Goal: Task Accomplishment & Management: Manage account settings

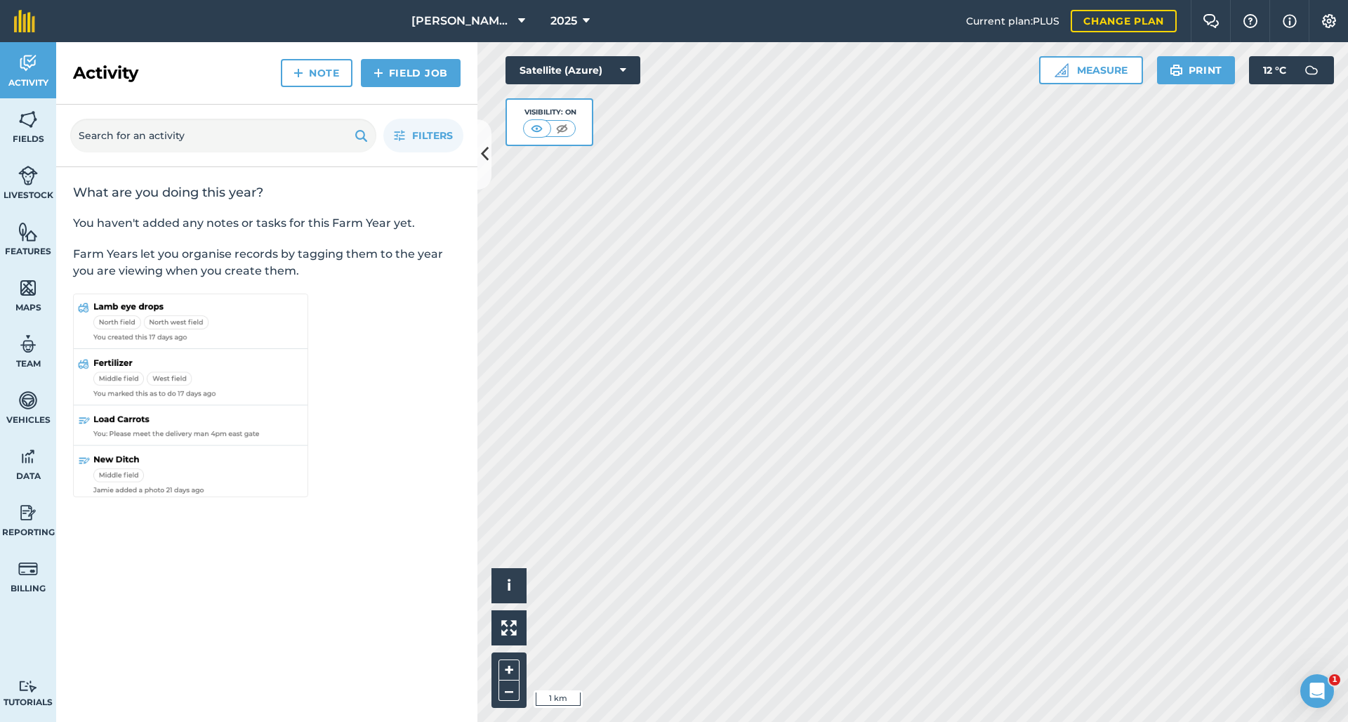
click at [26, 231] on img at bounding box center [28, 231] width 20 height 21
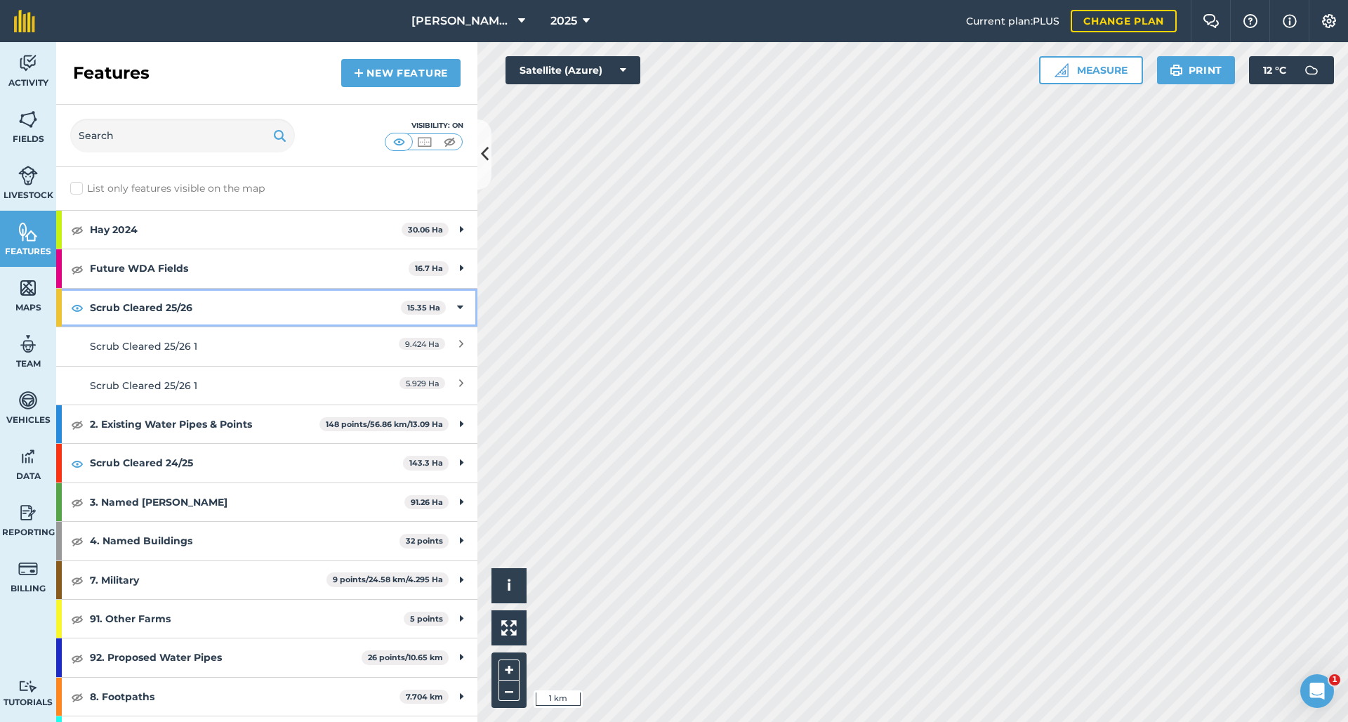
click at [76, 310] on img at bounding box center [77, 307] width 13 height 17
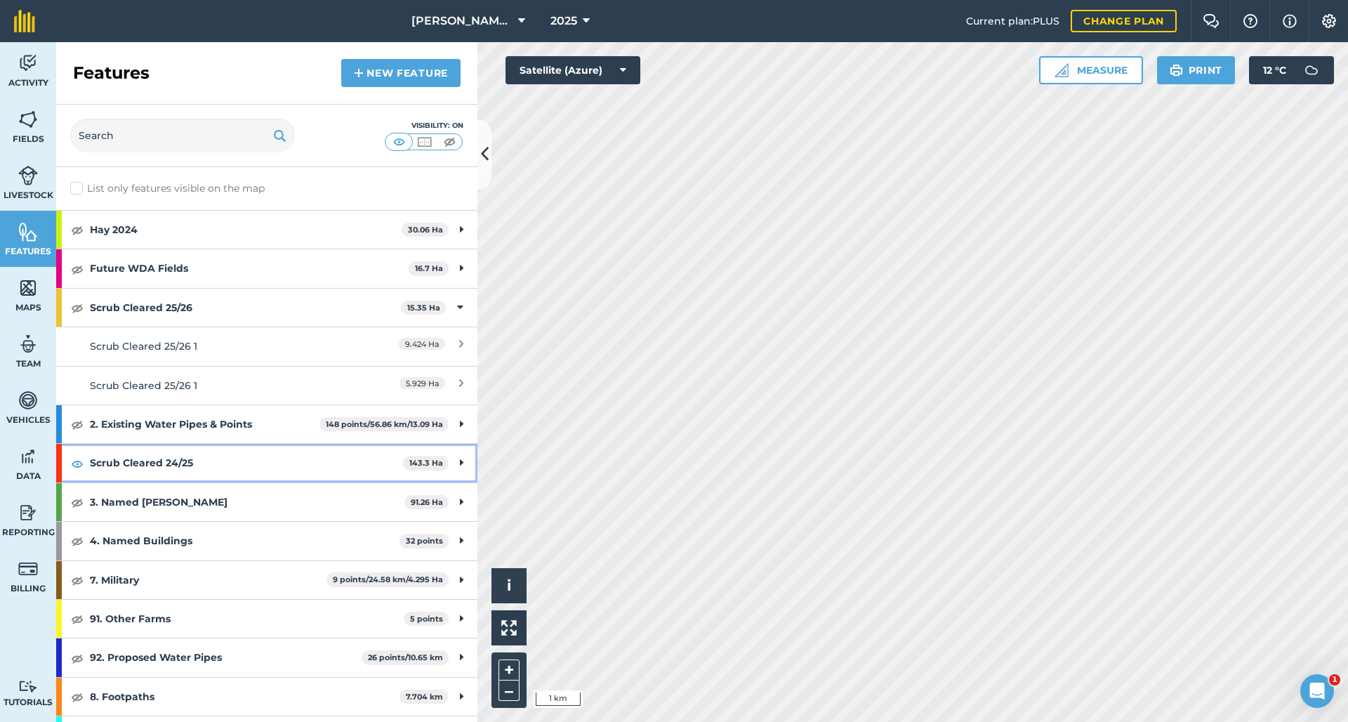
click at [79, 463] on img at bounding box center [77, 463] width 13 height 17
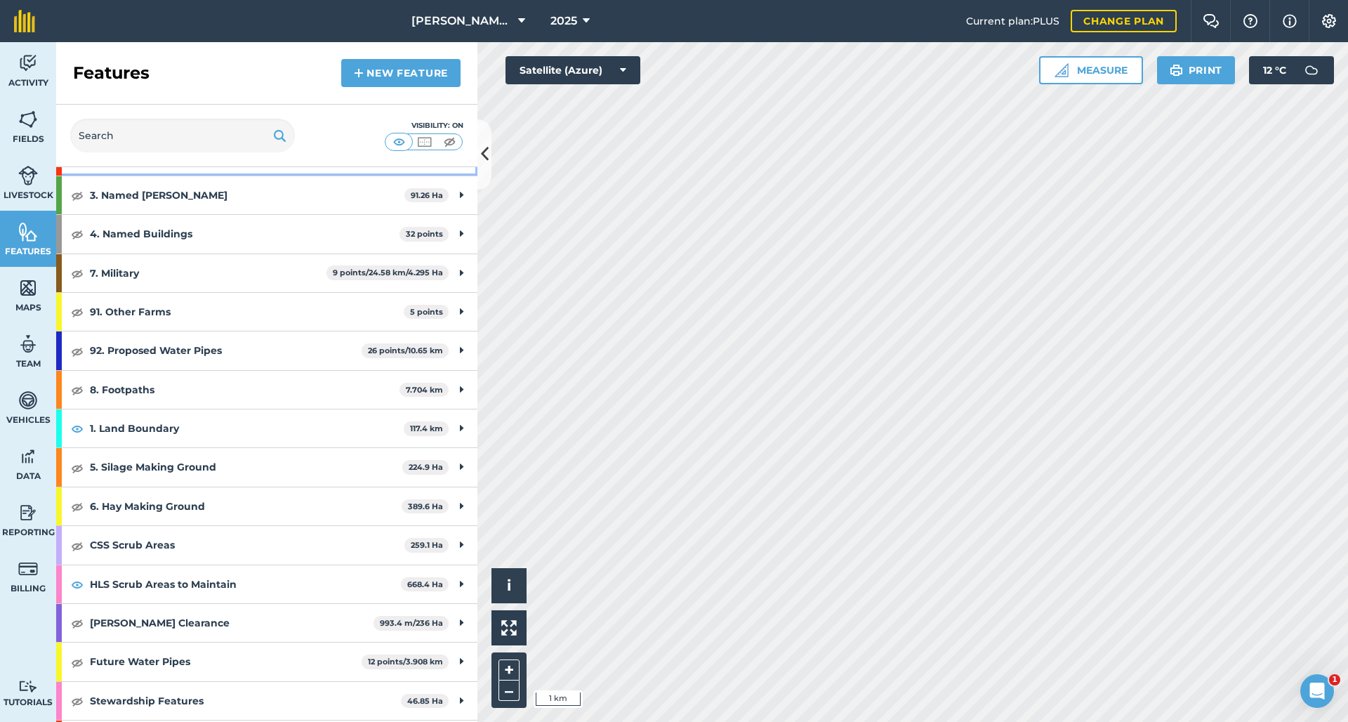
scroll to position [310, 0]
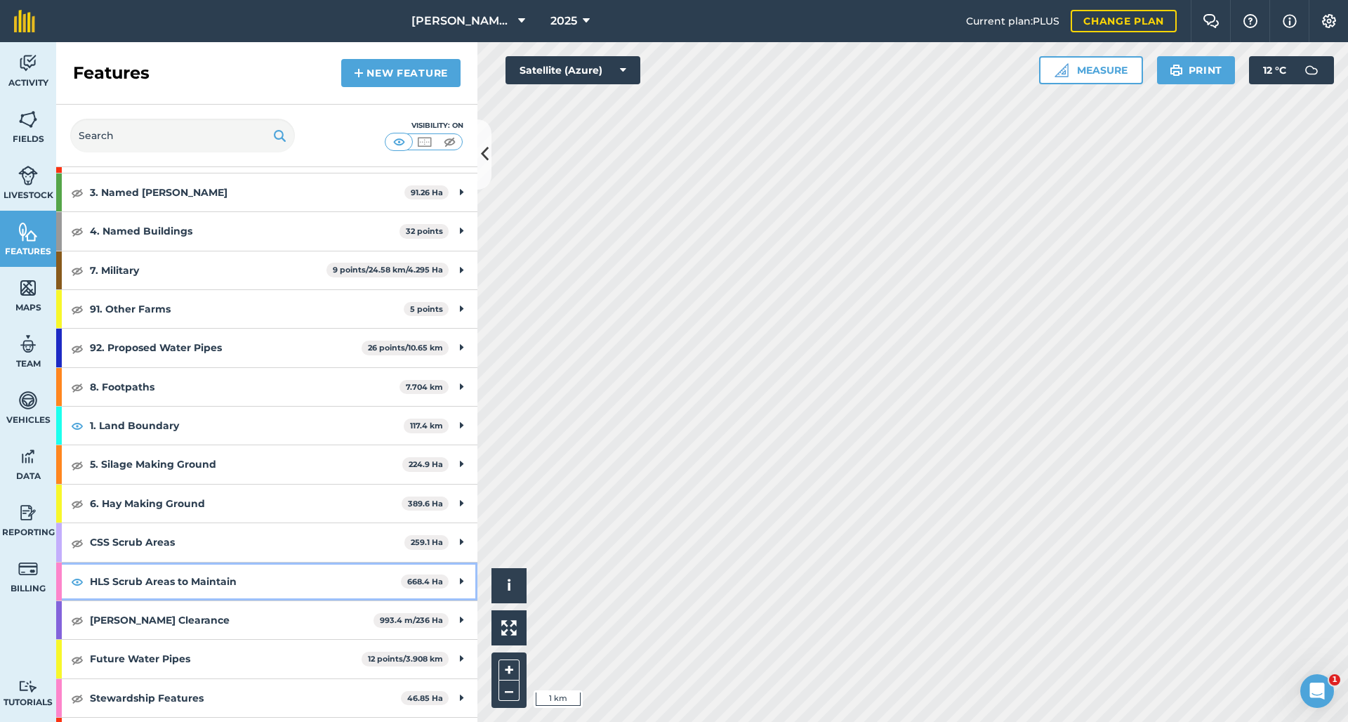
click at [78, 574] on img at bounding box center [77, 581] width 13 height 17
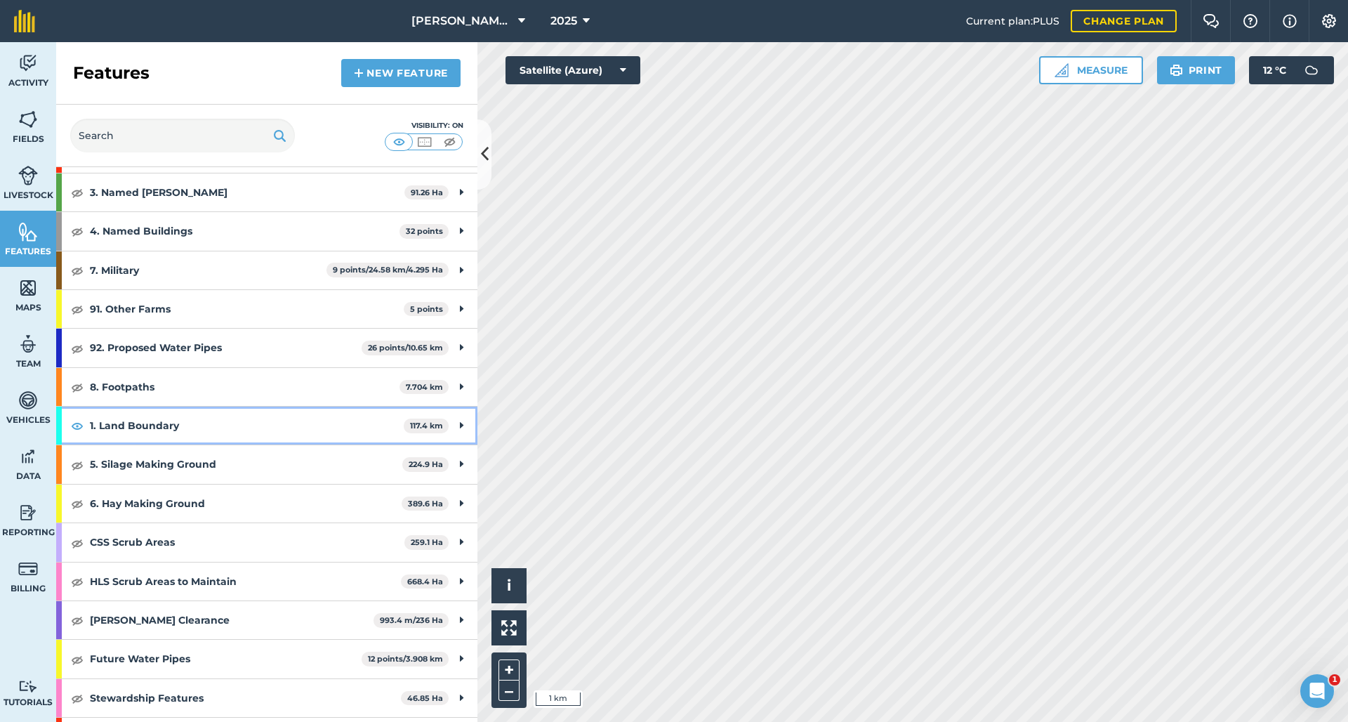
click at [77, 425] on img at bounding box center [77, 425] width 13 height 17
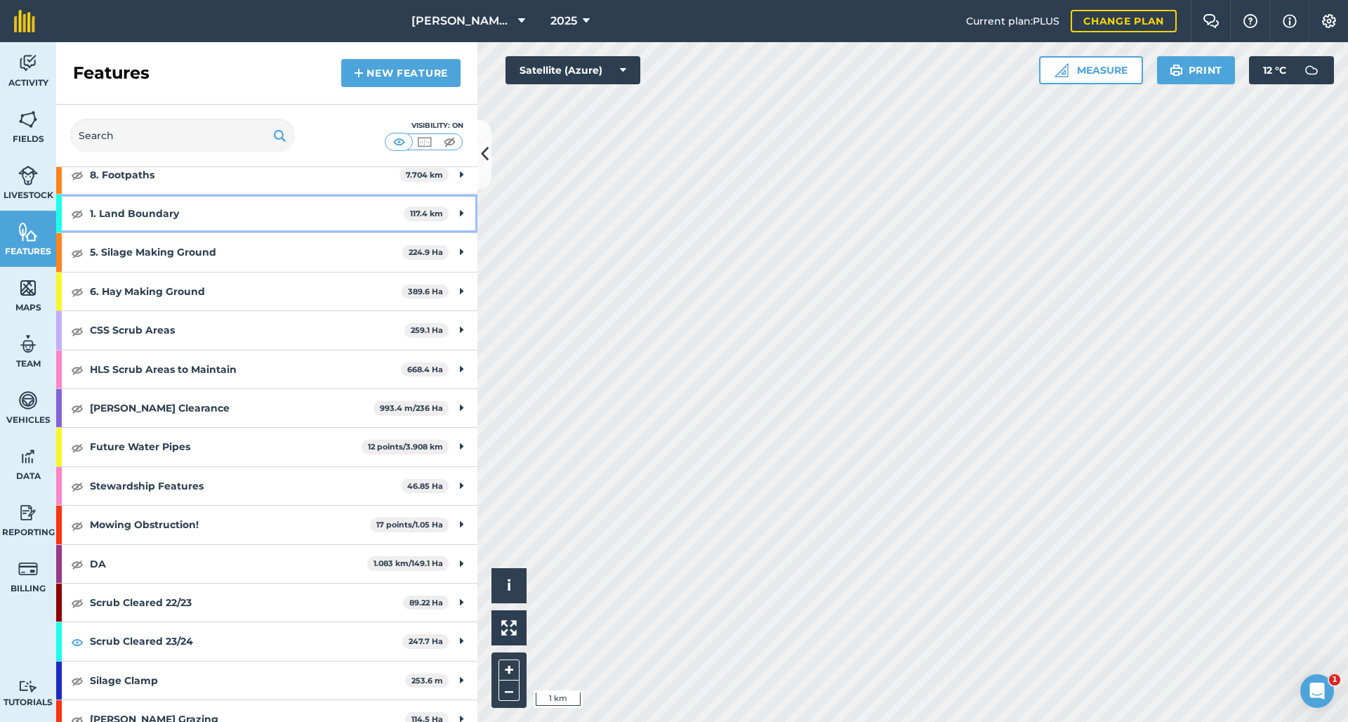
scroll to position [569, 0]
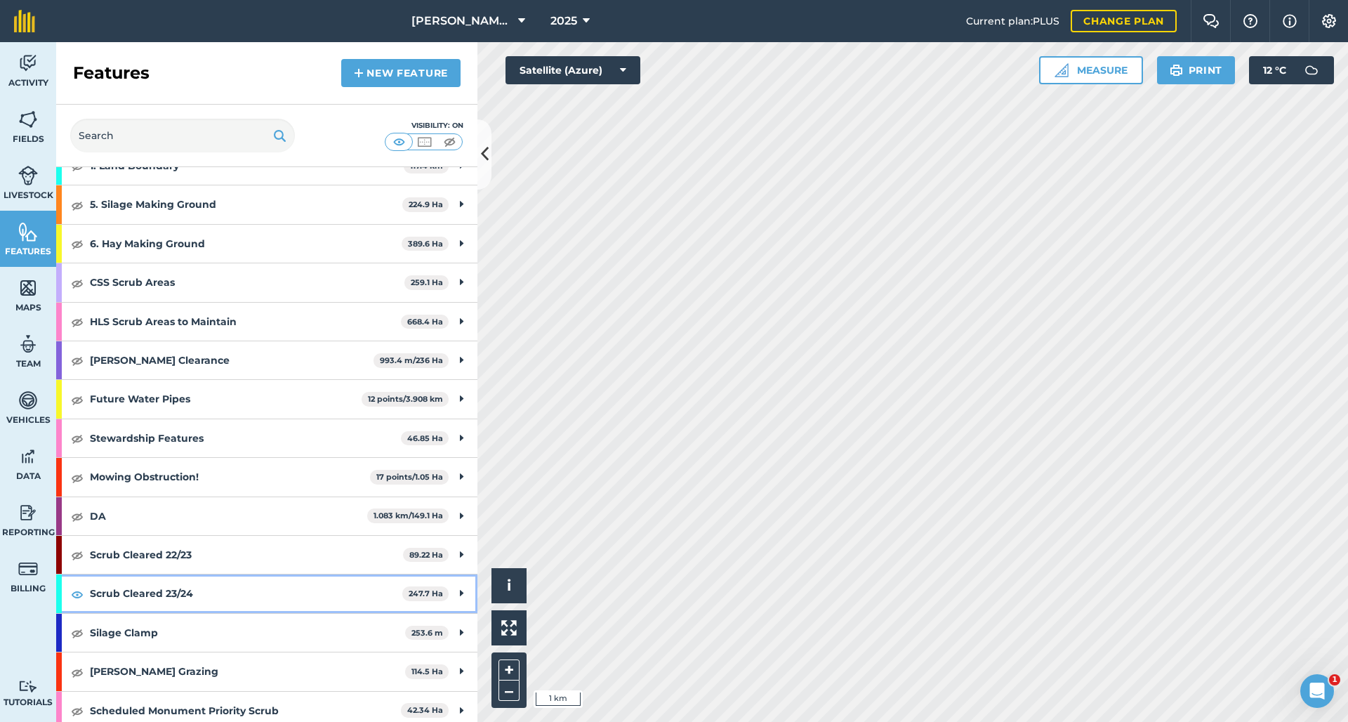
click at [74, 586] on img at bounding box center [77, 594] width 13 height 17
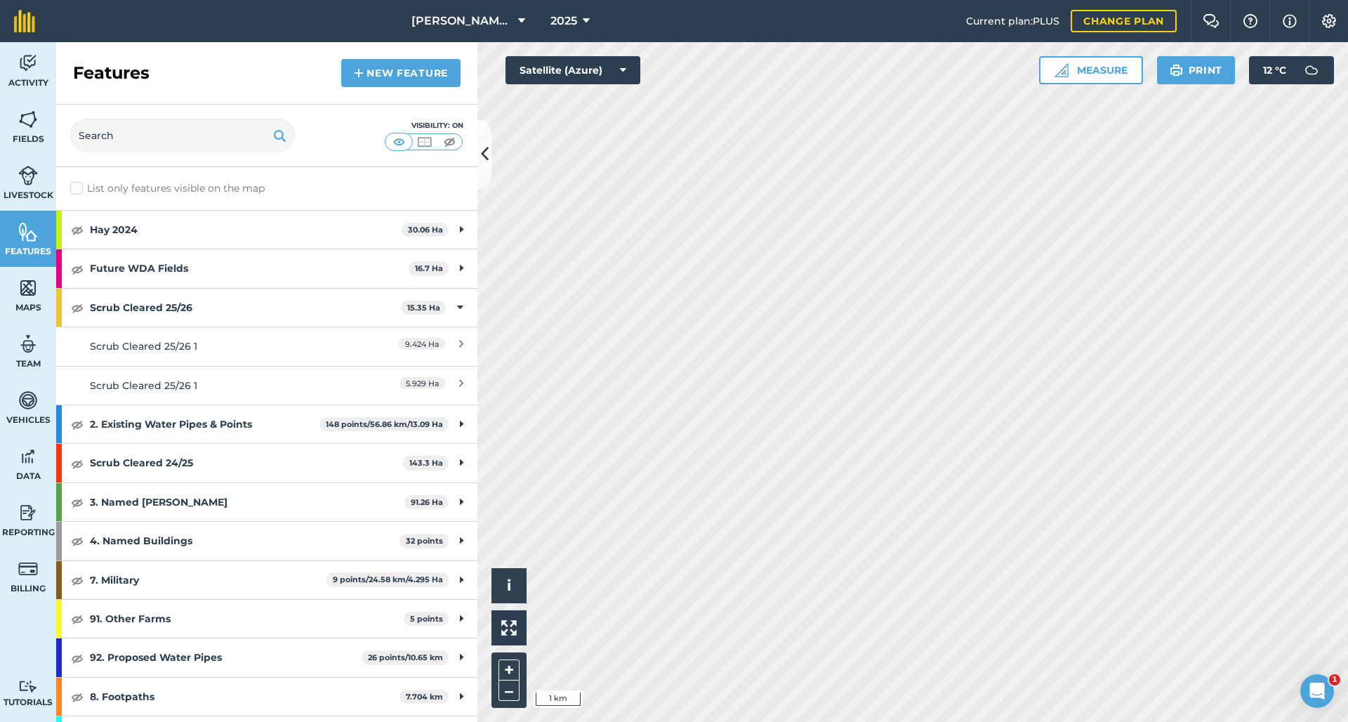
click at [27, 123] on img at bounding box center [28, 119] width 20 height 21
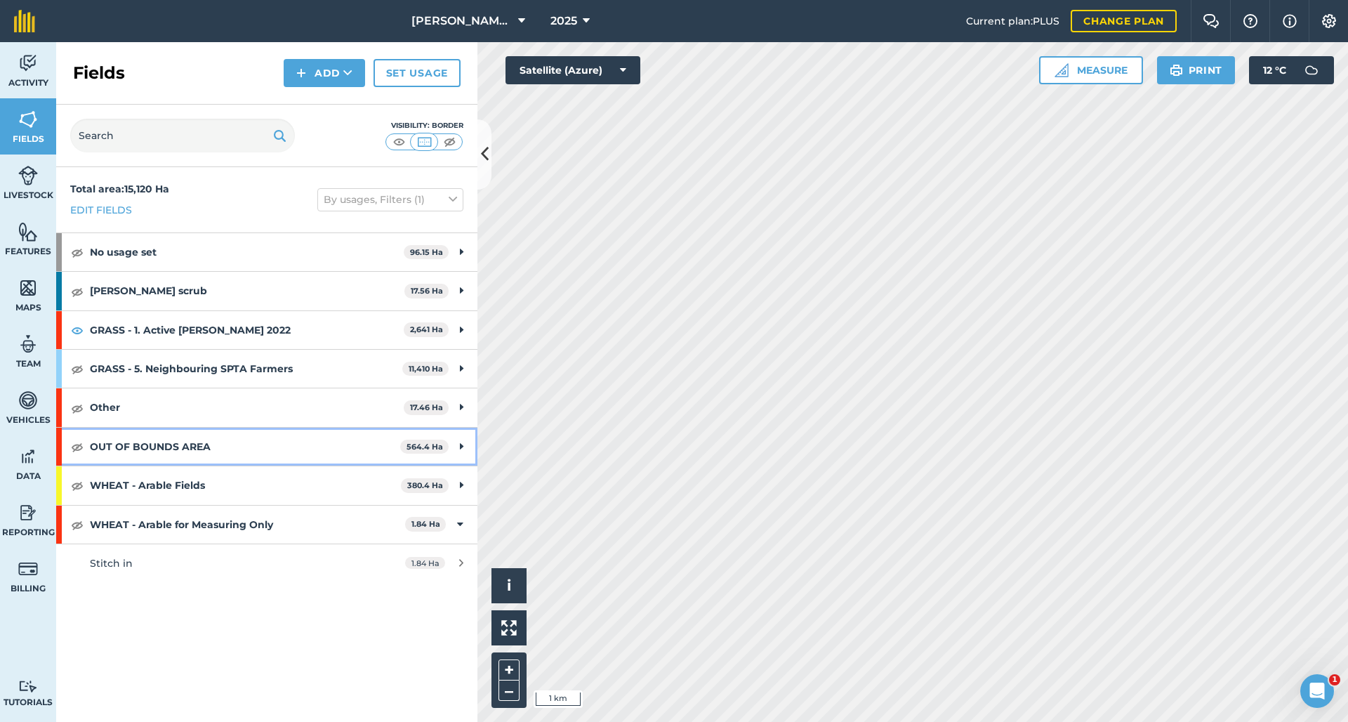
click at [75, 447] on img at bounding box center [77, 446] width 13 height 17
click at [78, 444] on img at bounding box center [77, 446] width 13 height 17
click at [20, 244] on link "Features" at bounding box center [28, 239] width 56 height 56
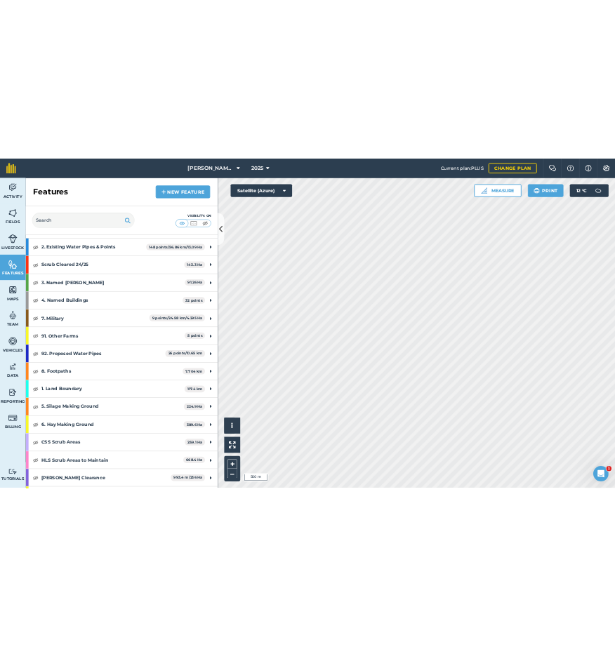
scroll to position [233, 0]
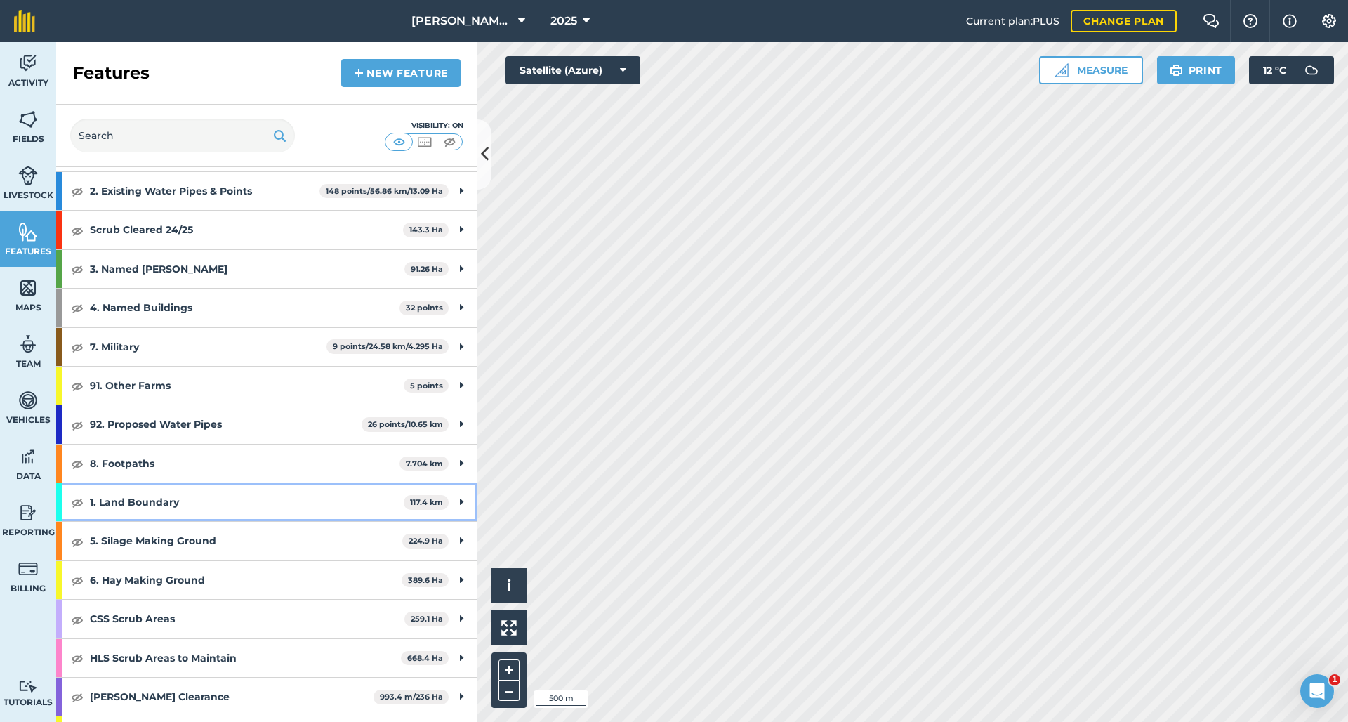
click at [74, 497] on img at bounding box center [77, 502] width 13 height 17
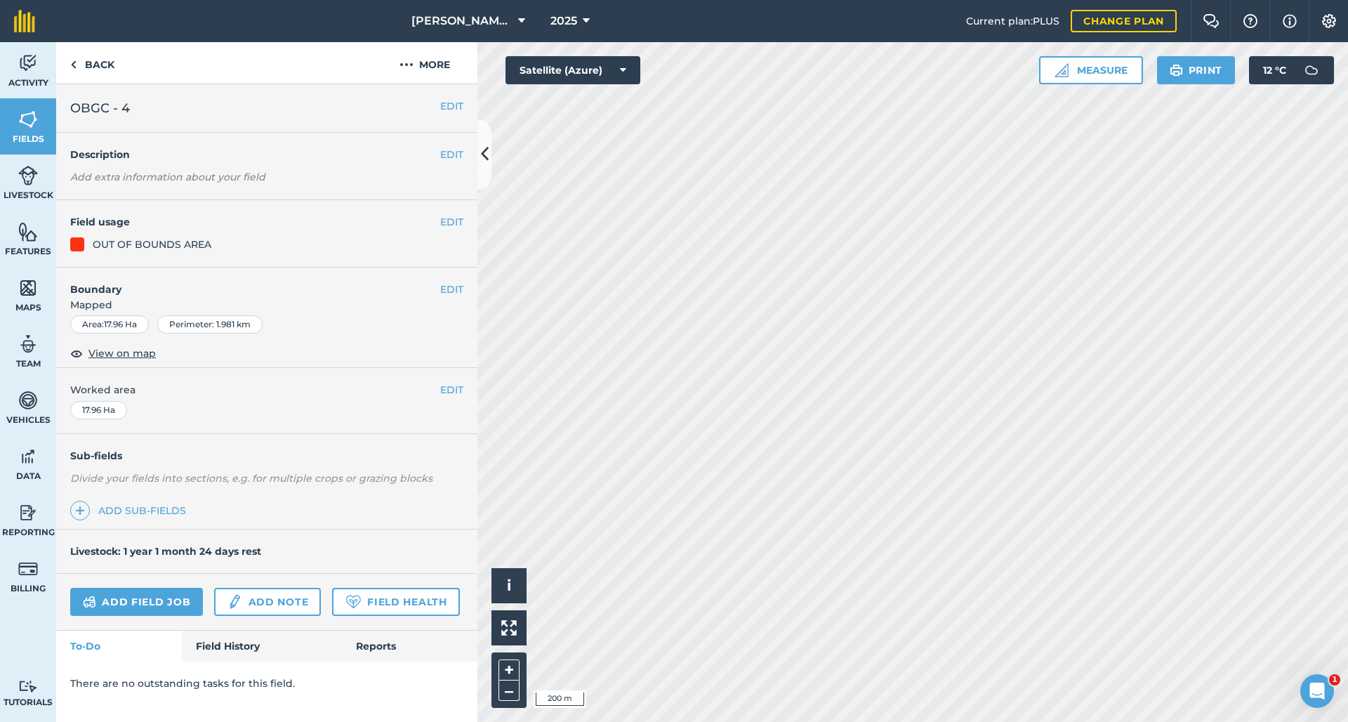
click at [1081, 74] on button "Measure" at bounding box center [1091, 70] width 104 height 28
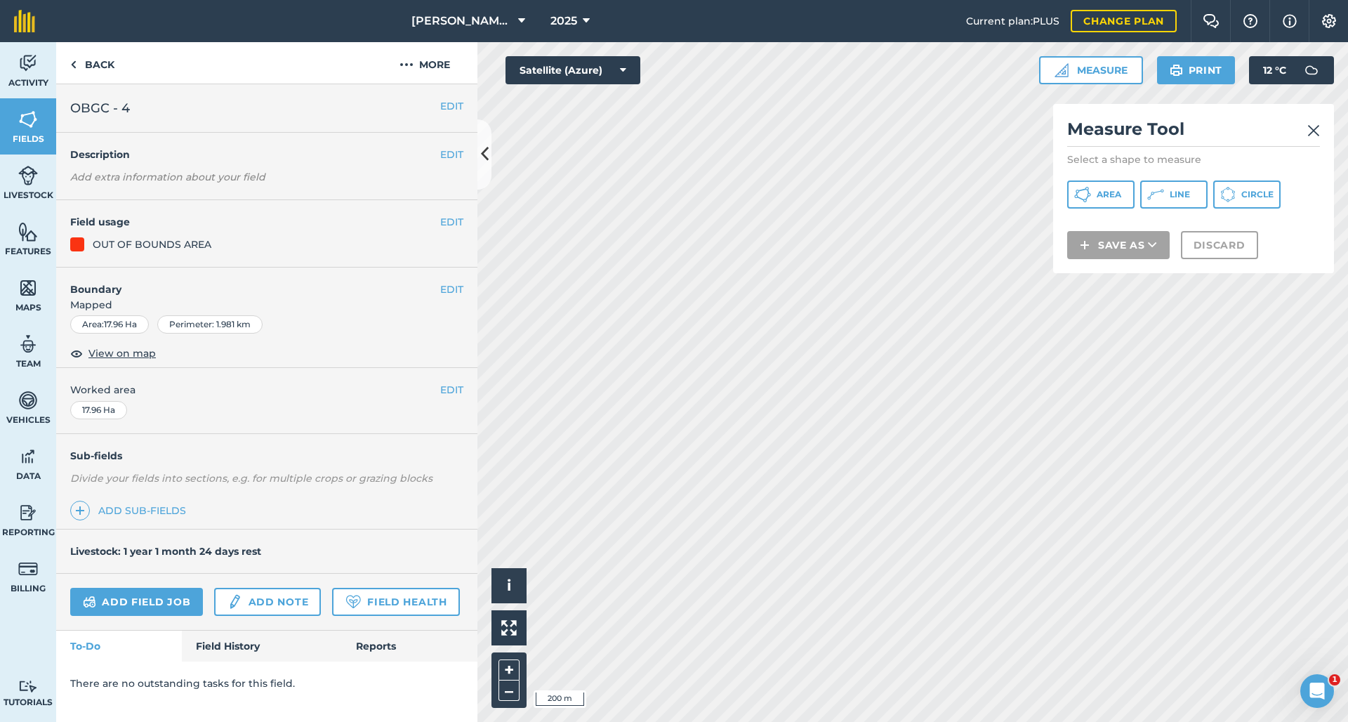
click at [1161, 202] on icon at bounding box center [1155, 194] width 17 height 17
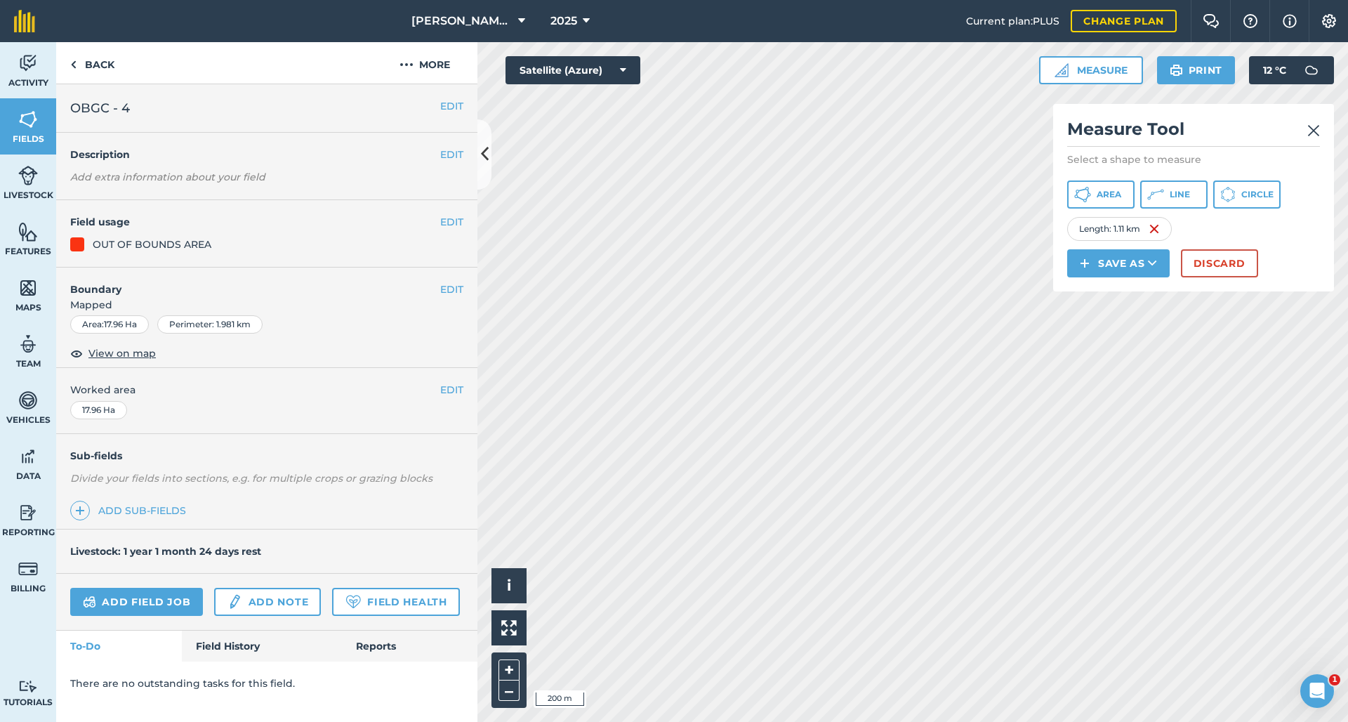
click at [1161, 105] on div "Click to start drawing i © 2025 TomTom, Microsoft 200 m + – Satellite (Azure) M…" at bounding box center [912, 382] width 871 height 680
click at [1158, 199] on icon at bounding box center [1155, 194] width 17 height 17
click at [1223, 265] on button "Discard" at bounding box center [1219, 263] width 77 height 28
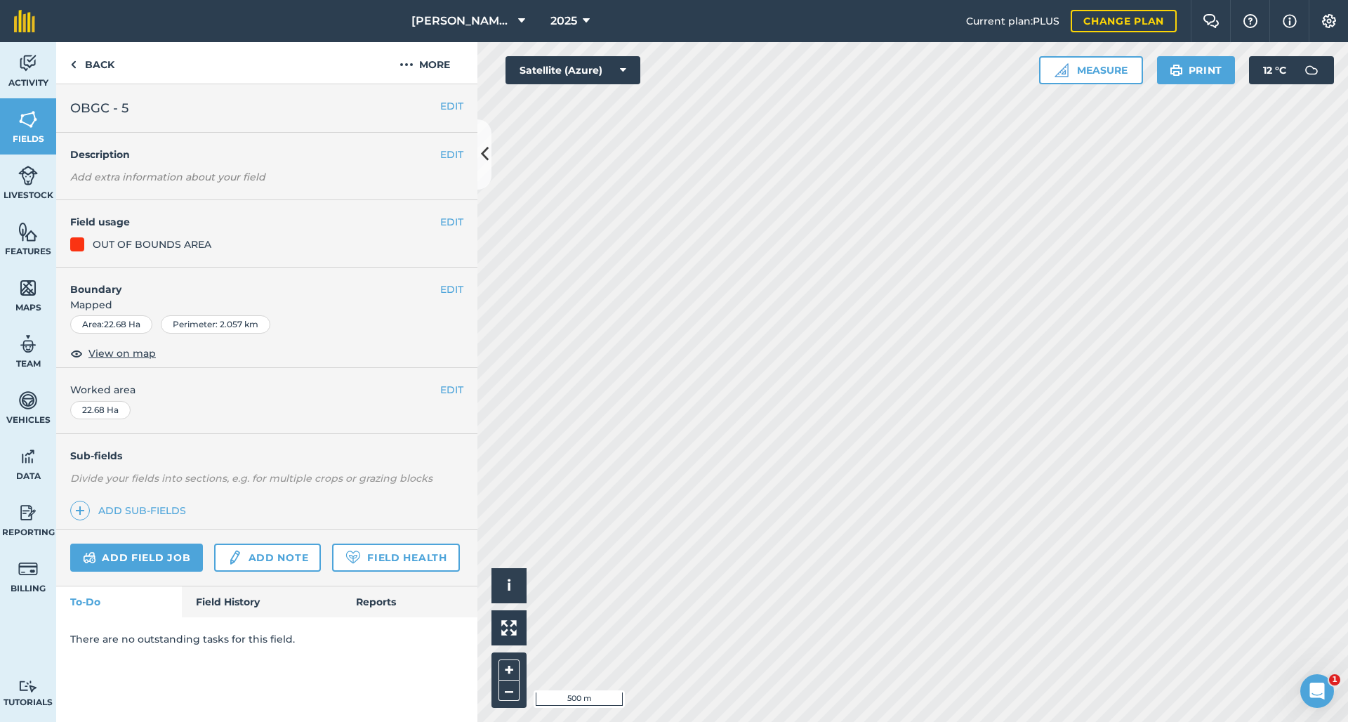
click at [446, 285] on button "EDIT" at bounding box center [451, 289] width 23 height 15
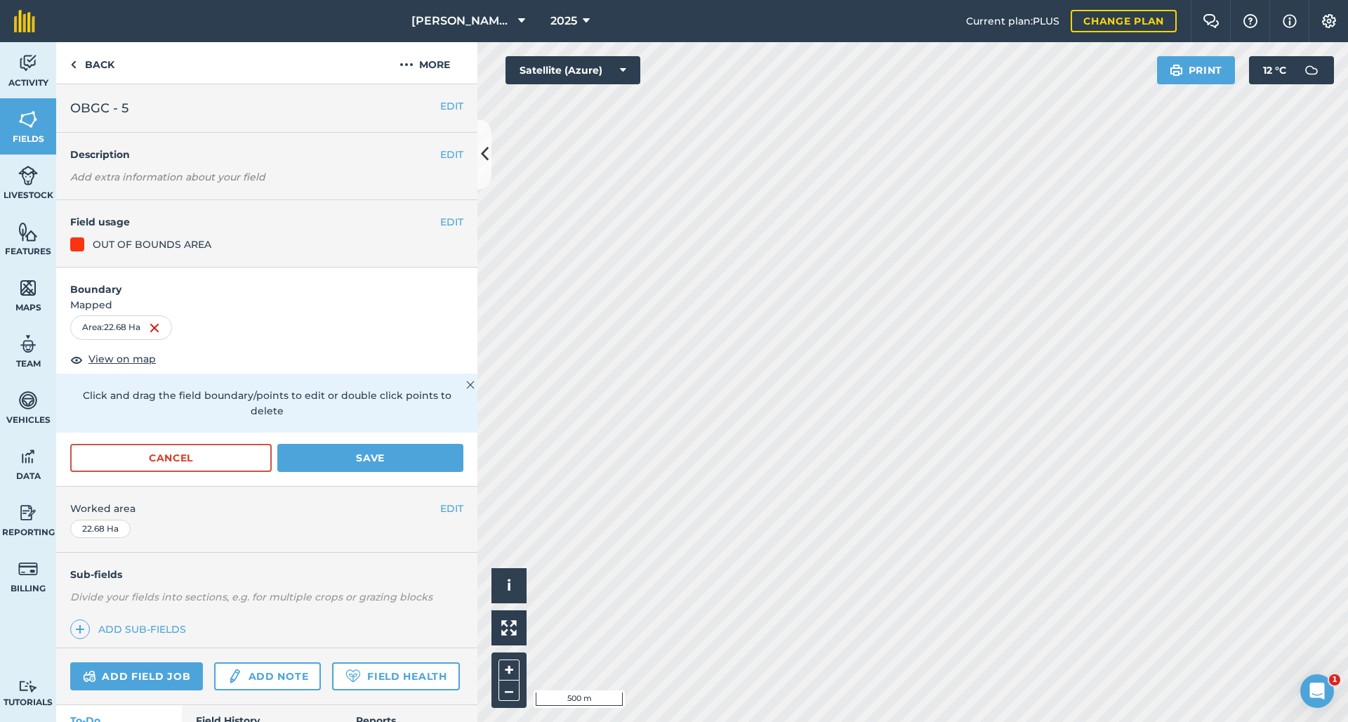
click at [199, 467] on button "Cancel" at bounding box center [171, 458] width 202 height 28
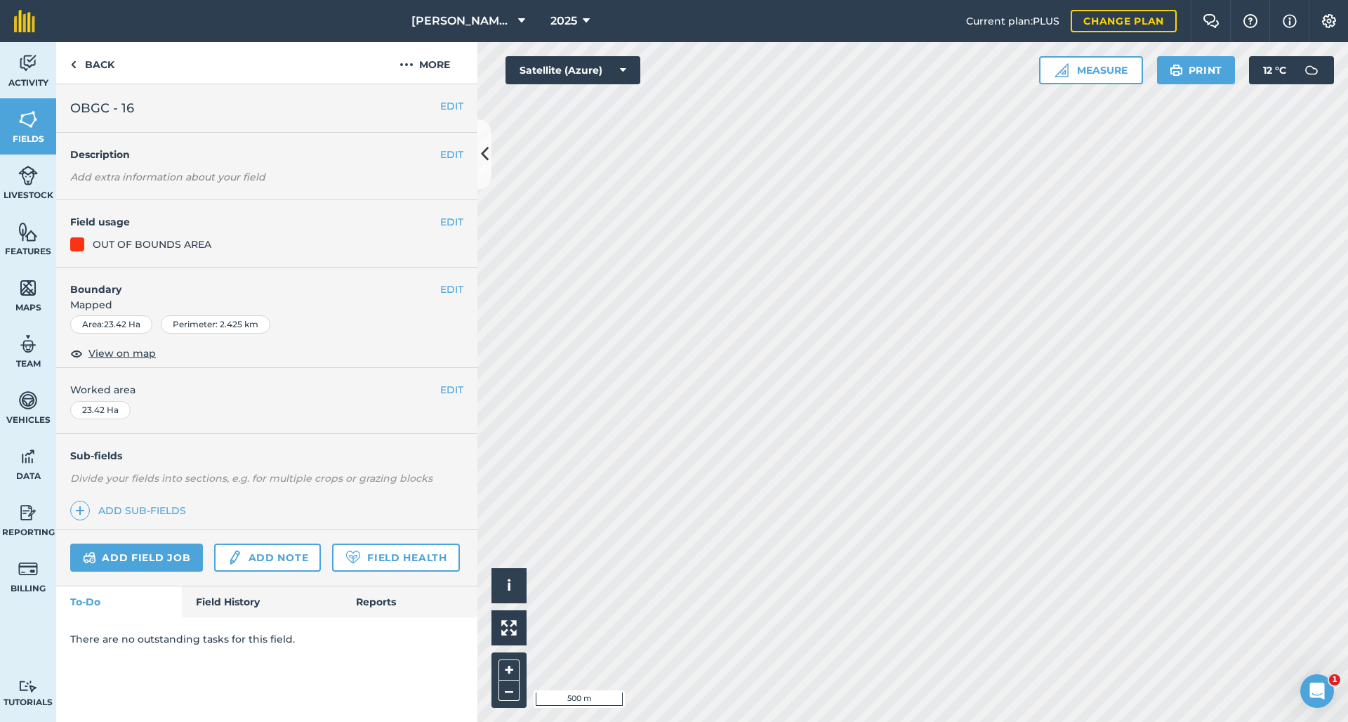
click at [447, 287] on button "EDIT" at bounding box center [451, 289] width 23 height 15
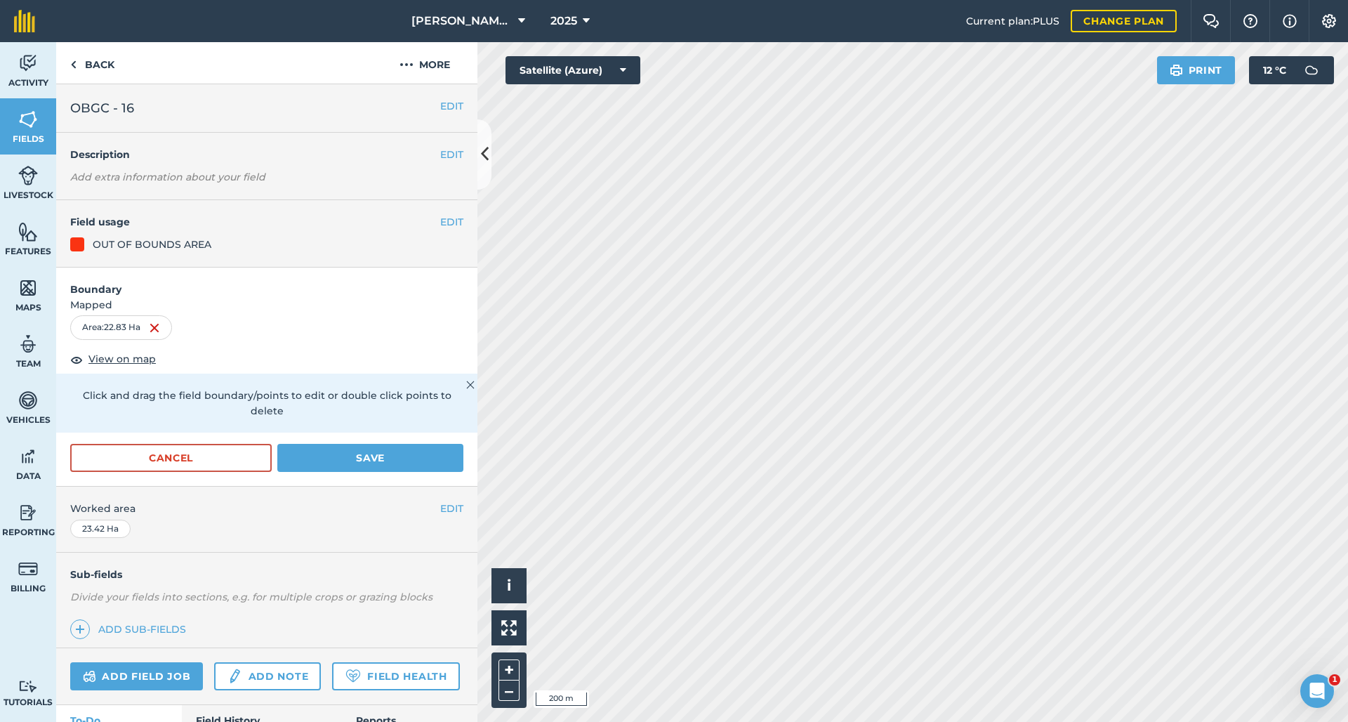
click at [386, 455] on button "Save" at bounding box center [370, 458] width 186 height 28
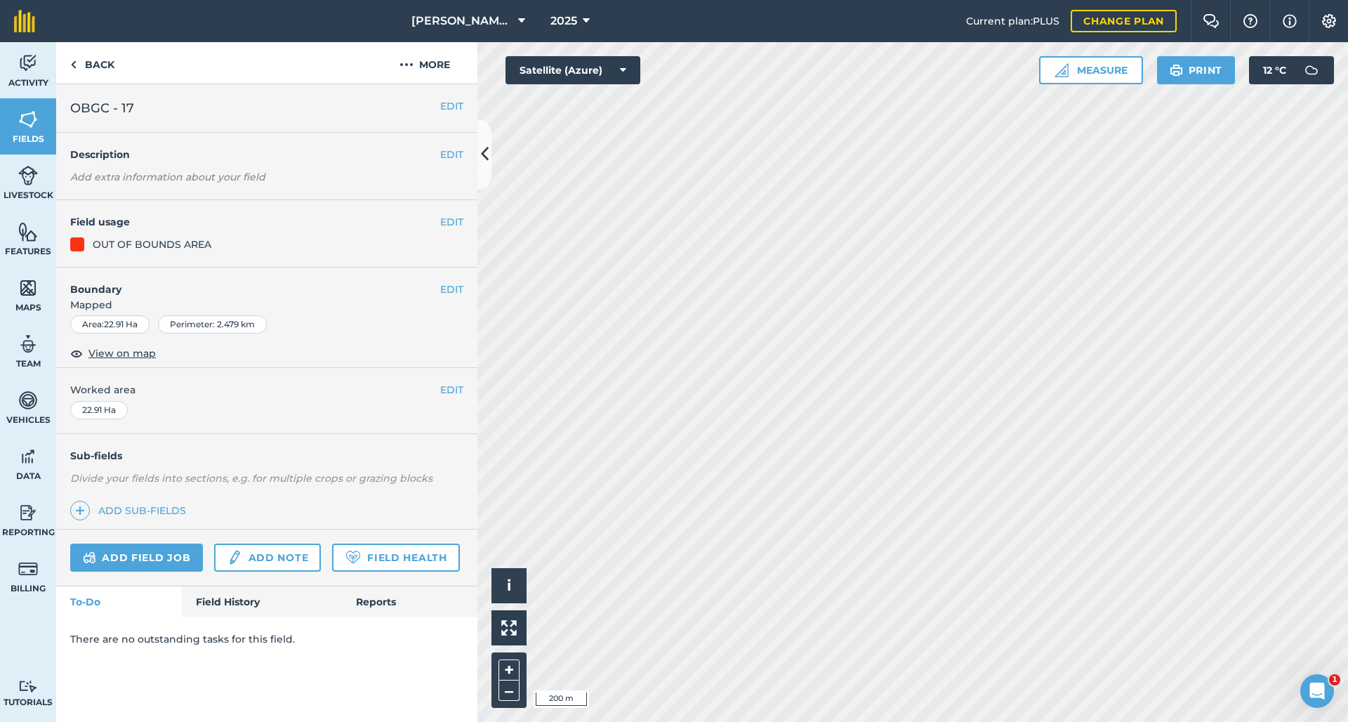
click at [453, 286] on button "EDIT" at bounding box center [451, 289] width 23 height 15
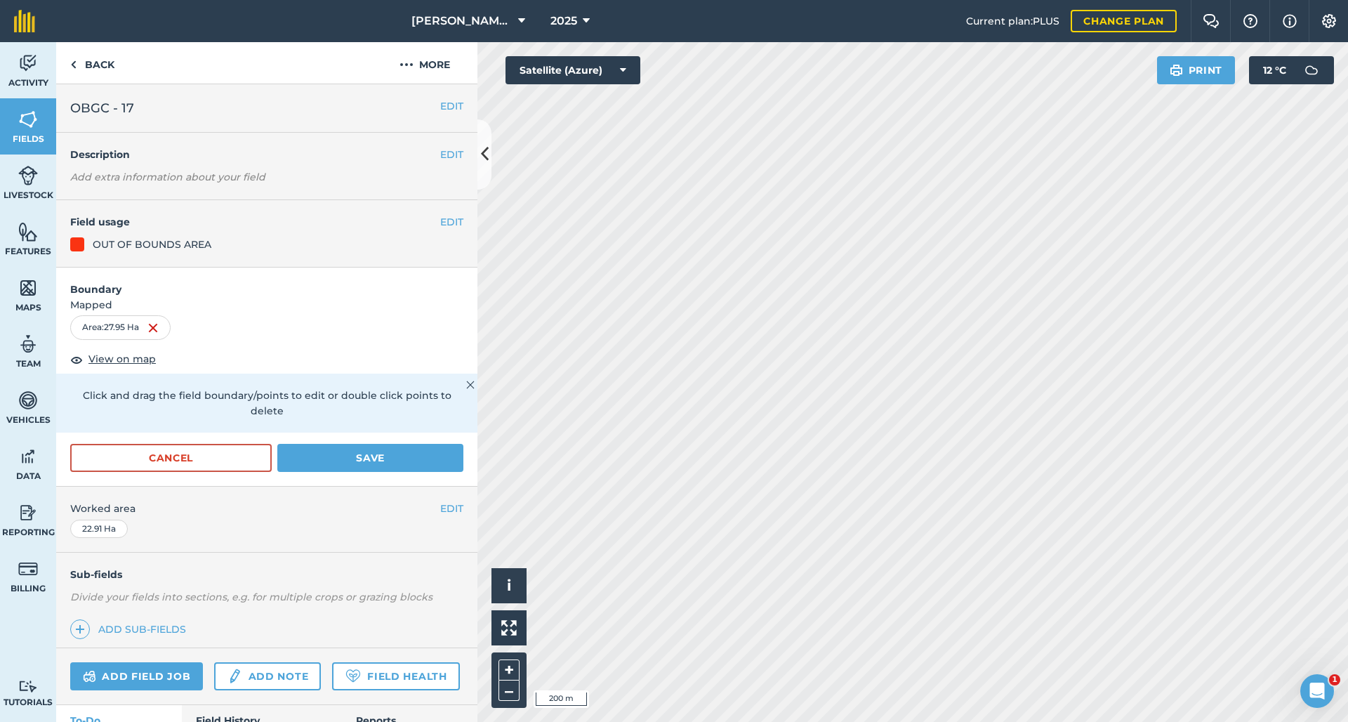
click at [419, 454] on button "Save" at bounding box center [370, 458] width 186 height 28
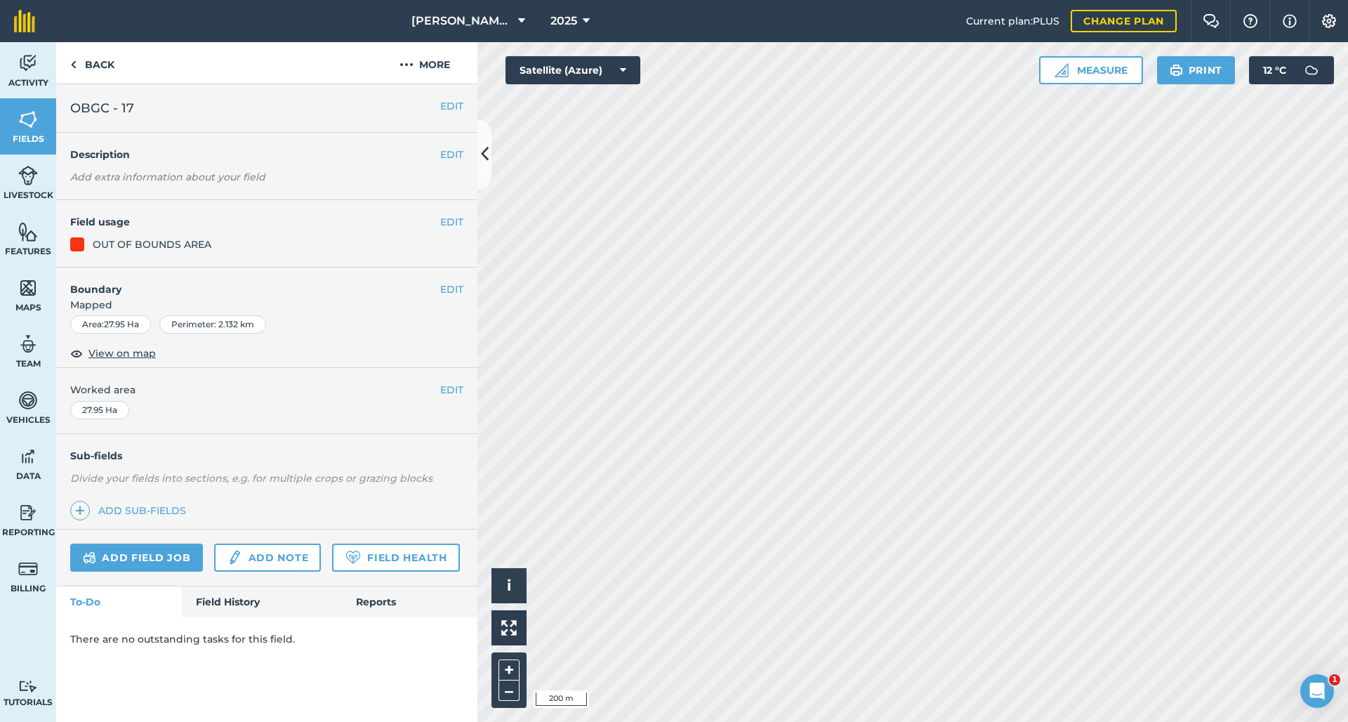
click at [451, 386] on button "EDIT" at bounding box center [451, 389] width 23 height 15
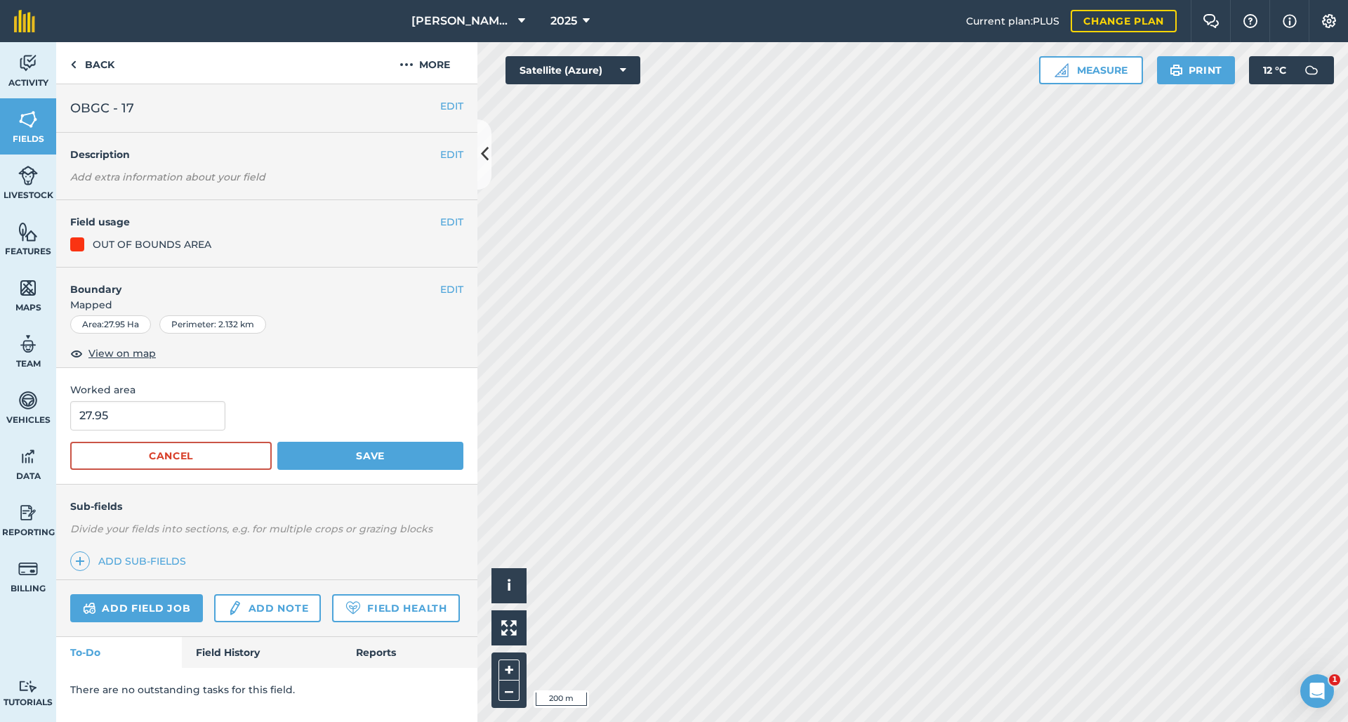
click at [462, 285] on button "EDIT" at bounding box center [451, 289] width 23 height 15
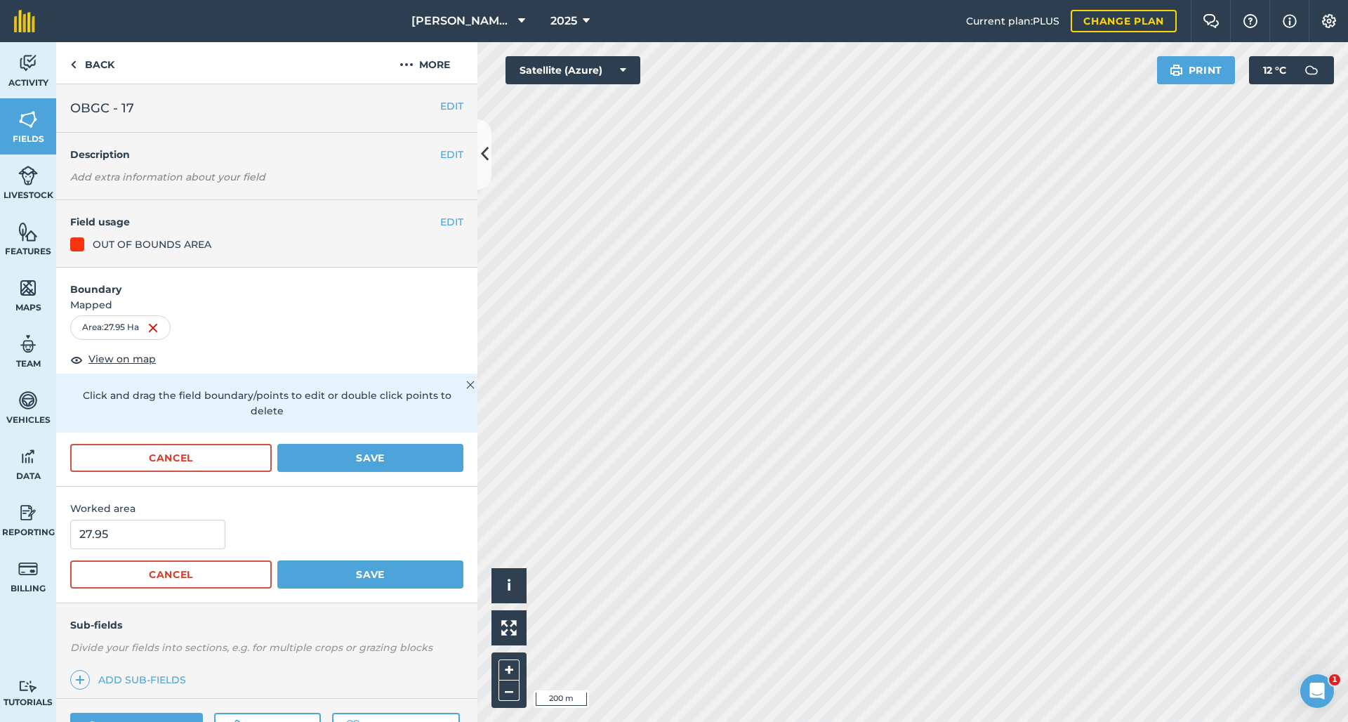
click at [324, 458] on button "Save" at bounding box center [370, 458] width 186 height 28
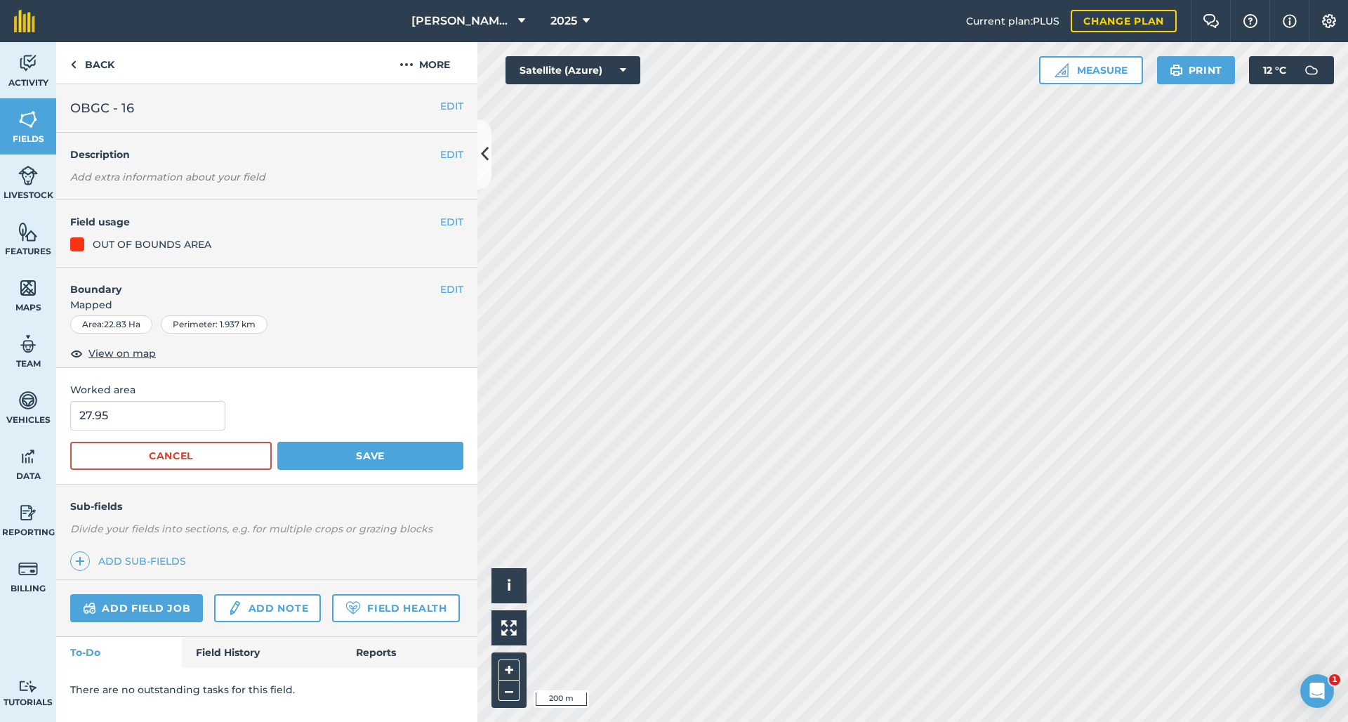
click at [440, 289] on button "EDIT" at bounding box center [451, 289] width 23 height 15
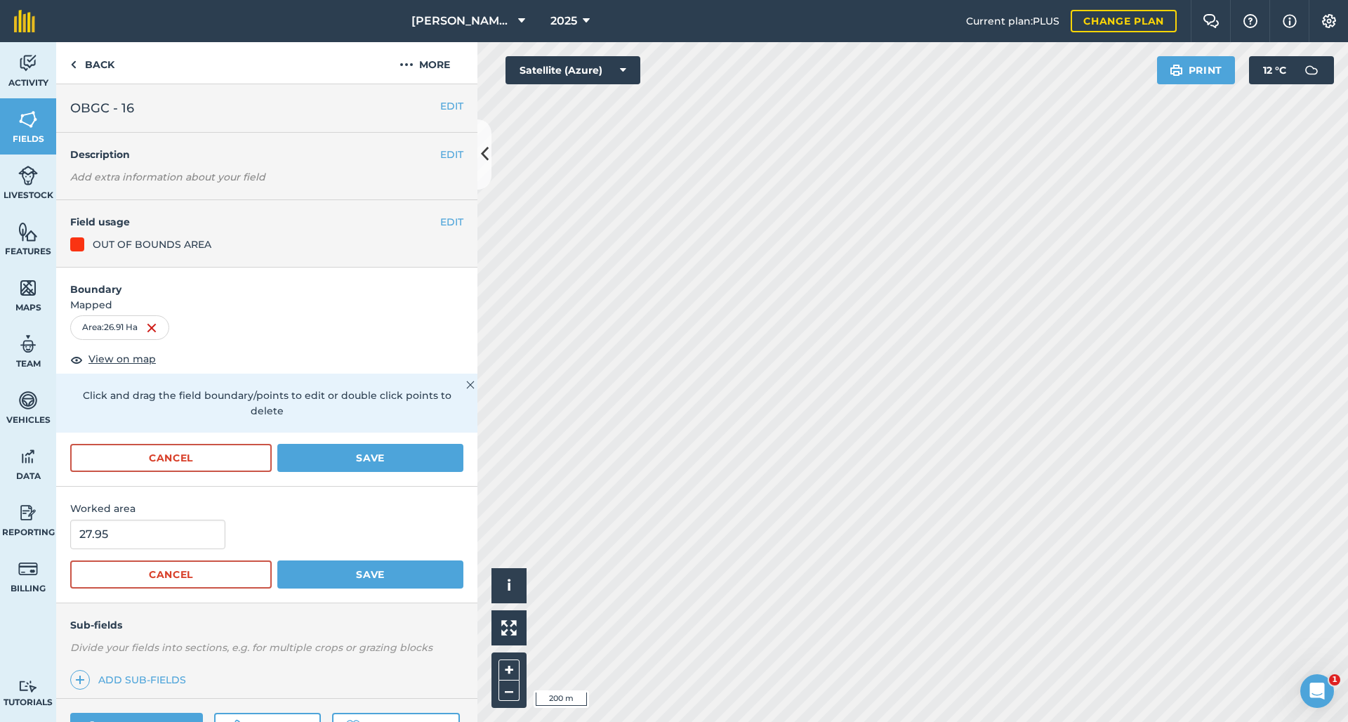
click at [373, 454] on button "Save" at bounding box center [370, 458] width 186 height 28
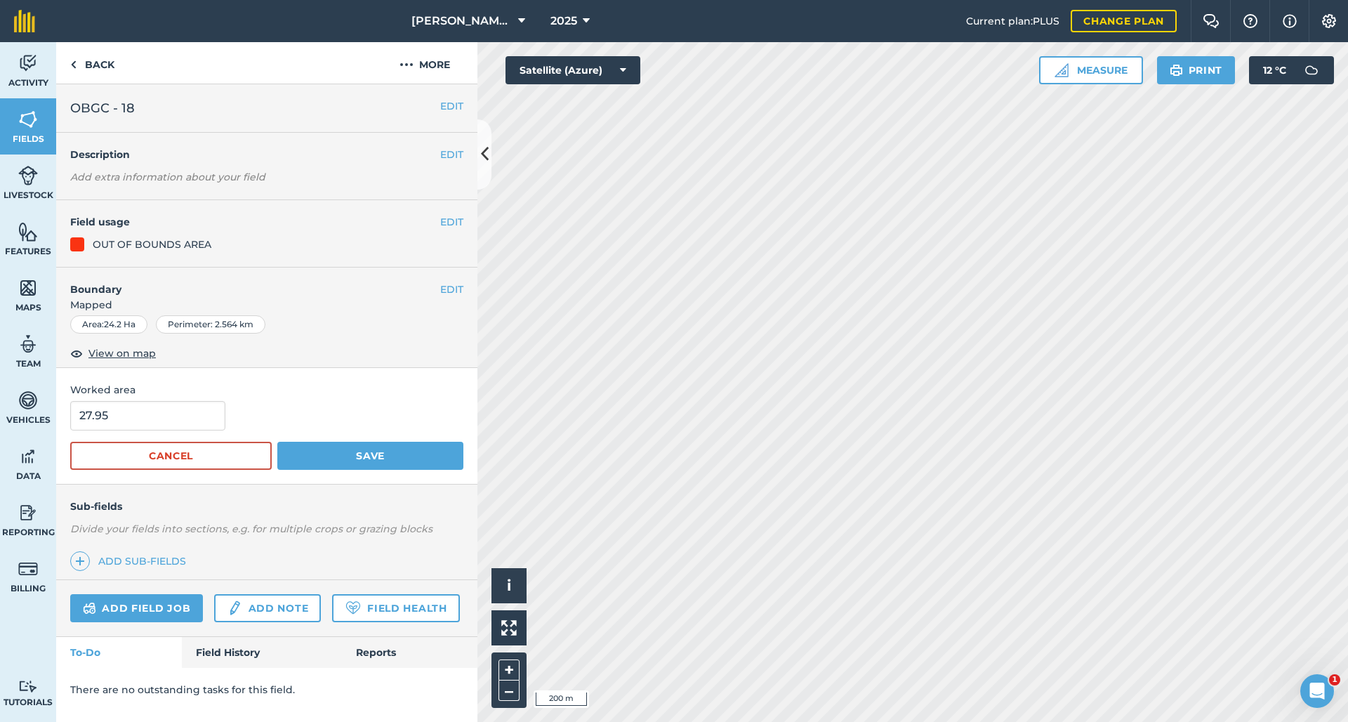
click at [440, 290] on button "EDIT" at bounding box center [451, 289] width 23 height 15
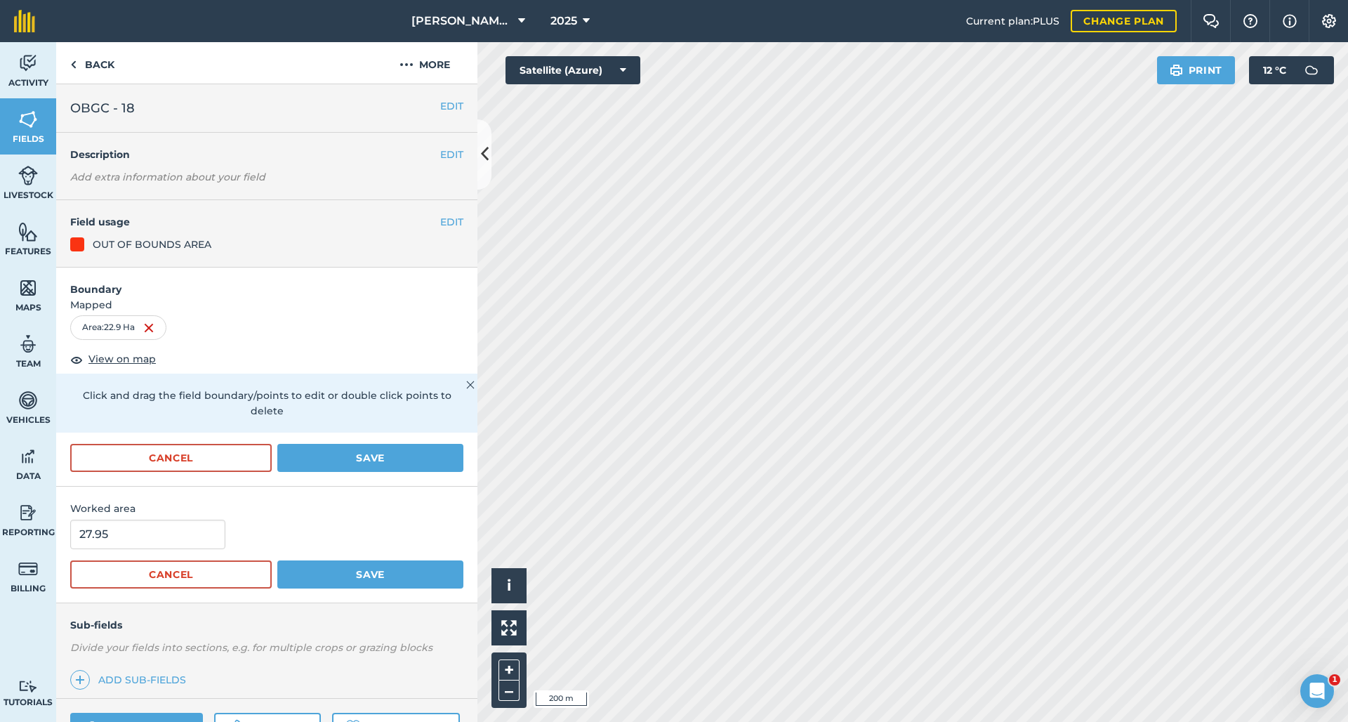
click at [353, 456] on button "Save" at bounding box center [370, 458] width 186 height 28
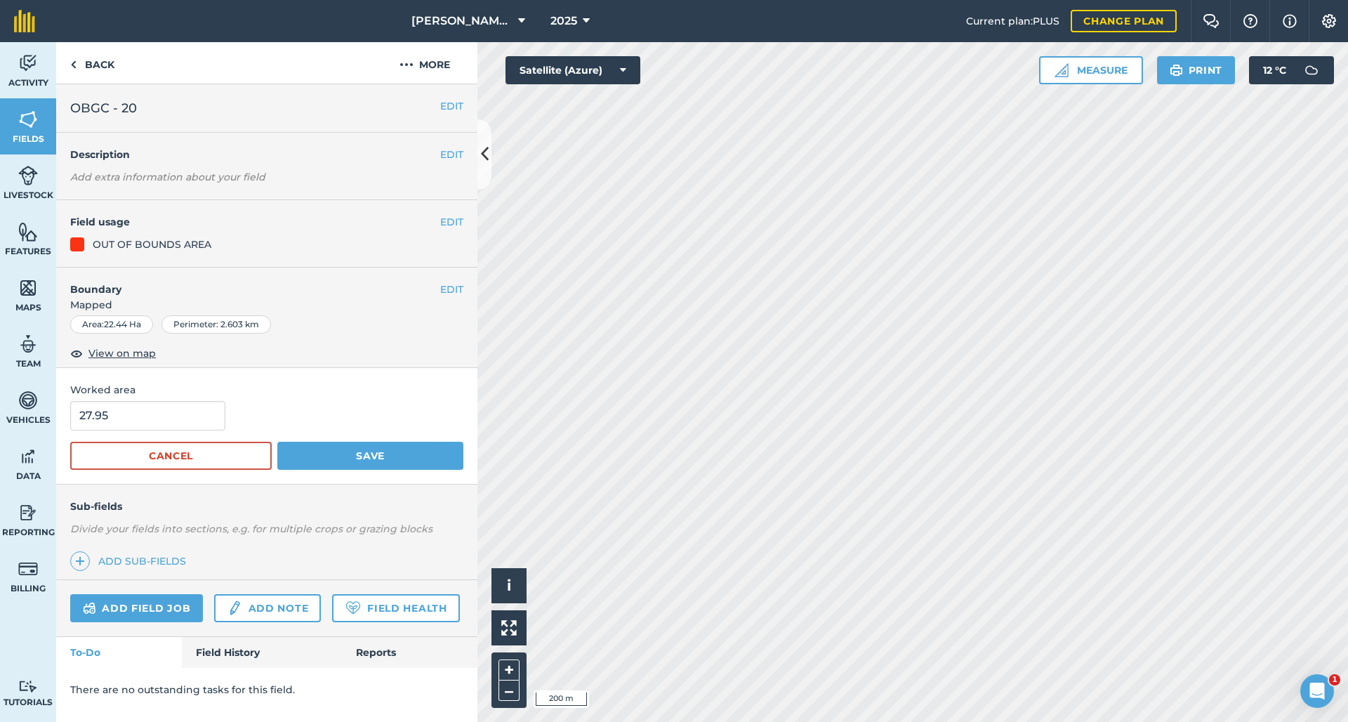
click at [440, 287] on button "EDIT" at bounding box center [451, 289] width 23 height 15
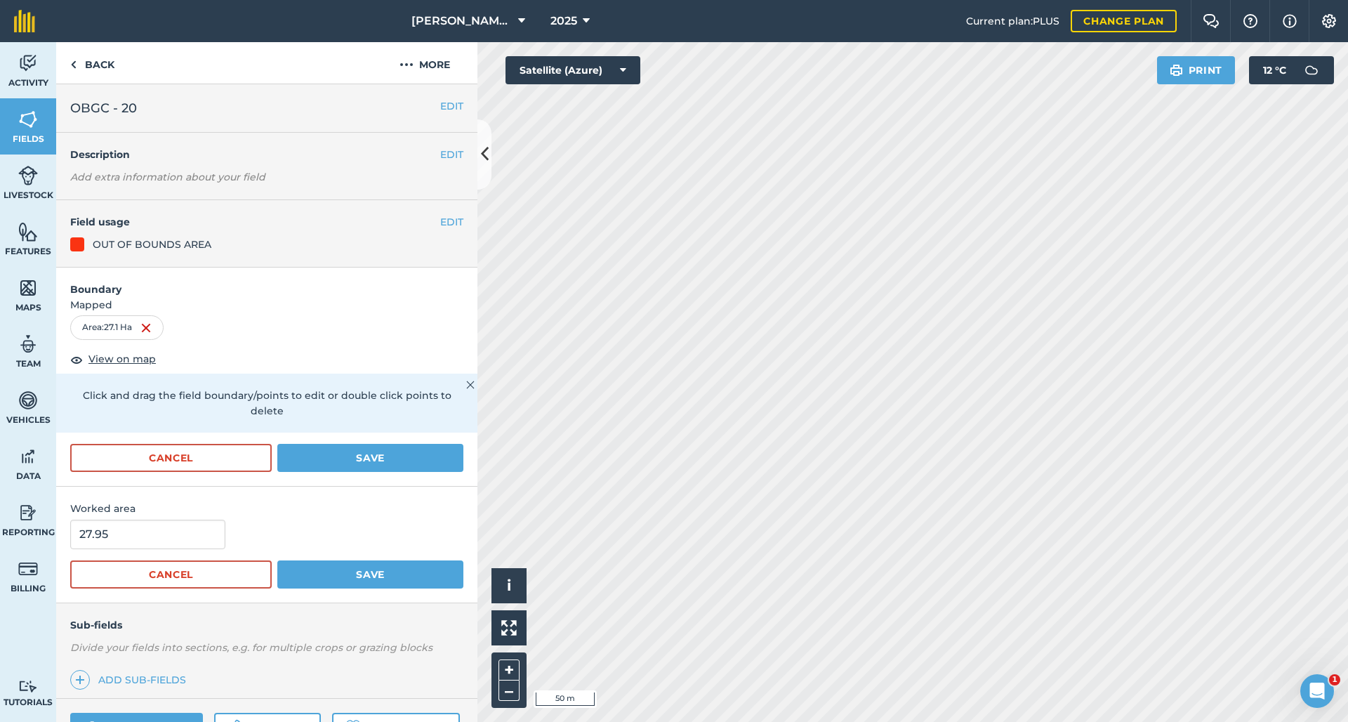
click at [343, 449] on button "Save" at bounding box center [370, 458] width 186 height 28
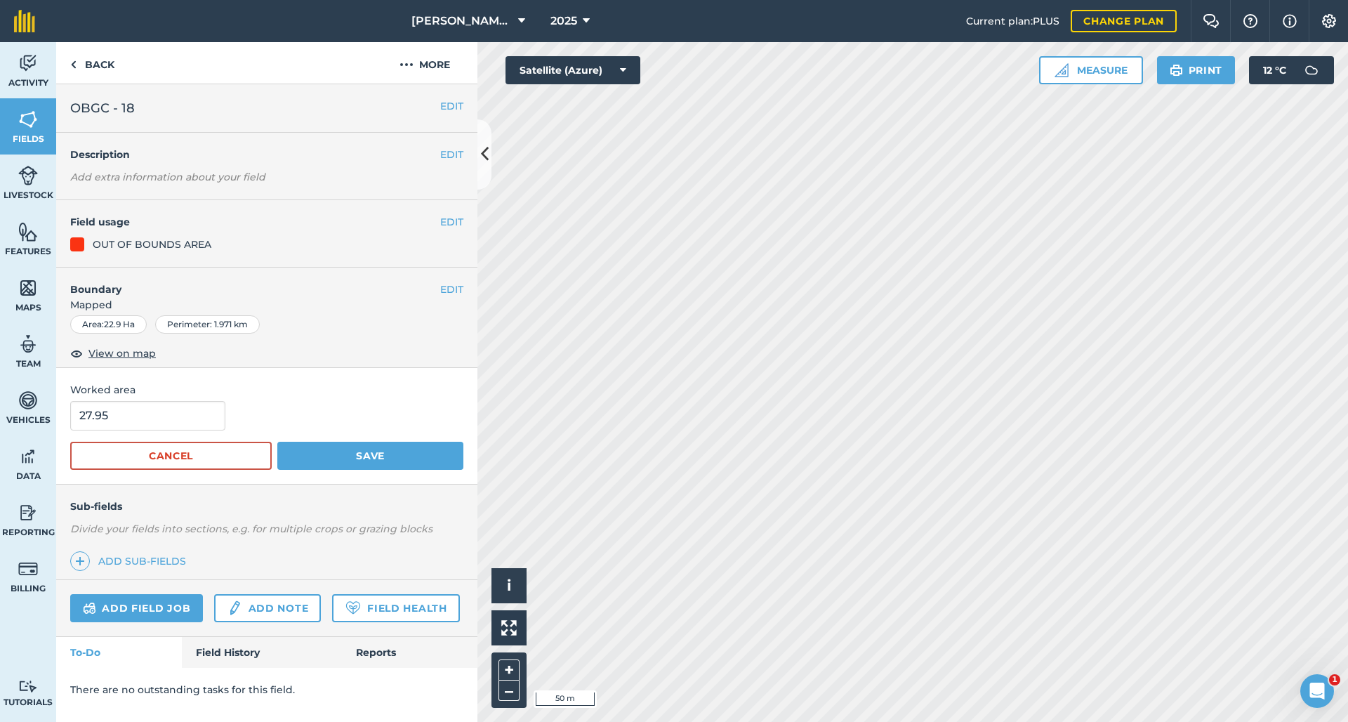
click at [440, 289] on button "EDIT" at bounding box center [451, 289] width 23 height 15
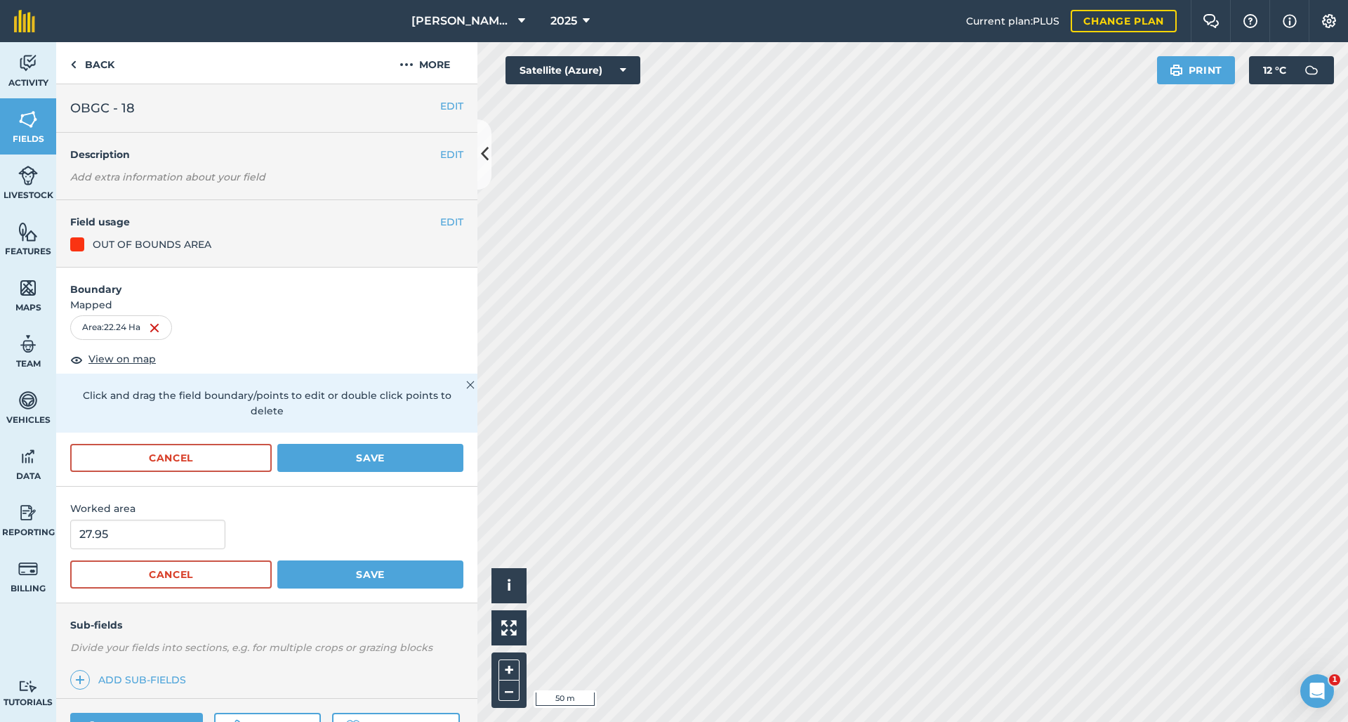
click at [359, 460] on button "Save" at bounding box center [370, 458] width 186 height 28
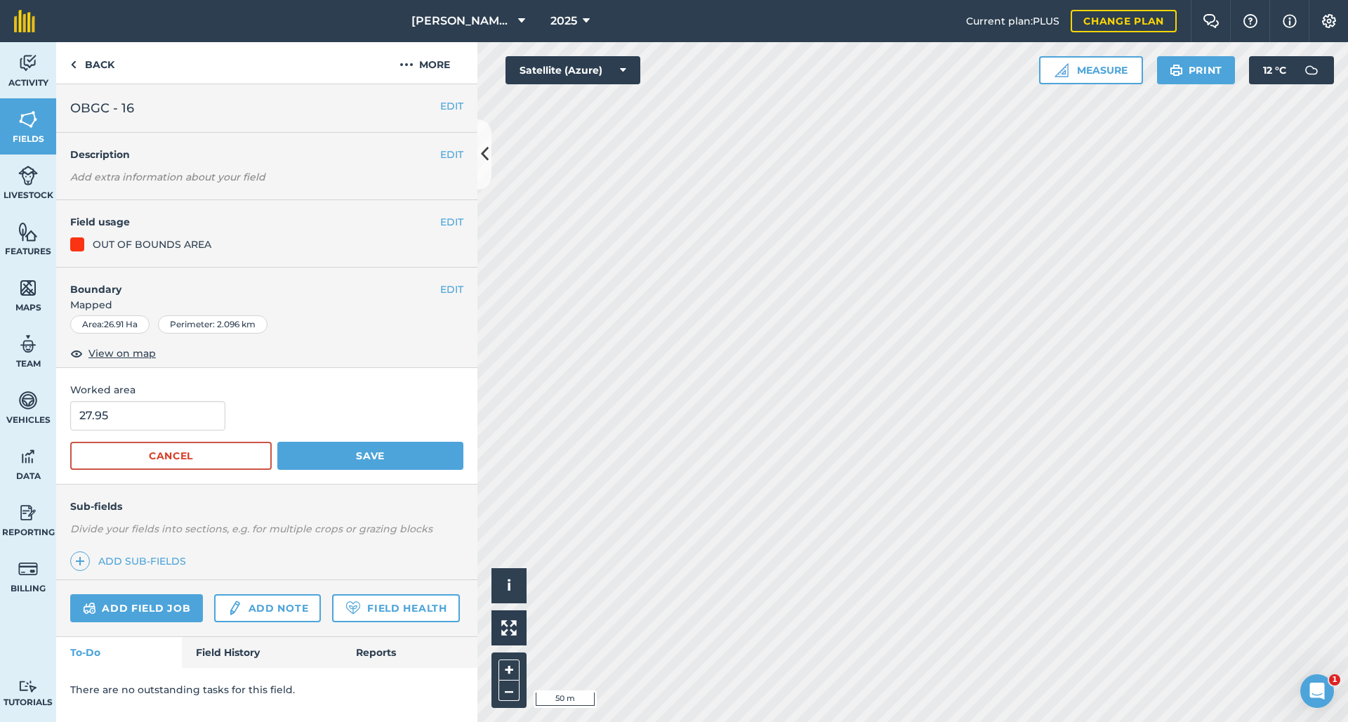
click at [440, 285] on button "EDIT" at bounding box center [451, 289] width 23 height 15
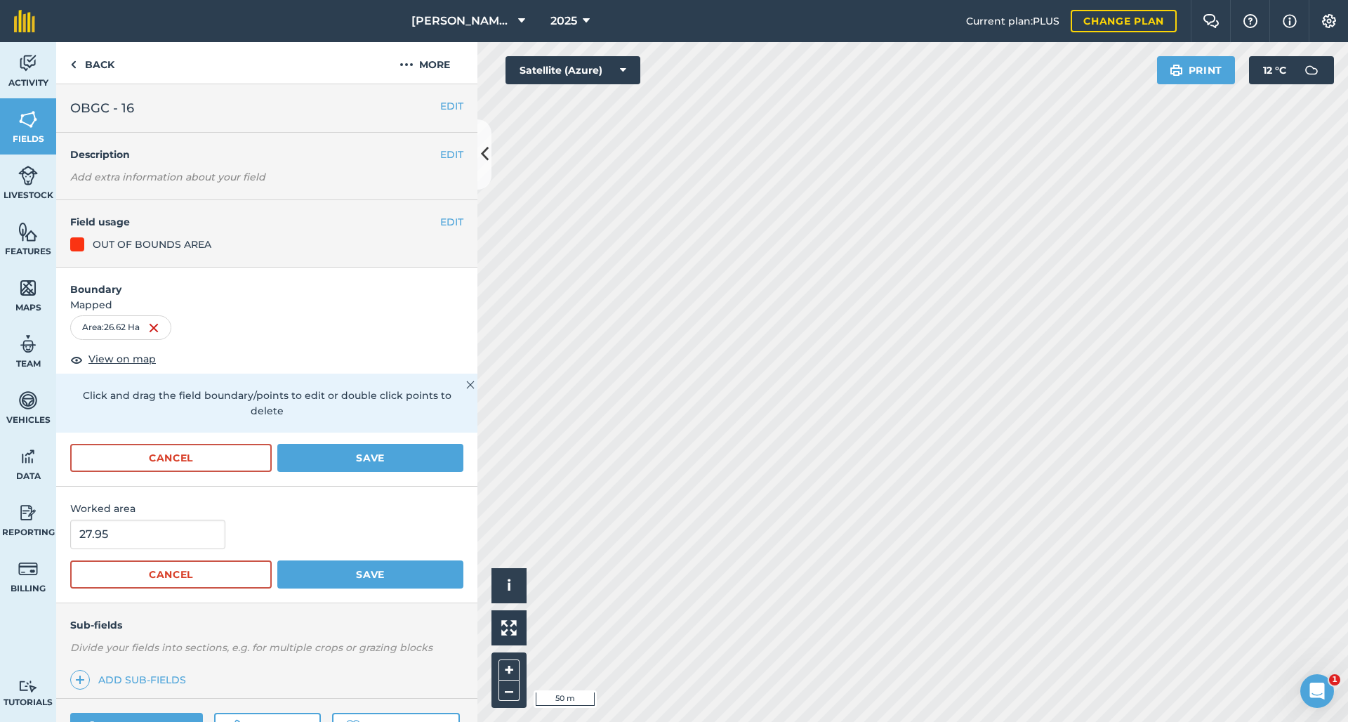
click at [322, 454] on button "Save" at bounding box center [370, 458] width 186 height 28
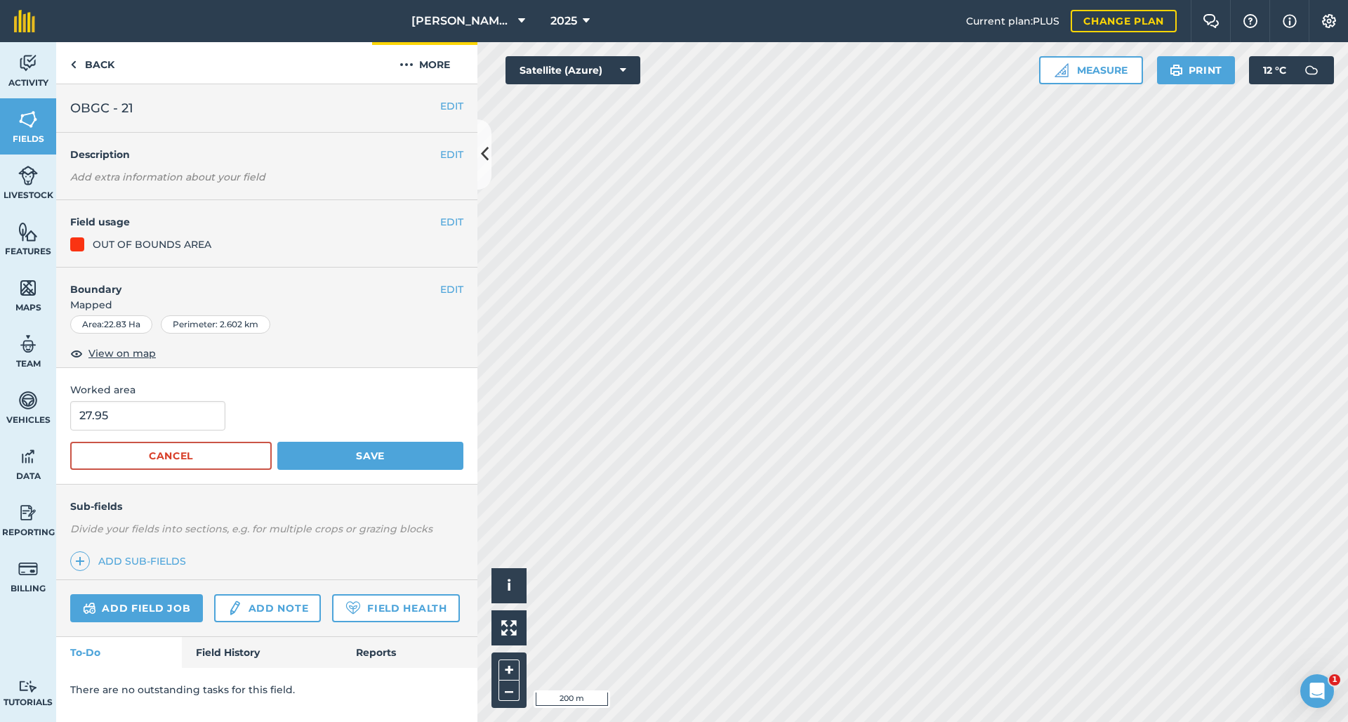
click at [439, 71] on button "More" at bounding box center [424, 62] width 105 height 41
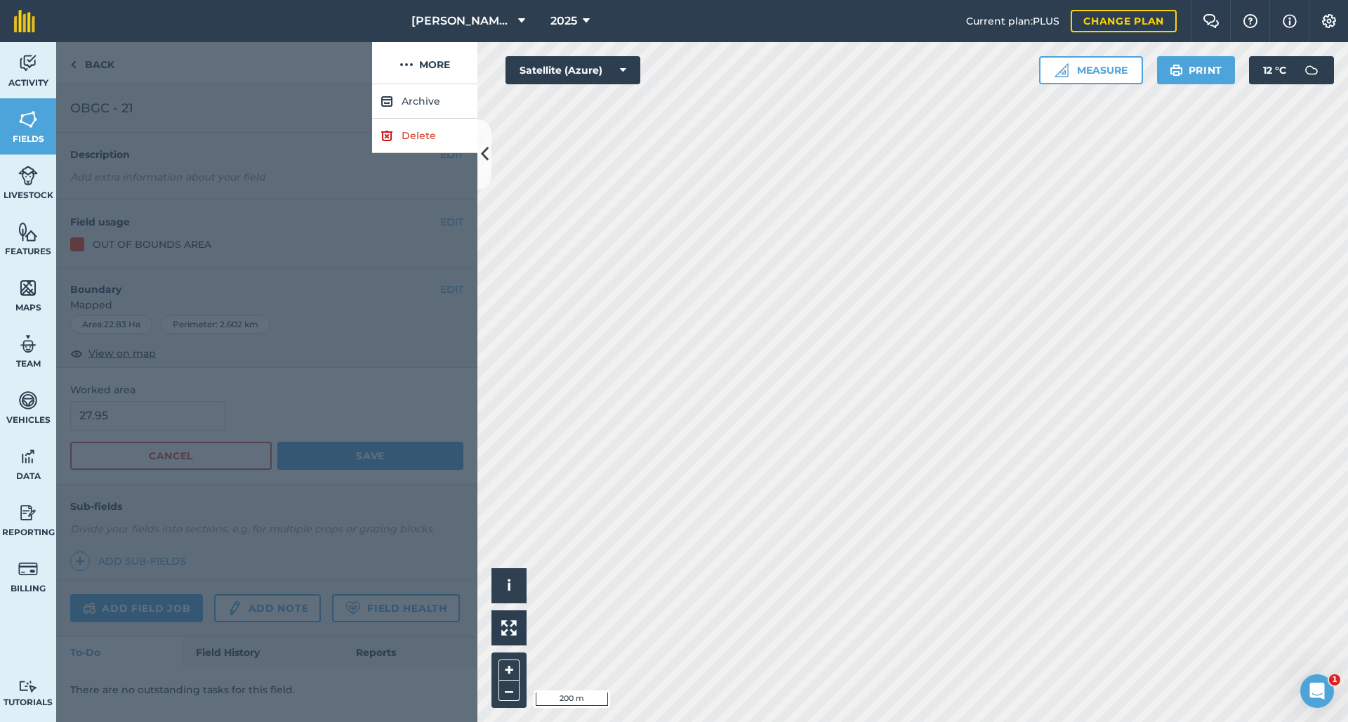
click at [417, 134] on link "Delete" at bounding box center [424, 136] width 105 height 34
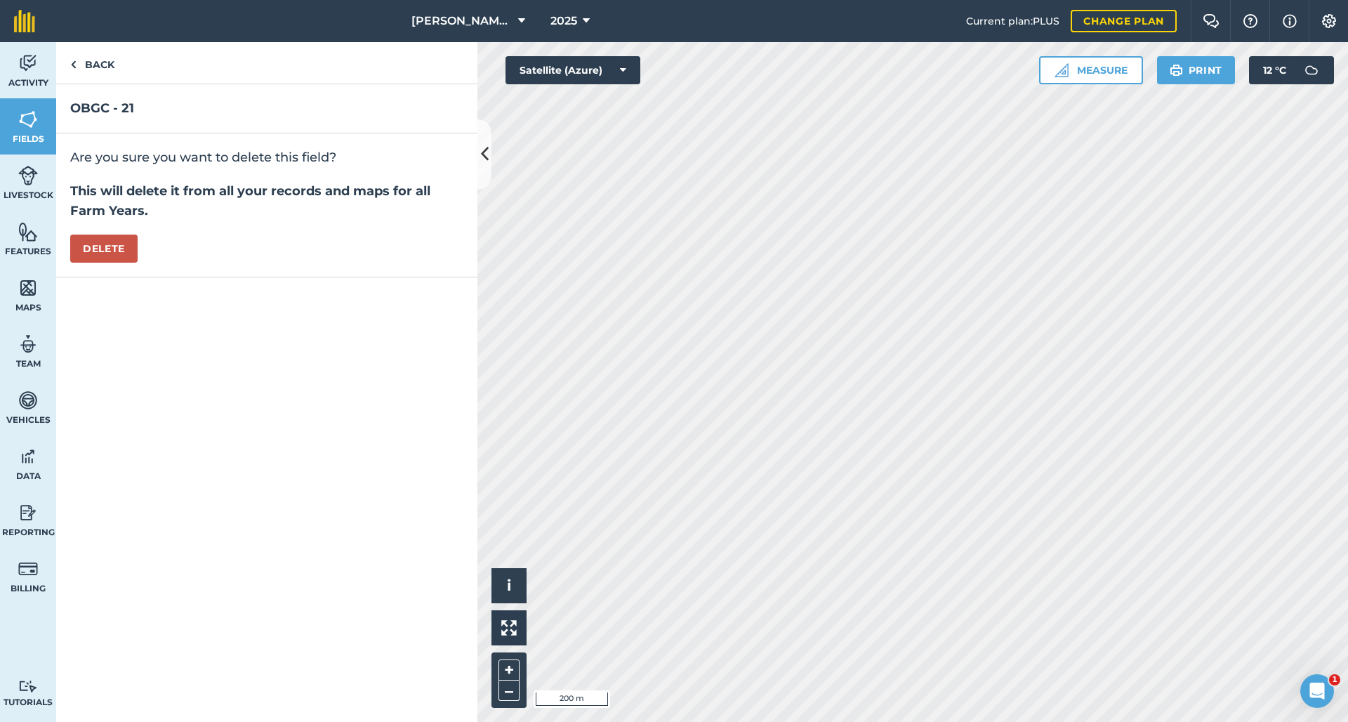
click at [109, 249] on button "Delete" at bounding box center [103, 249] width 67 height 28
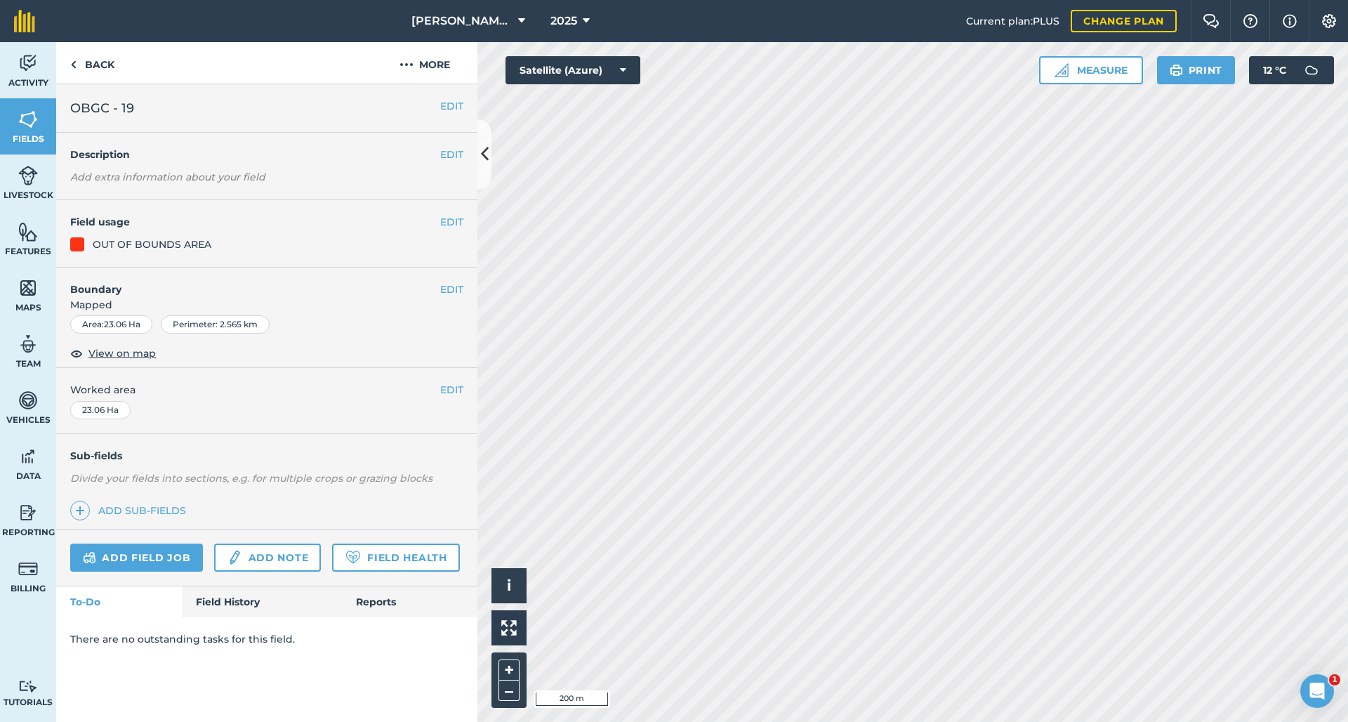
click at [456, 217] on button "EDIT" at bounding box center [451, 221] width 23 height 15
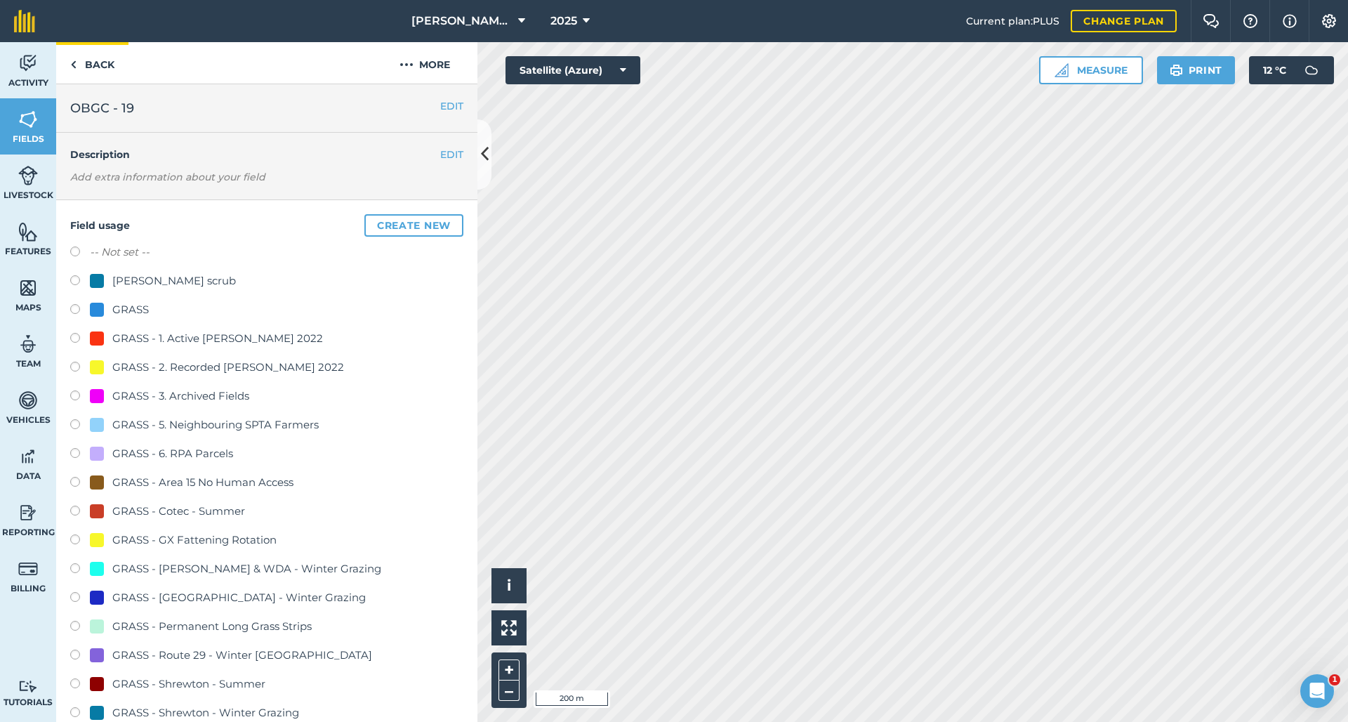
click at [67, 68] on link "Back" at bounding box center [92, 62] width 72 height 41
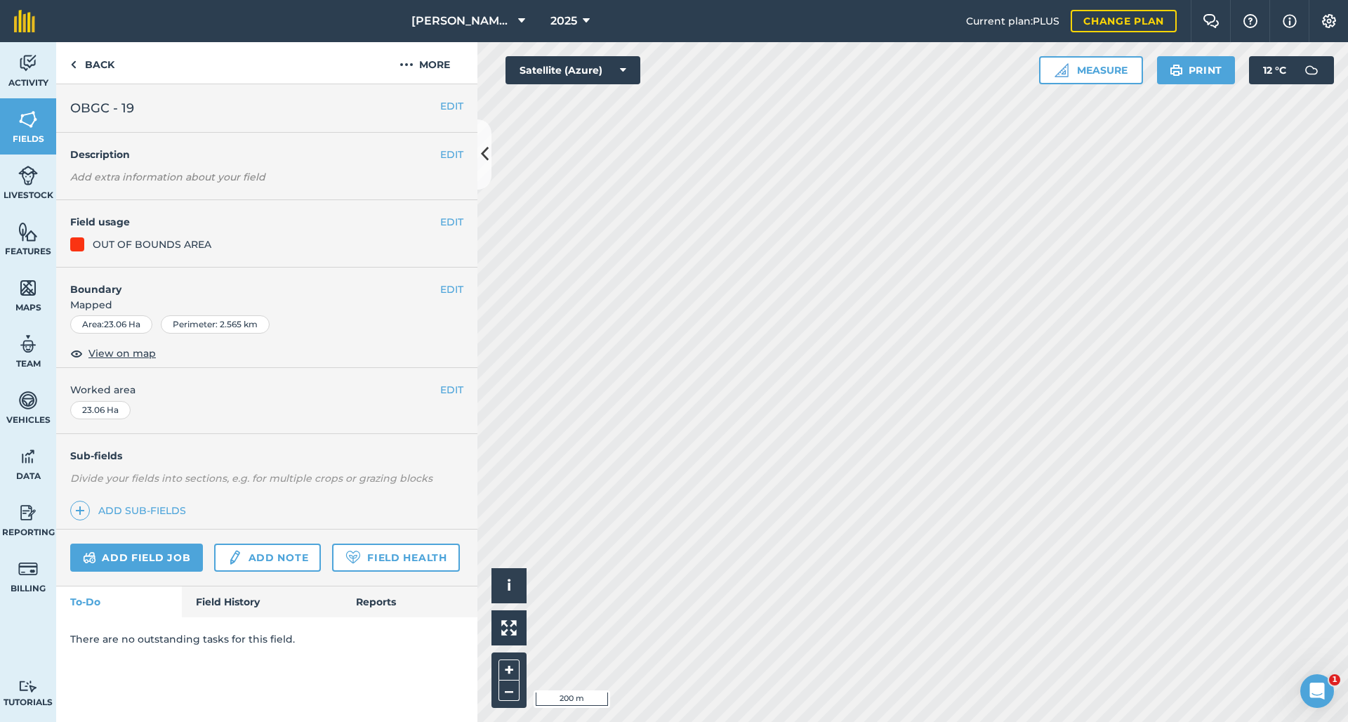
click at [454, 282] on button "EDIT" at bounding box center [451, 289] width 23 height 15
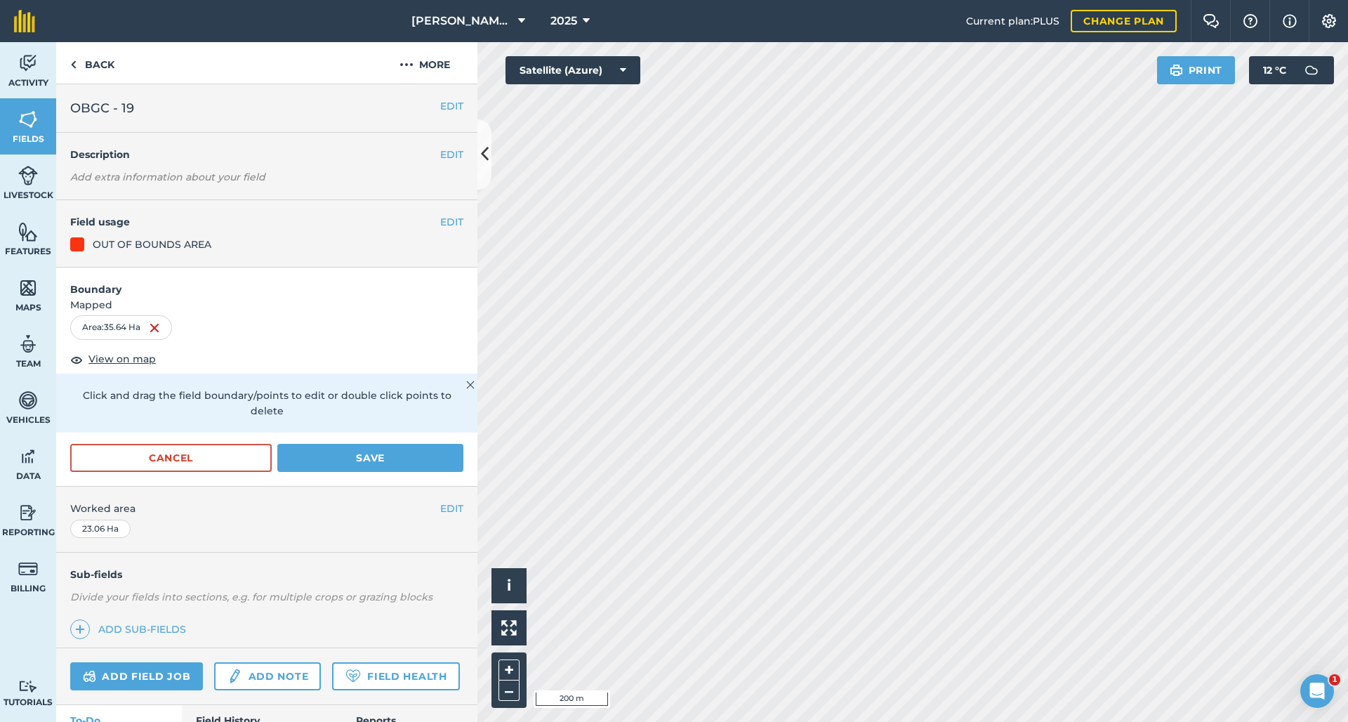
click at [359, 461] on button "Save" at bounding box center [370, 458] width 186 height 28
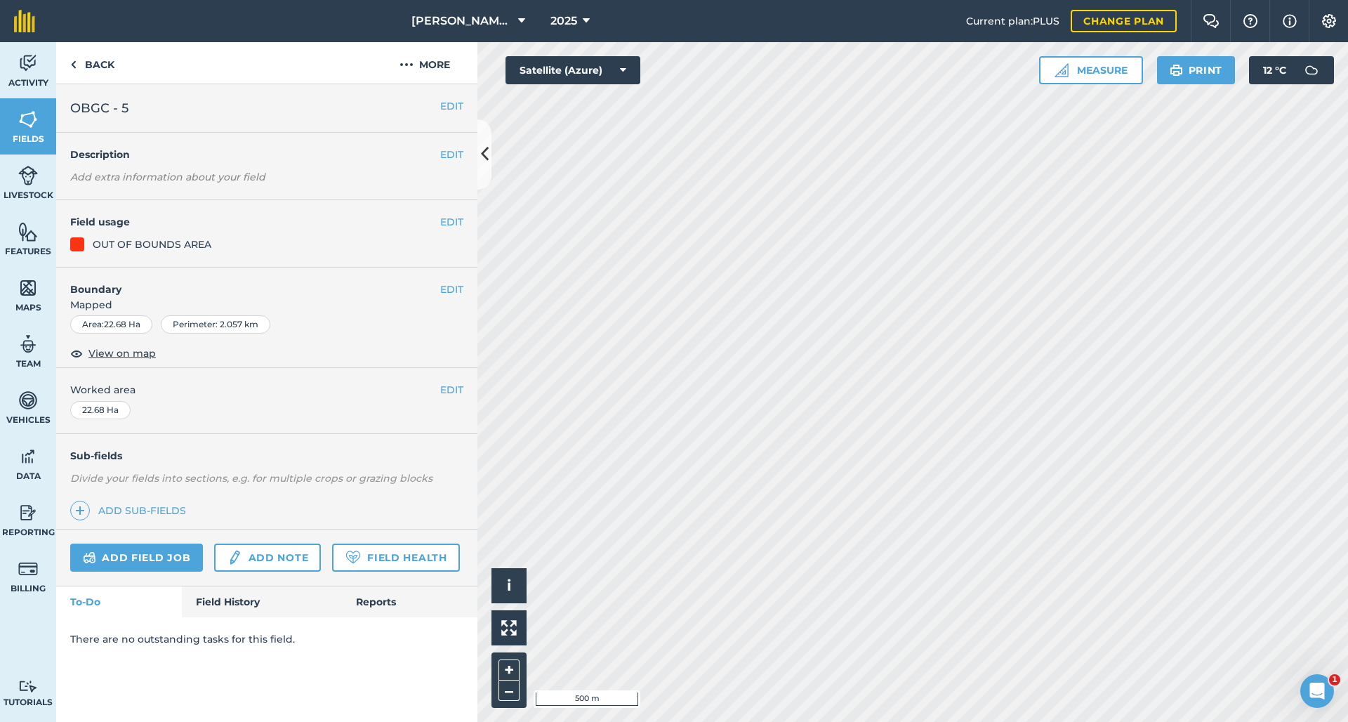
click at [449, 286] on button "EDIT" at bounding box center [451, 289] width 23 height 15
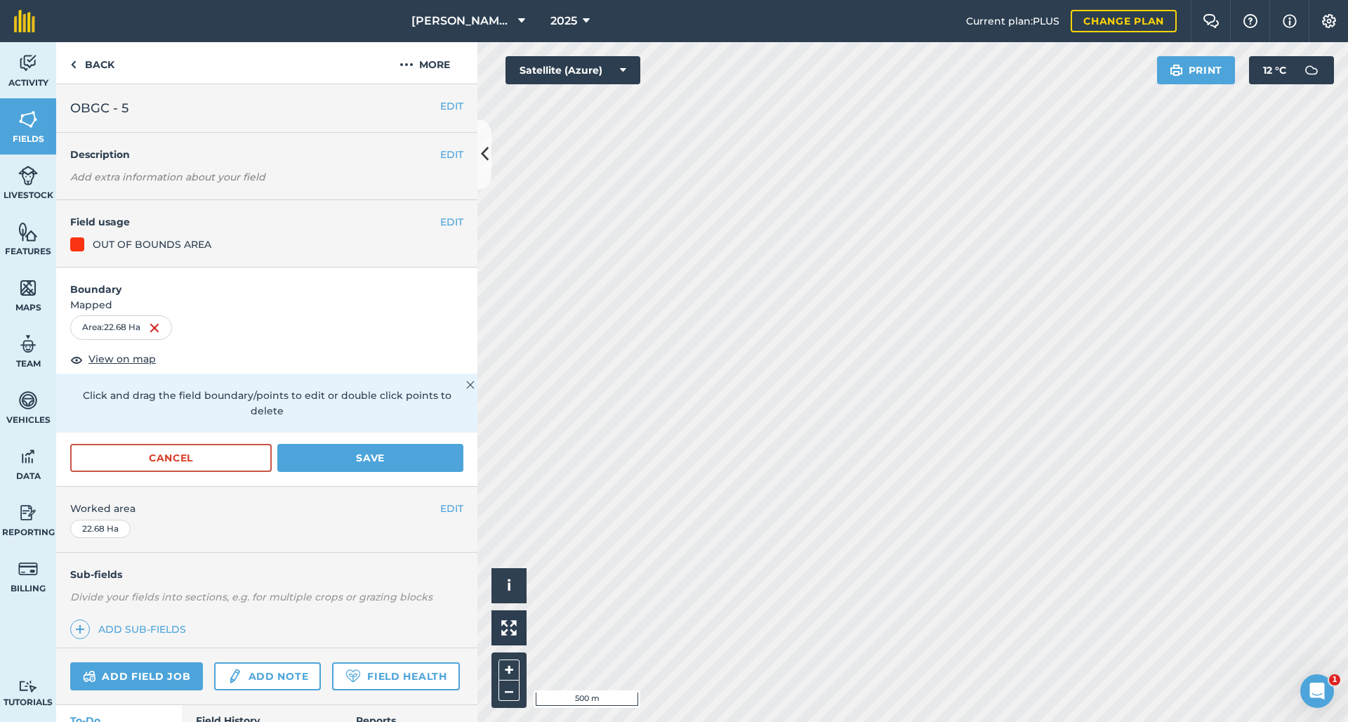
click at [225, 446] on button "Cancel" at bounding box center [171, 458] width 202 height 28
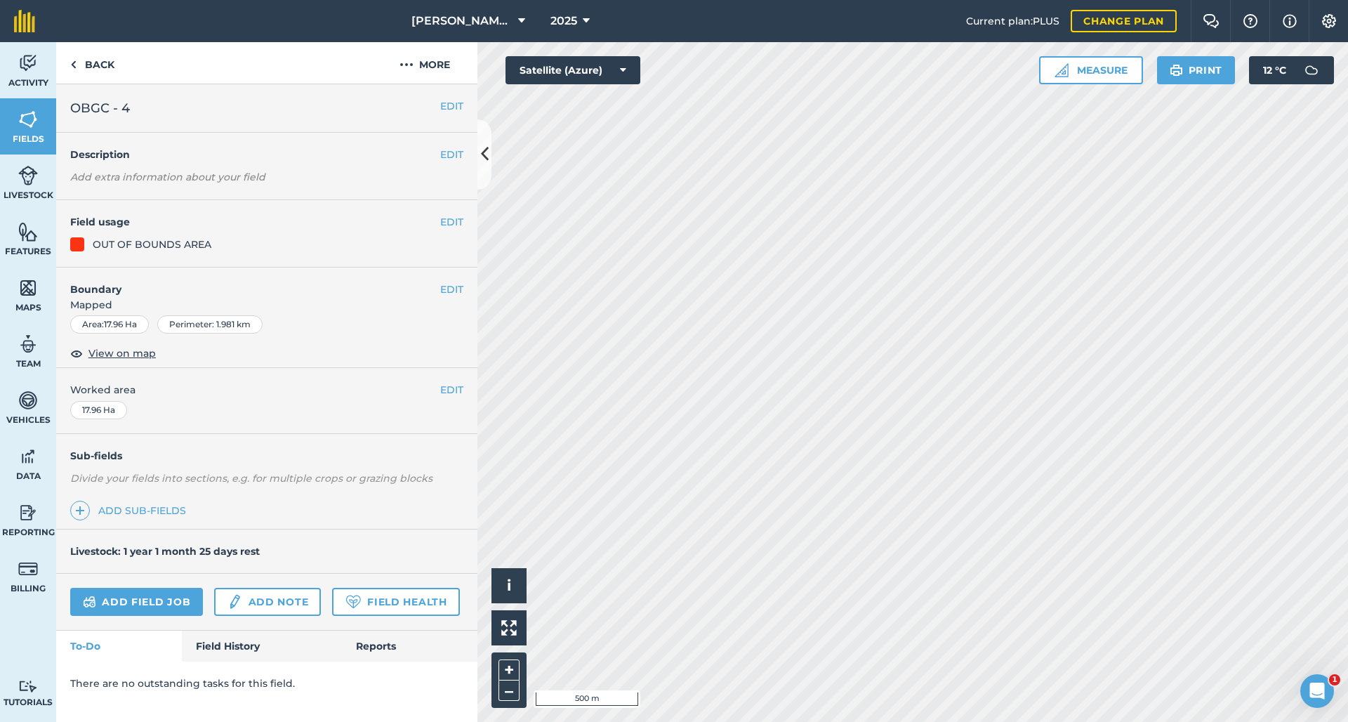
click at [448, 284] on button "EDIT" at bounding box center [451, 289] width 23 height 15
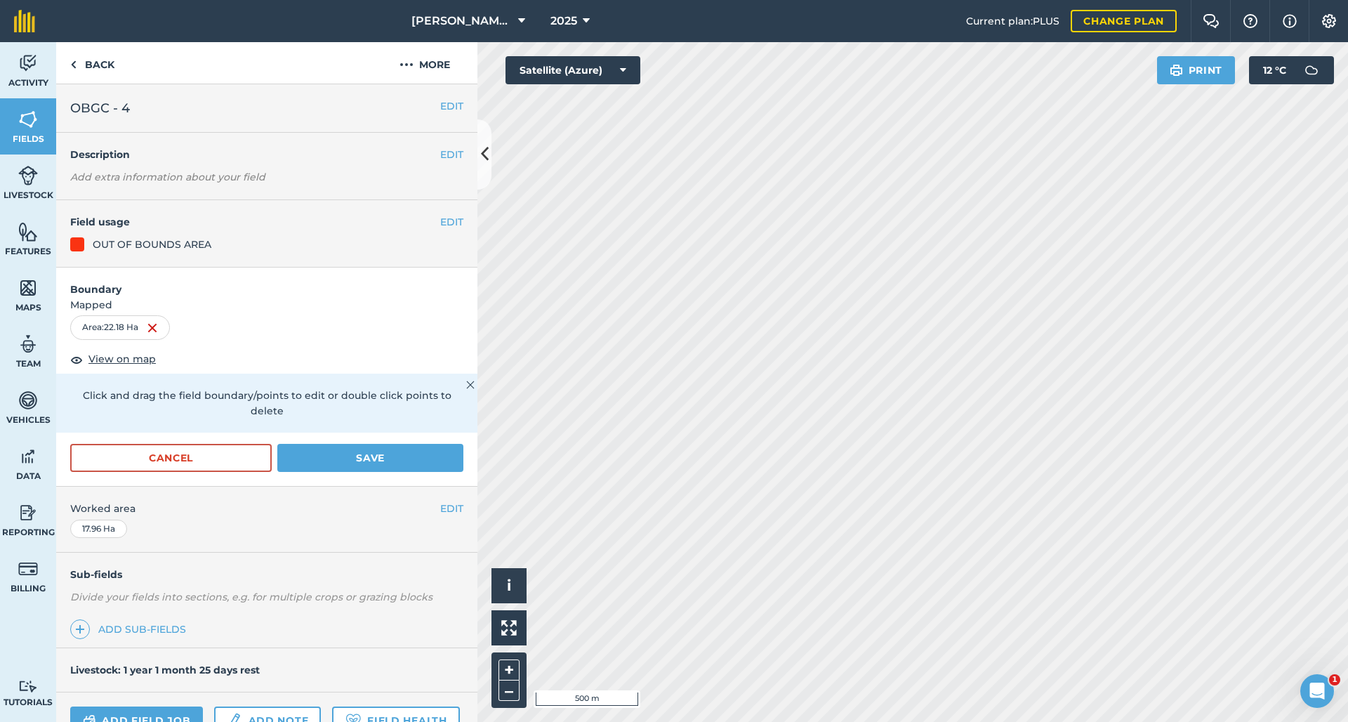
click at [345, 452] on button "Save" at bounding box center [370, 458] width 186 height 28
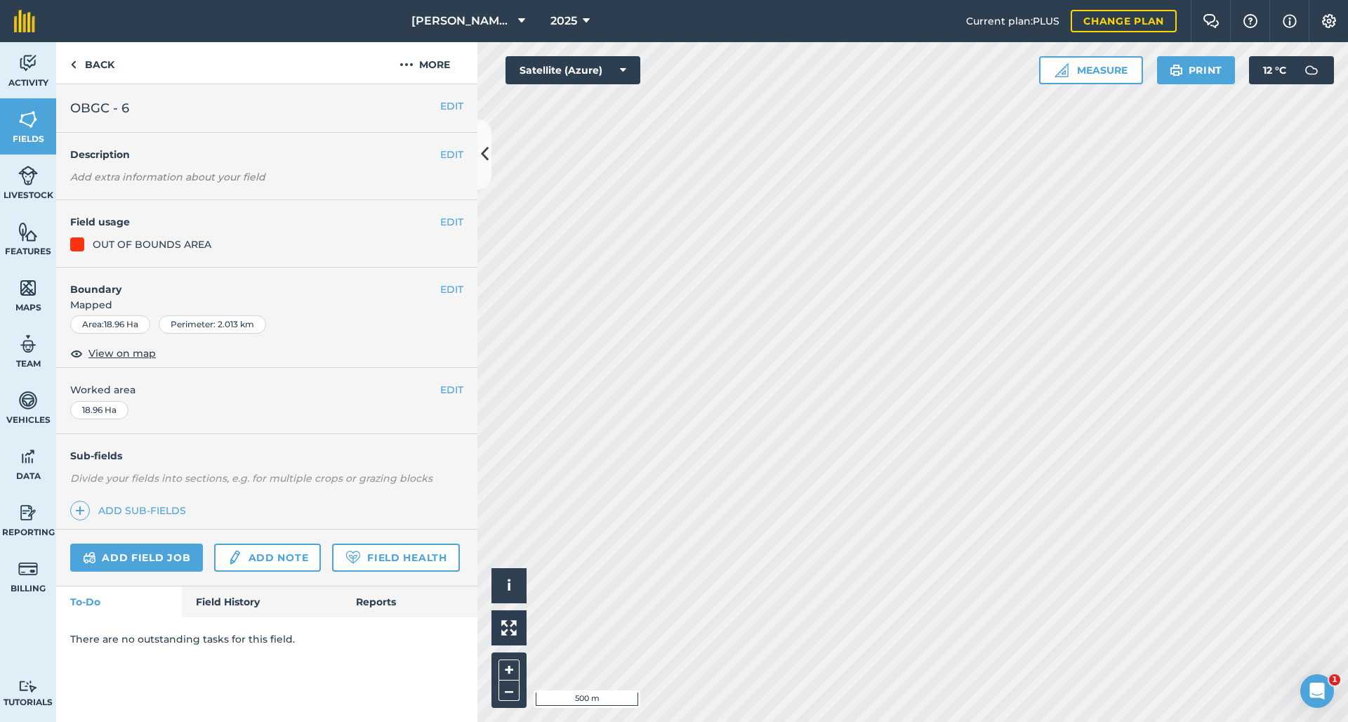
click at [458, 395] on button "EDIT" at bounding box center [451, 389] width 23 height 15
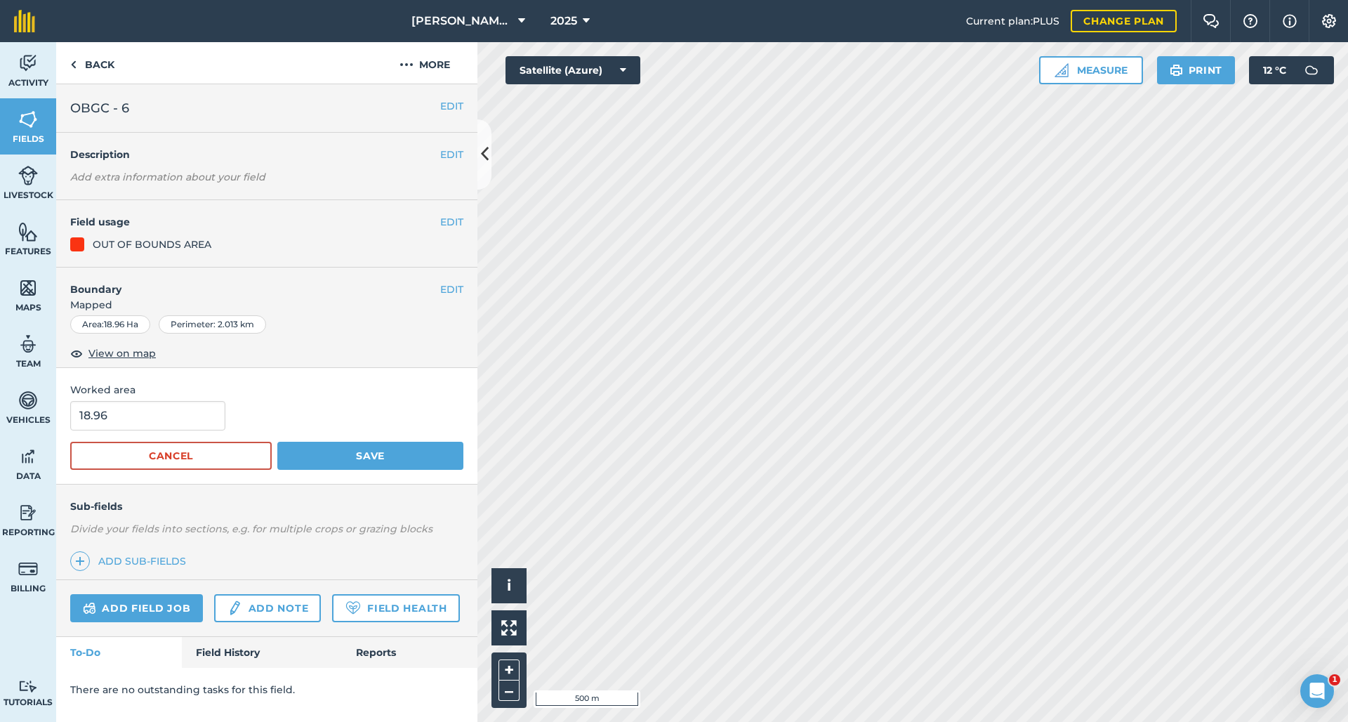
click at [444, 287] on button "EDIT" at bounding box center [451, 289] width 23 height 15
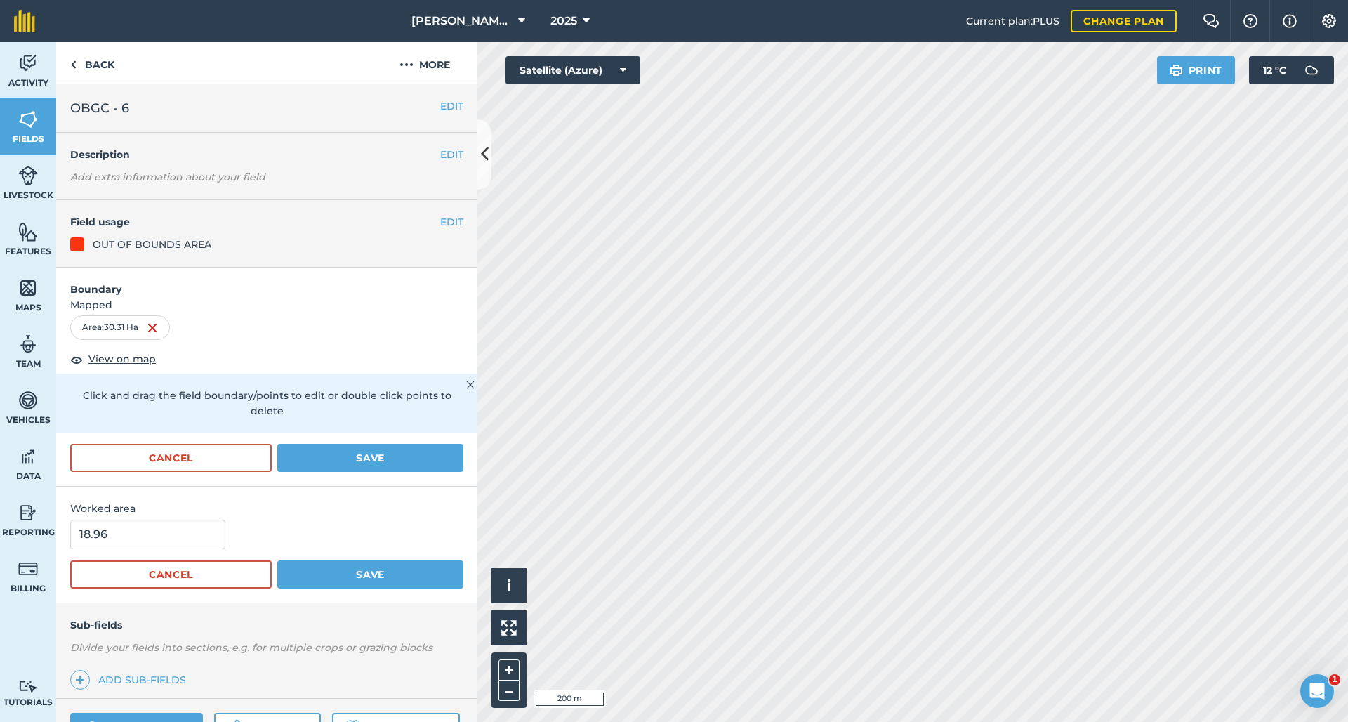
click at [323, 454] on button "Save" at bounding box center [370, 458] width 186 height 28
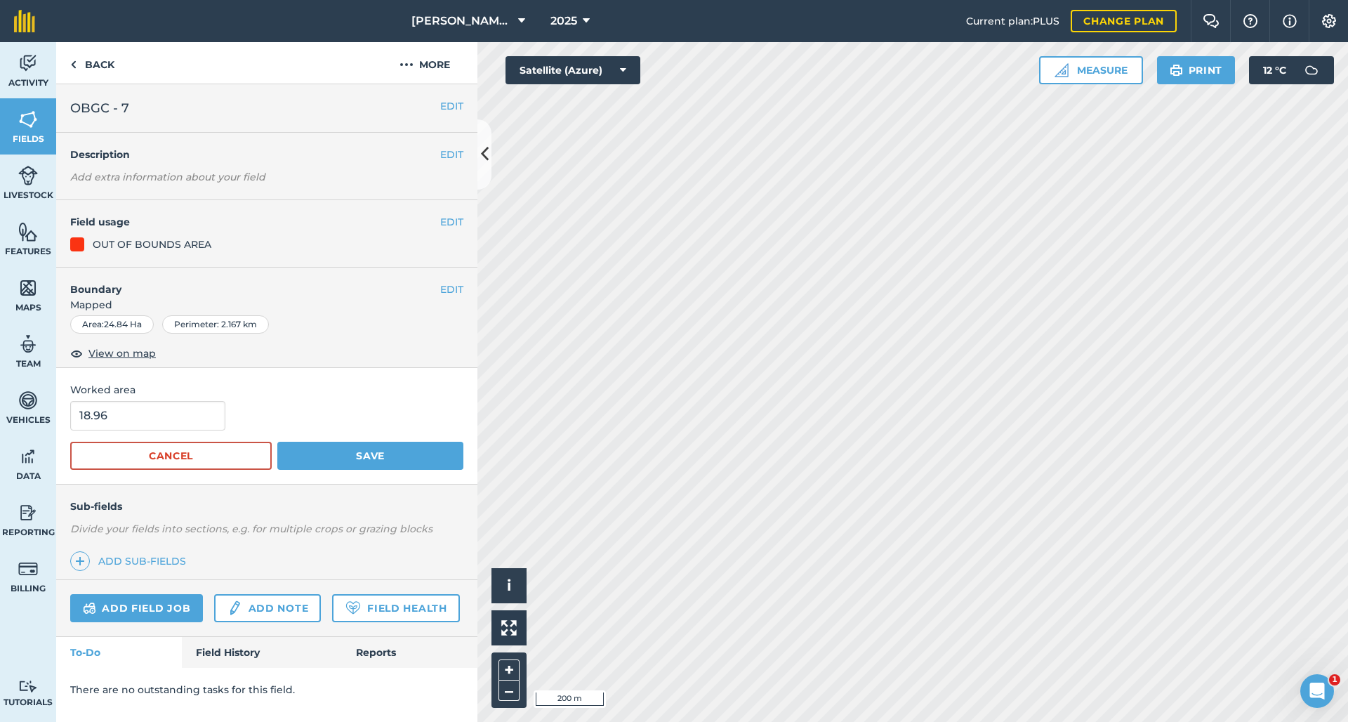
click at [445, 290] on button "EDIT" at bounding box center [451, 289] width 23 height 15
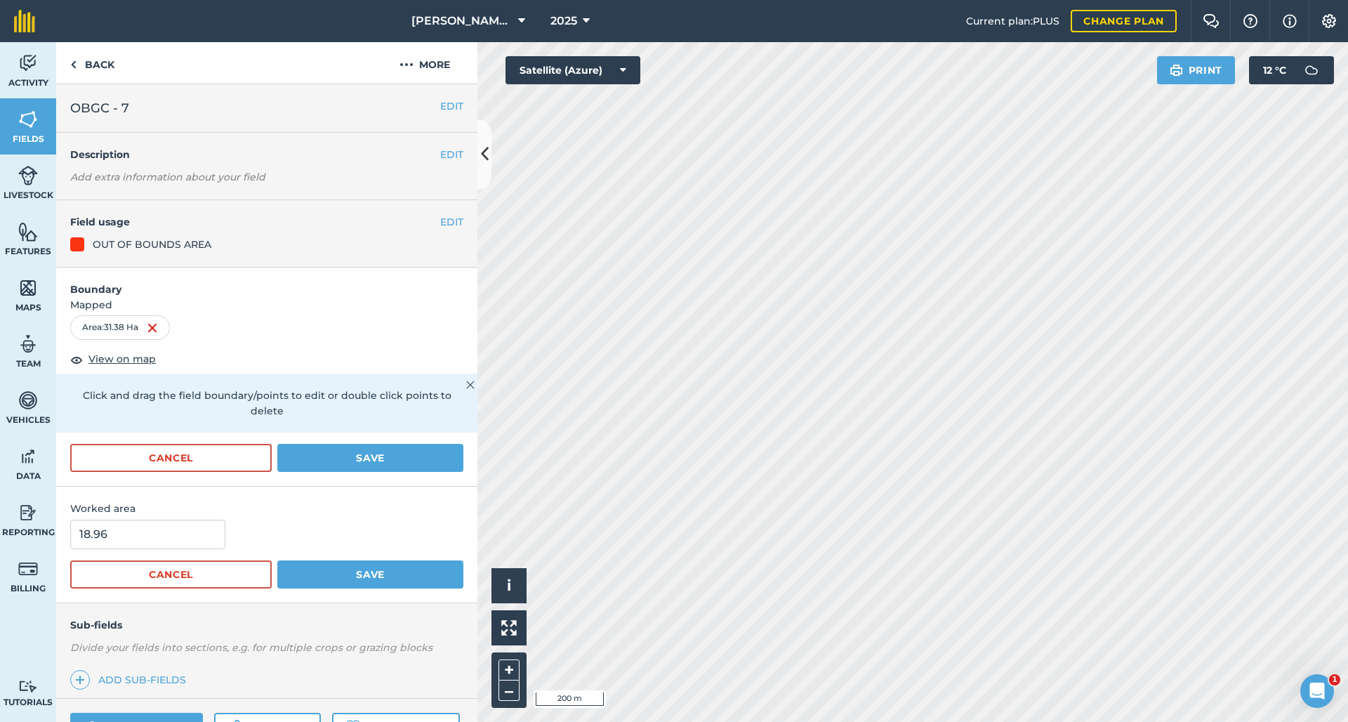
click at [320, 462] on button "Save" at bounding box center [370, 458] width 186 height 28
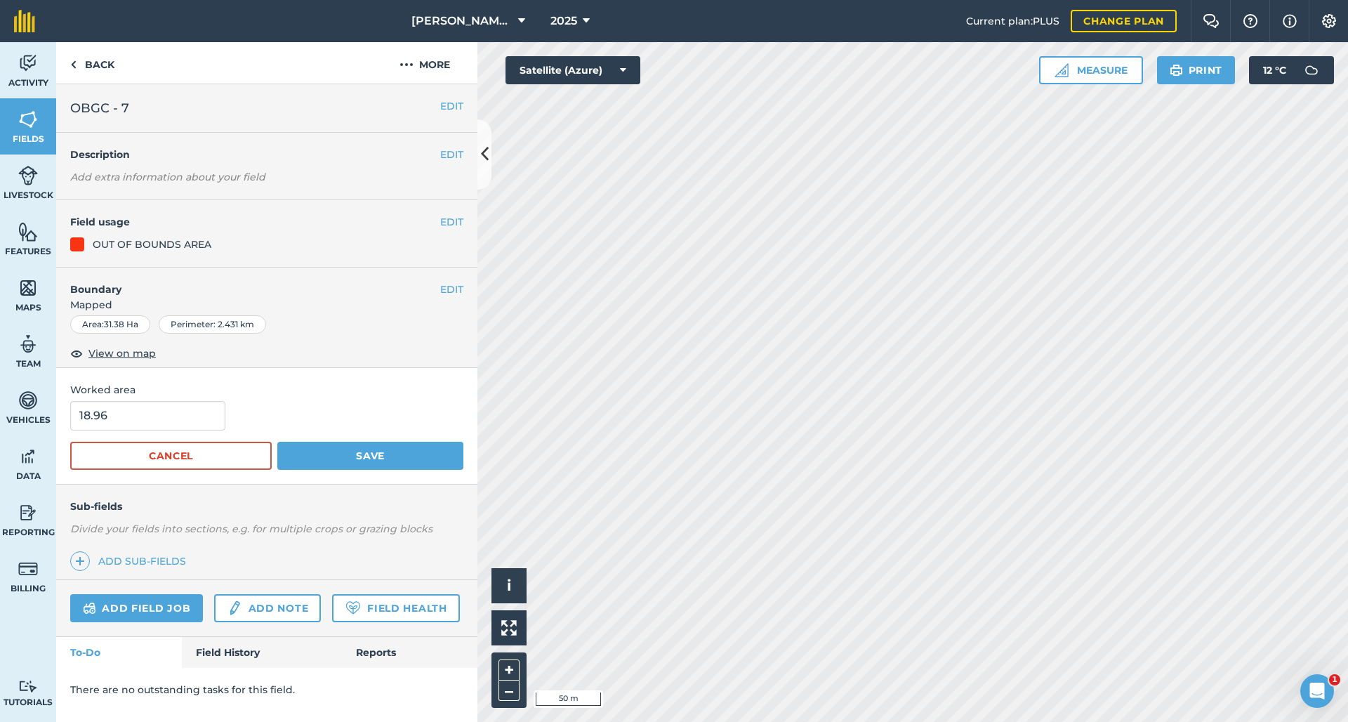
click at [442, 290] on button "EDIT" at bounding box center [451, 289] width 23 height 15
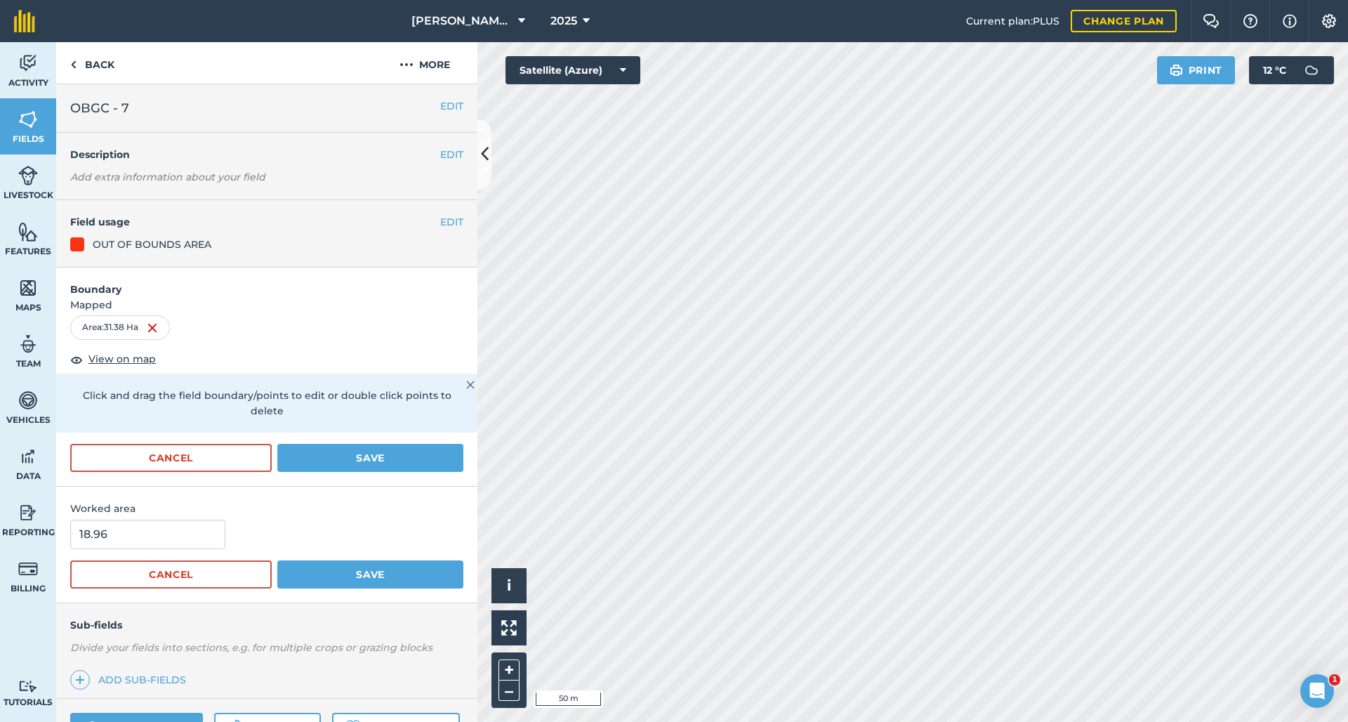
click at [385, 461] on button "Save" at bounding box center [370, 458] width 186 height 28
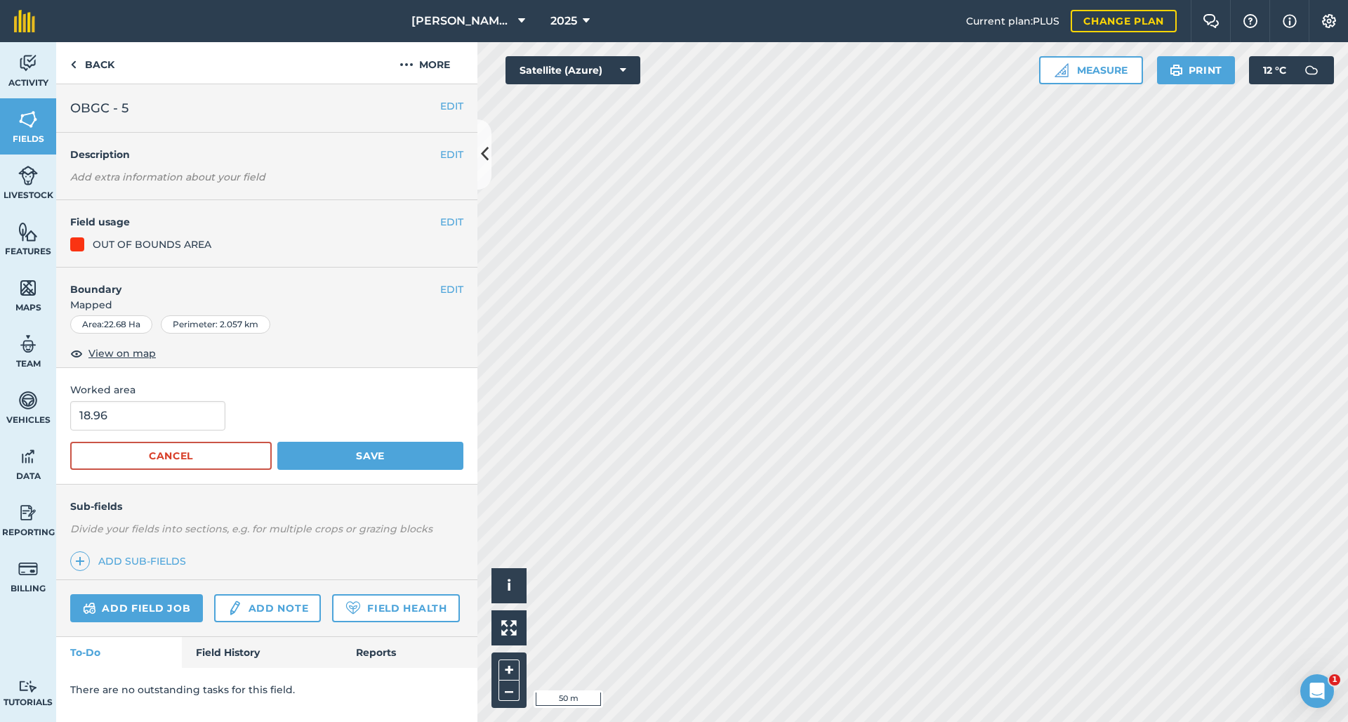
click at [440, 287] on button "EDIT" at bounding box center [451, 289] width 23 height 15
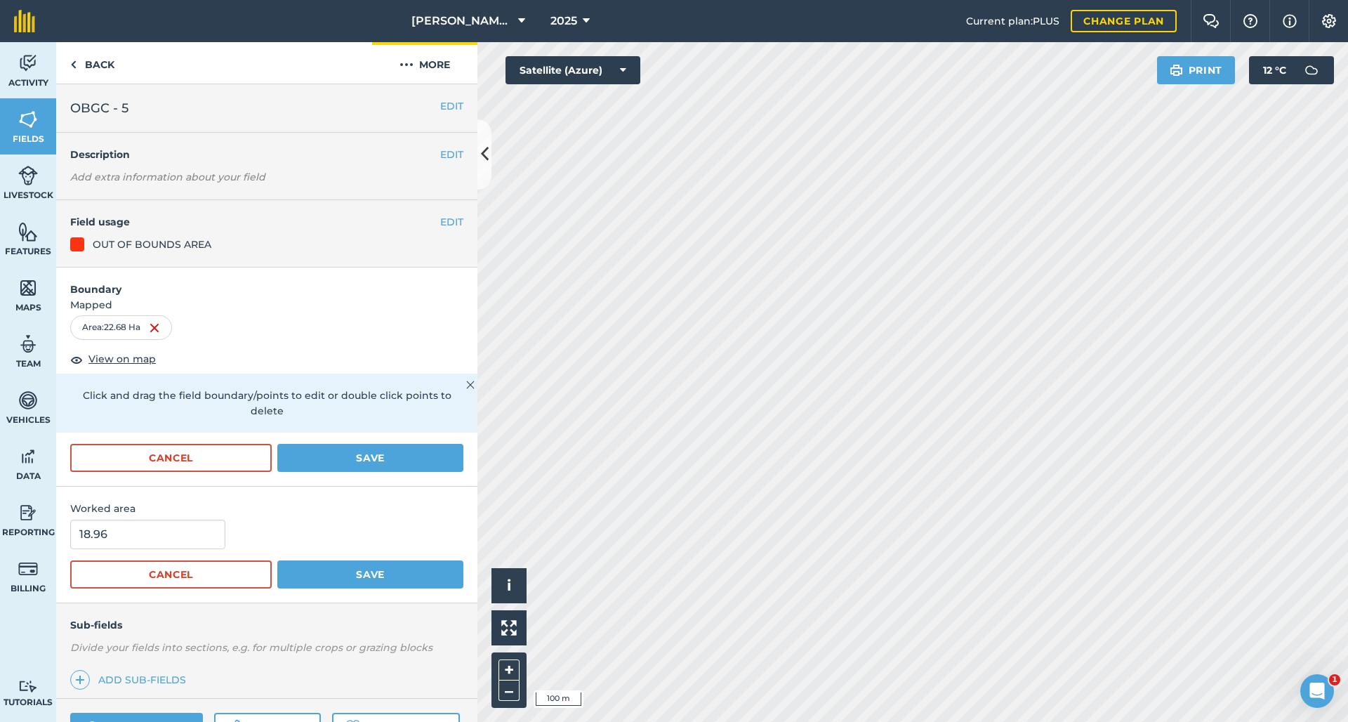
click at [434, 62] on button "More" at bounding box center [424, 62] width 105 height 41
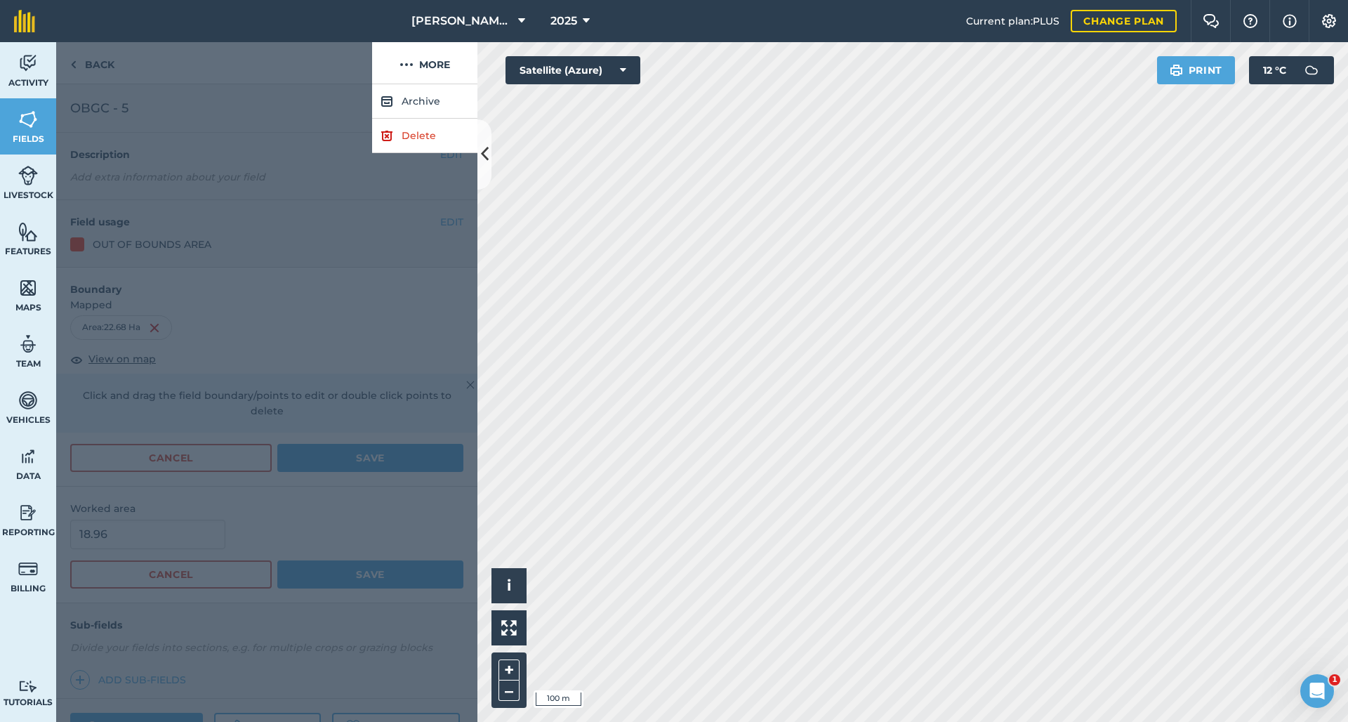
click at [414, 138] on link "Delete" at bounding box center [424, 136] width 105 height 34
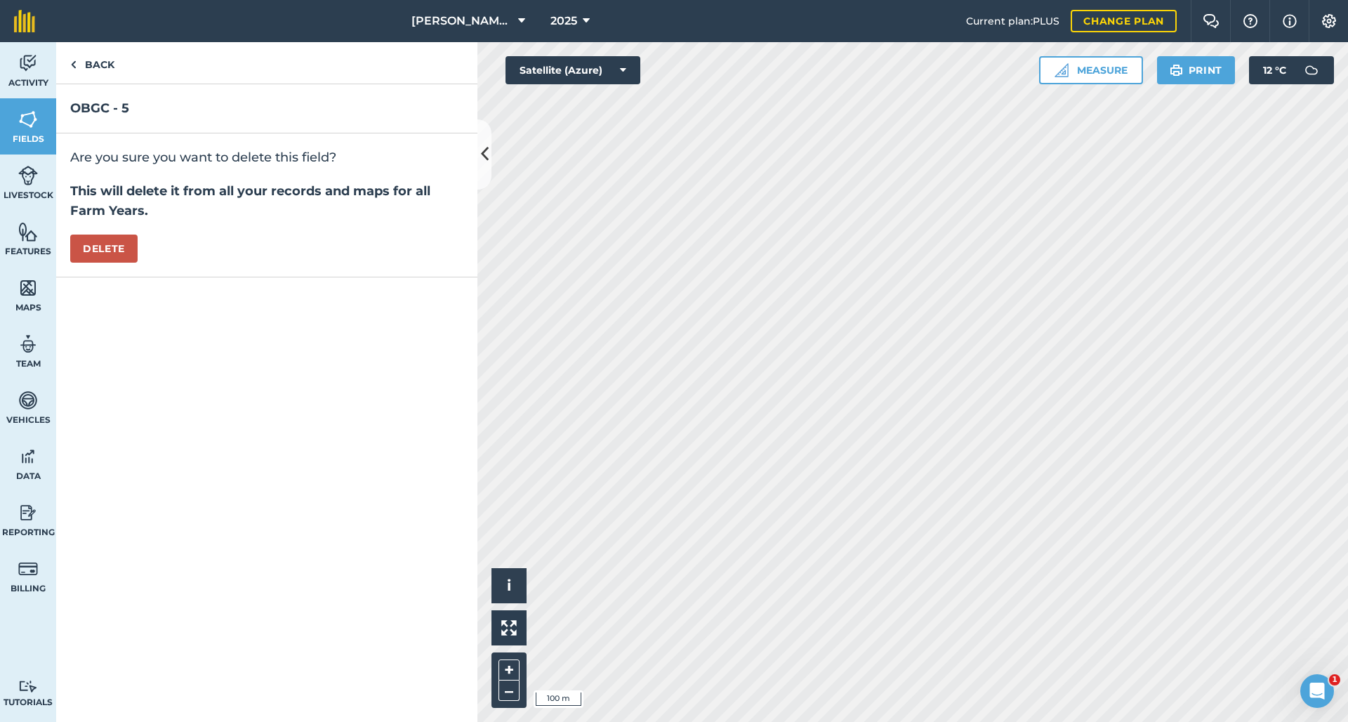
click at [94, 241] on button "Delete" at bounding box center [103, 249] width 67 height 28
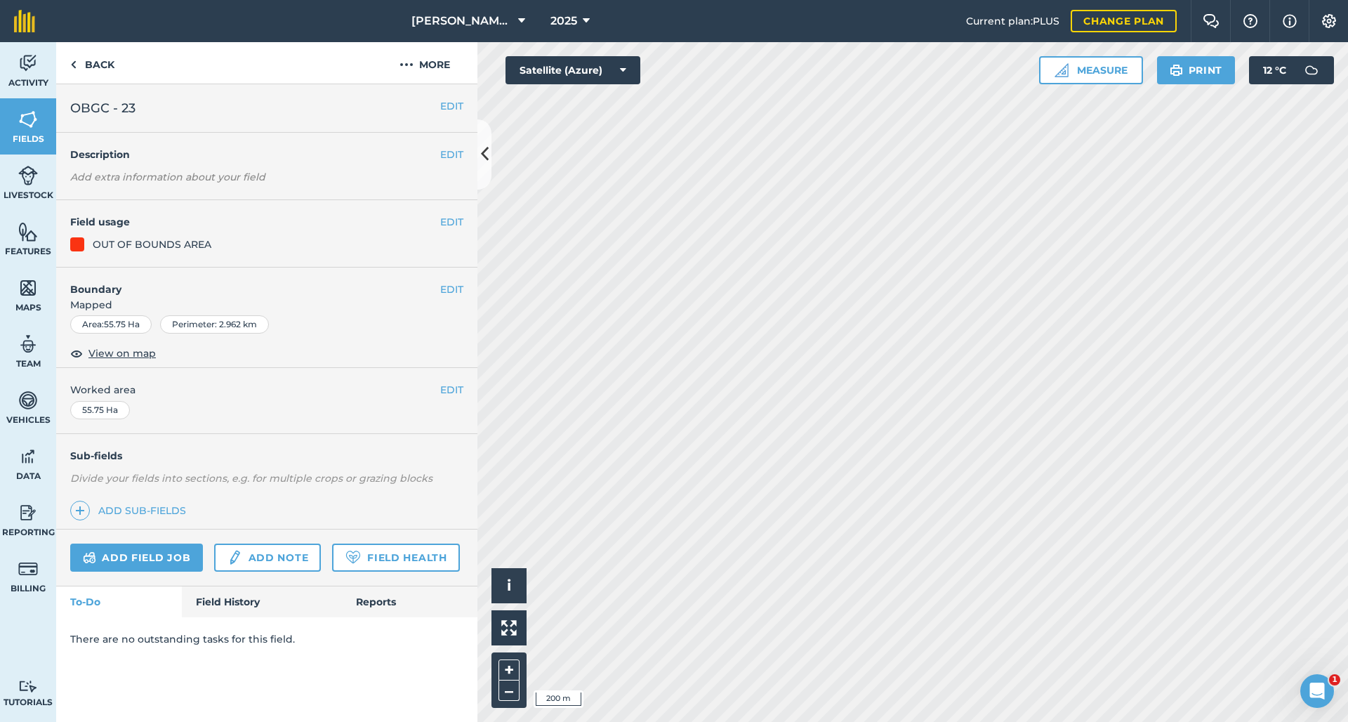
click at [454, 288] on button "EDIT" at bounding box center [451, 289] width 23 height 15
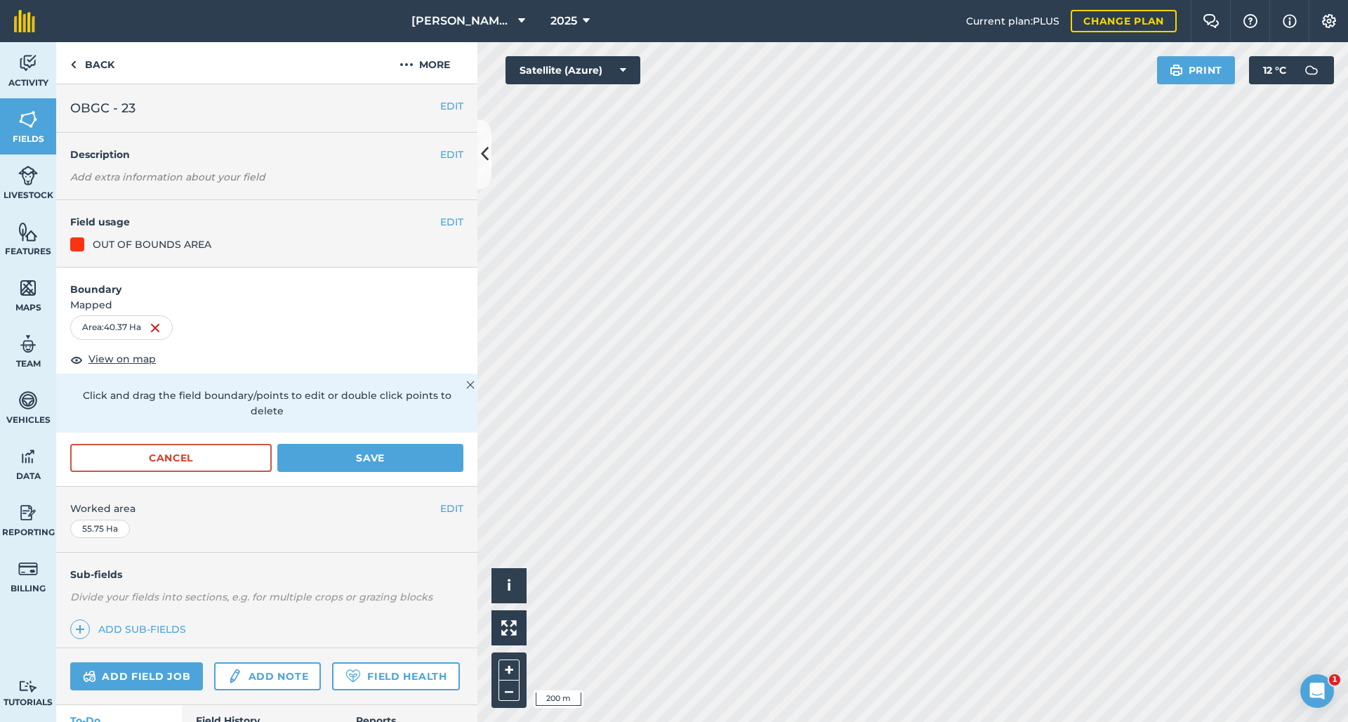
click at [411, 451] on button "Save" at bounding box center [370, 458] width 186 height 28
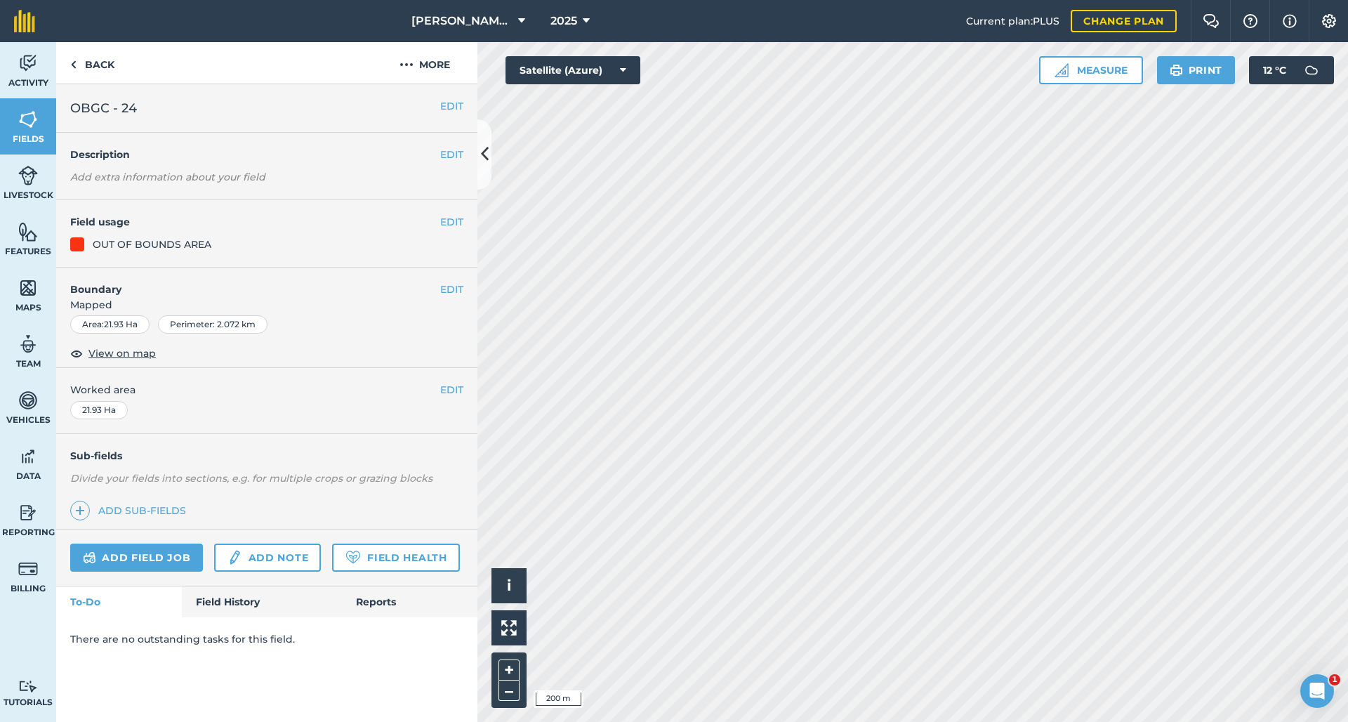
click at [449, 388] on button "EDIT" at bounding box center [451, 389] width 23 height 15
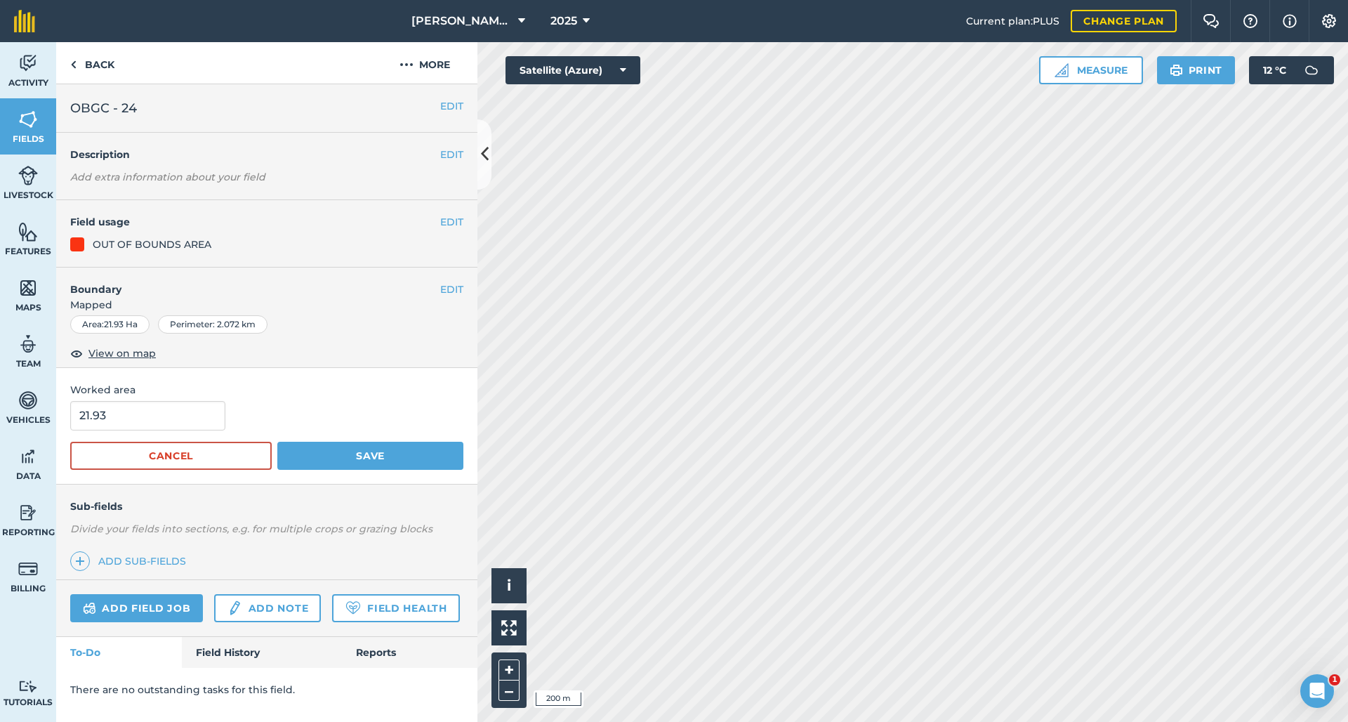
click at [449, 289] on button "EDIT" at bounding box center [451, 289] width 23 height 15
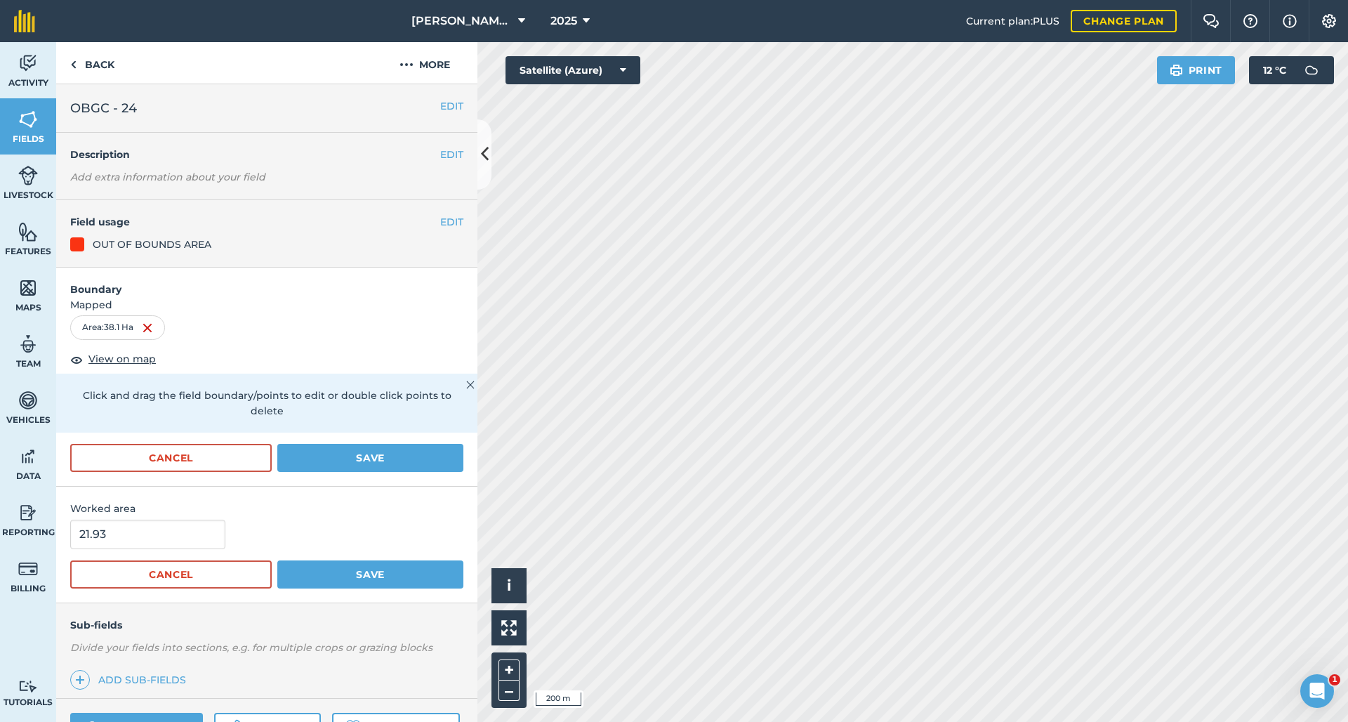
click at [333, 451] on button "Save" at bounding box center [370, 458] width 186 height 28
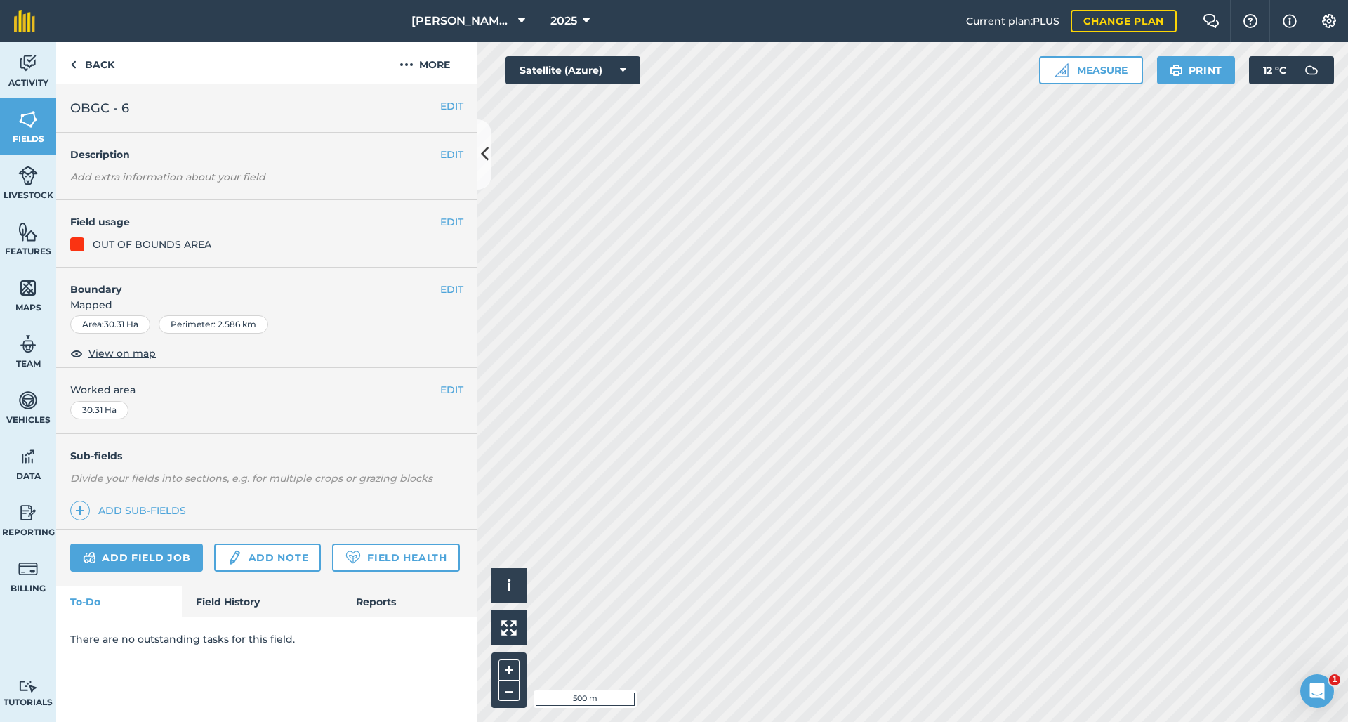
click at [435, 106] on h2 "OBGC - 6" at bounding box center [255, 108] width 370 height 20
click at [443, 103] on button "EDIT" at bounding box center [451, 105] width 23 height 15
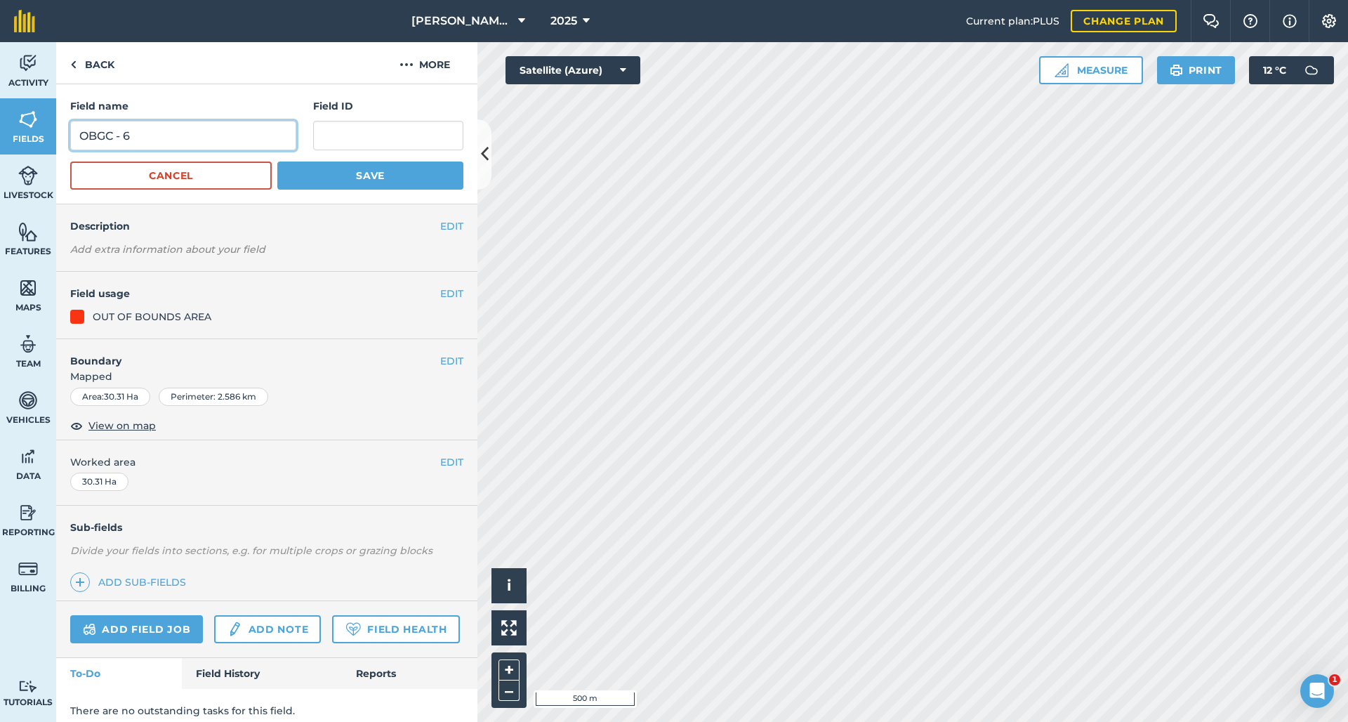
drag, startPoint x: 155, startPoint y: 145, endPoint x: 125, endPoint y: 138, distance: 30.8
click at [125, 138] on input "OBGC - 6" at bounding box center [183, 135] width 226 height 29
type input "OBGC - 5"
click at [362, 176] on button "Save" at bounding box center [370, 175] width 186 height 28
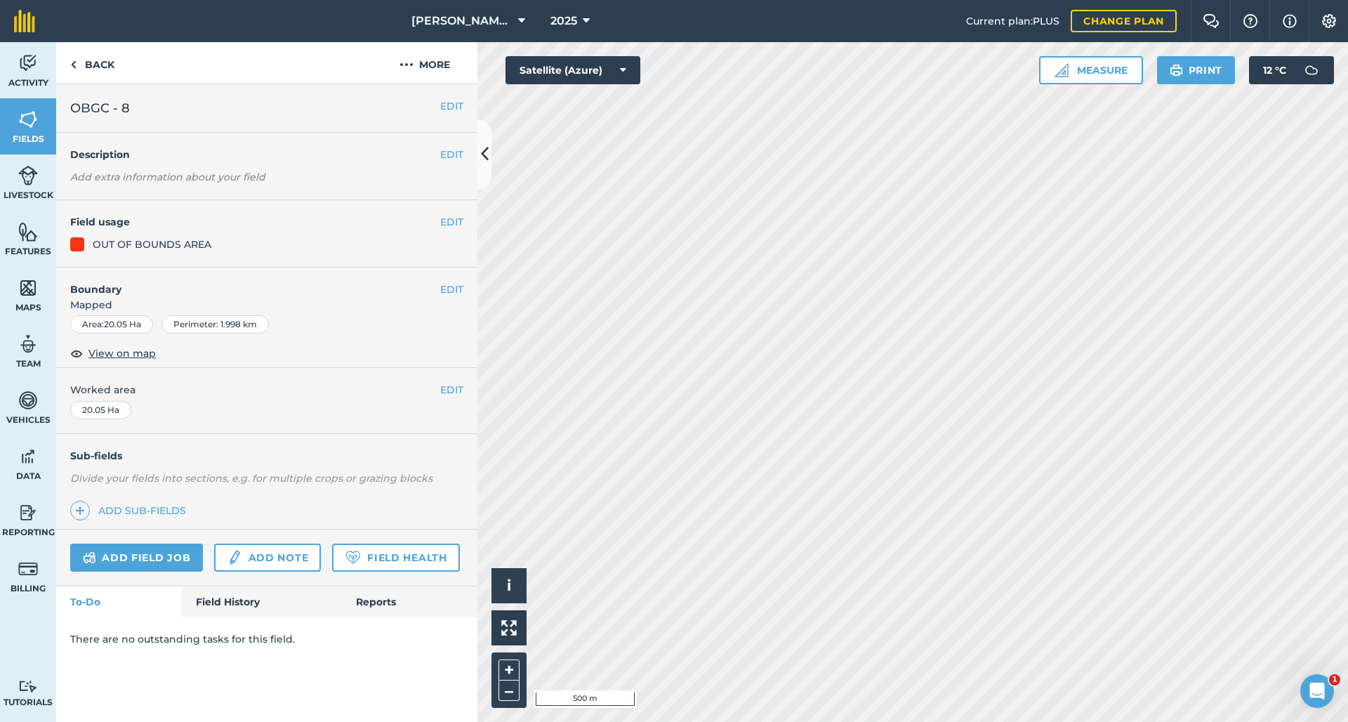
click at [456, 105] on button "EDIT" at bounding box center [451, 105] width 23 height 15
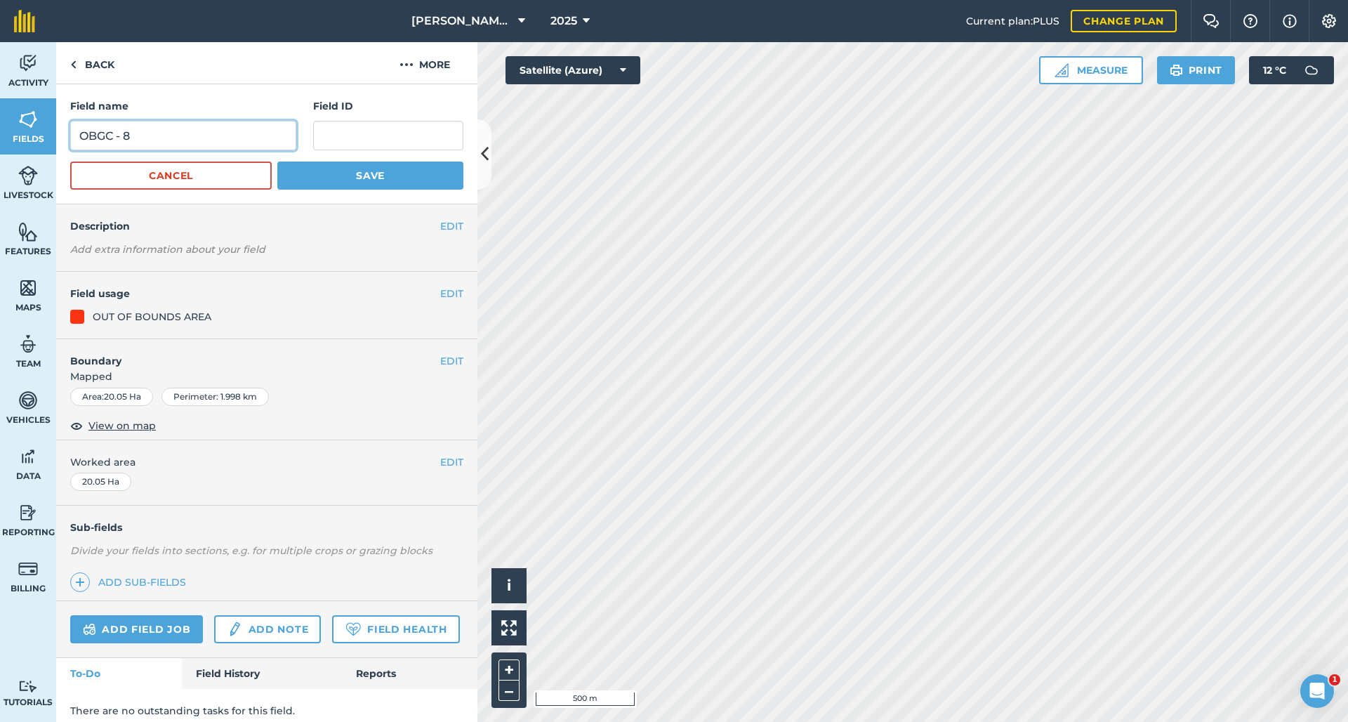
drag, startPoint x: 152, startPoint y: 129, endPoint x: 119, endPoint y: 142, distance: 35.3
click at [119, 142] on input "OBGC - 8" at bounding box center [183, 135] width 226 height 29
click at [124, 140] on input "OBGC - 8" at bounding box center [183, 135] width 226 height 29
click at [127, 139] on input "OBGC - 8" at bounding box center [183, 135] width 226 height 29
type input "OBGC - 6"
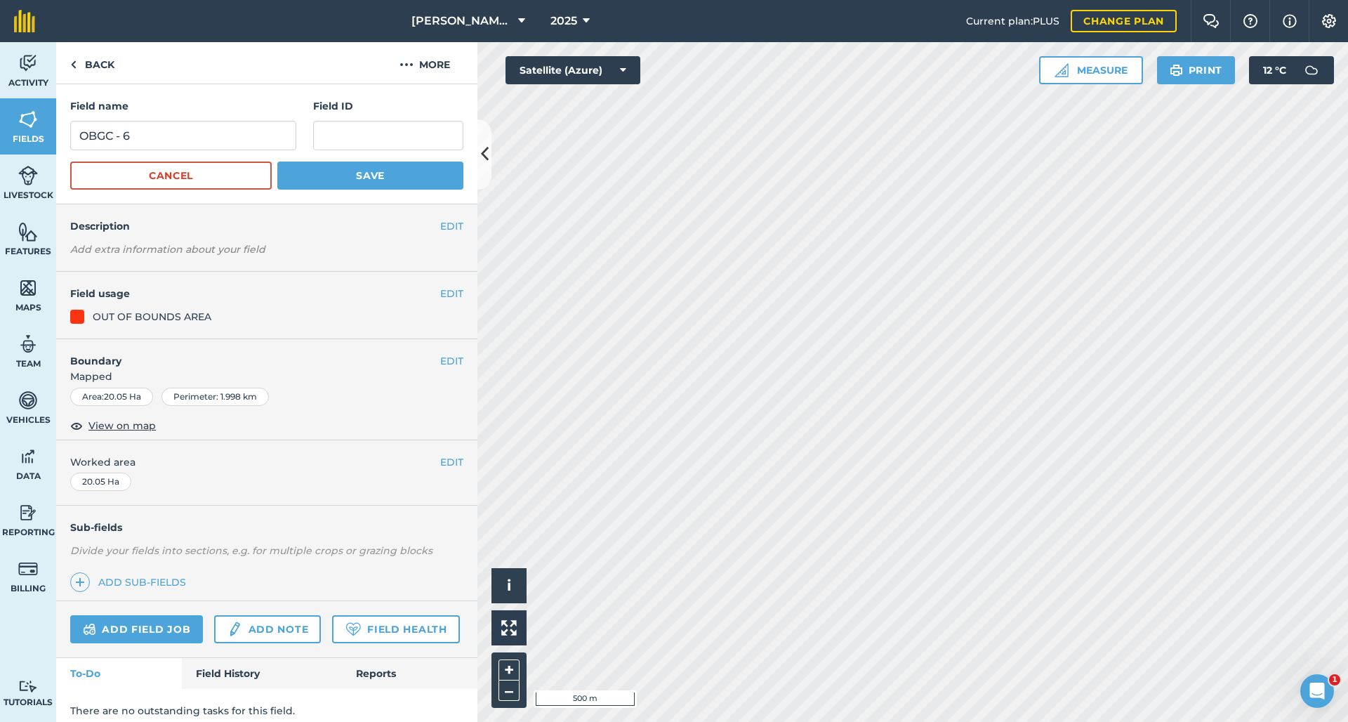
click at [317, 174] on button "Save" at bounding box center [370, 175] width 186 height 28
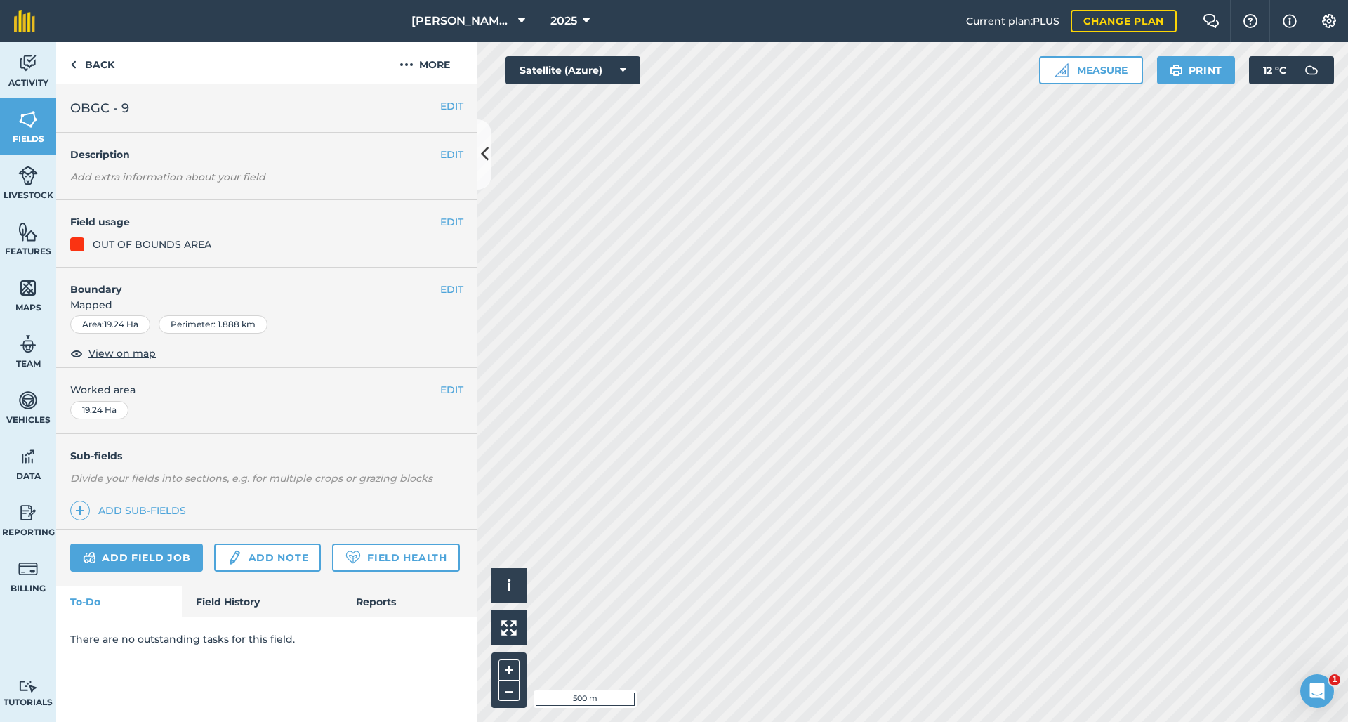
click at [451, 109] on button "EDIT" at bounding box center [451, 105] width 23 height 15
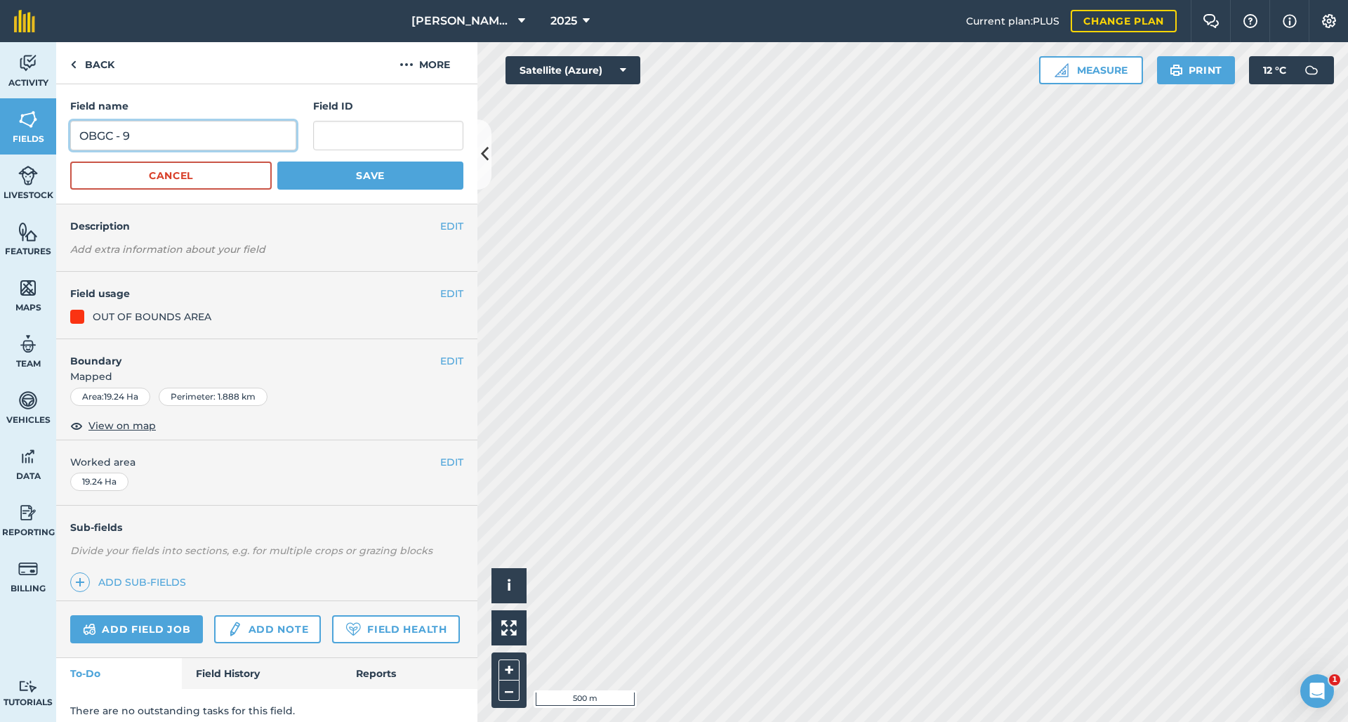
drag, startPoint x: 160, startPoint y: 137, endPoint x: 124, endPoint y: 139, distance: 35.9
click at [124, 139] on input "OBGC - 9" at bounding box center [183, 135] width 226 height 29
type input "OBGC - 7"
click at [362, 176] on button "Save" at bounding box center [370, 175] width 186 height 28
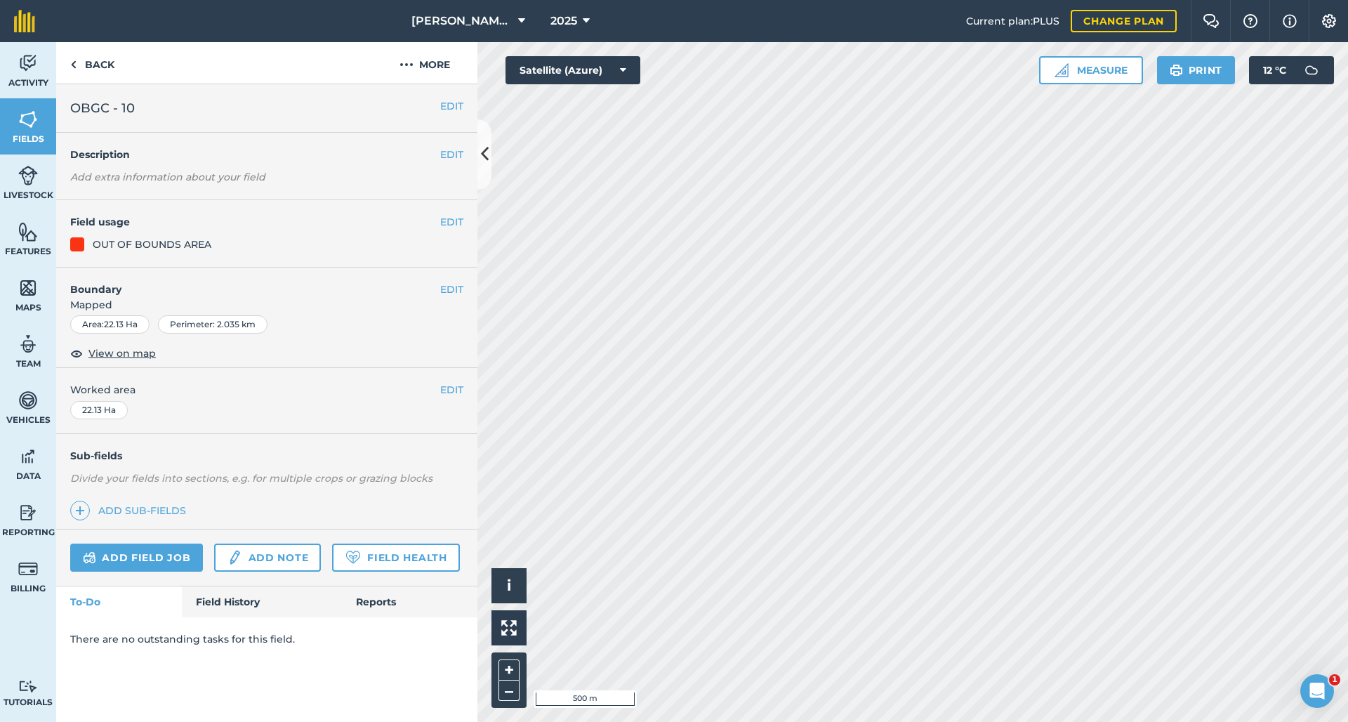
click at [442, 104] on button "EDIT" at bounding box center [451, 105] width 23 height 15
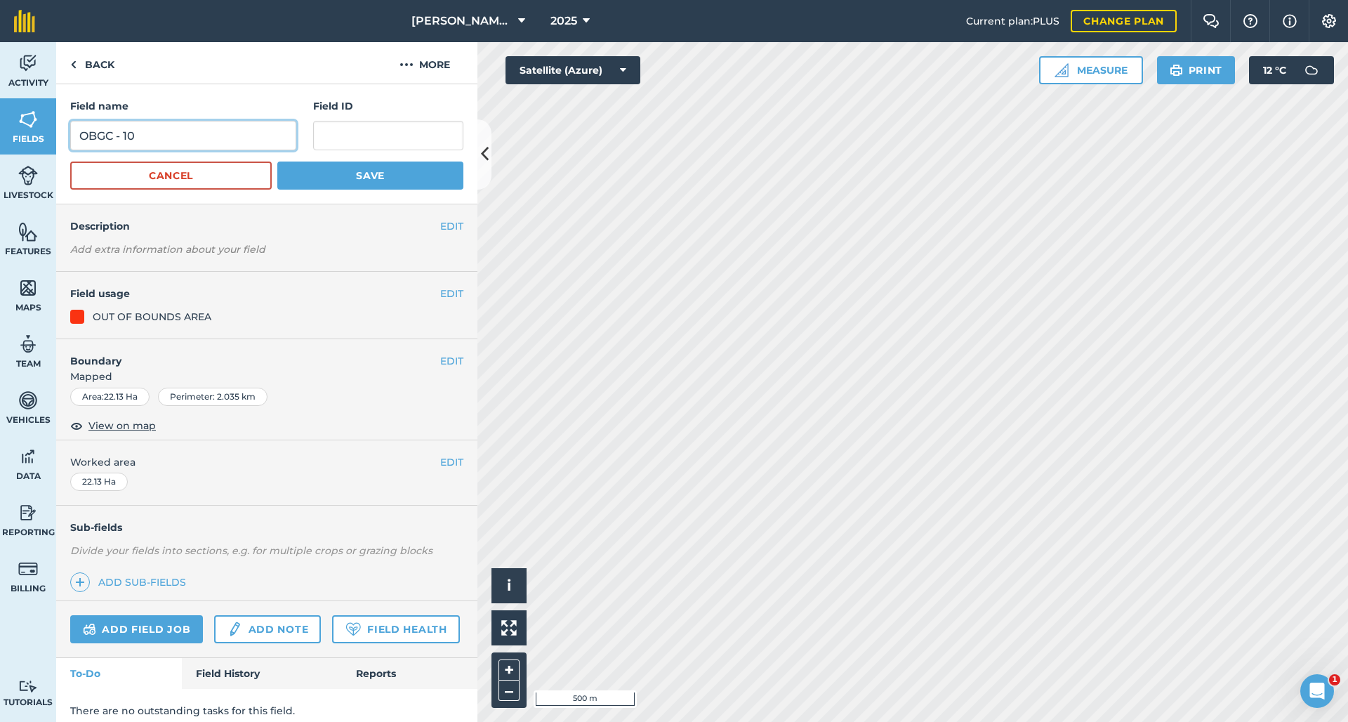
drag, startPoint x: 159, startPoint y: 128, endPoint x: 129, endPoint y: 136, distance: 30.3
click at [129, 136] on input "OBGC - 10" at bounding box center [183, 135] width 226 height 29
drag, startPoint x: 137, startPoint y: 135, endPoint x: 126, endPoint y: 137, distance: 11.4
click at [126, 137] on input "OBGC - 10" at bounding box center [183, 135] width 226 height 29
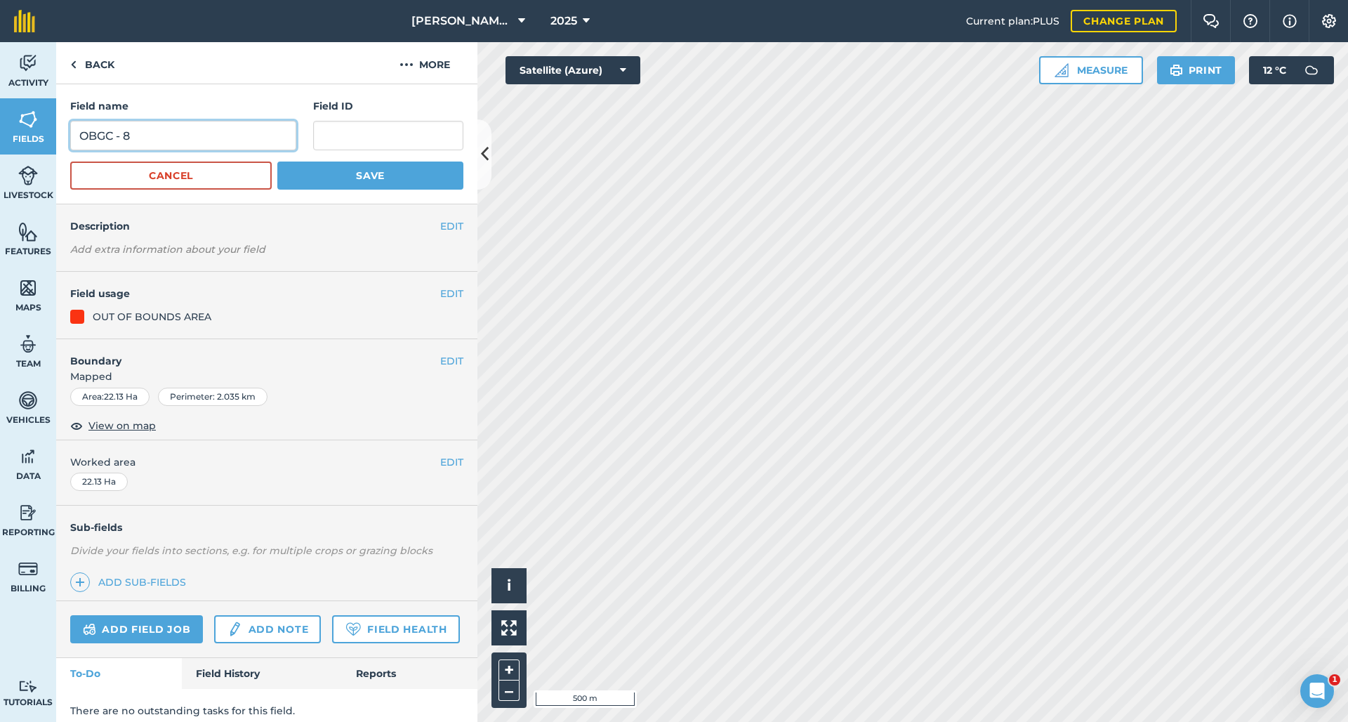
type input "OBGC - 8"
click at [362, 176] on button "Save" at bounding box center [370, 175] width 186 height 28
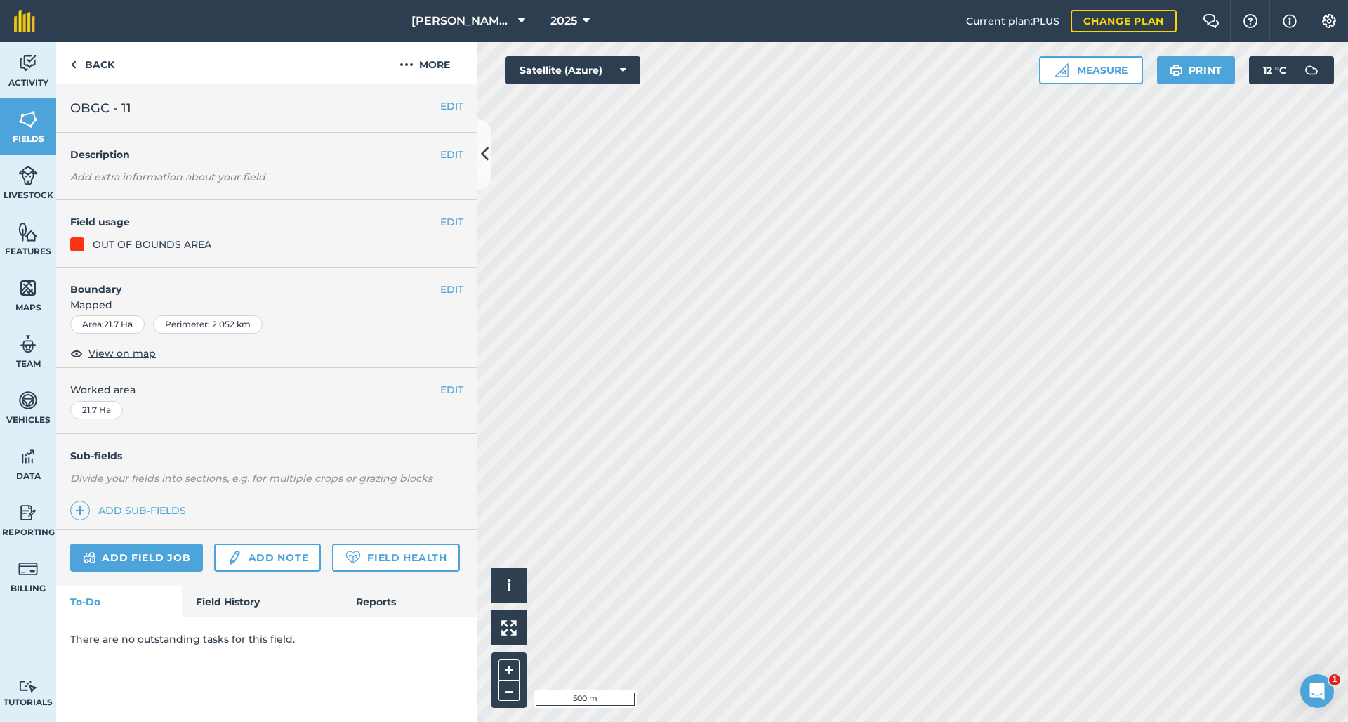
click at [458, 102] on button "EDIT" at bounding box center [451, 105] width 23 height 15
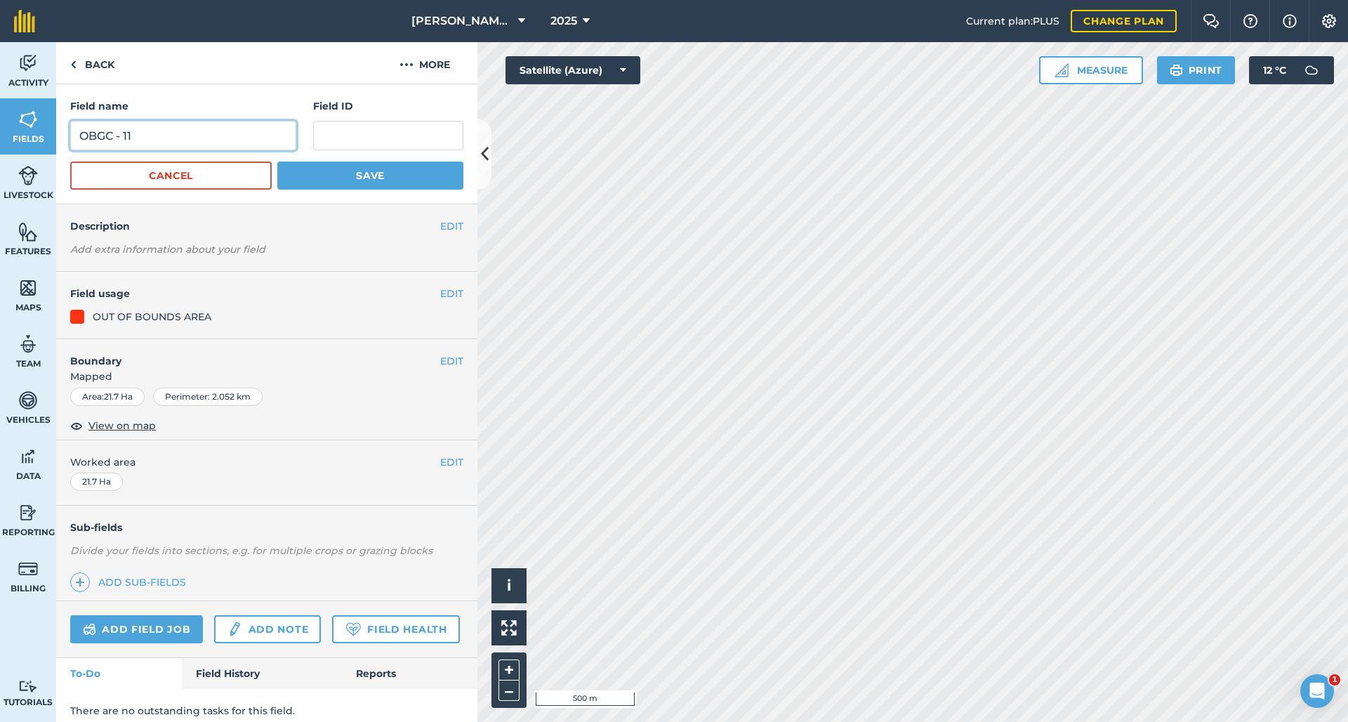
drag, startPoint x: 161, startPoint y: 129, endPoint x: 126, endPoint y: 134, distance: 35.4
click at [126, 134] on input "OBGC - 11" at bounding box center [183, 135] width 226 height 29
type input "OBGC - 9"
click at [362, 176] on button "Save" at bounding box center [370, 175] width 186 height 28
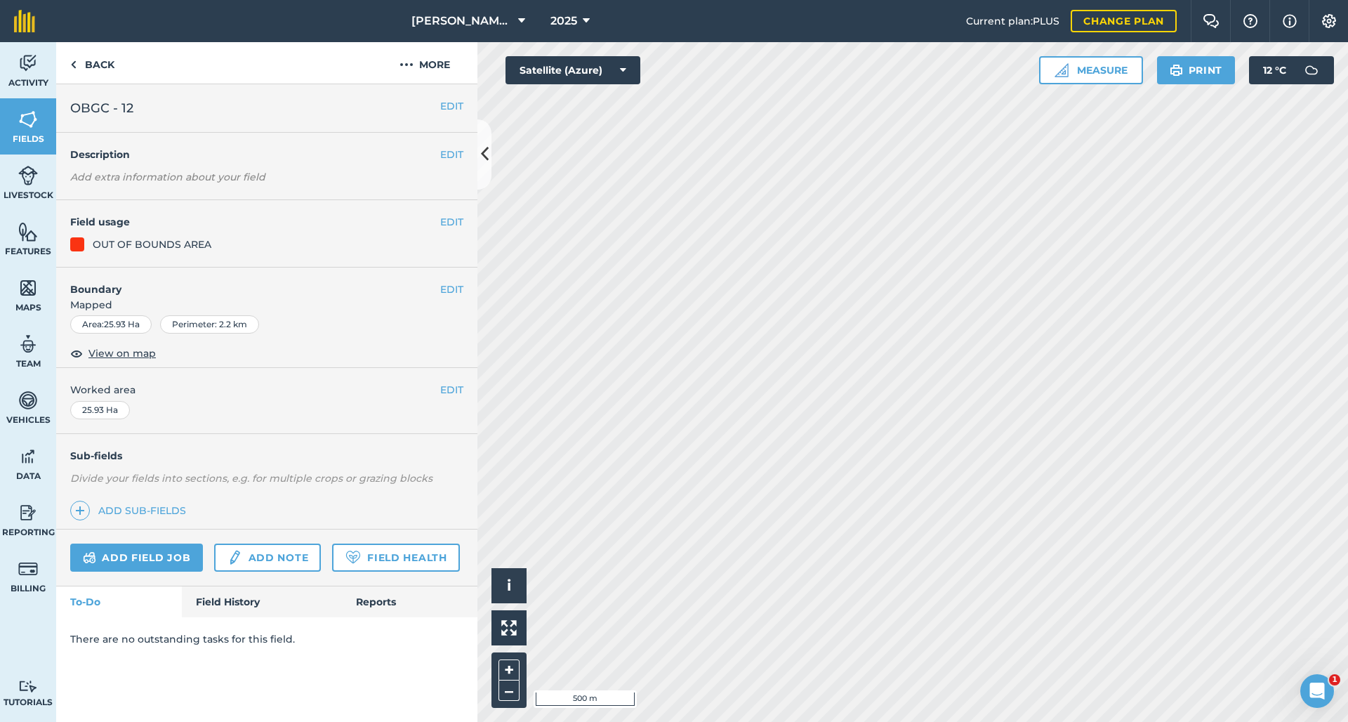
click at [463, 109] on button "EDIT" at bounding box center [451, 105] width 23 height 15
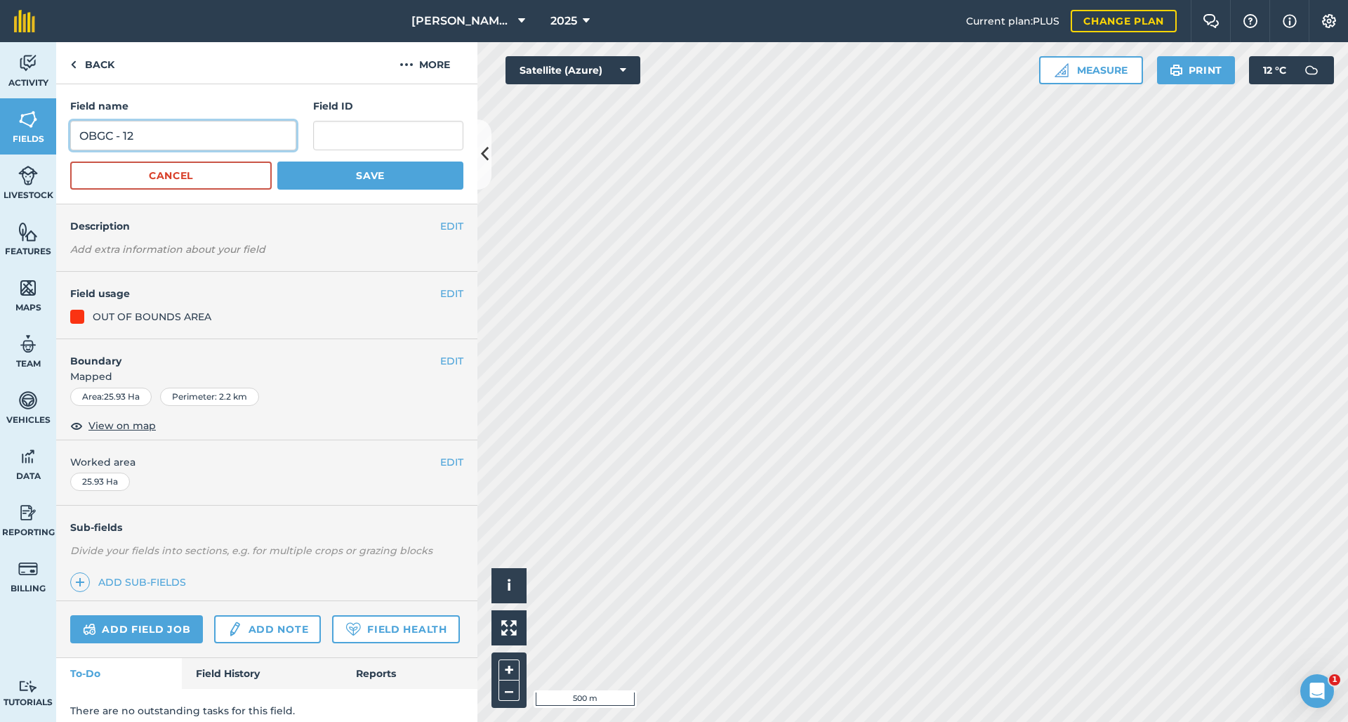
drag, startPoint x: 143, startPoint y: 143, endPoint x: 130, endPoint y: 140, distance: 13.5
click at [130, 140] on input "OBGC - 12" at bounding box center [183, 135] width 226 height 29
type input "OBGC - 10"
click at [362, 176] on button "Save" at bounding box center [370, 175] width 186 height 28
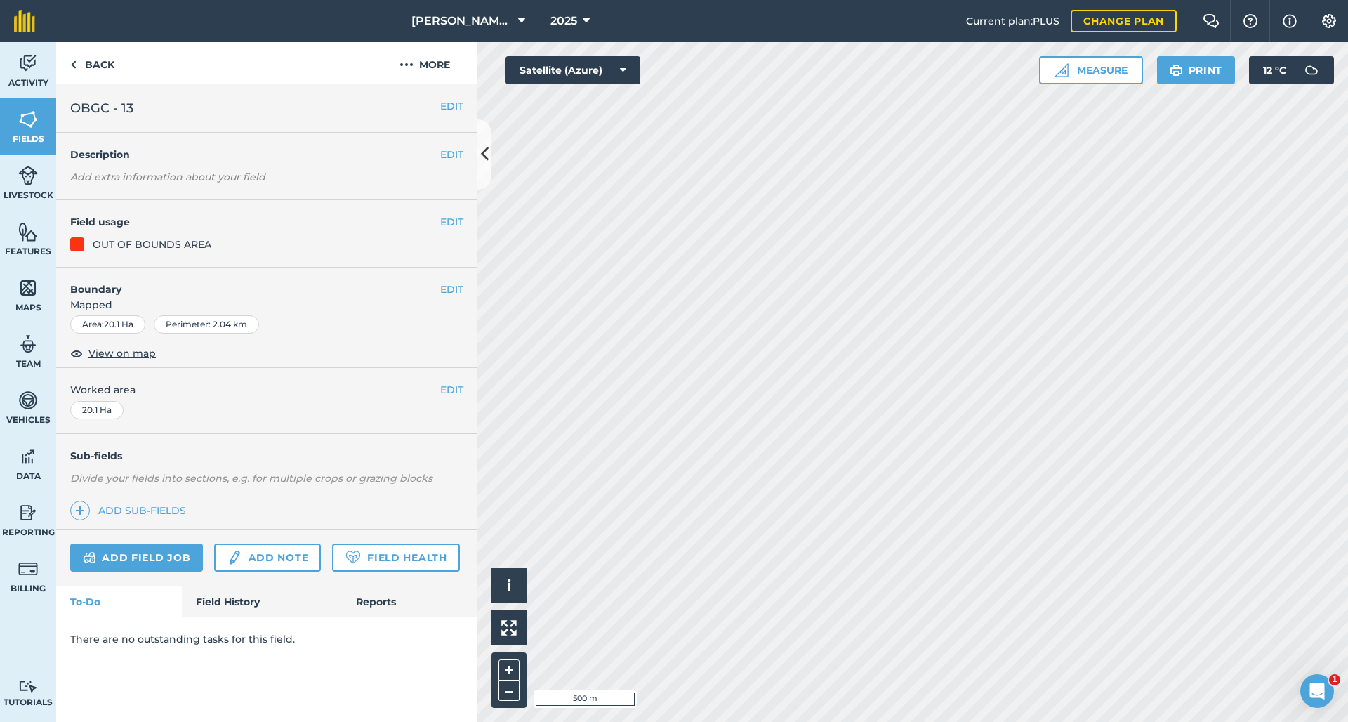
click at [453, 107] on button "EDIT" at bounding box center [451, 105] width 23 height 15
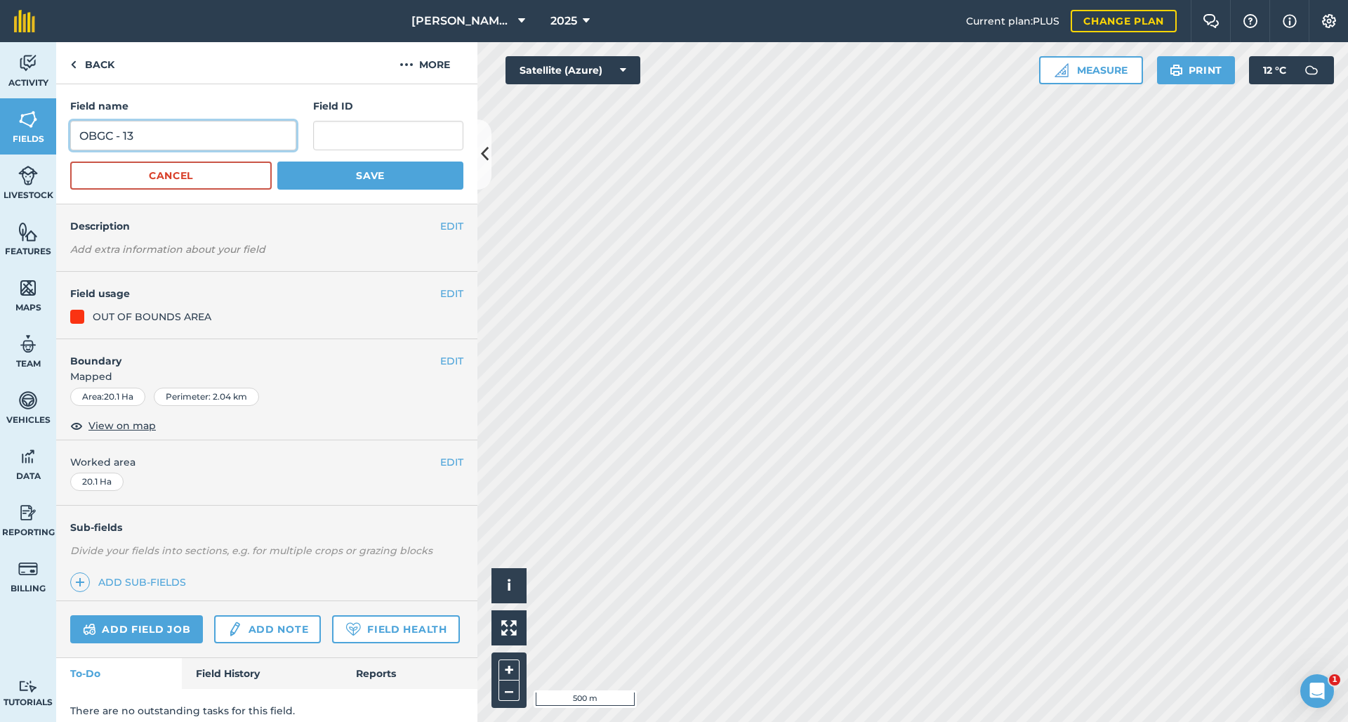
drag, startPoint x: 147, startPoint y: 131, endPoint x: 131, endPoint y: 136, distance: 17.4
click at [131, 136] on input "OBGC - 13" at bounding box center [183, 135] width 226 height 29
type input "OBGC - 11"
click at [362, 176] on button "Save" at bounding box center [370, 175] width 186 height 28
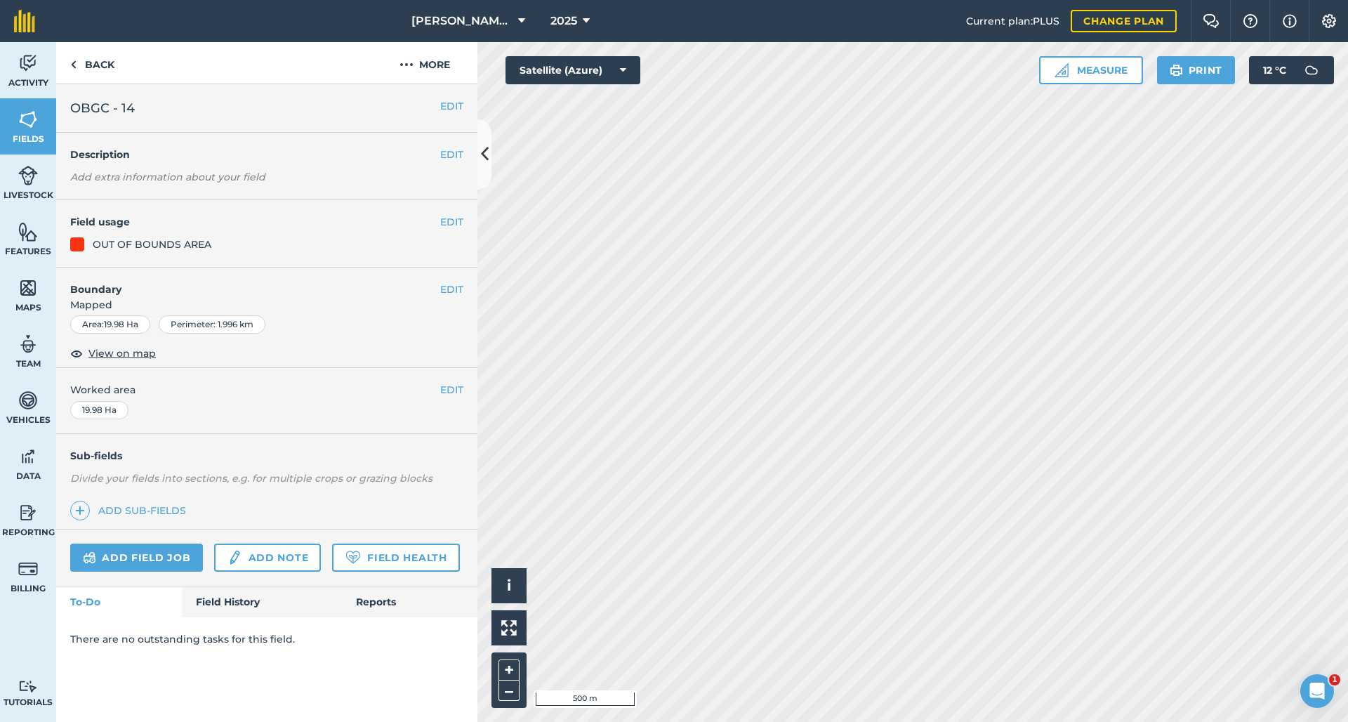
click at [446, 109] on button "EDIT" at bounding box center [451, 105] width 23 height 15
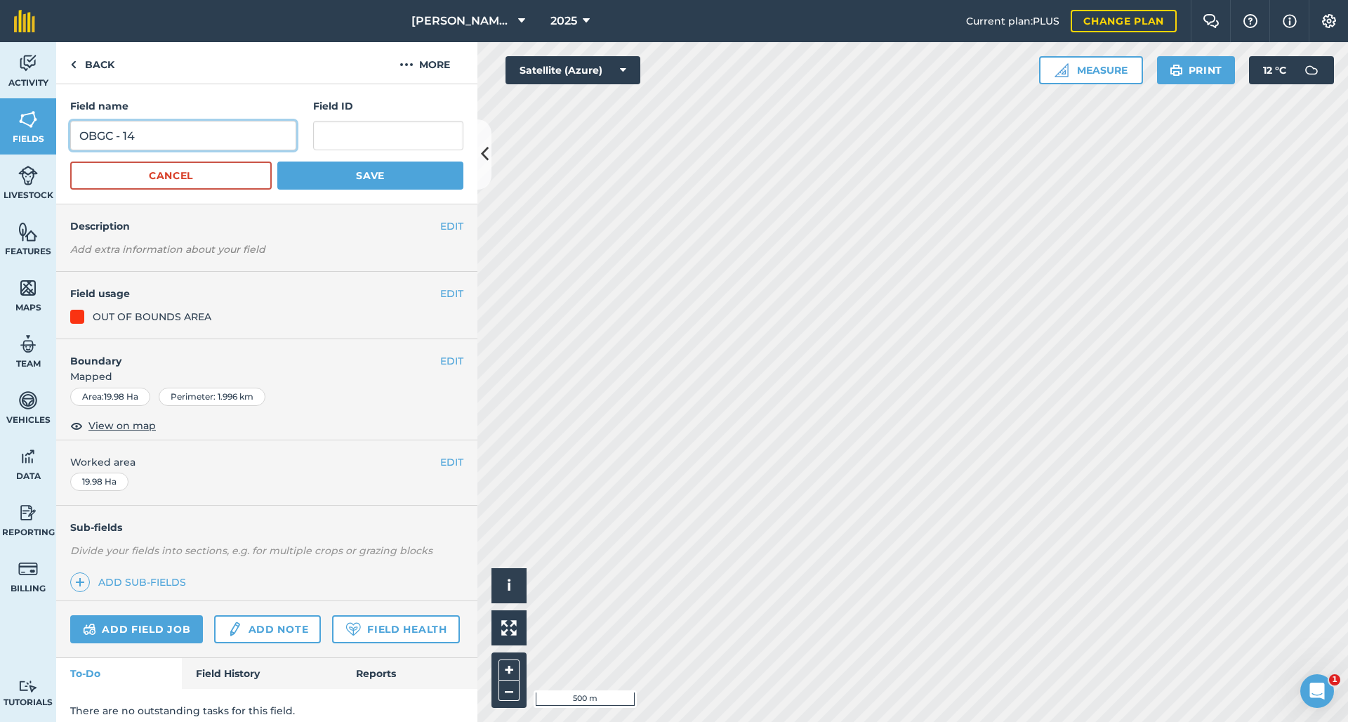
drag, startPoint x: 138, startPoint y: 132, endPoint x: 128, endPoint y: 135, distance: 10.2
click at [128, 135] on input "OBGC - 14" at bounding box center [183, 135] width 226 height 29
type input "OBGC - 12"
click at [362, 176] on button "Save" at bounding box center [370, 175] width 186 height 28
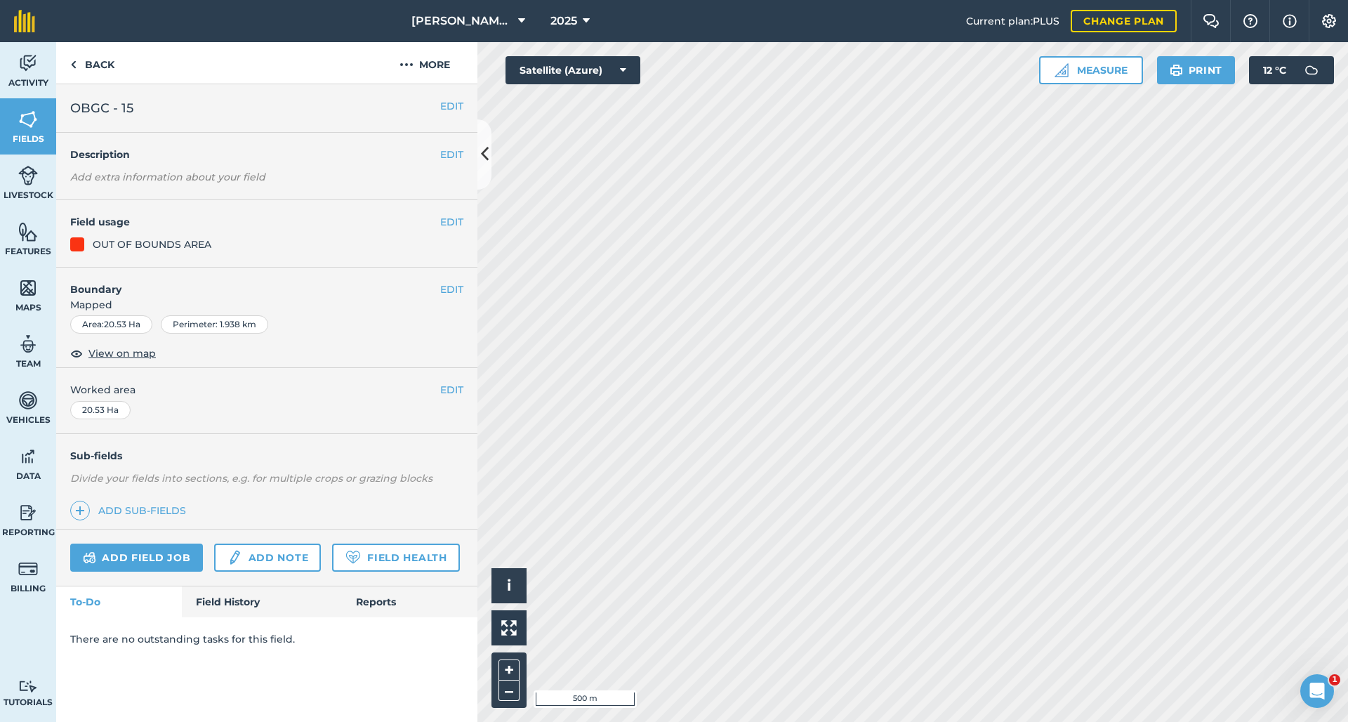
click at [447, 150] on button "EDIT" at bounding box center [451, 154] width 23 height 15
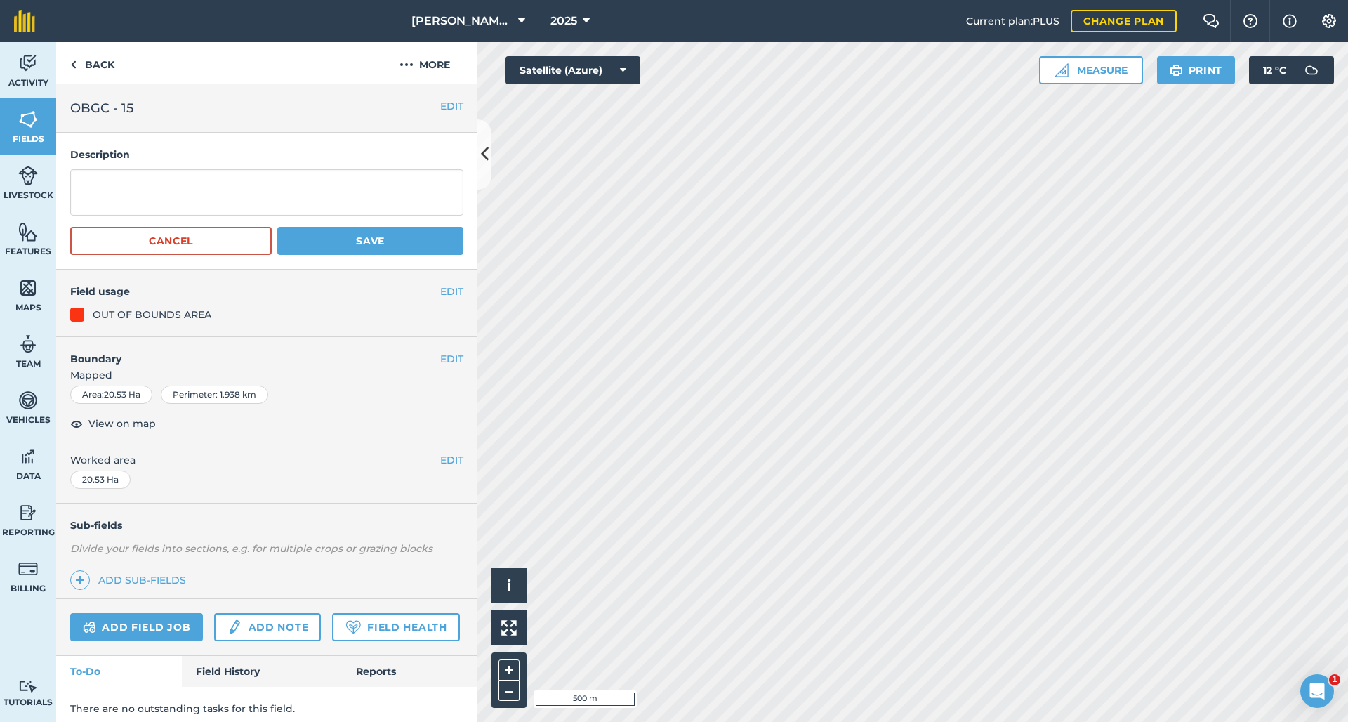
click at [452, 105] on button "EDIT" at bounding box center [451, 105] width 23 height 15
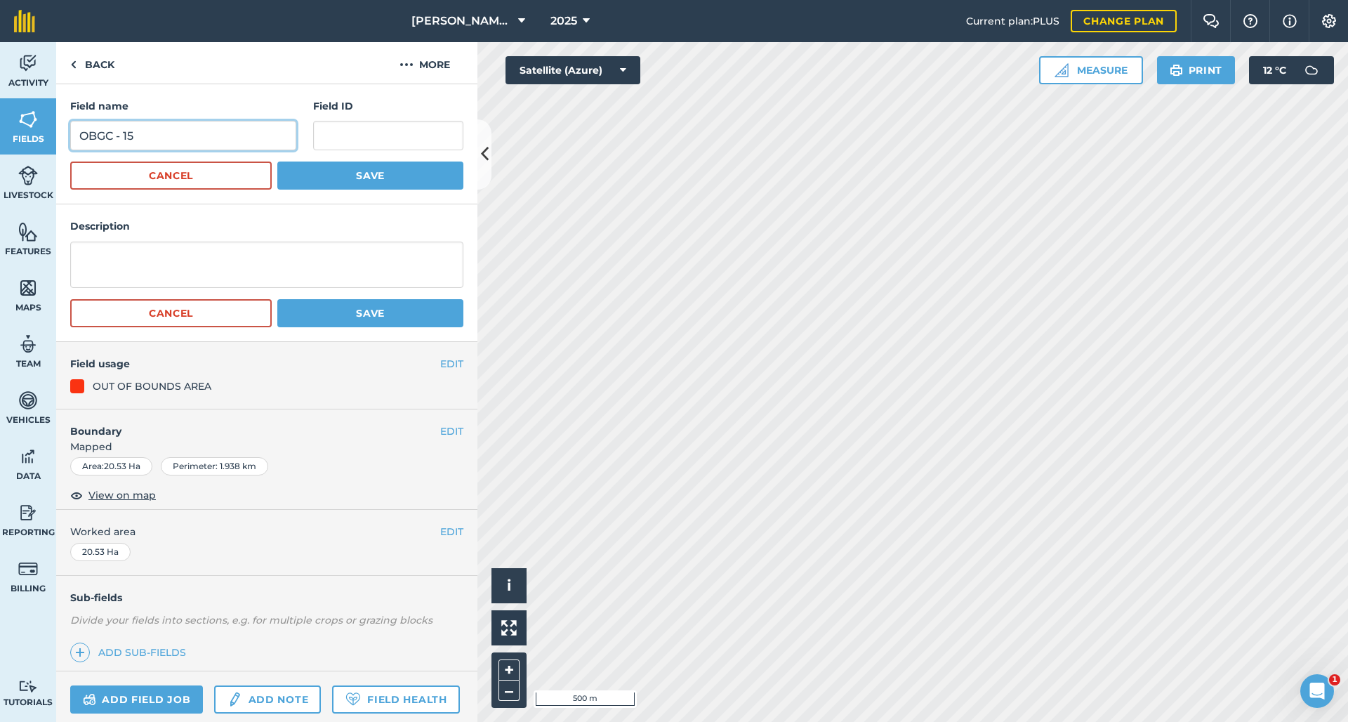
drag, startPoint x: 194, startPoint y: 123, endPoint x: 134, endPoint y: 135, distance: 61.5
click at [134, 135] on input "OBGC - 15" at bounding box center [183, 135] width 226 height 29
click at [133, 136] on input "OBGC - 15" at bounding box center [183, 135] width 226 height 29
click at [135, 136] on input "OBGC - 15" at bounding box center [183, 135] width 226 height 29
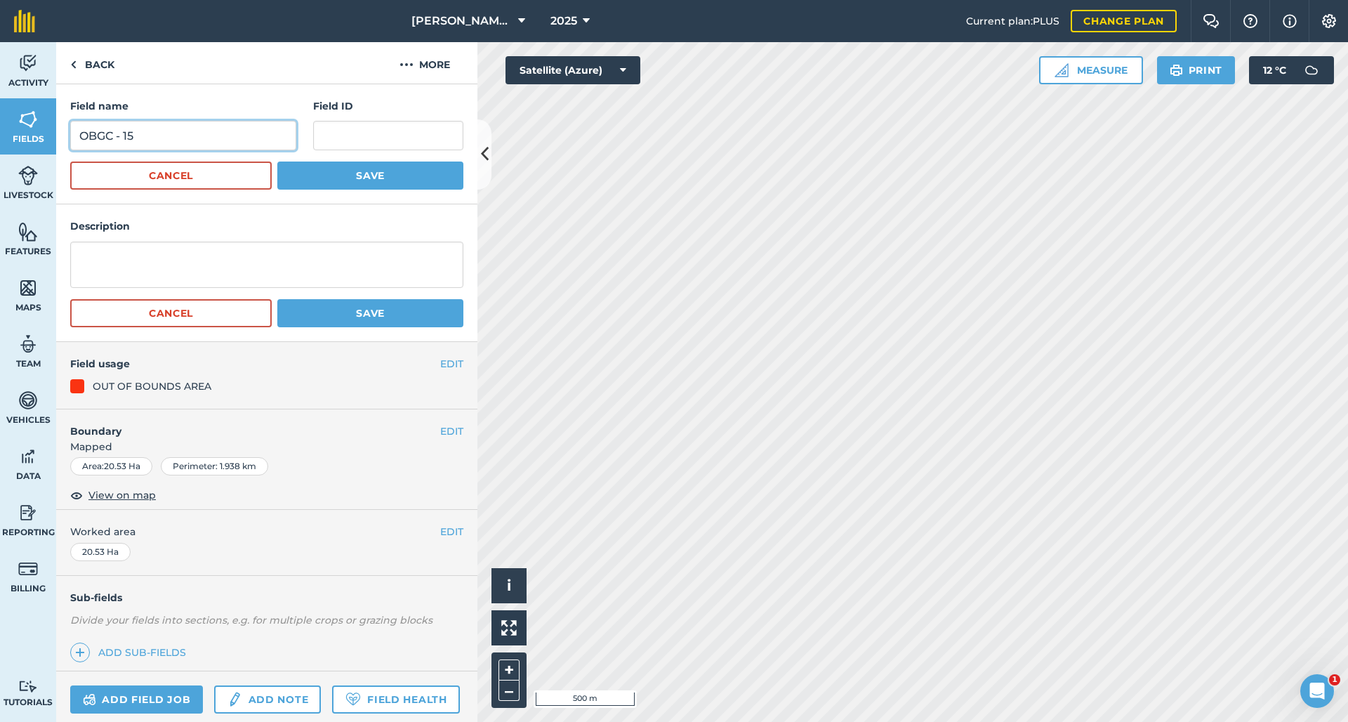
click at [146, 141] on input "OBGC - 15" at bounding box center [183, 135] width 226 height 29
type input "OBGC - 13"
click at [362, 176] on button "Save" at bounding box center [370, 175] width 186 height 28
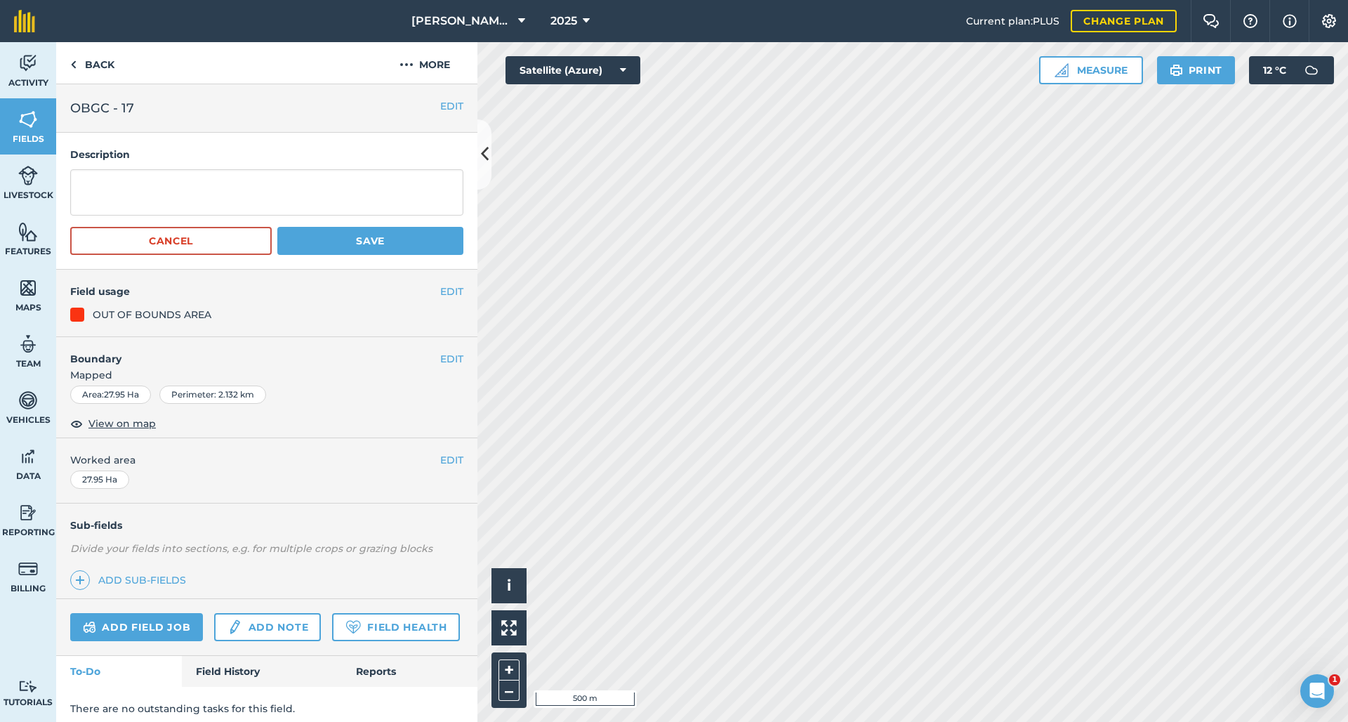
click at [447, 110] on button "EDIT" at bounding box center [451, 105] width 23 height 15
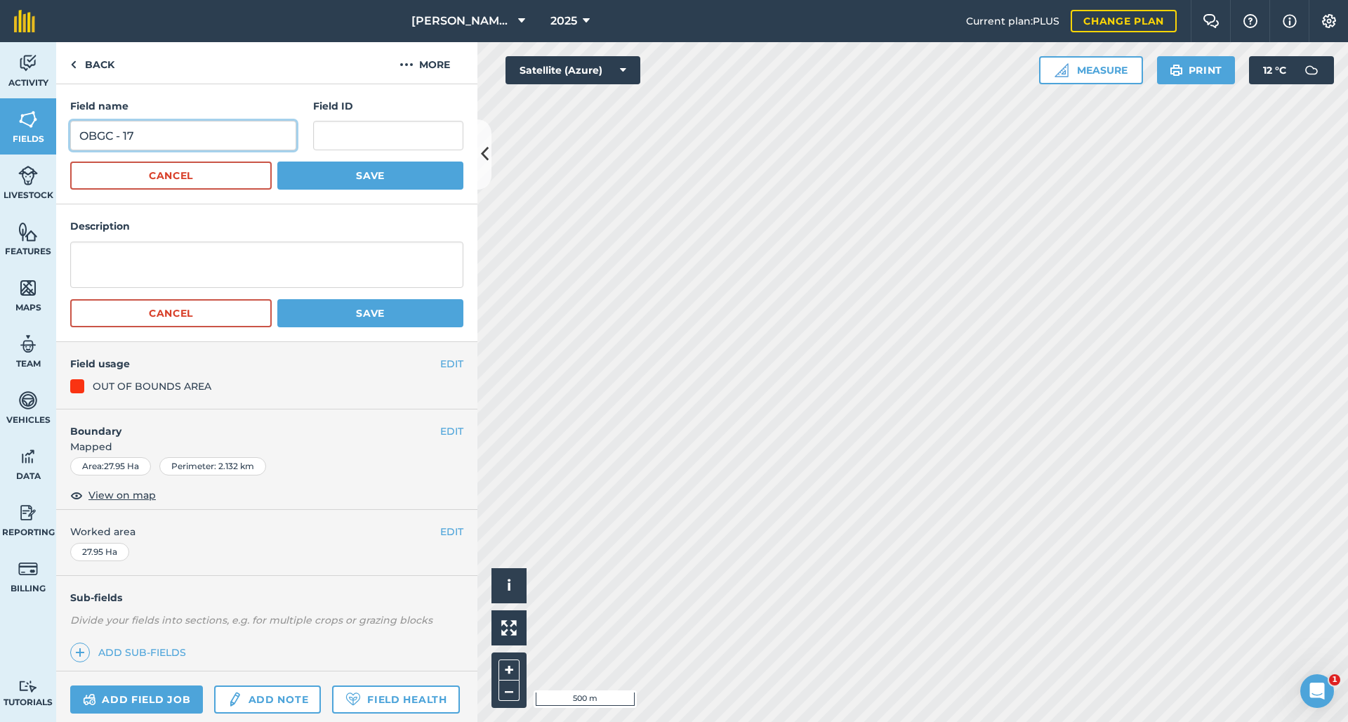
click at [195, 135] on input "OBGC - 17" at bounding box center [183, 135] width 226 height 29
type input "OBGC - 14"
click at [362, 176] on button "Save" at bounding box center [370, 175] width 186 height 28
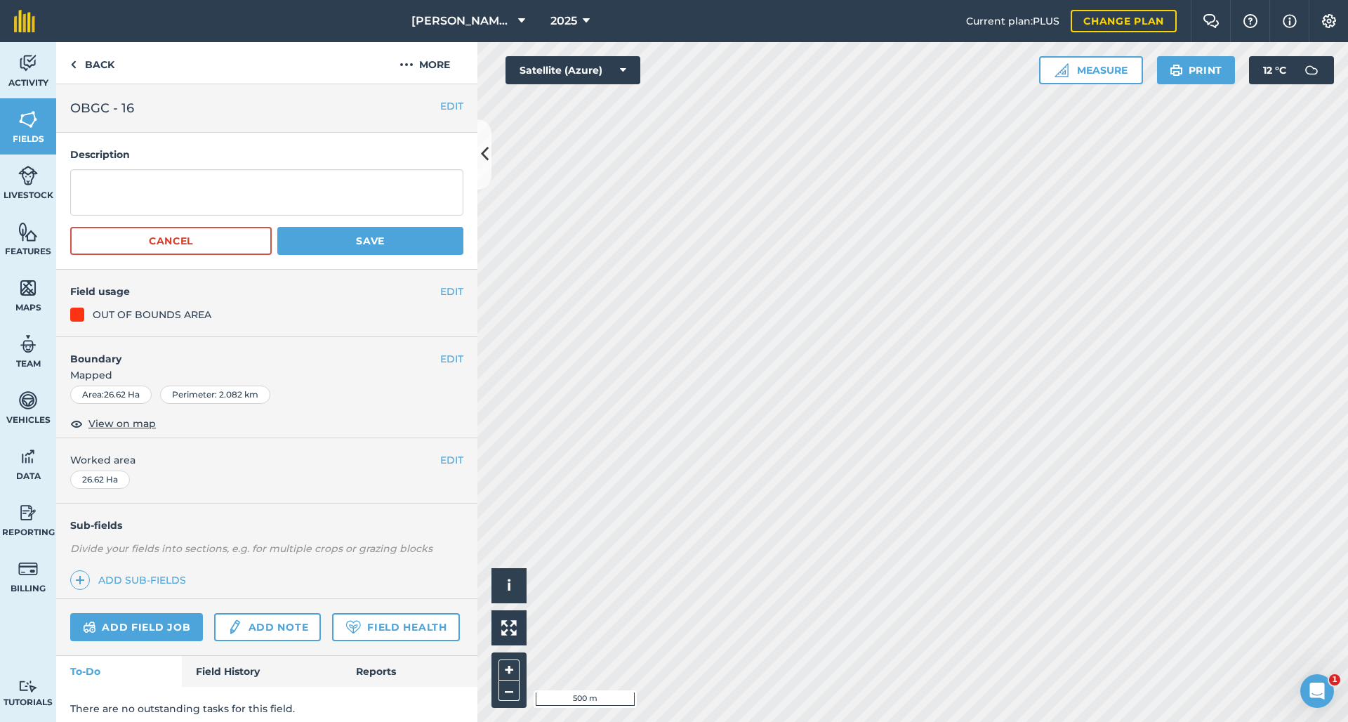
click at [289, 120] on div "EDIT OBGC - 16" at bounding box center [266, 108] width 421 height 48
click at [275, 110] on h2 "OBGC - 16" at bounding box center [255, 108] width 370 height 20
click at [171, 110] on h2 "OBGC - 16" at bounding box center [255, 108] width 370 height 20
click at [440, 108] on button "EDIT" at bounding box center [451, 105] width 23 height 15
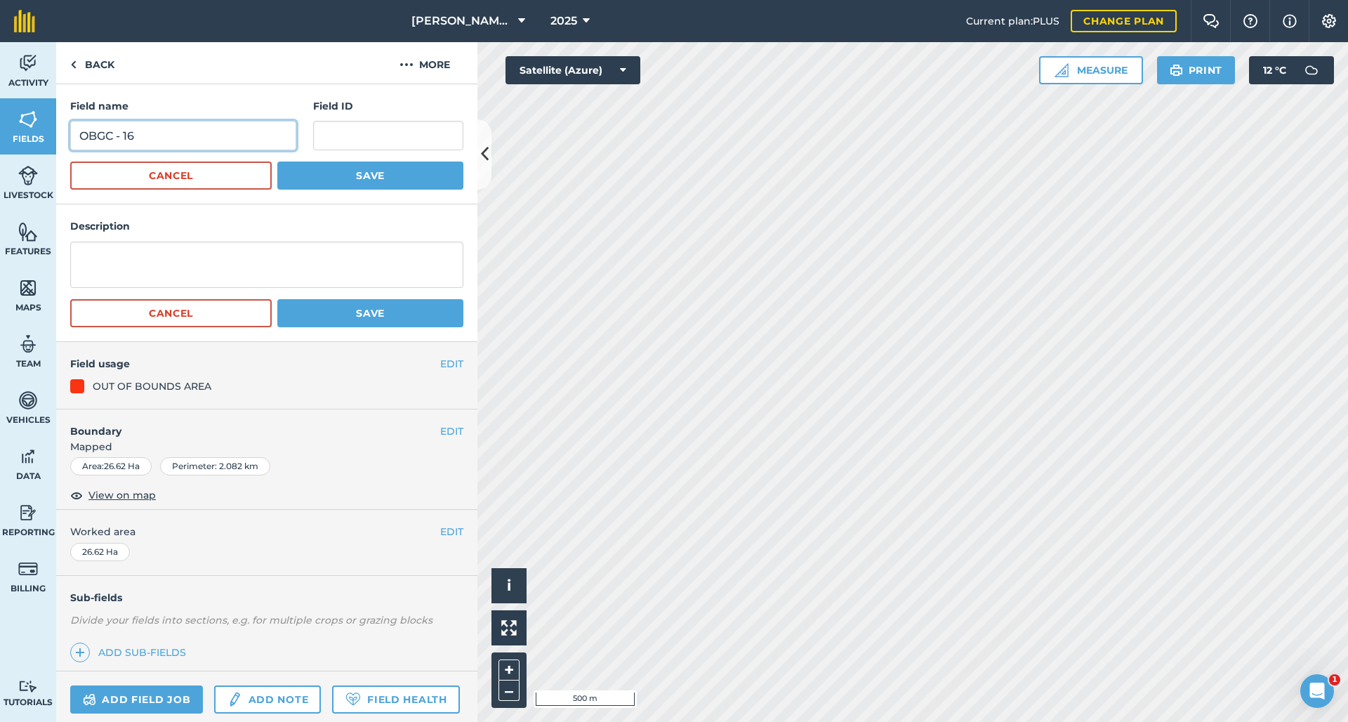
click at [148, 132] on input "OBGC - 16" at bounding box center [183, 135] width 226 height 29
type input "OBGC - 15"
click at [362, 176] on button "Save" at bounding box center [370, 175] width 186 height 28
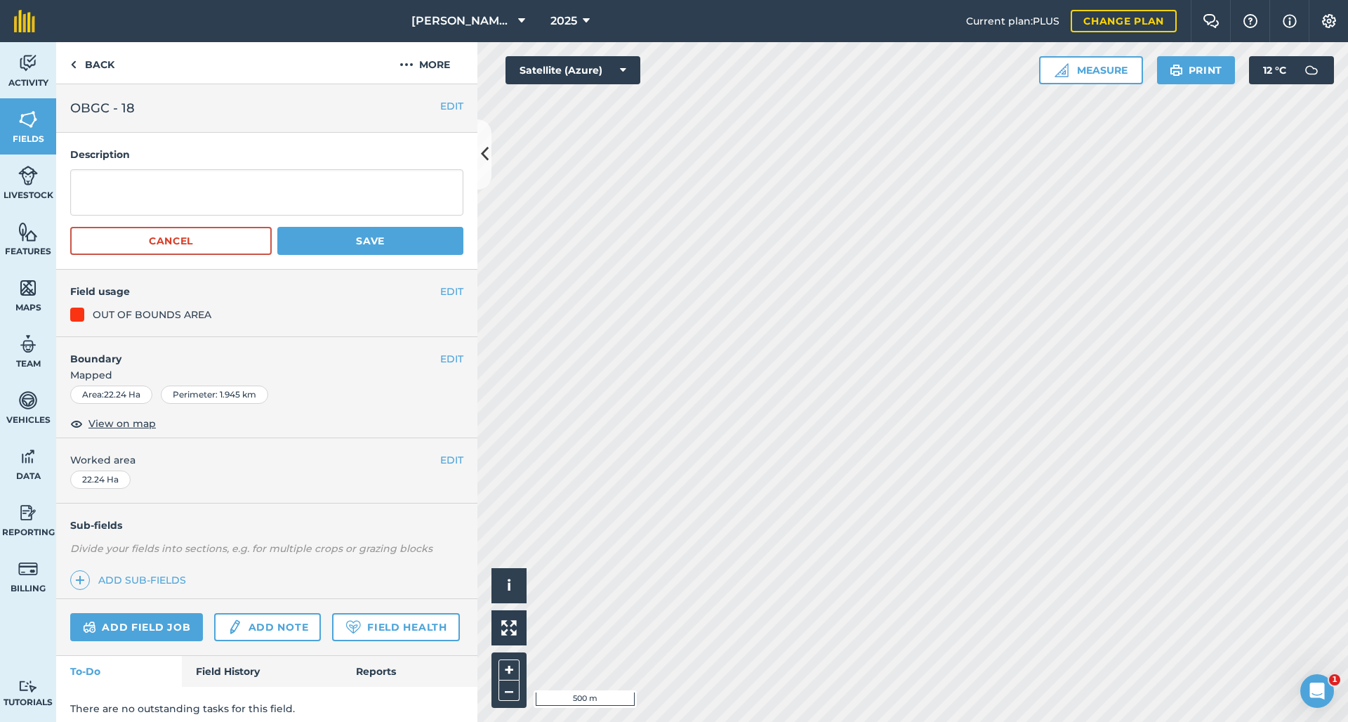
click at [445, 107] on button "EDIT" at bounding box center [451, 105] width 23 height 15
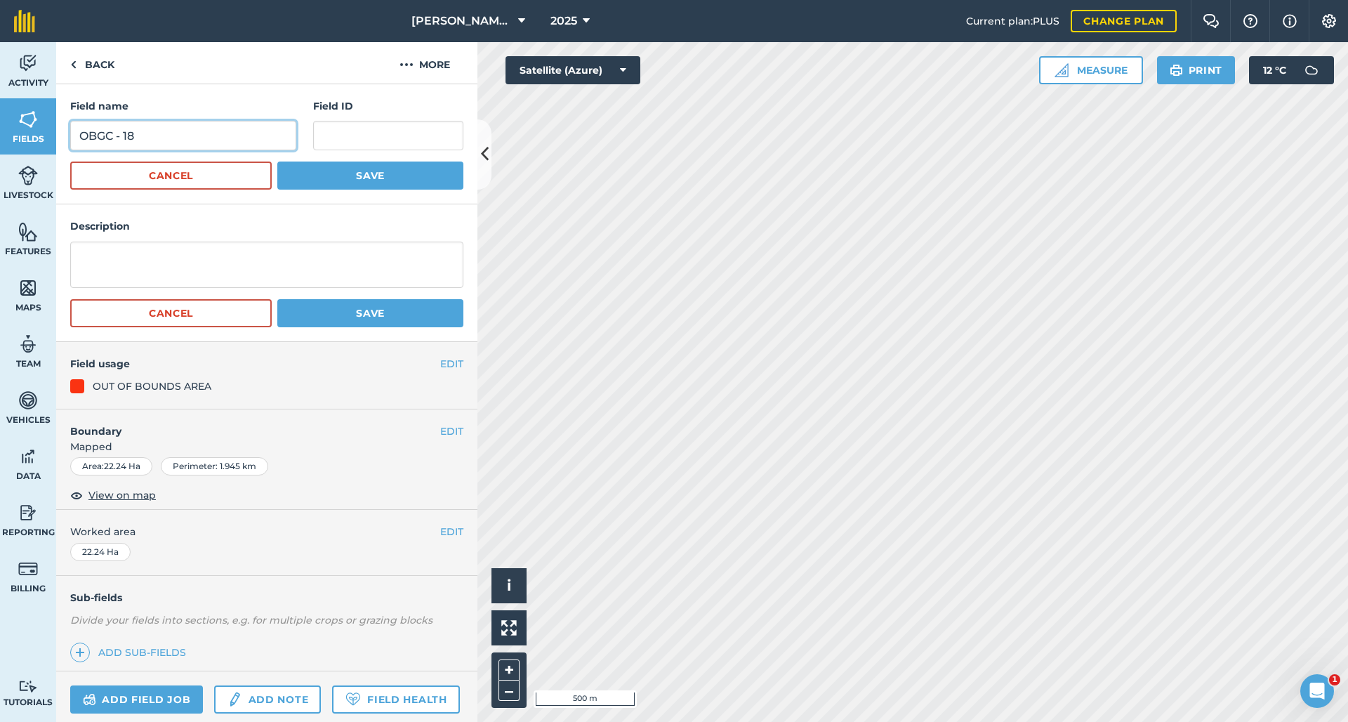
click at [189, 144] on input "OBGC - 18" at bounding box center [183, 135] width 226 height 29
type input "OBGC - 16"
click at [362, 176] on button "Save" at bounding box center [370, 175] width 186 height 28
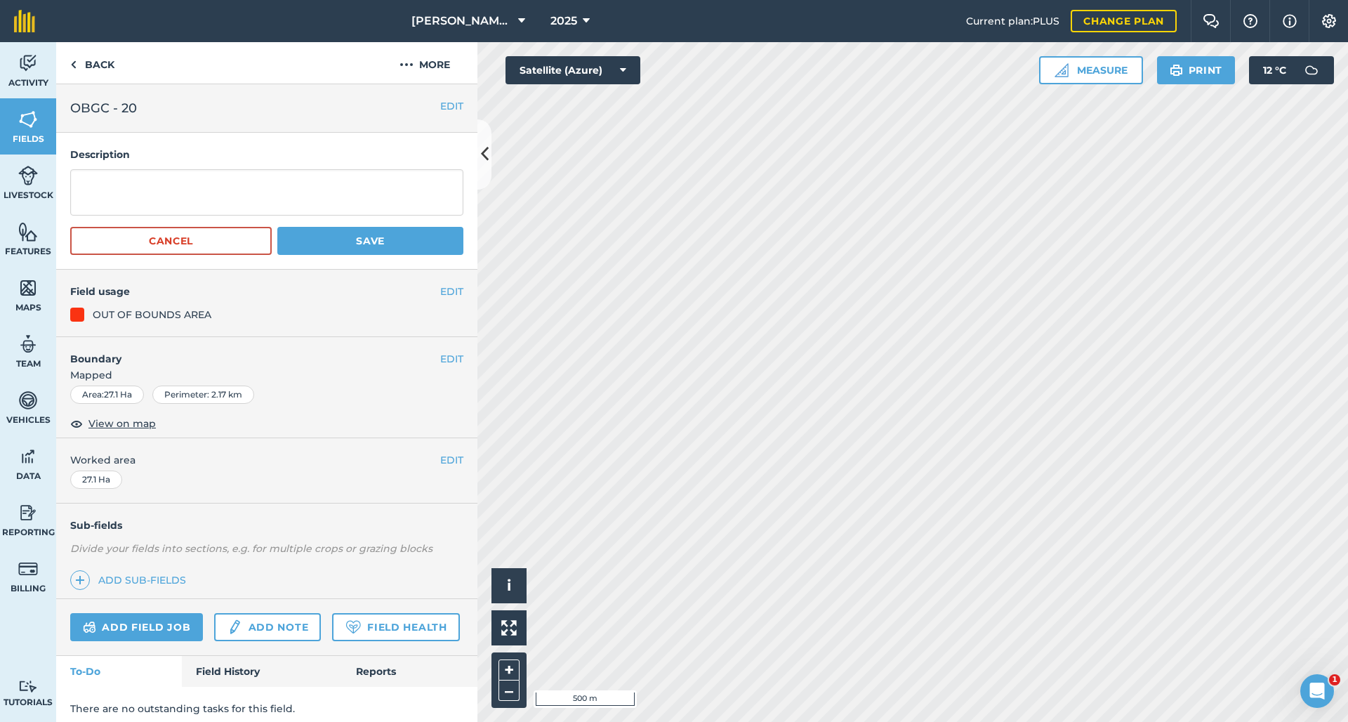
click at [445, 101] on button "EDIT" at bounding box center [451, 105] width 23 height 15
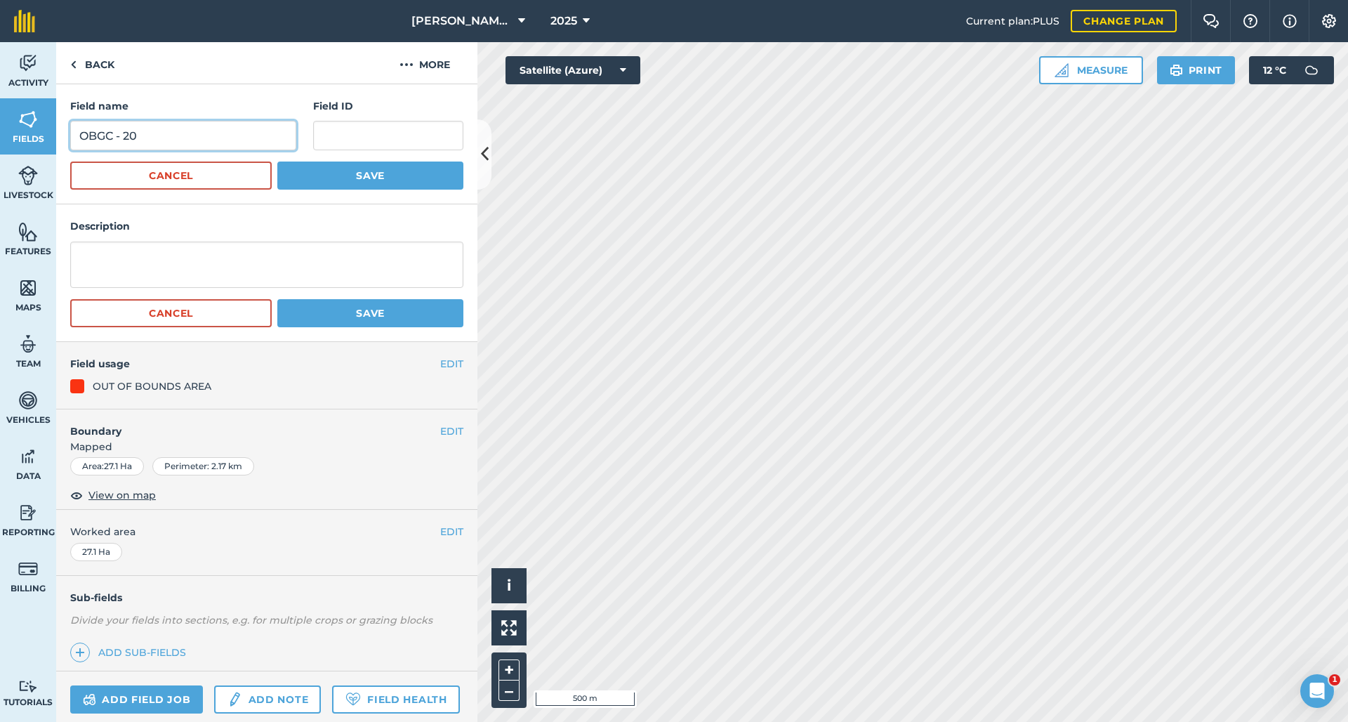
click at [199, 145] on input "OBGC - 20" at bounding box center [183, 135] width 226 height 29
type input "OBGC - 17"
click at [362, 176] on button "Save" at bounding box center [370, 175] width 186 height 28
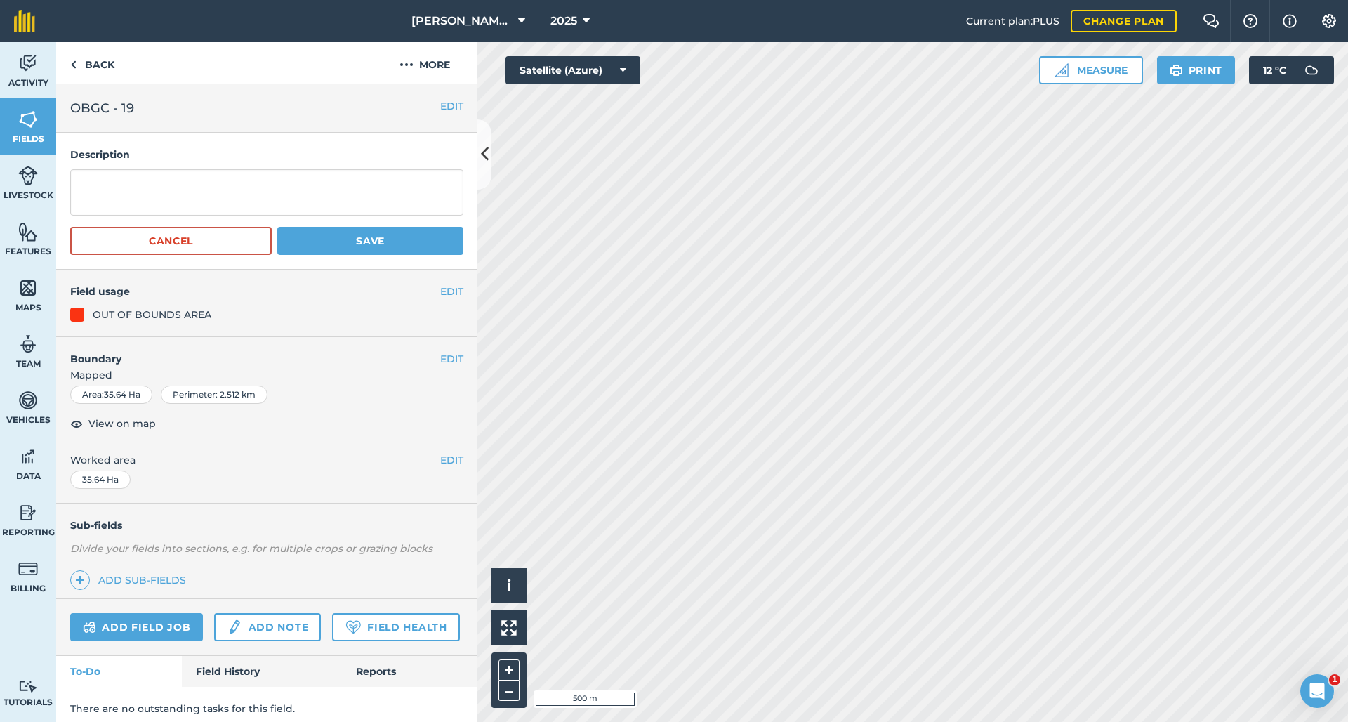
click at [440, 110] on button "EDIT" at bounding box center [451, 105] width 23 height 15
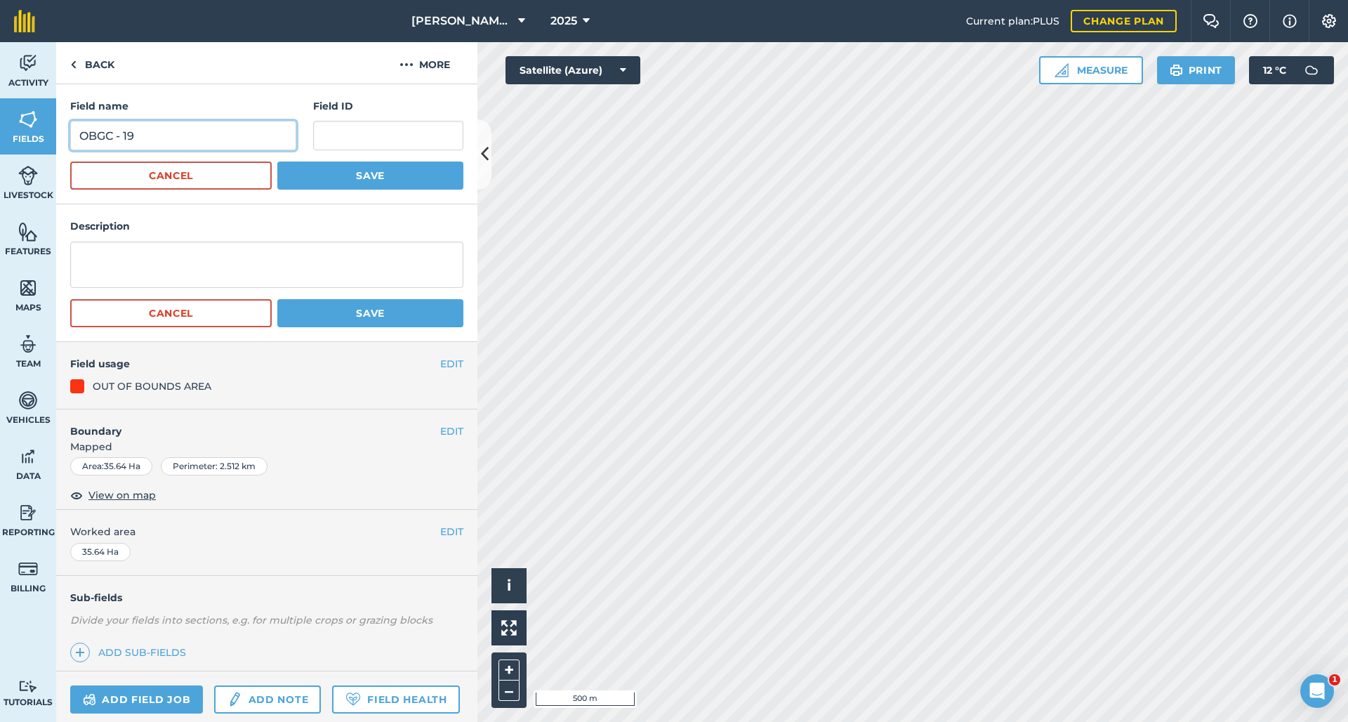
drag, startPoint x: 166, startPoint y: 132, endPoint x: 130, endPoint y: 141, distance: 37.0
click at [130, 141] on input "OBGC - 19" at bounding box center [183, 135] width 226 height 29
type input "OBGC - 18"
click at [362, 176] on button "Save" at bounding box center [370, 175] width 186 height 28
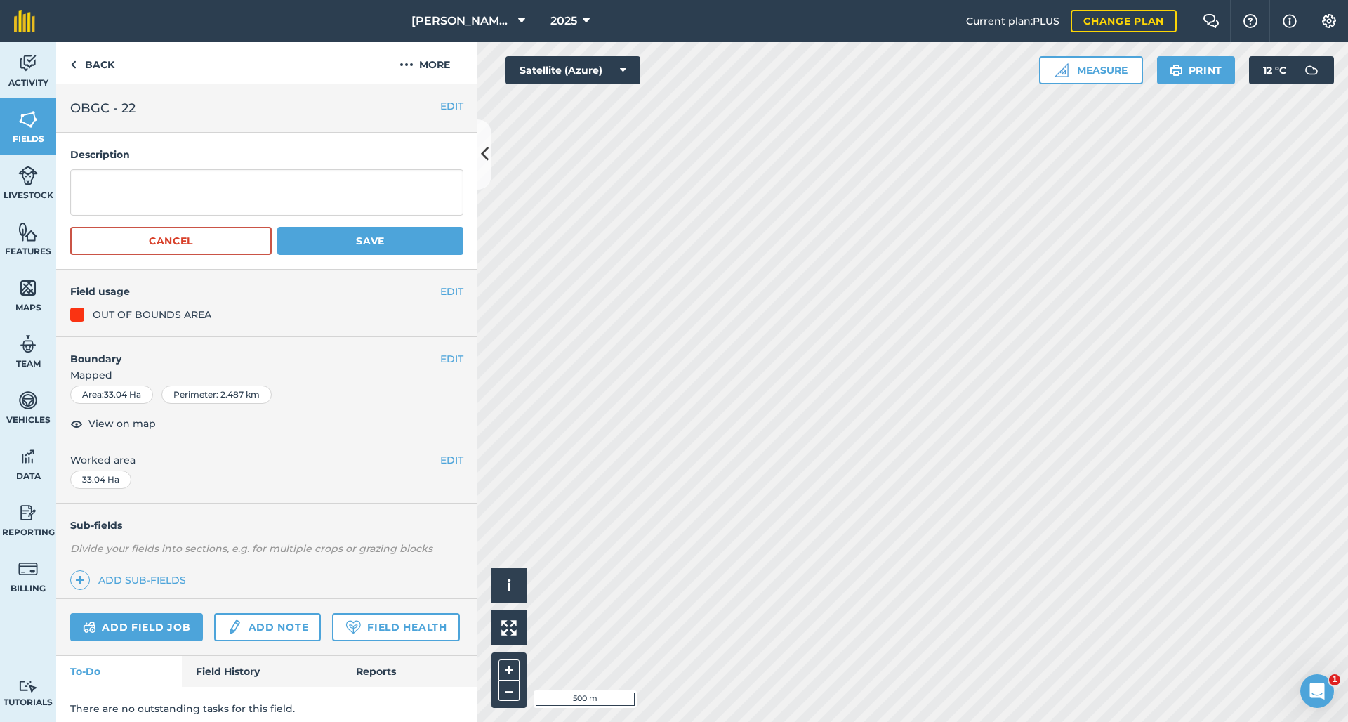
click at [442, 105] on button "EDIT" at bounding box center [451, 105] width 23 height 15
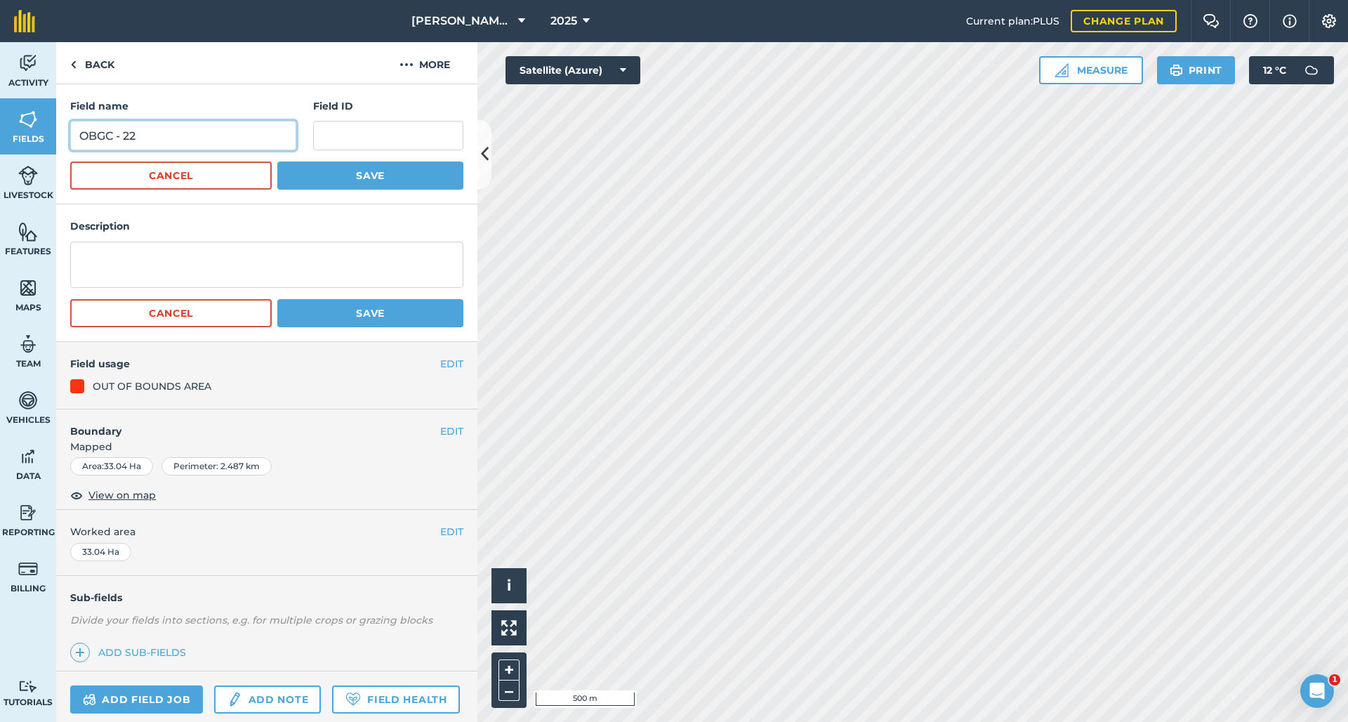
drag, startPoint x: 185, startPoint y: 133, endPoint x: 127, endPoint y: 137, distance: 57.7
click at [127, 137] on input "OBGC - 22" at bounding box center [183, 135] width 226 height 29
type input "OBGC - 19"
click at [362, 176] on button "Save" at bounding box center [370, 175] width 186 height 28
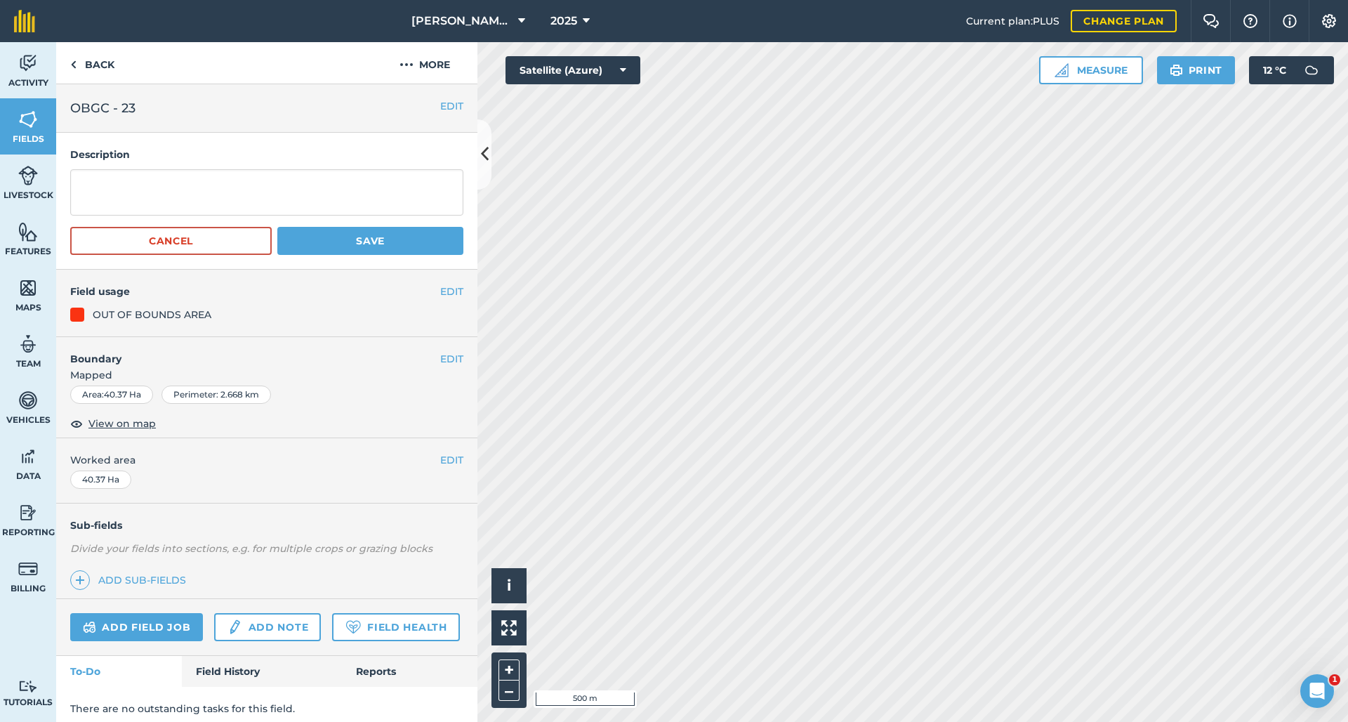
click at [443, 106] on button "EDIT" at bounding box center [451, 105] width 23 height 15
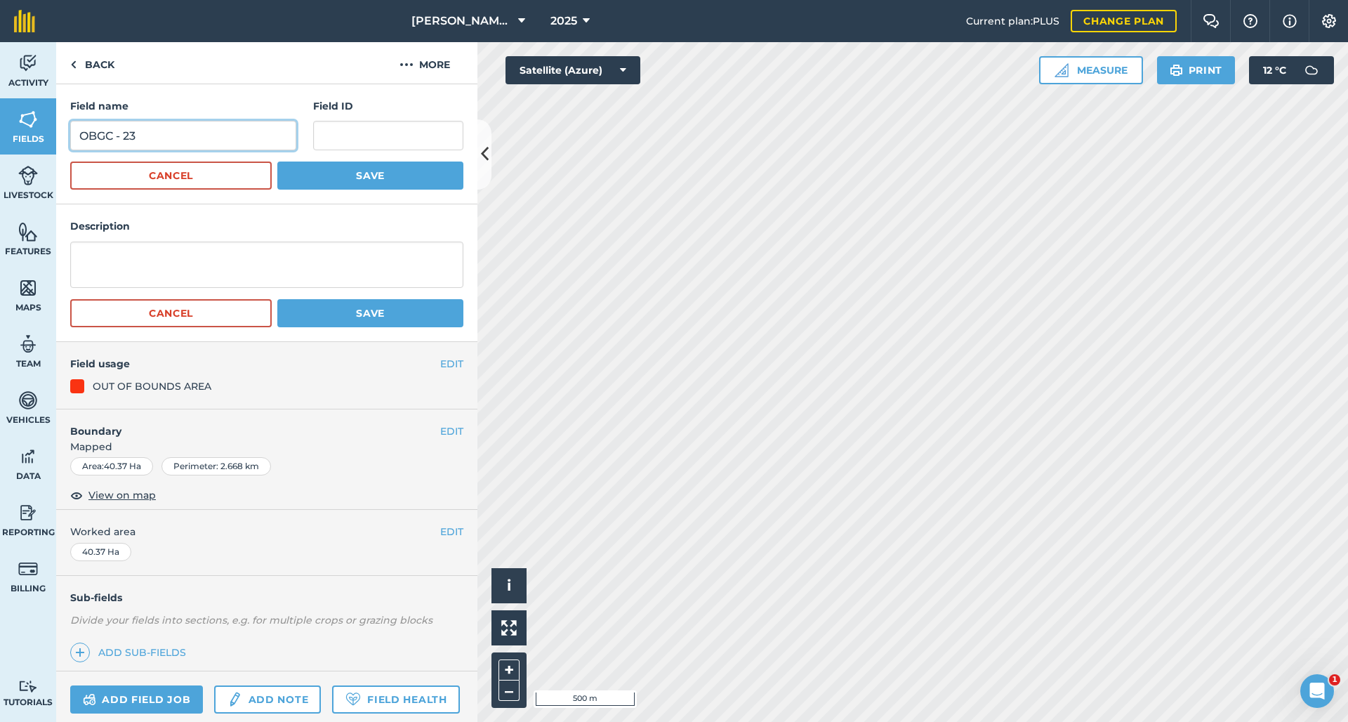
drag, startPoint x: 153, startPoint y: 126, endPoint x: 131, endPoint y: 133, distance: 23.8
click at [131, 133] on input "OBGC - 23" at bounding box center [183, 135] width 226 height 29
click at [138, 133] on input "OBGC - 23" at bounding box center [183, 135] width 226 height 29
type input "OBGC - 20"
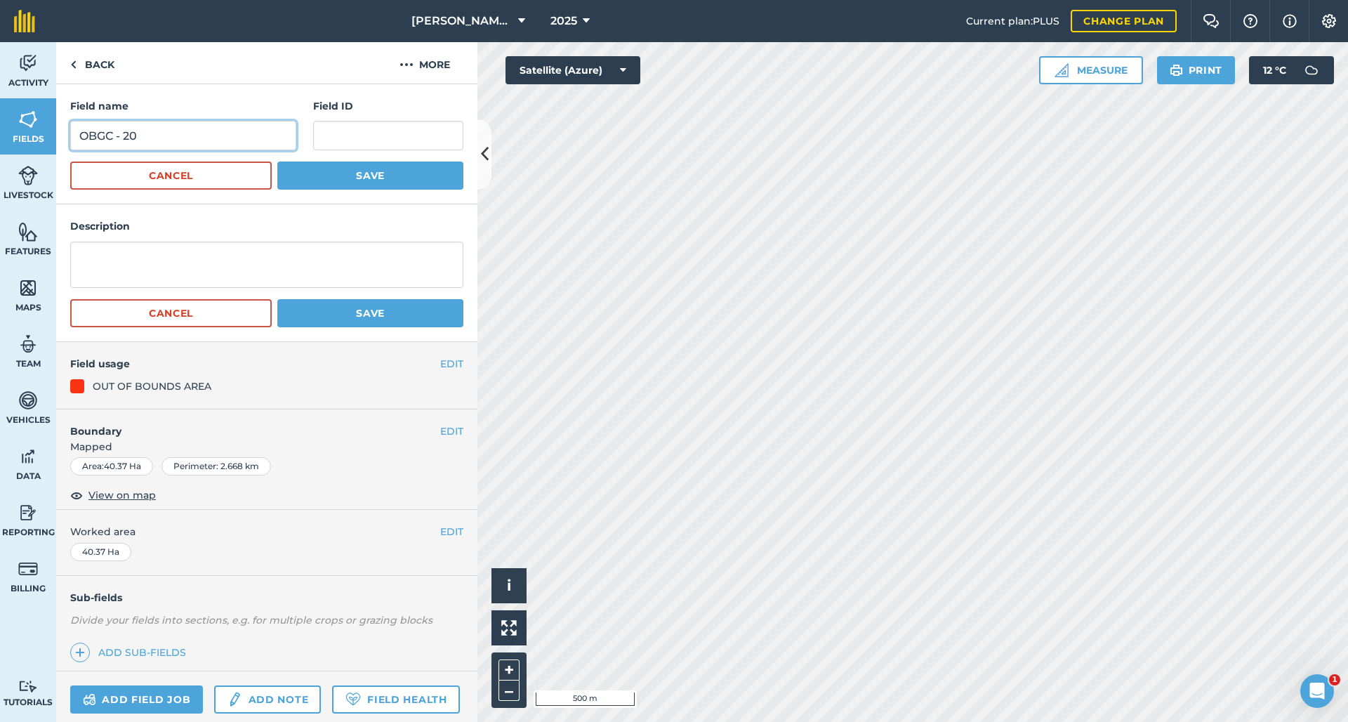
click at [362, 176] on button "Save" at bounding box center [370, 175] width 186 height 28
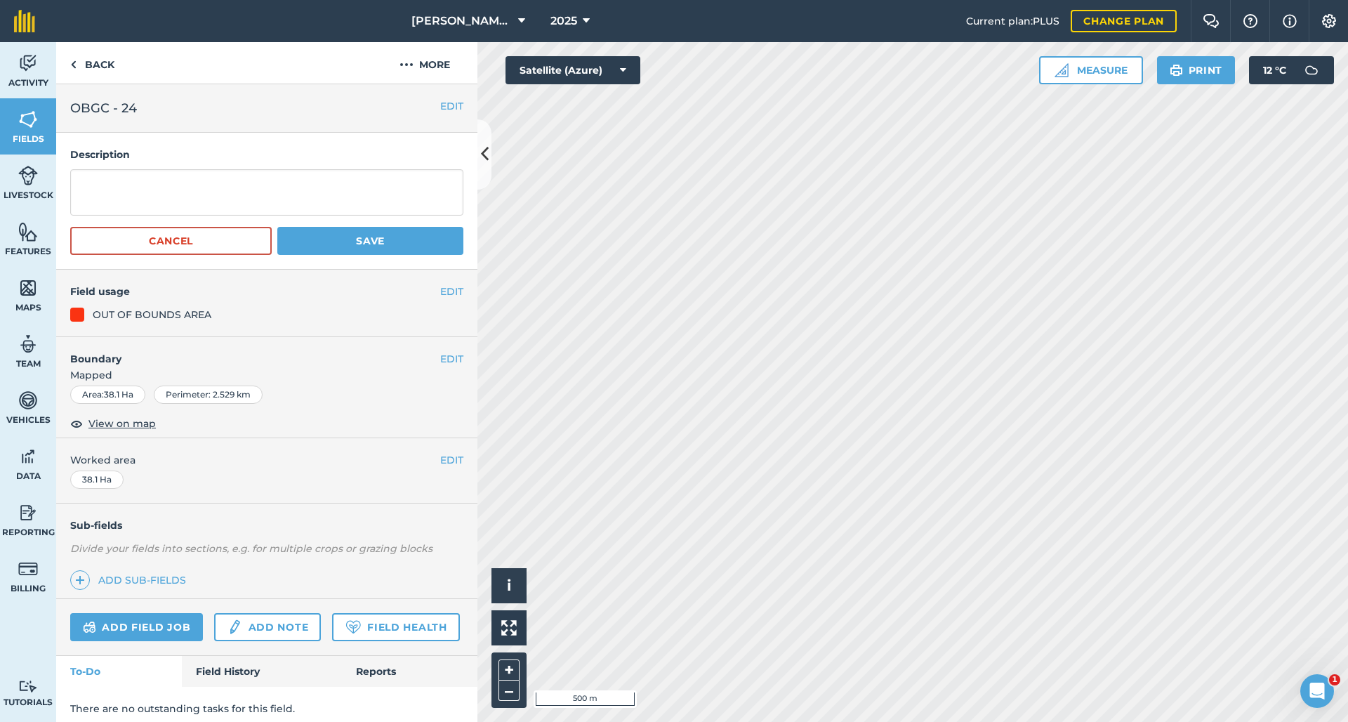
click at [440, 111] on button "EDIT" at bounding box center [451, 105] width 23 height 15
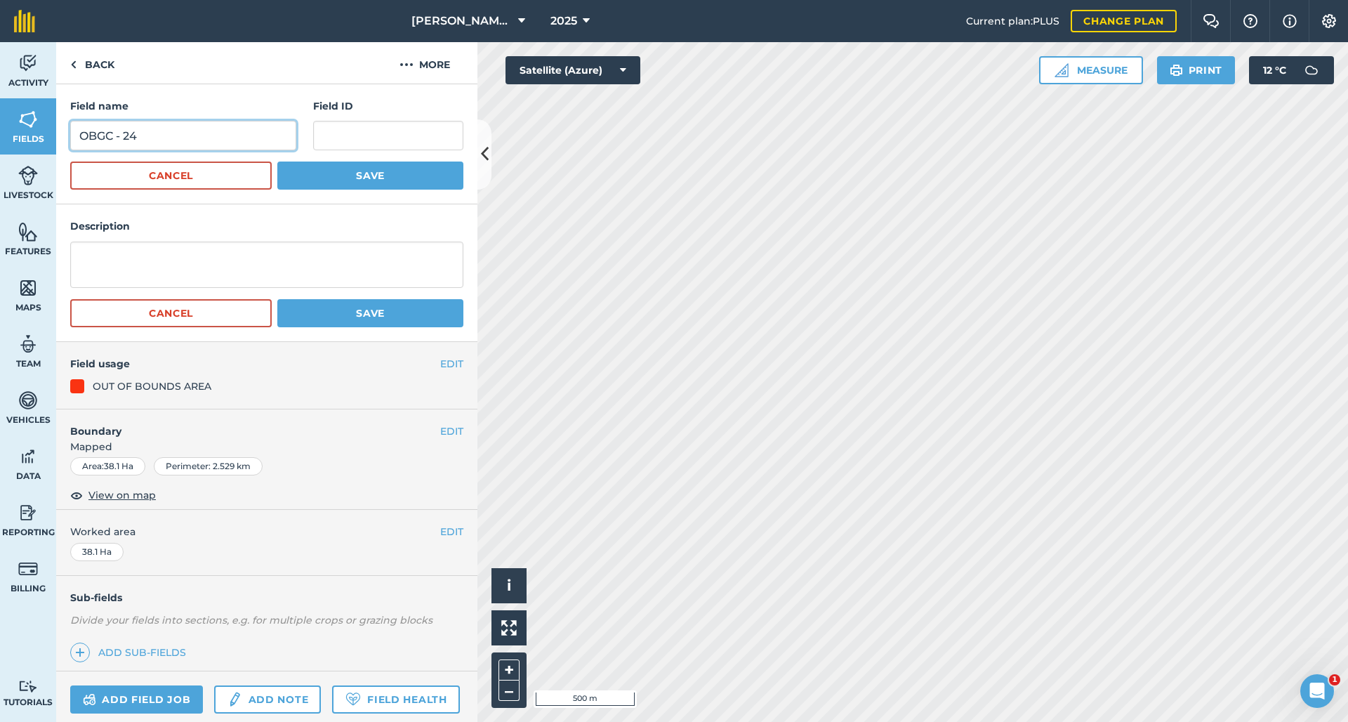
click at [170, 134] on input "OBGC - 24" at bounding box center [183, 135] width 226 height 29
type input "OBGC - 21"
click at [362, 176] on button "Save" at bounding box center [370, 175] width 186 height 28
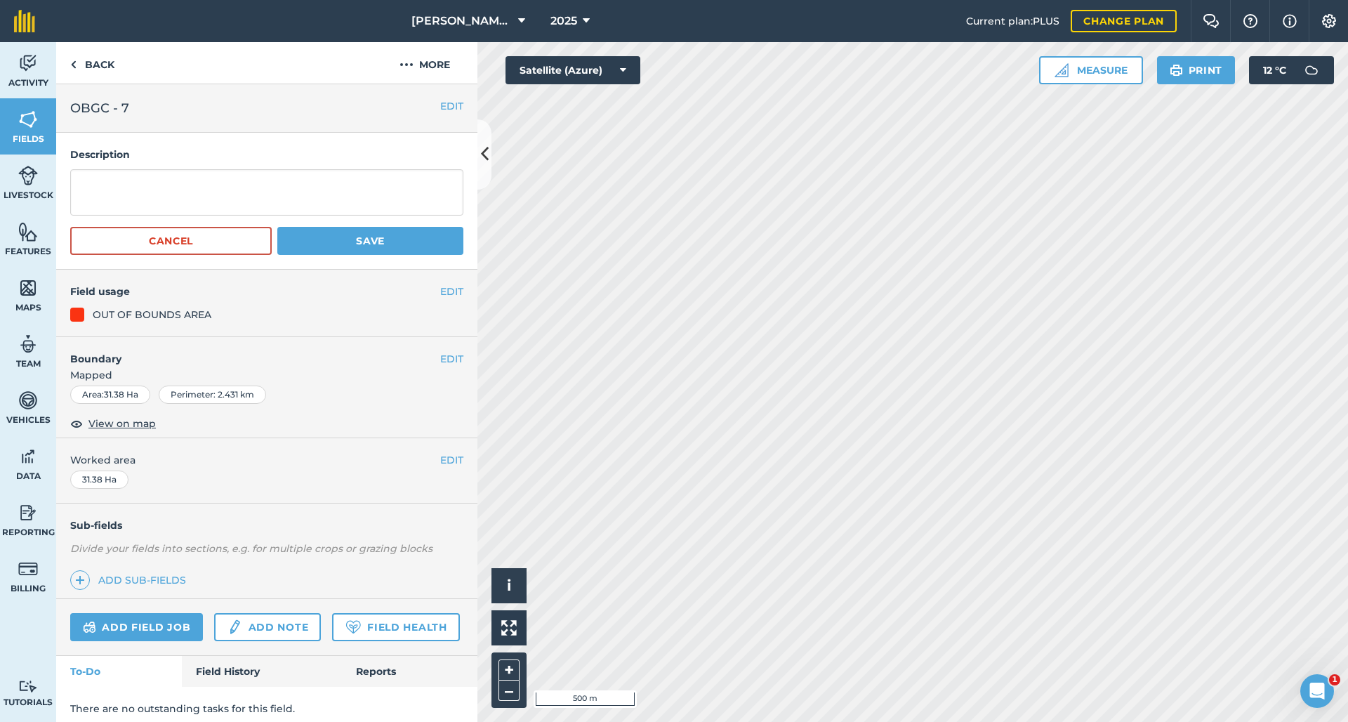
click at [440, 109] on button "EDIT" at bounding box center [451, 105] width 23 height 15
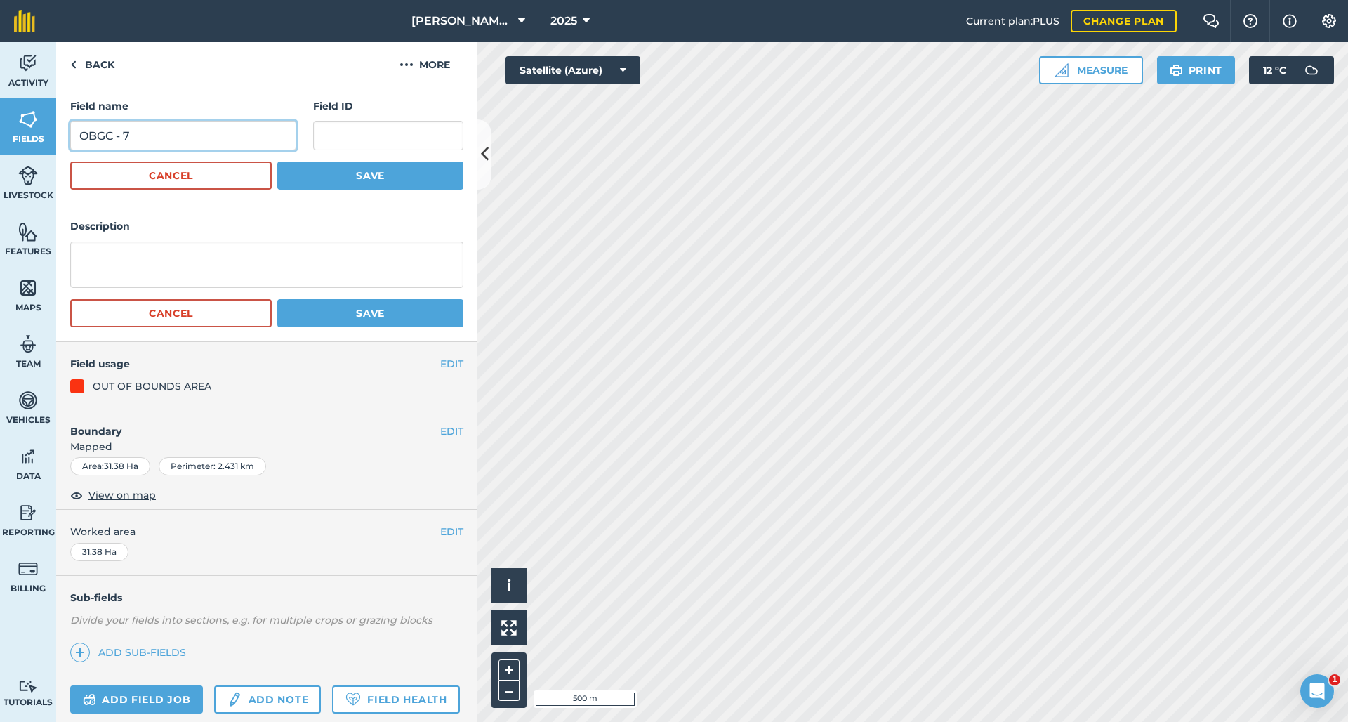
click at [211, 133] on input "OBGC - 7" at bounding box center [183, 135] width 226 height 29
type input "OBGC - 22"
click at [362, 176] on button "Save" at bounding box center [370, 175] width 186 height 28
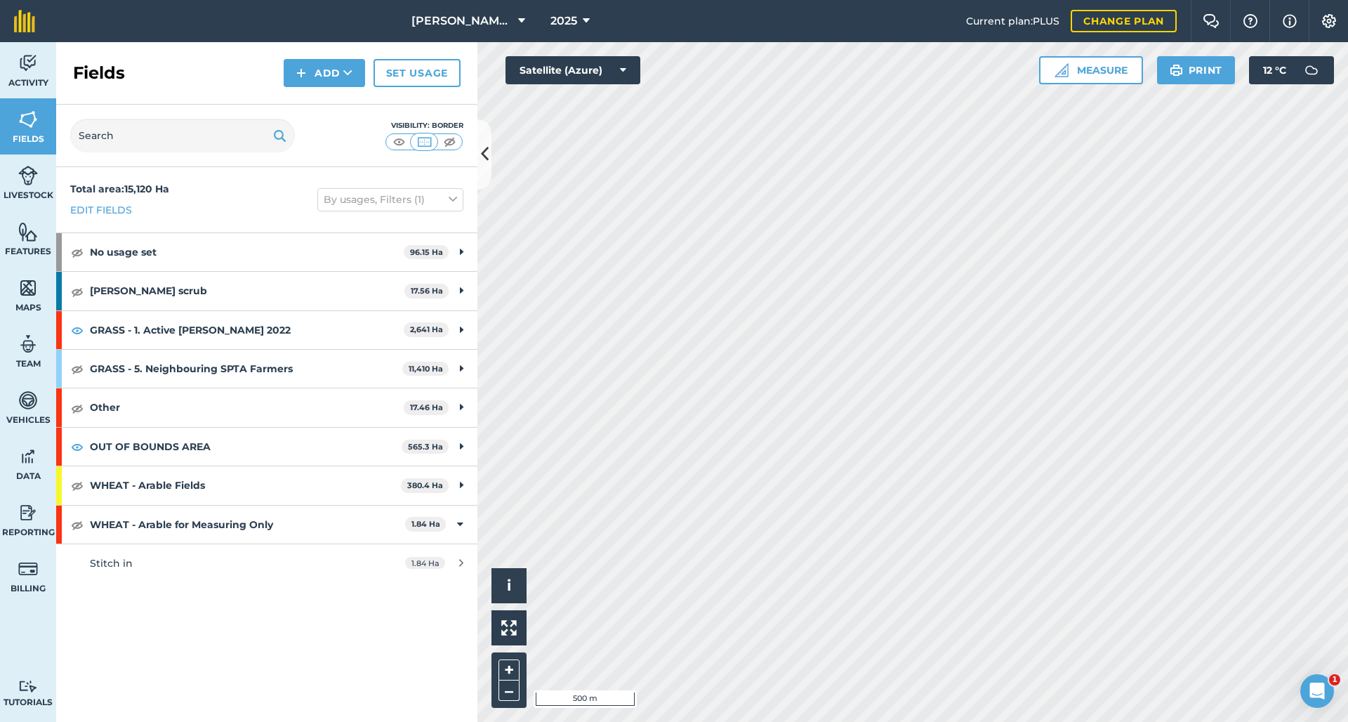
click at [489, 162] on button at bounding box center [484, 154] width 14 height 70
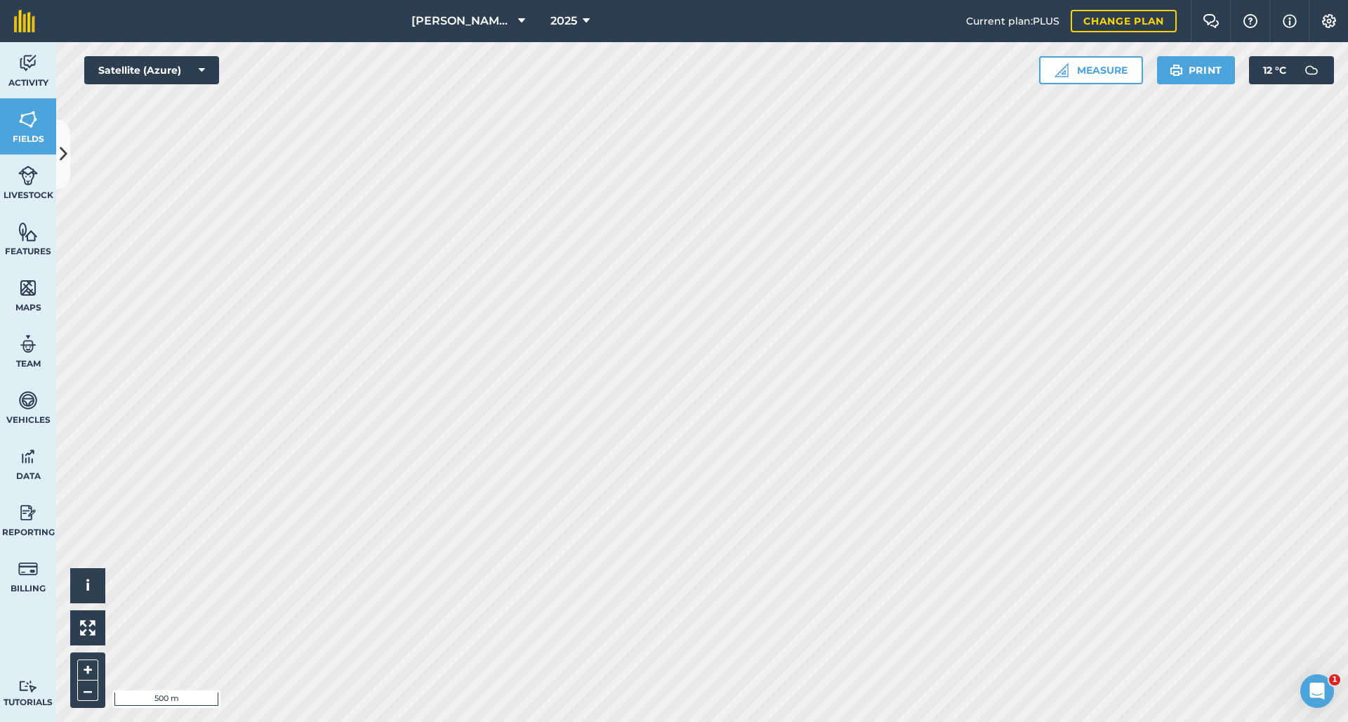
click at [18, 174] on link "Livestock" at bounding box center [28, 182] width 56 height 56
click at [21, 190] on span "Livestock" at bounding box center [28, 195] width 56 height 11
click at [31, 129] on img at bounding box center [28, 119] width 20 height 21
click at [18, 183] on img at bounding box center [28, 175] width 20 height 21
click at [1333, 24] on img at bounding box center [1329, 21] width 17 height 14
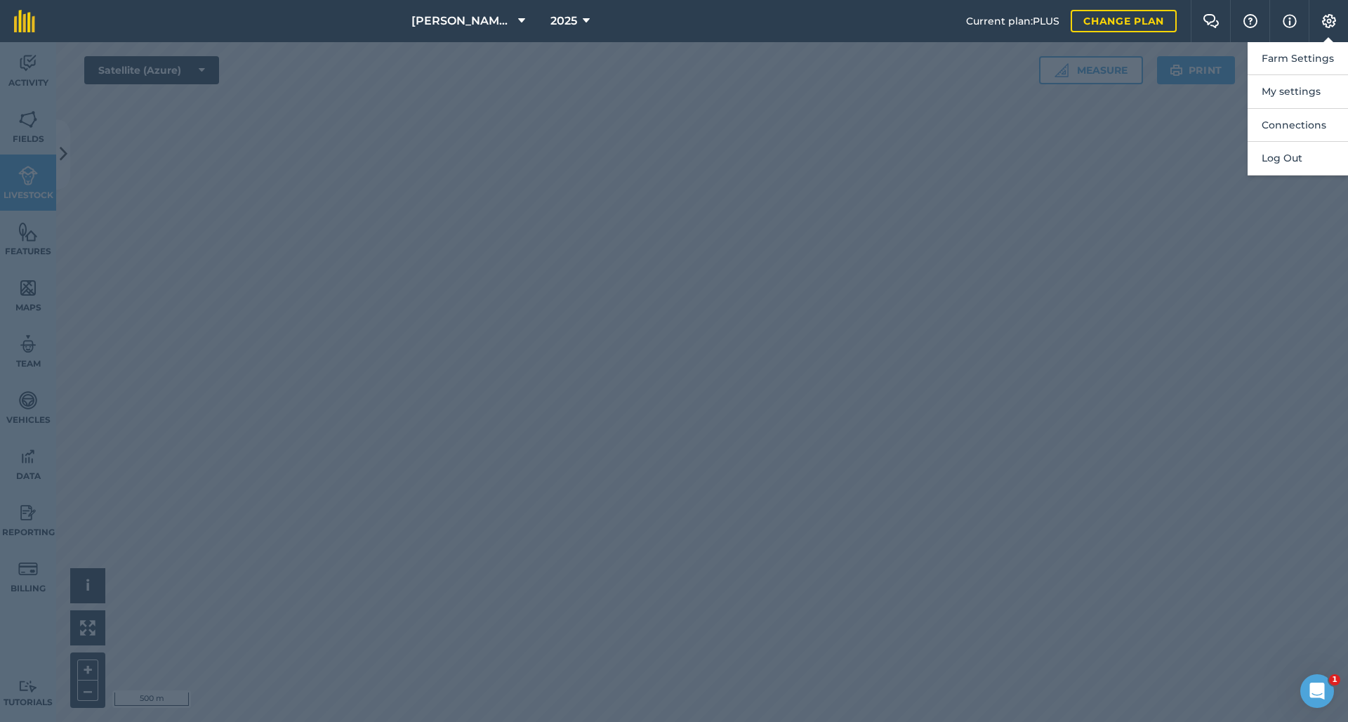
click at [1019, 219] on div at bounding box center [674, 382] width 1348 height 680
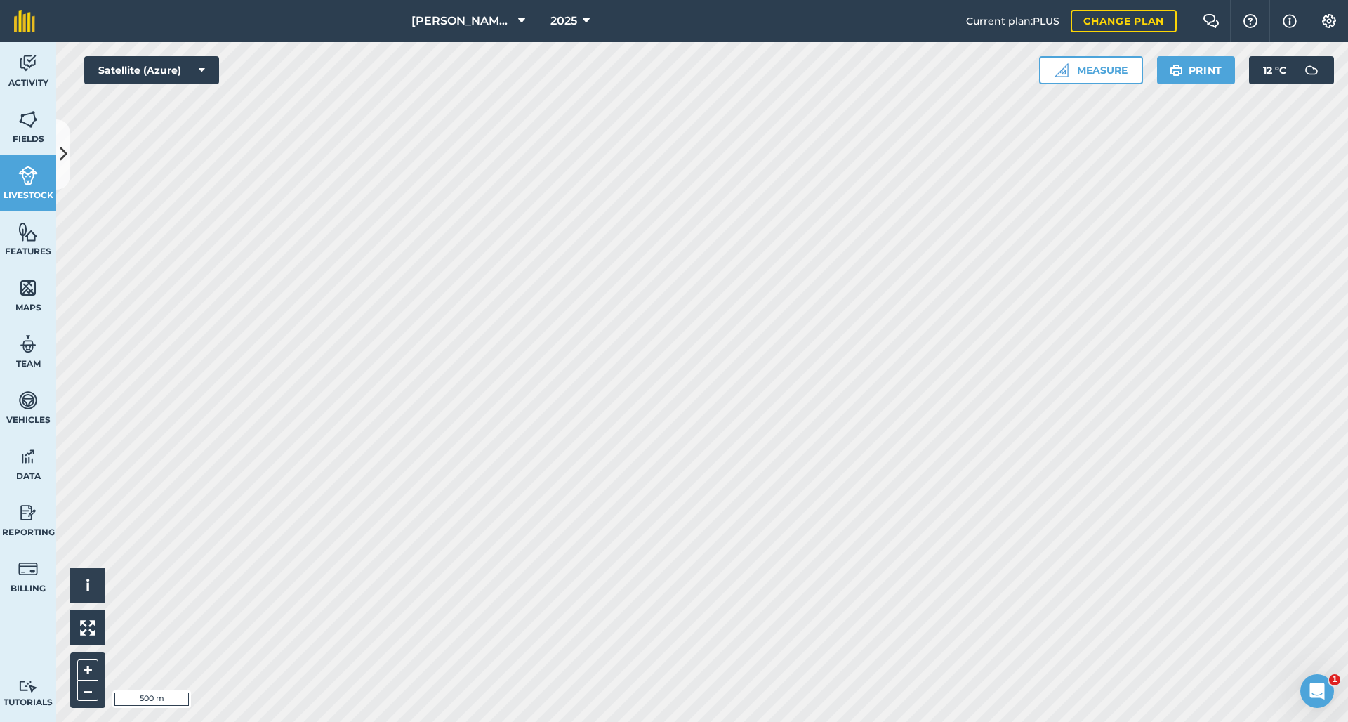
click at [1328, 20] on img at bounding box center [1329, 21] width 17 height 14
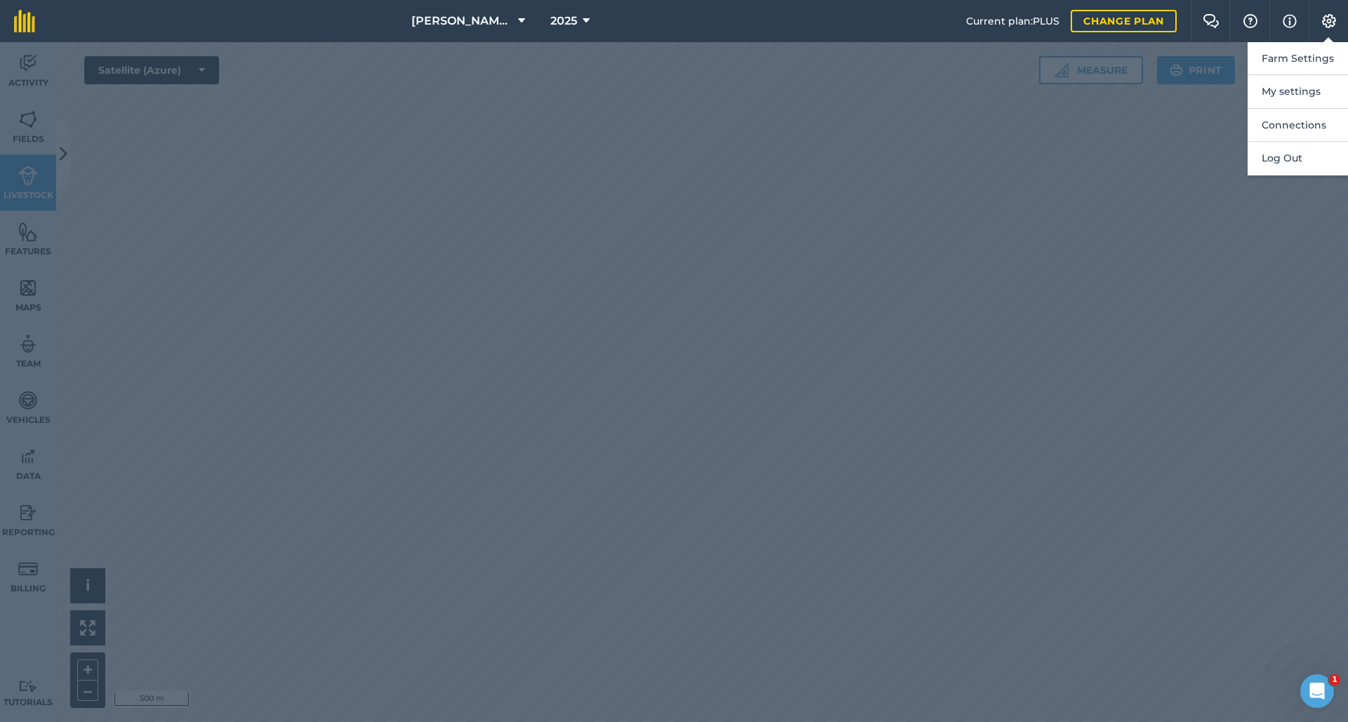
click at [1168, 124] on div at bounding box center [674, 382] width 1348 height 680
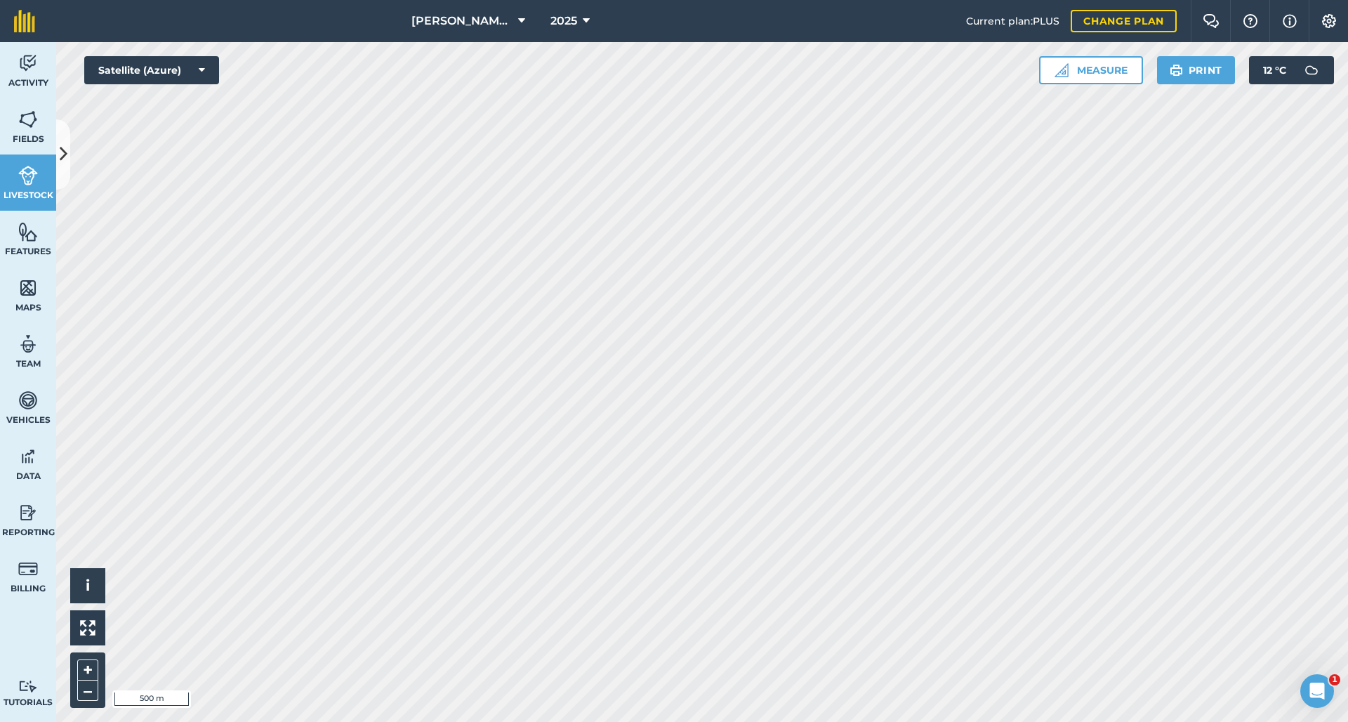
click at [1199, 70] on button "Print" at bounding box center [1196, 70] width 79 height 28
click at [33, 171] on img at bounding box center [28, 175] width 20 height 21
click at [68, 161] on button at bounding box center [63, 154] width 14 height 70
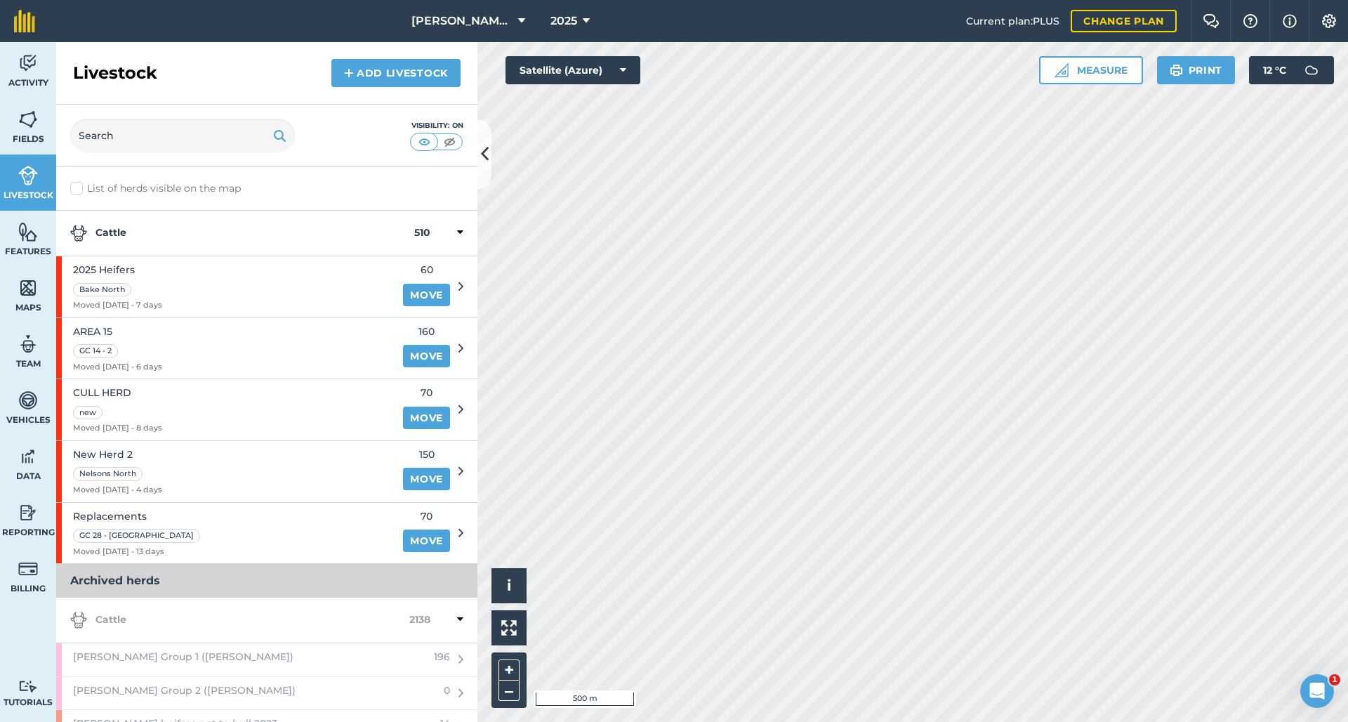
click at [456, 143] on img at bounding box center [450, 142] width 18 height 14
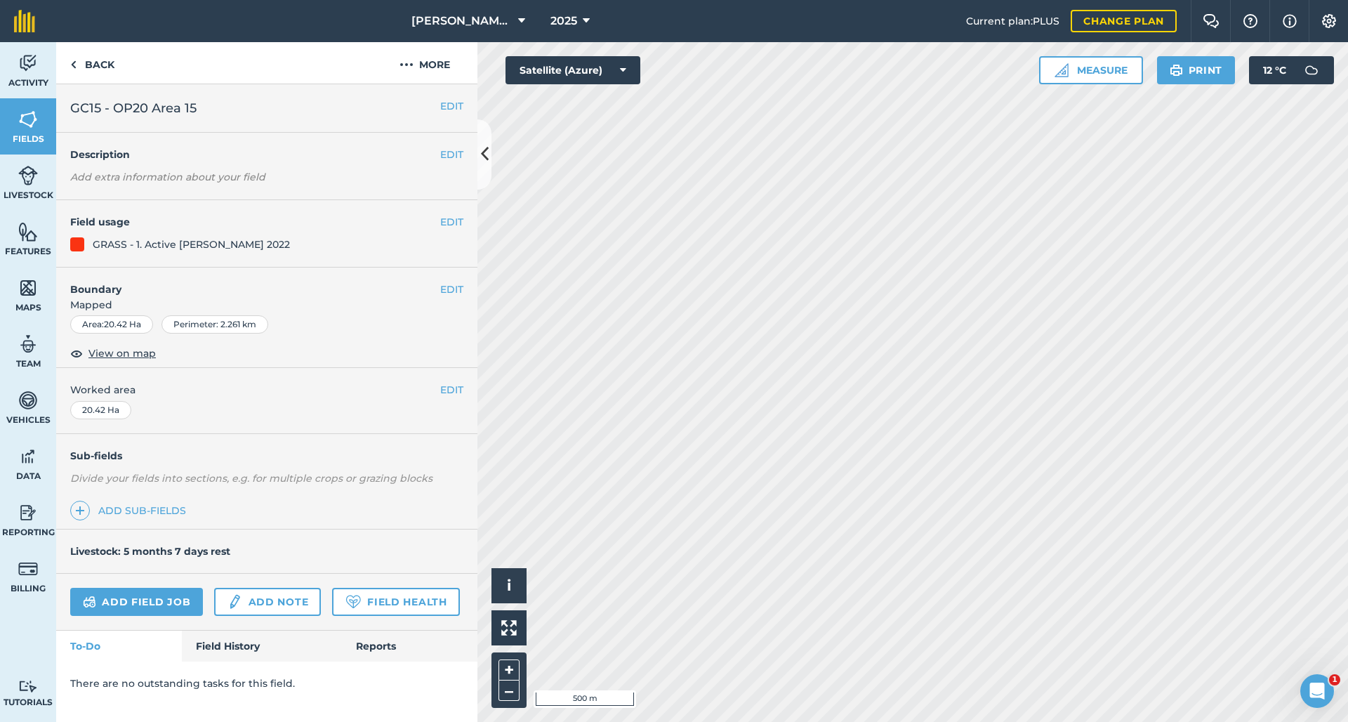
click at [487, 154] on icon at bounding box center [485, 154] width 8 height 25
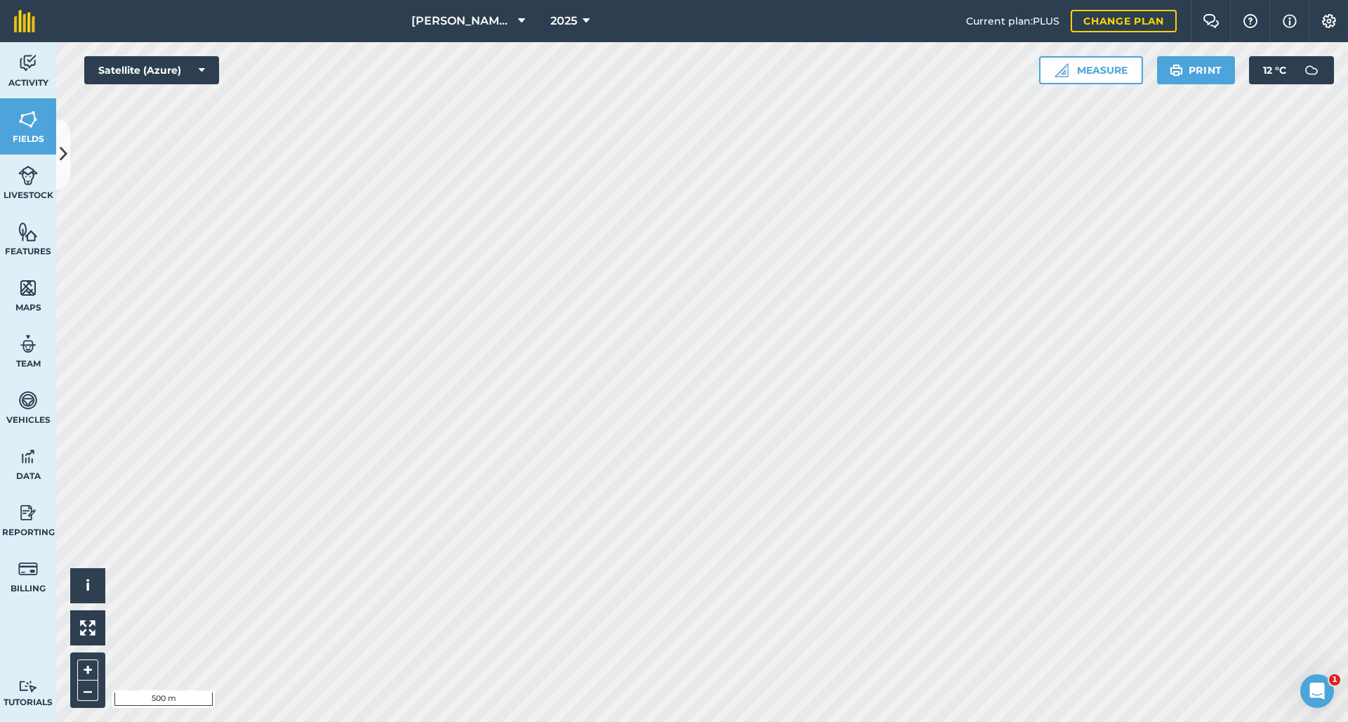
click at [60, 149] on icon at bounding box center [64, 154] width 8 height 25
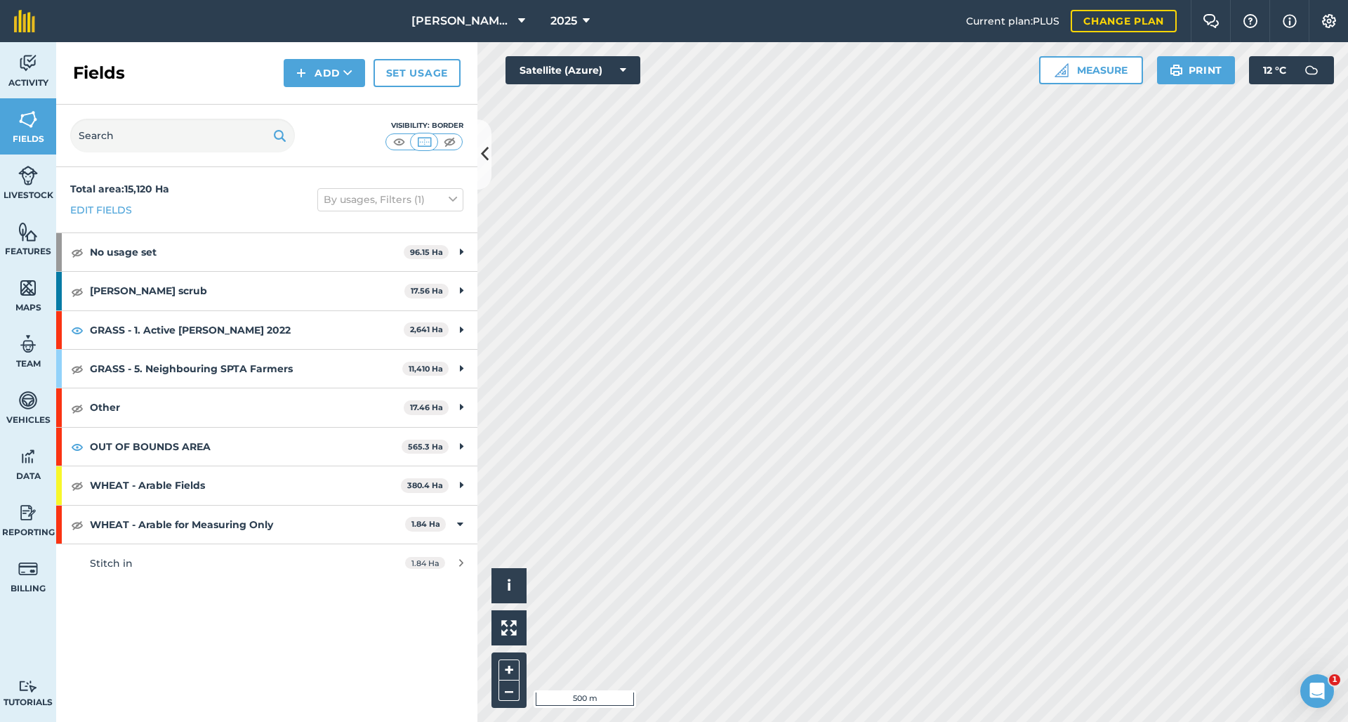
click at [399, 145] on img at bounding box center [399, 142] width 18 height 14
click at [397, 143] on img at bounding box center [399, 142] width 18 height 14
click at [422, 147] on img at bounding box center [425, 142] width 18 height 14
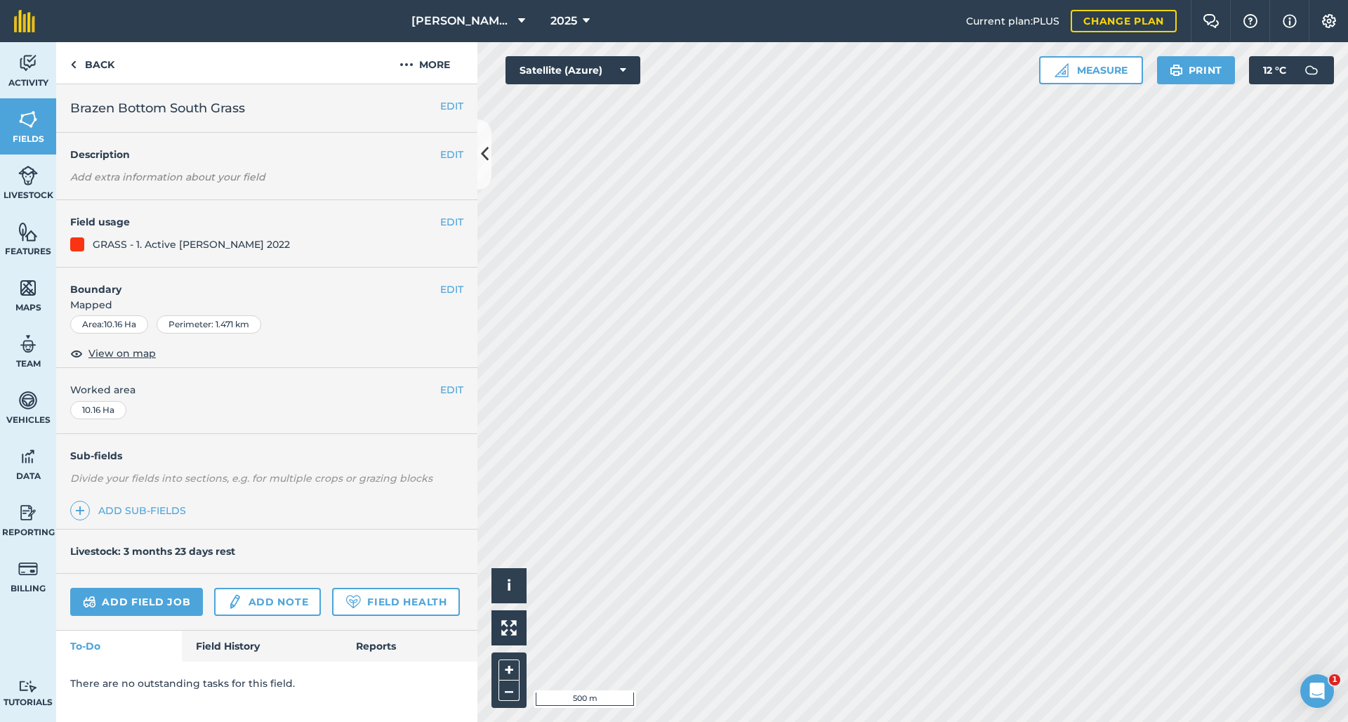
click at [473, 160] on div "EDIT Description Add extra information about your field" at bounding box center [266, 166] width 421 height 67
click at [482, 161] on icon at bounding box center [485, 154] width 8 height 25
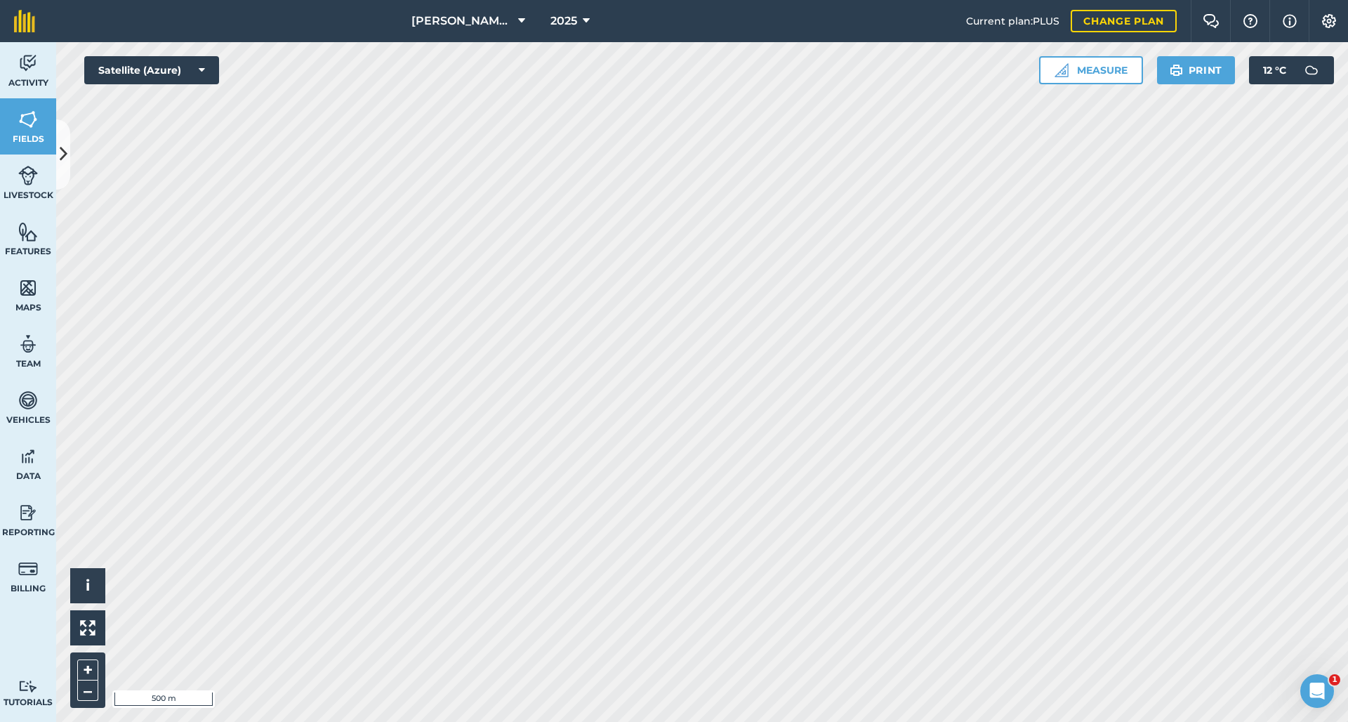
click at [1189, 73] on button "Print" at bounding box center [1196, 70] width 79 height 28
click at [1199, 76] on button "Print" at bounding box center [1196, 70] width 79 height 28
click at [1187, 63] on button "Print" at bounding box center [1196, 70] width 79 height 28
click at [1192, 78] on button "Print" at bounding box center [1196, 70] width 79 height 28
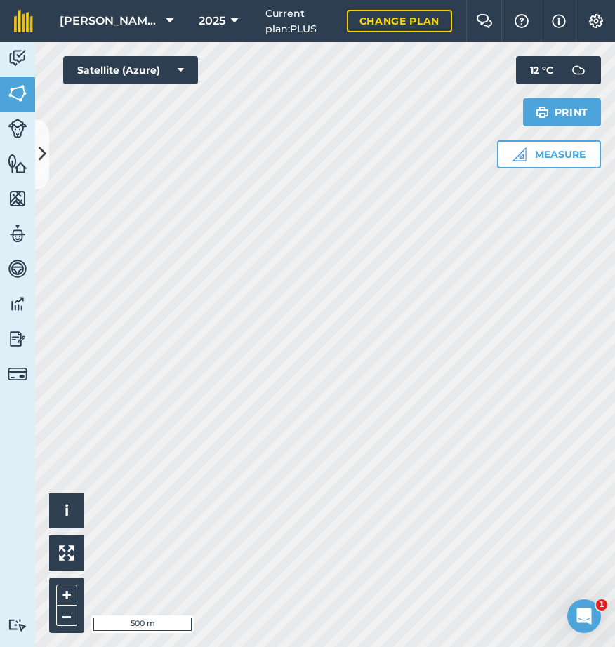
click at [48, 159] on button at bounding box center [42, 154] width 14 height 70
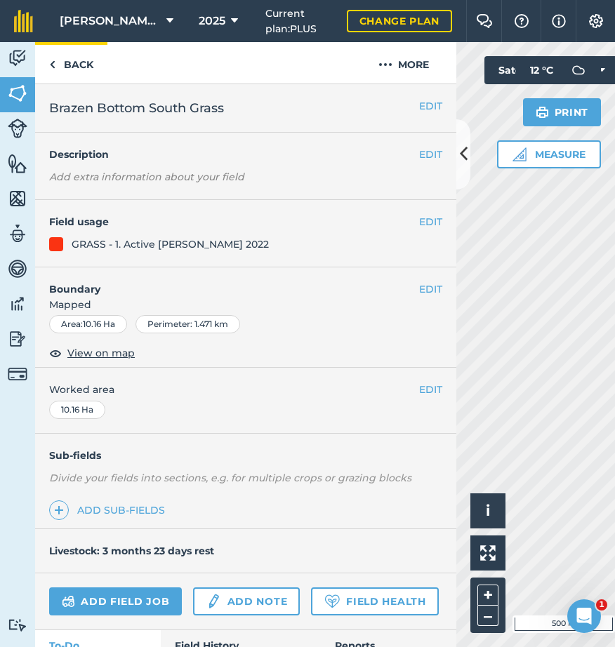
click at [59, 60] on link "Back" at bounding box center [71, 62] width 72 height 41
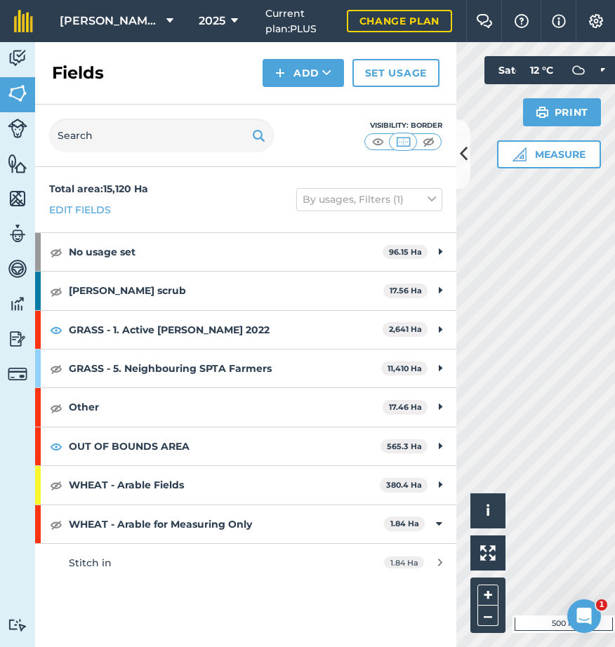
click at [461, 156] on icon at bounding box center [464, 154] width 8 height 25
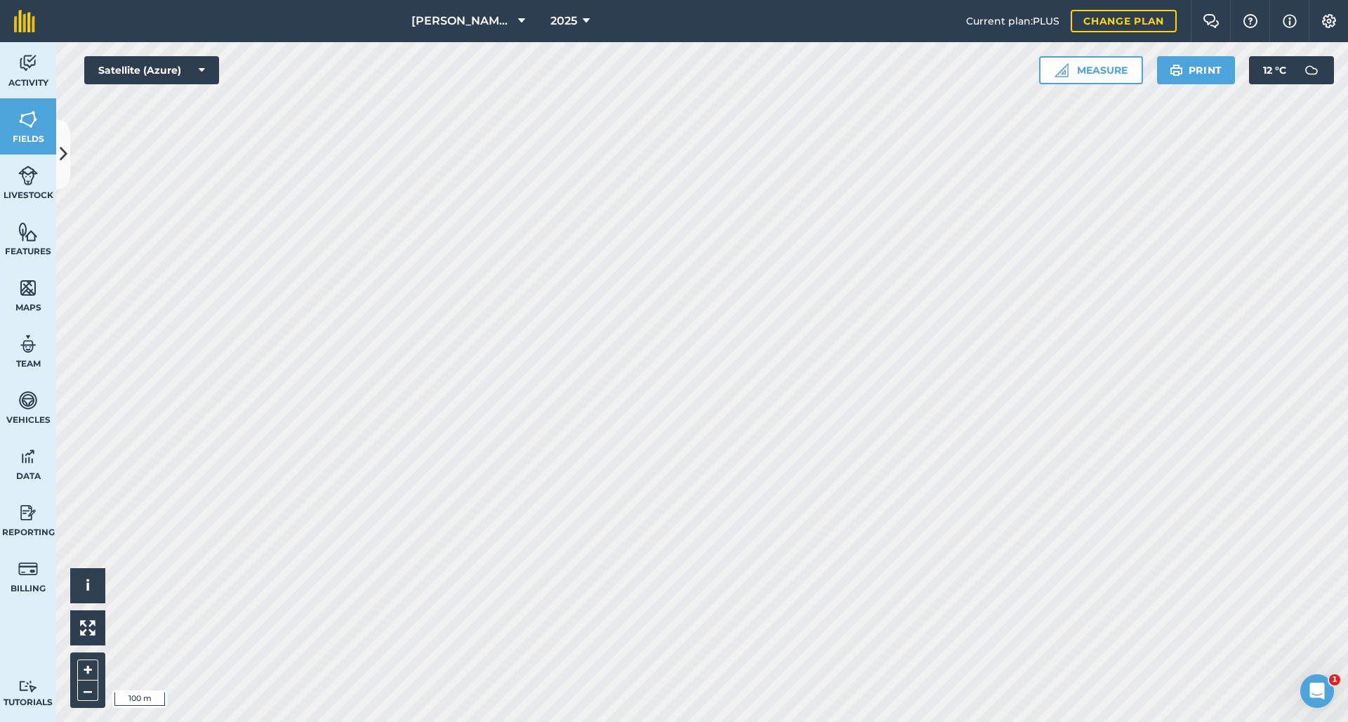
click at [62, 144] on icon at bounding box center [64, 154] width 8 height 25
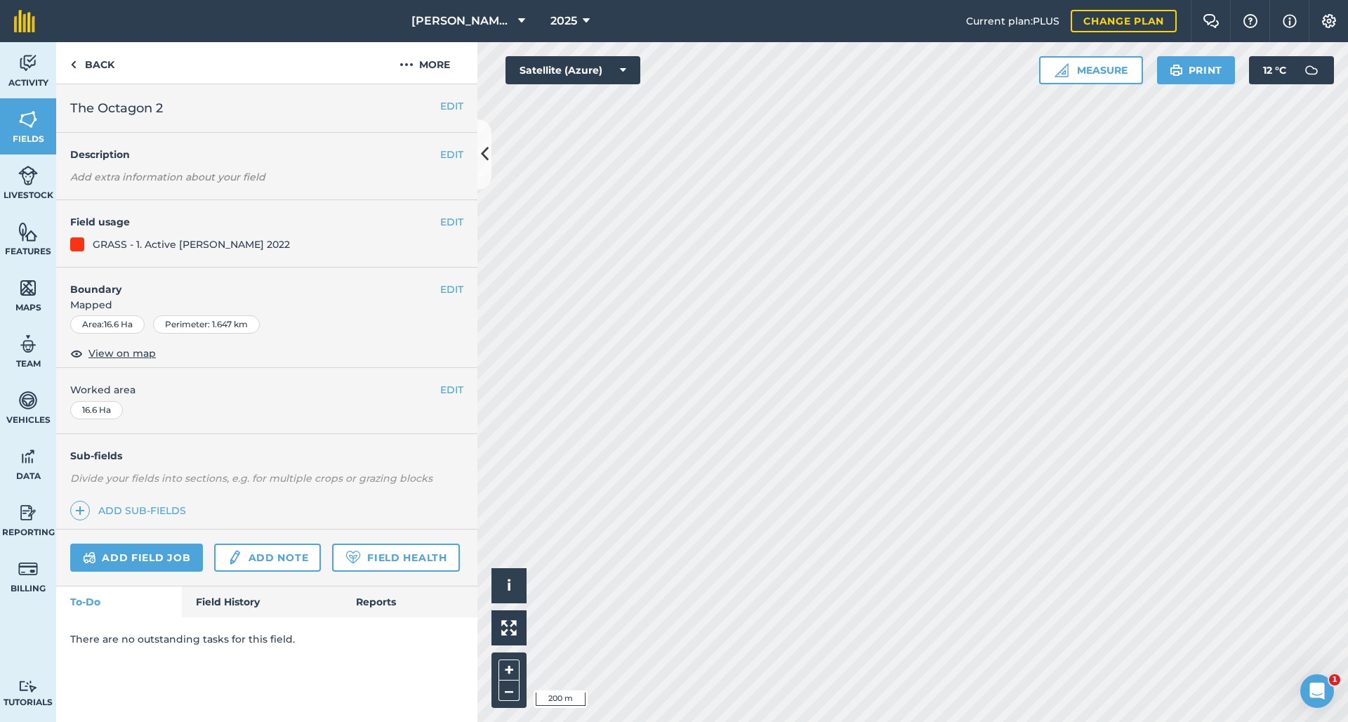
click at [450, 107] on button "EDIT" at bounding box center [451, 105] width 23 height 15
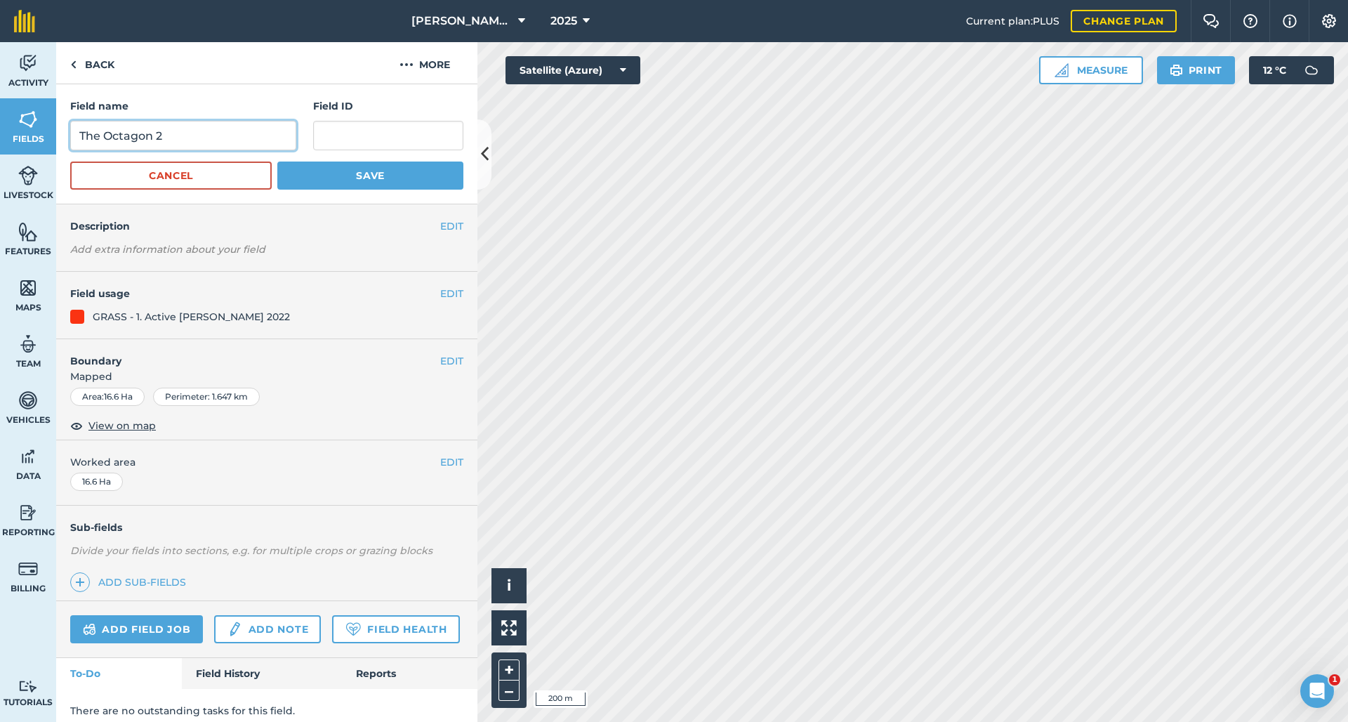
click at [81, 136] on input "The Octagon 2" at bounding box center [183, 135] width 226 height 29
type input "GC 14 - The Octagon 2"
click at [362, 176] on button "Save" at bounding box center [370, 175] width 186 height 28
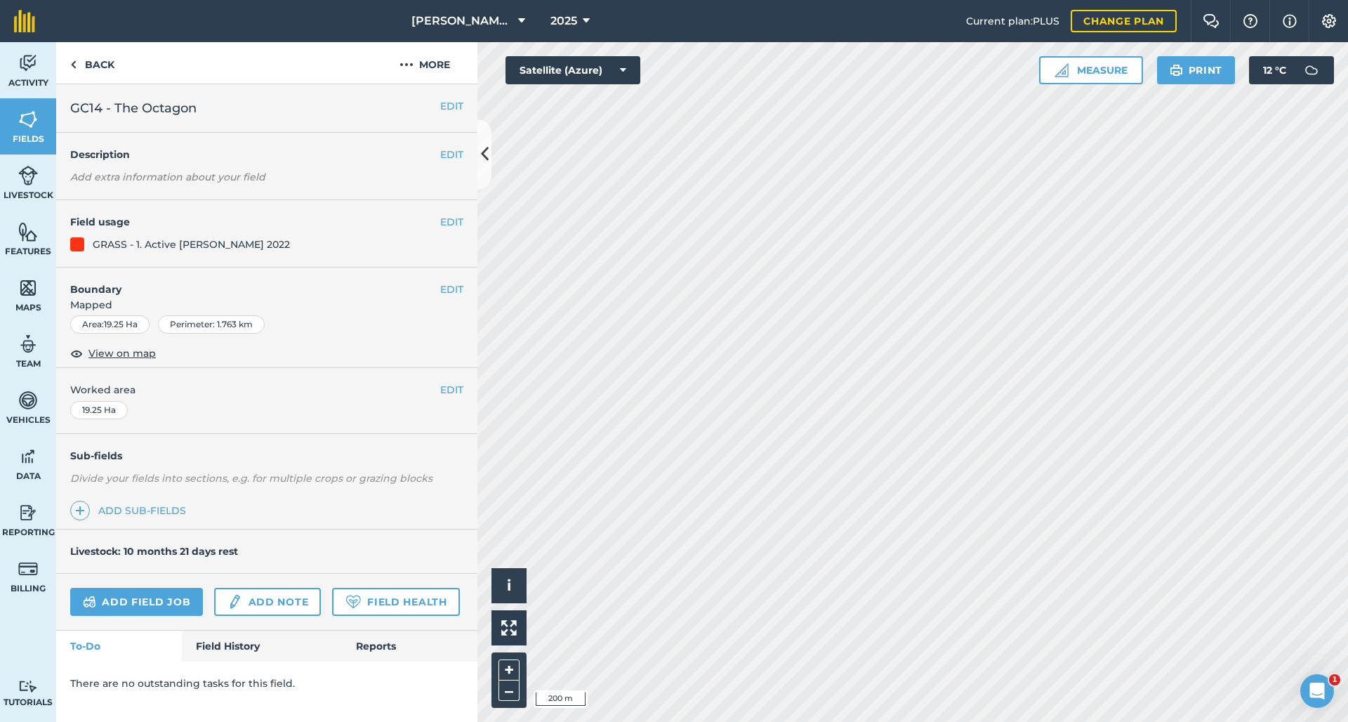
click at [447, 108] on button "EDIT" at bounding box center [451, 105] width 23 height 15
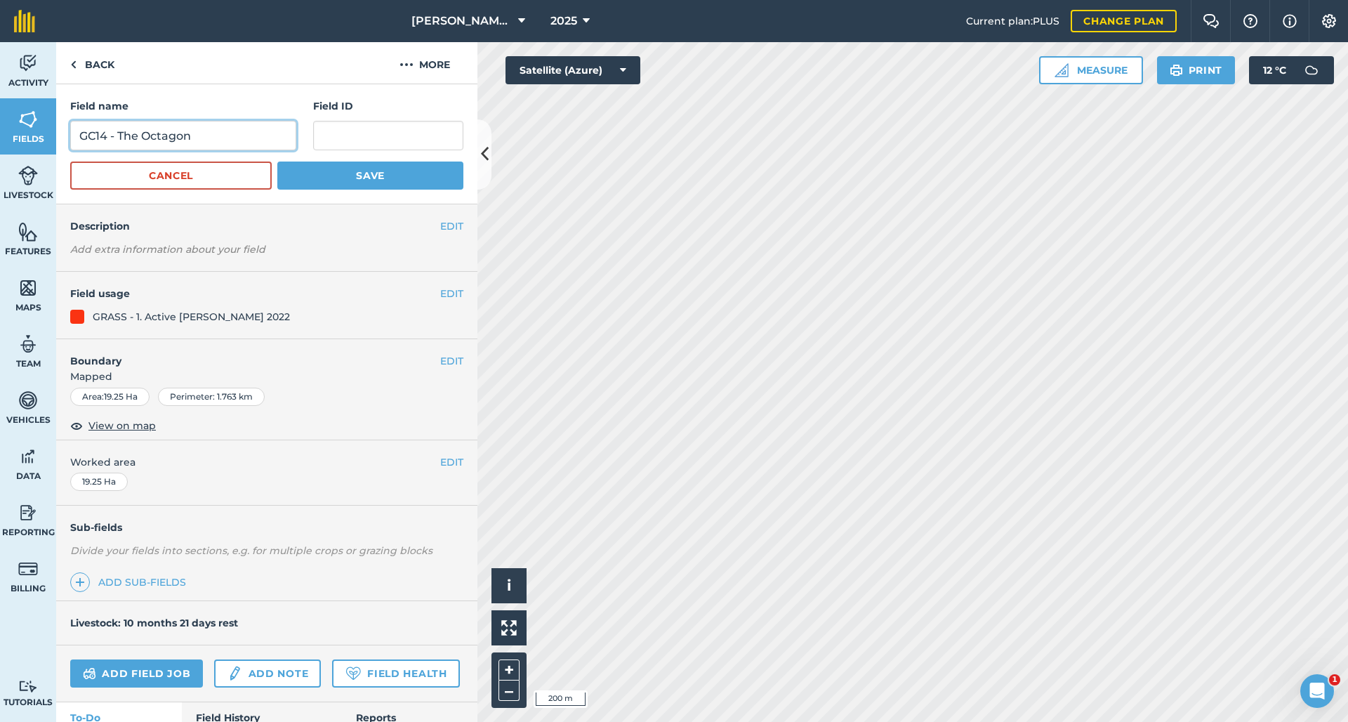
drag, startPoint x: 105, startPoint y: 134, endPoint x: 97, endPoint y: 137, distance: 8.2
click at [97, 137] on input "GC14 - The Octagon" at bounding box center [183, 135] width 226 height 29
drag, startPoint x: 109, startPoint y: 137, endPoint x: 98, endPoint y: 140, distance: 11.6
click at [98, 140] on input "GC14 - The Octagon" at bounding box center [183, 135] width 226 height 29
type input "GC15 - The Octagon"
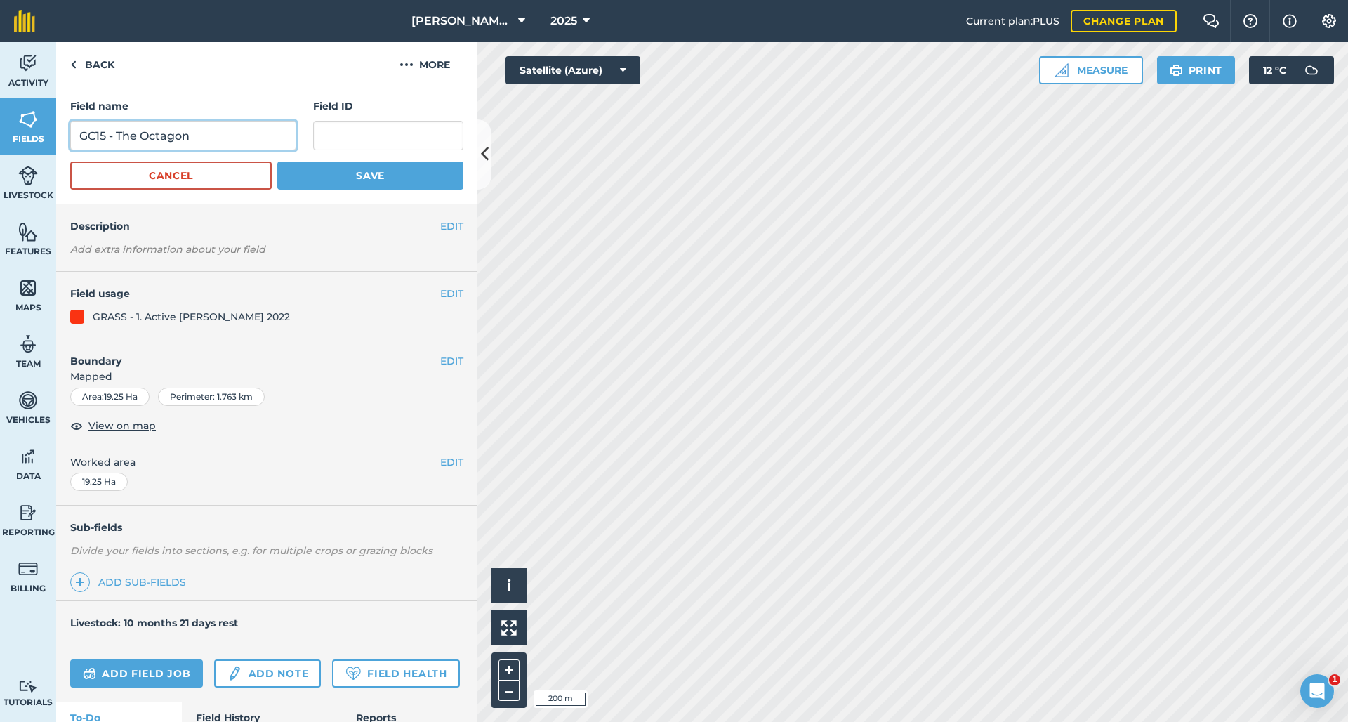
click at [362, 176] on button "Save" at bounding box center [370, 175] width 186 height 28
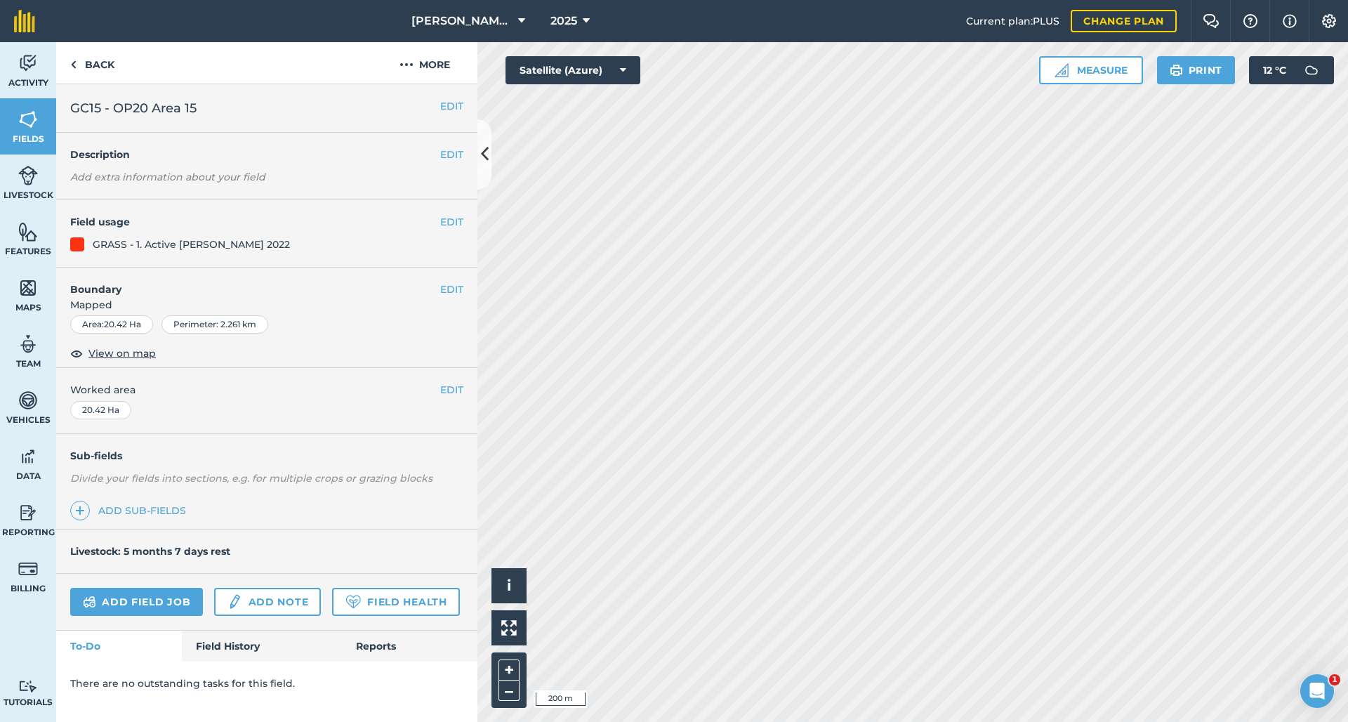
click at [440, 103] on button "EDIT" at bounding box center [451, 105] width 23 height 15
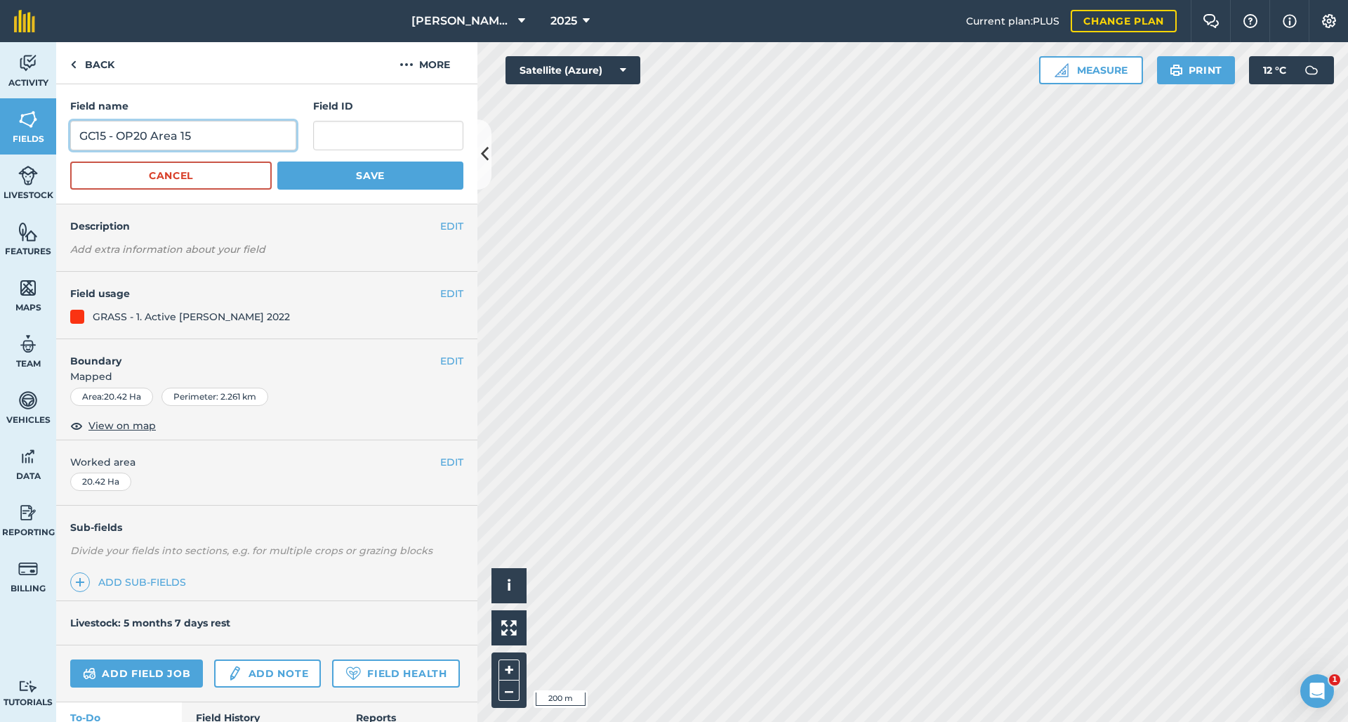
drag, startPoint x: 194, startPoint y: 138, endPoint x: 182, endPoint y: 140, distance: 12.8
click at [182, 140] on input "GC15 - OP20 Area 15" at bounding box center [183, 135] width 226 height 29
type input "GC16 - OP20 Area 15"
click at [362, 176] on button "Save" at bounding box center [370, 175] width 186 height 28
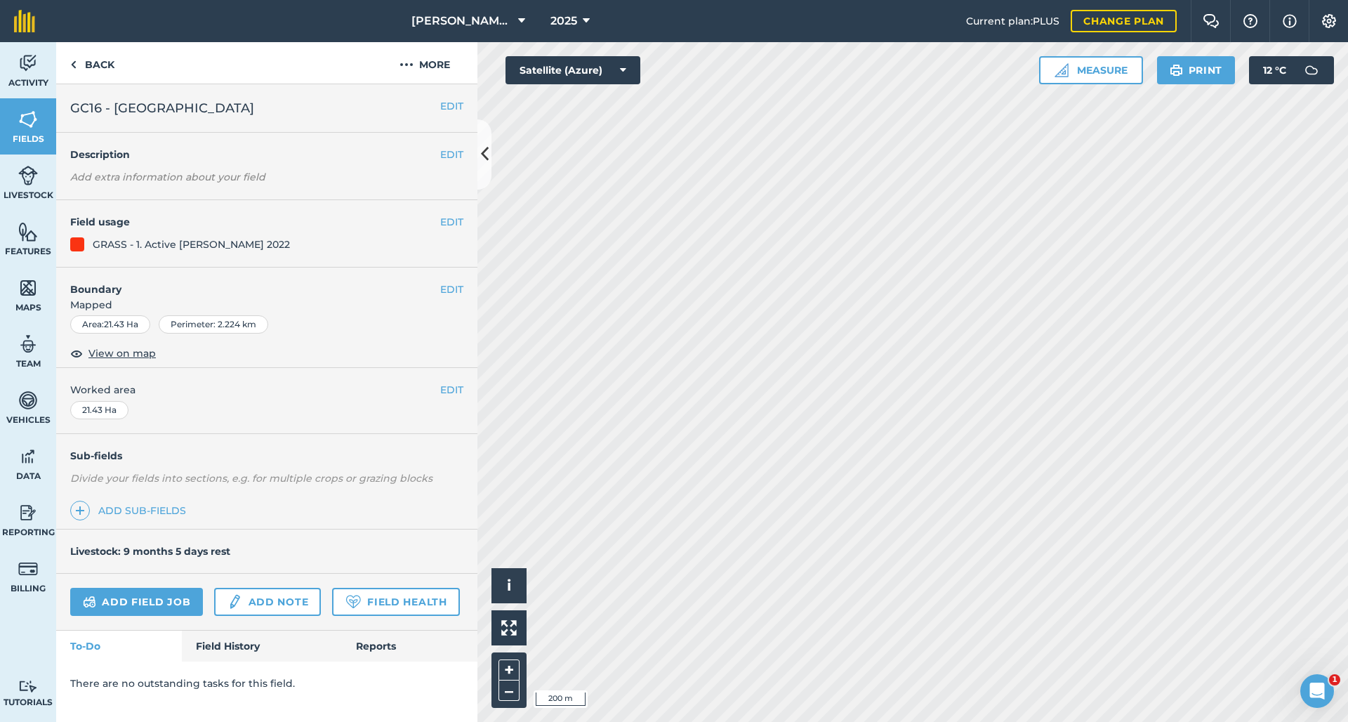
click at [440, 107] on button "EDIT" at bounding box center [451, 105] width 23 height 15
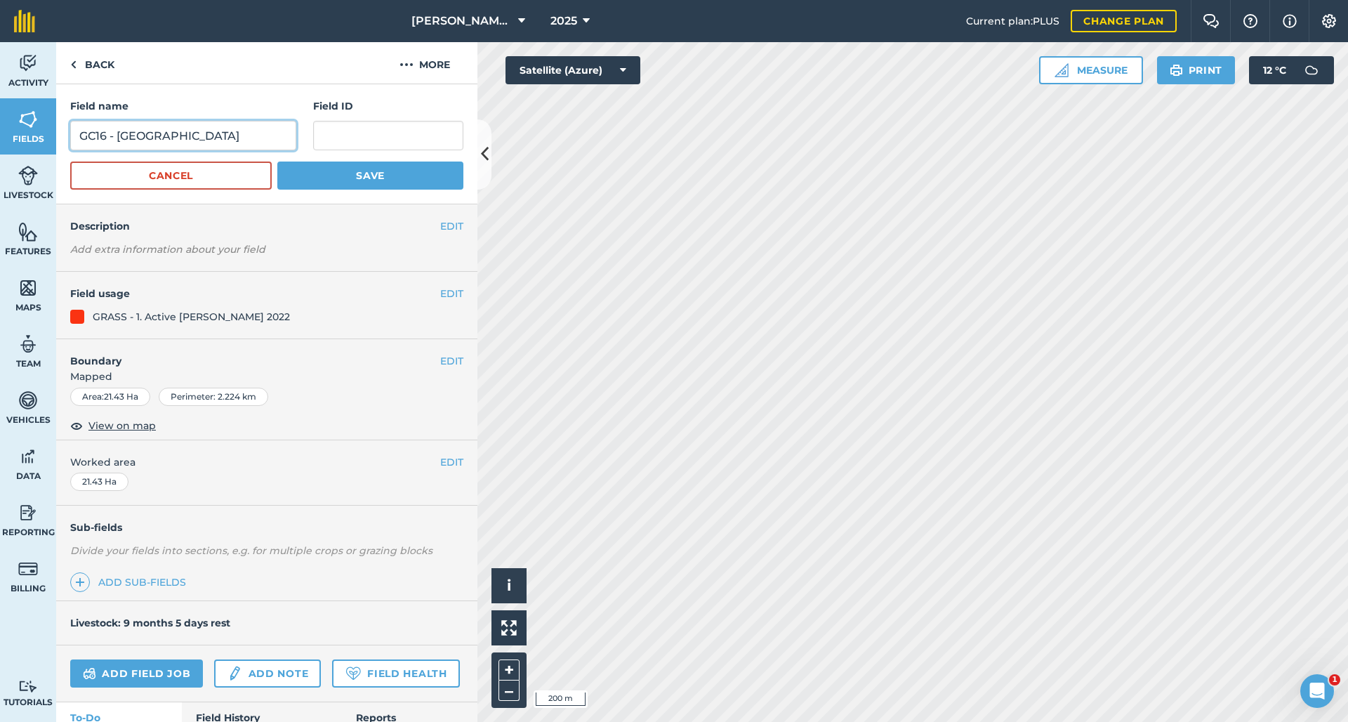
click at [104, 131] on input "GC16 - [GEOGRAPHIC_DATA]" at bounding box center [183, 135] width 226 height 29
click at [105, 134] on input "GC16 - [GEOGRAPHIC_DATA]" at bounding box center [183, 135] width 226 height 29
type input "GC17 - [GEOGRAPHIC_DATA]"
click at [362, 176] on button "Save" at bounding box center [370, 175] width 186 height 28
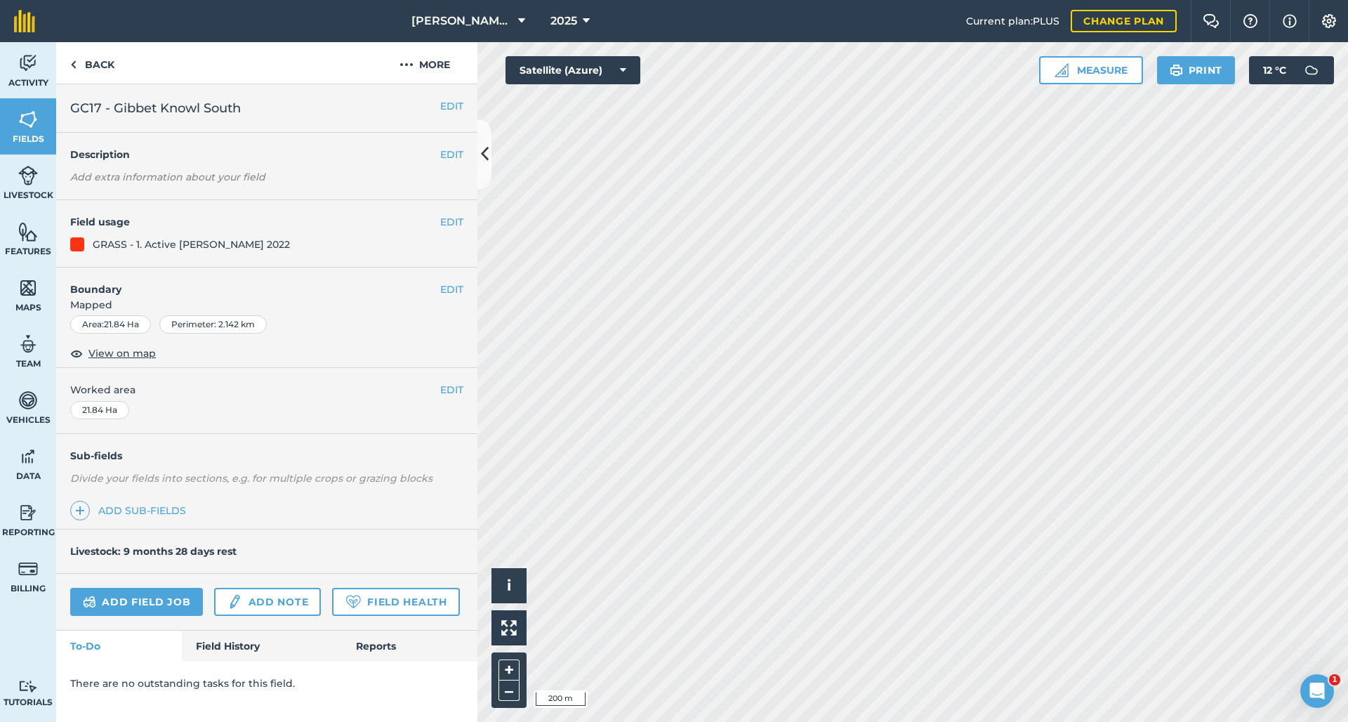
click at [440, 108] on button "EDIT" at bounding box center [451, 105] width 23 height 15
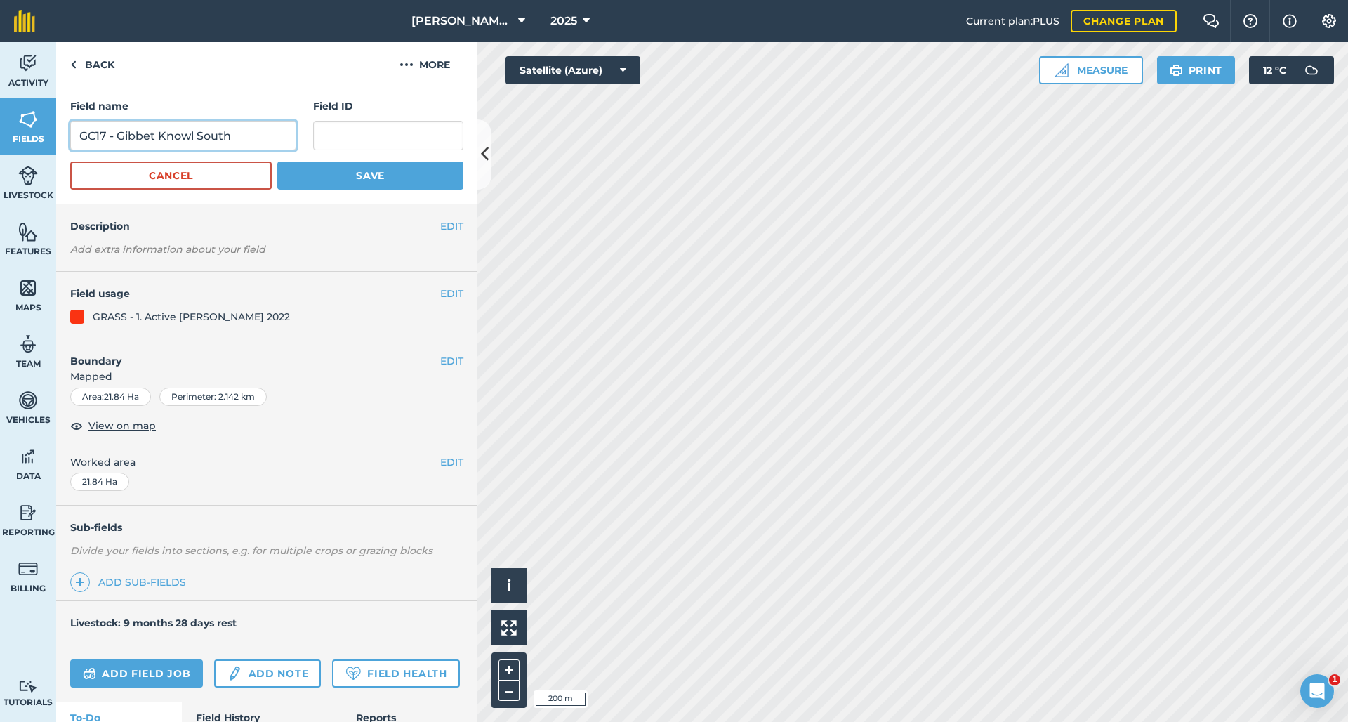
click at [103, 140] on input "GC17 - Gibbet Knowl South" at bounding box center [183, 135] width 226 height 29
type input "GC18 - Gibbet Knowl South"
click at [362, 176] on button "Save" at bounding box center [370, 175] width 186 height 28
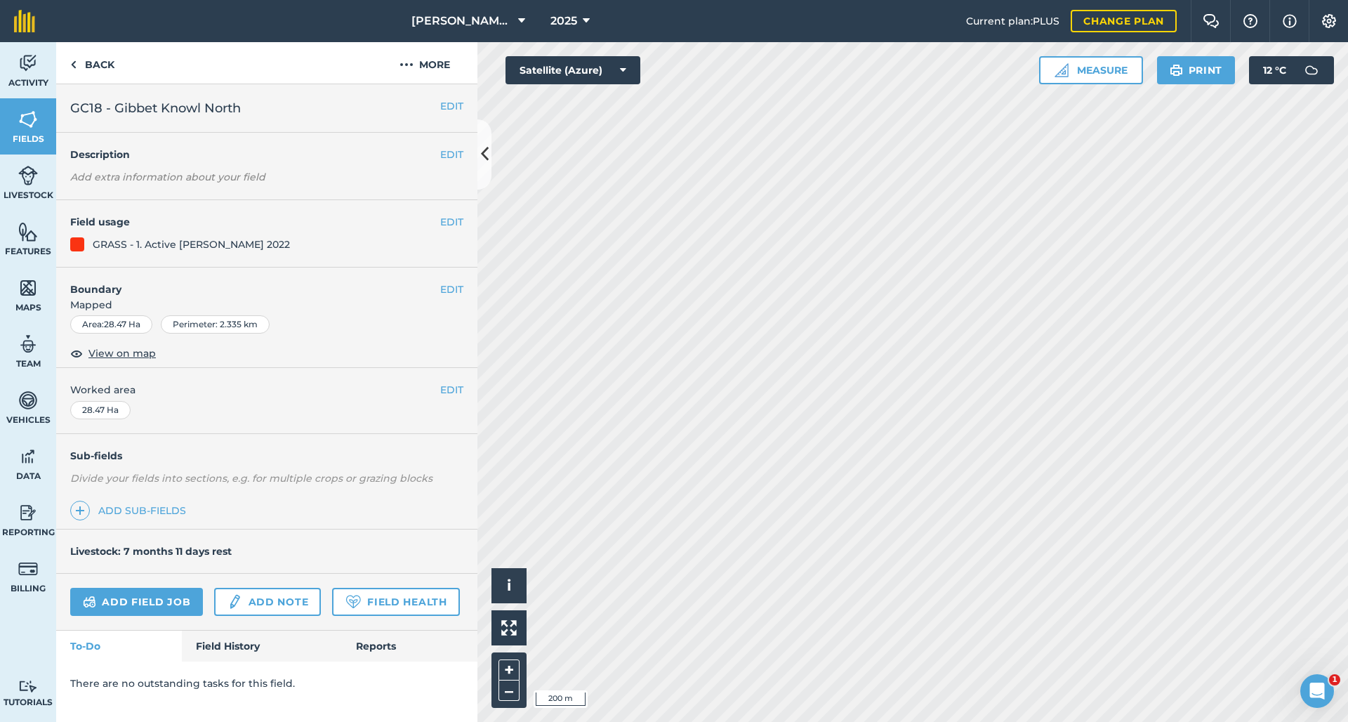
click at [449, 97] on div "EDIT GC18 - Gibbet Knowl North" at bounding box center [266, 108] width 421 height 48
click at [440, 105] on button "EDIT" at bounding box center [451, 105] width 23 height 15
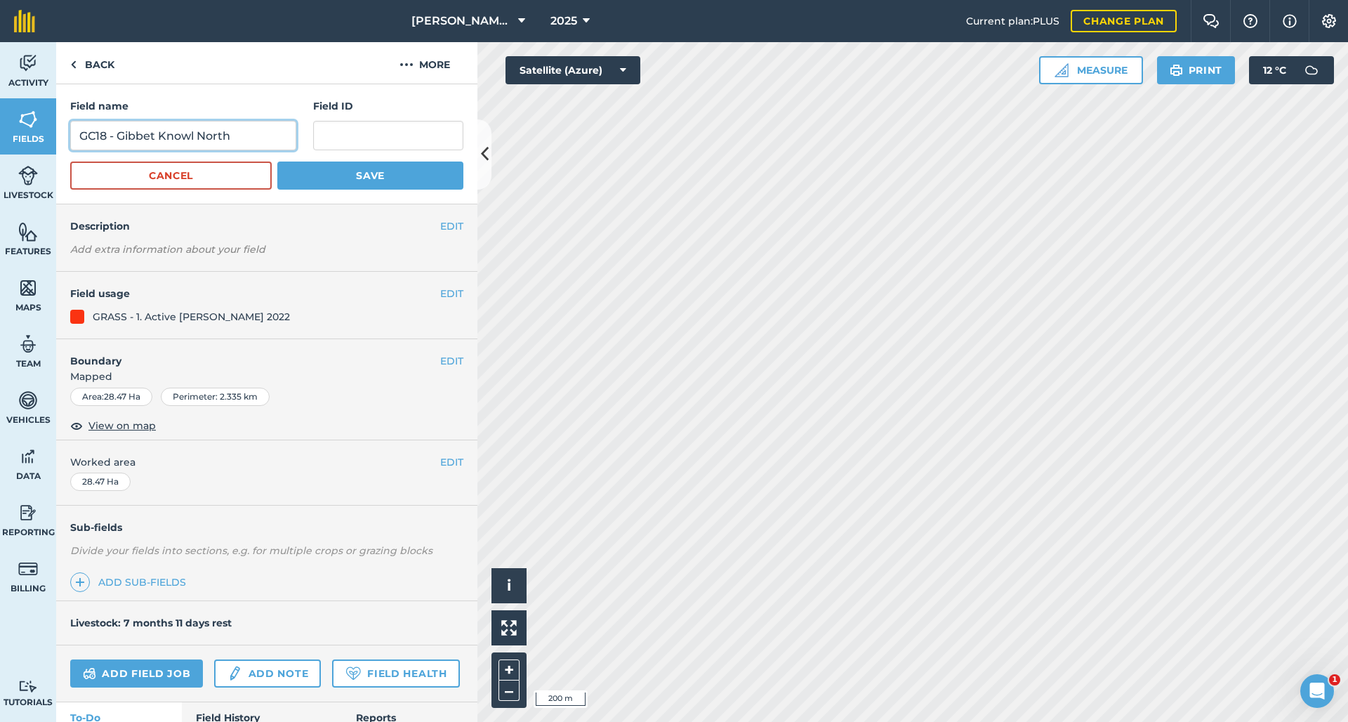
click at [102, 139] on input "GC18 - Gibbet Knowl North" at bounding box center [183, 135] width 226 height 29
type input "GC19 - Gibbet Knowl North"
click at [362, 176] on button "Save" at bounding box center [370, 175] width 186 height 28
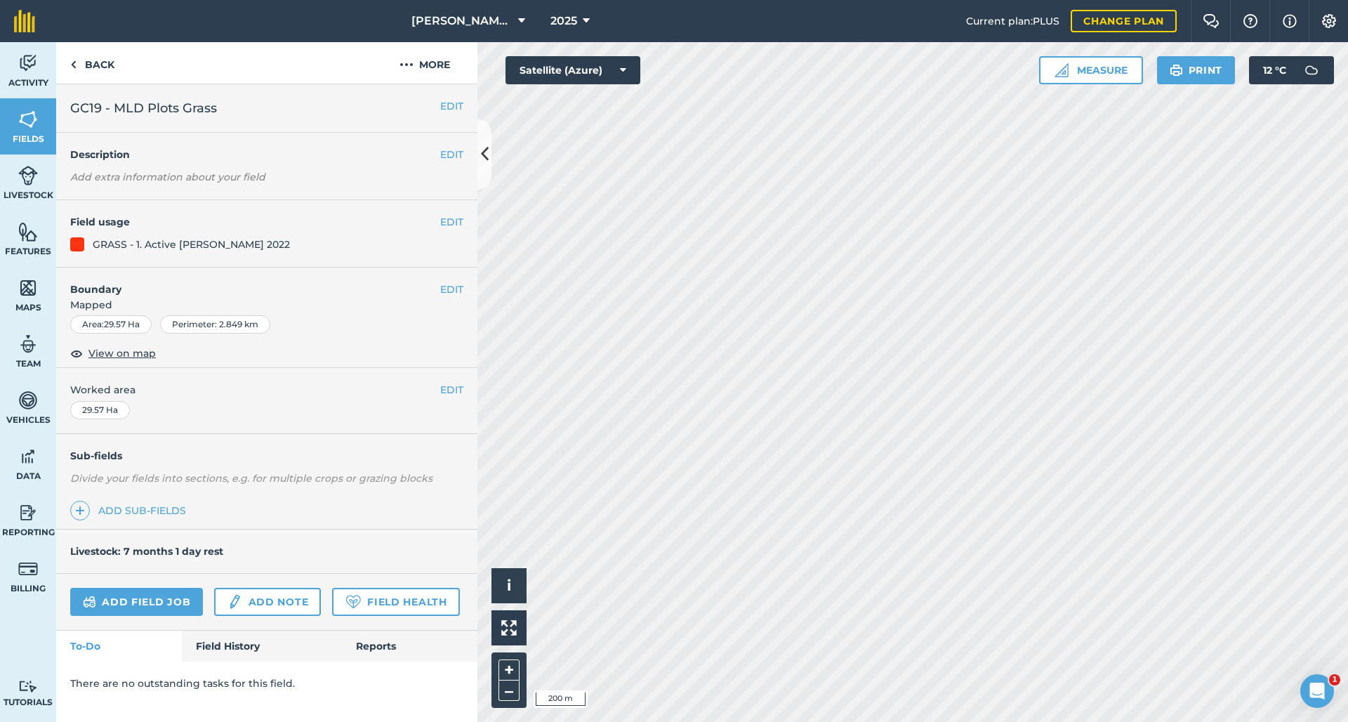
click at [440, 103] on button "EDIT" at bounding box center [451, 105] width 23 height 15
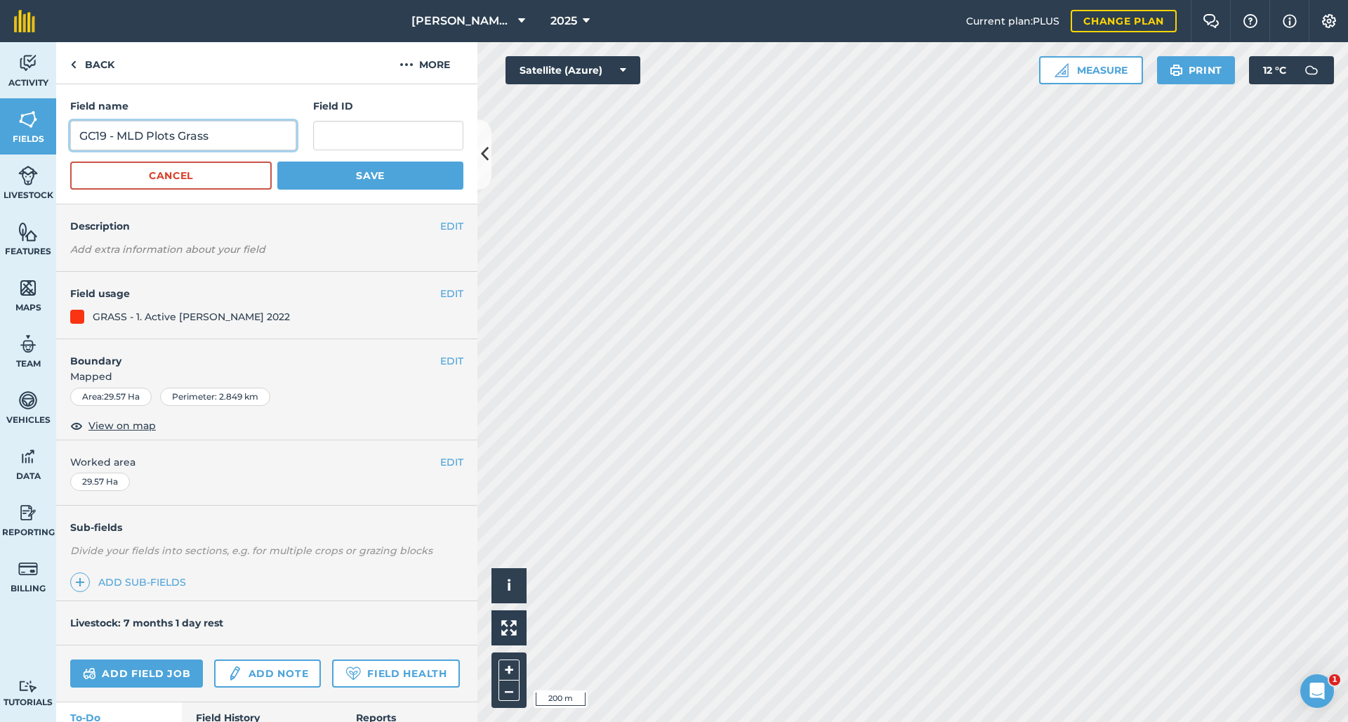
drag, startPoint x: 107, startPoint y: 136, endPoint x: 98, endPoint y: 137, distance: 9.2
click at [98, 137] on input "GC19 - MLD Plots Grass" at bounding box center [183, 135] width 226 height 29
type input "GC20 - MLD Plots Grass"
click at [362, 176] on button "Save" at bounding box center [370, 175] width 186 height 28
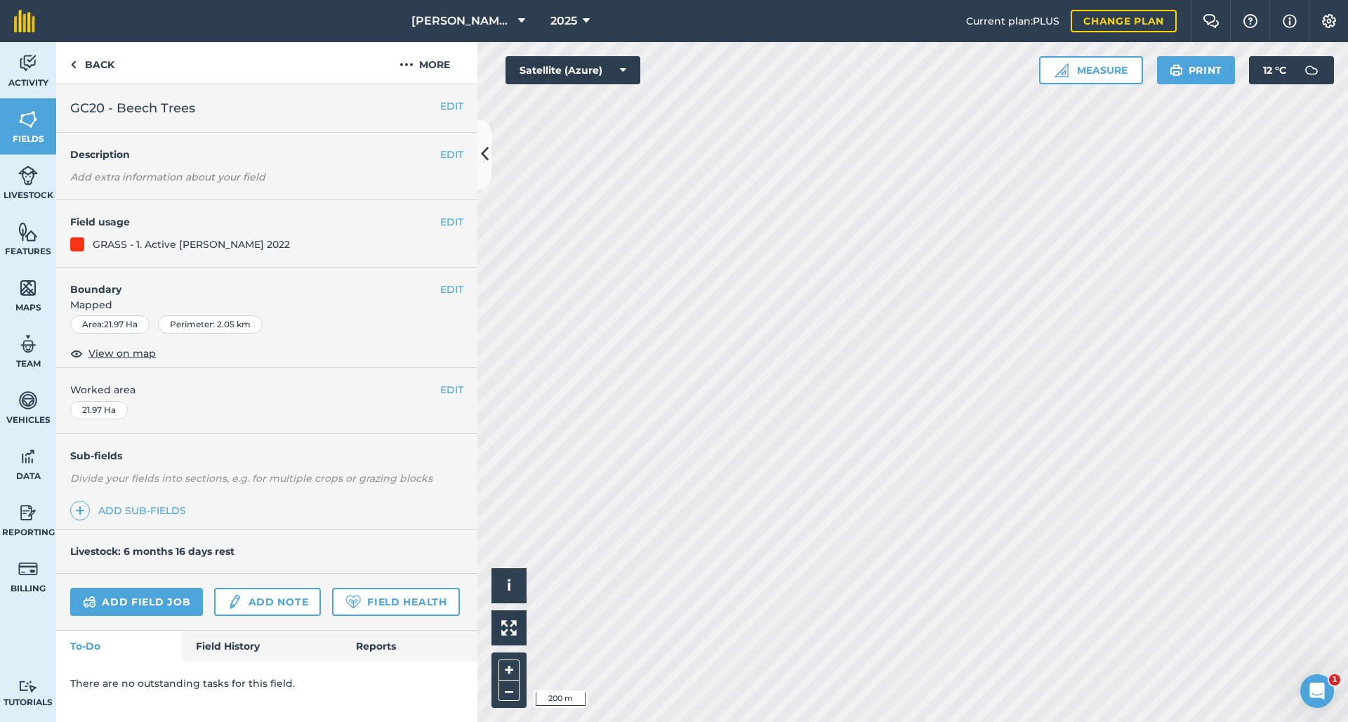
click at [440, 110] on button "EDIT" at bounding box center [451, 105] width 23 height 15
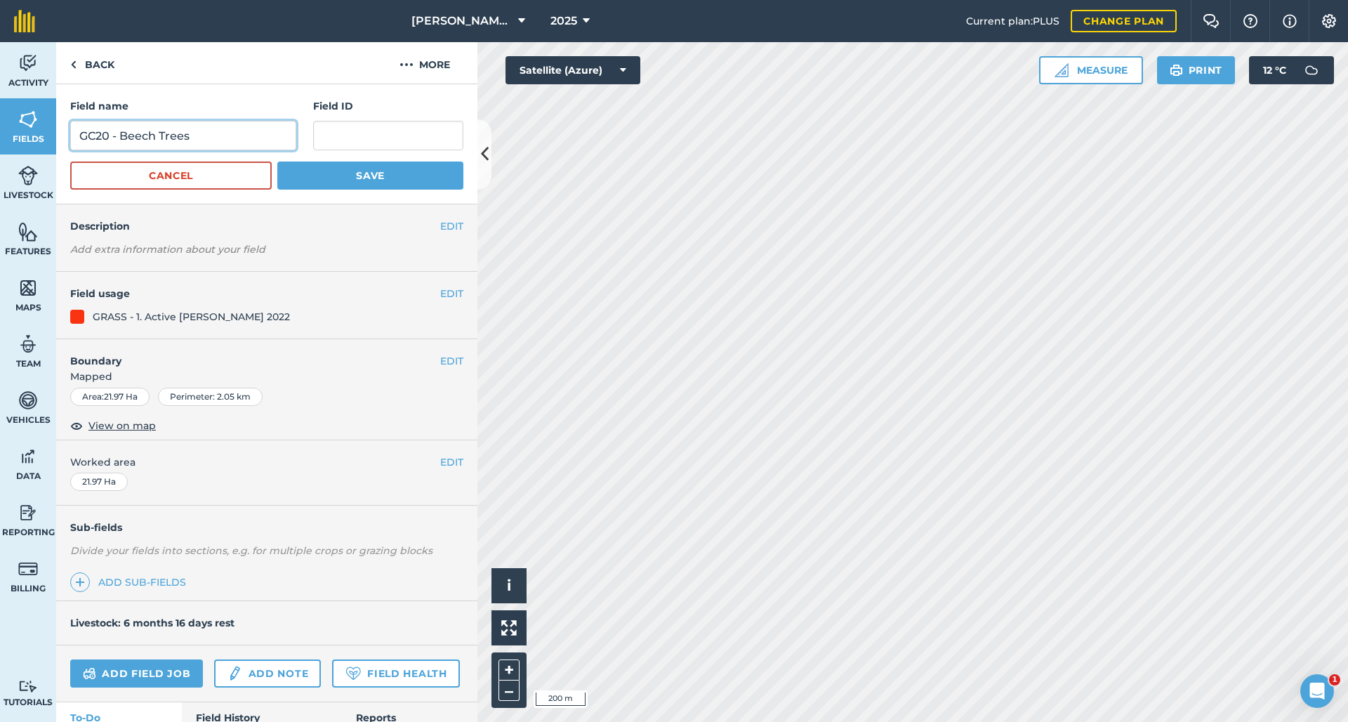
click at [103, 140] on input "GC20 - Beech Trees" at bounding box center [183, 135] width 226 height 29
type input "GC21 - Beech Trees"
click at [362, 176] on button "Save" at bounding box center [370, 175] width 186 height 28
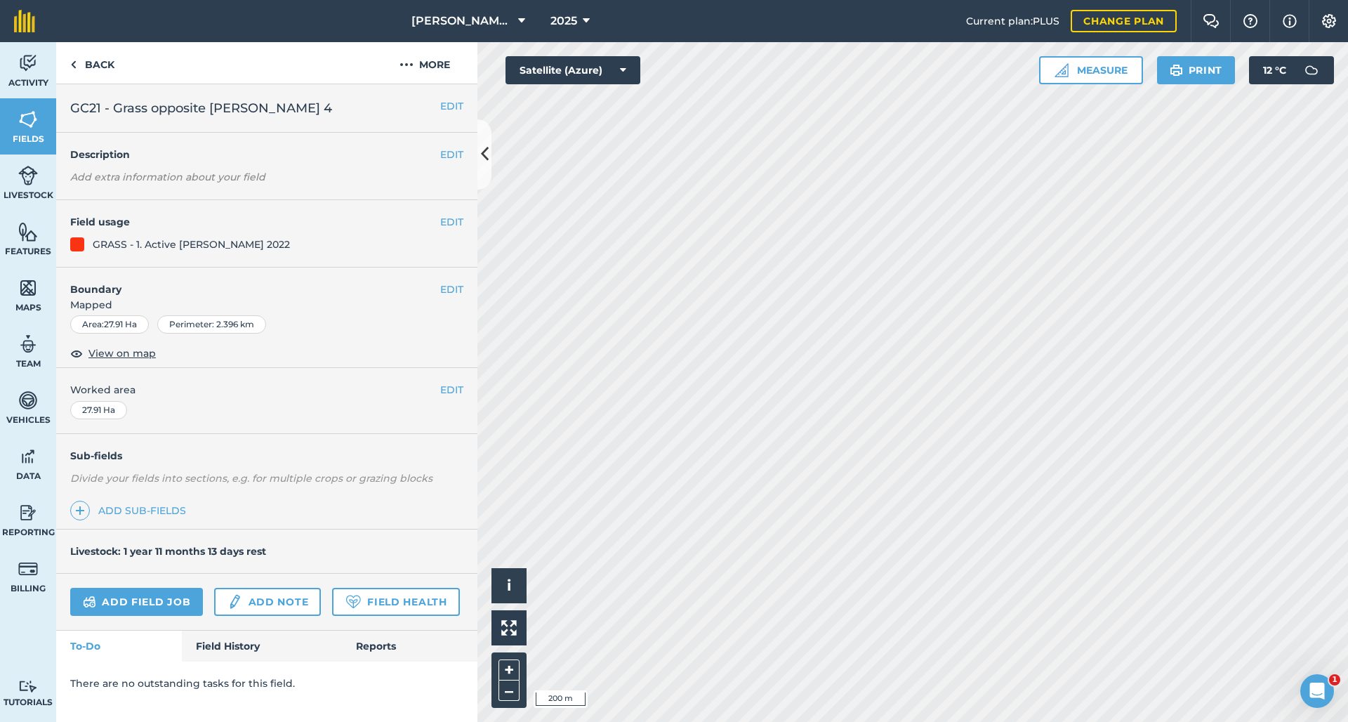
click at [440, 105] on button "EDIT" at bounding box center [451, 105] width 23 height 15
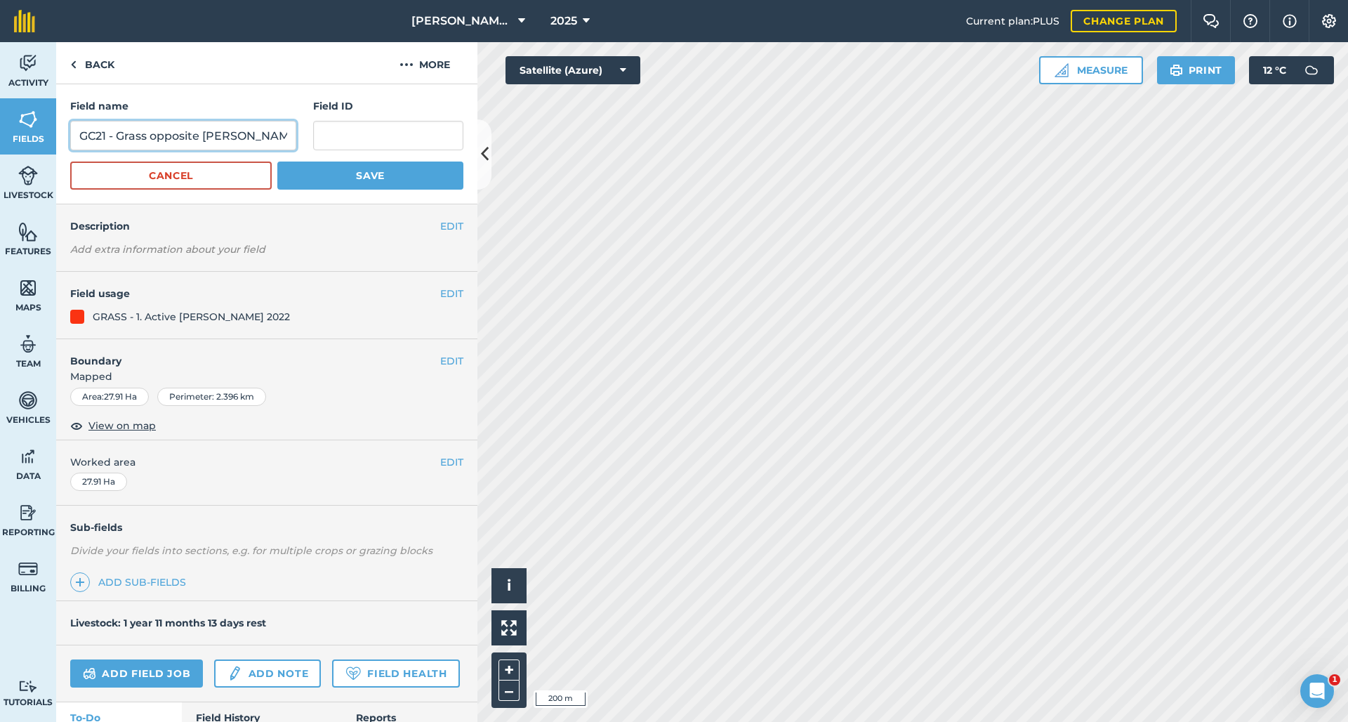
click at [103, 138] on input "GC21 - Grass opposite [PERSON_NAME] 4" at bounding box center [183, 135] width 226 height 29
type input "GC22 - Grass opposite [PERSON_NAME] 4"
click at [362, 176] on button "Save" at bounding box center [370, 175] width 186 height 28
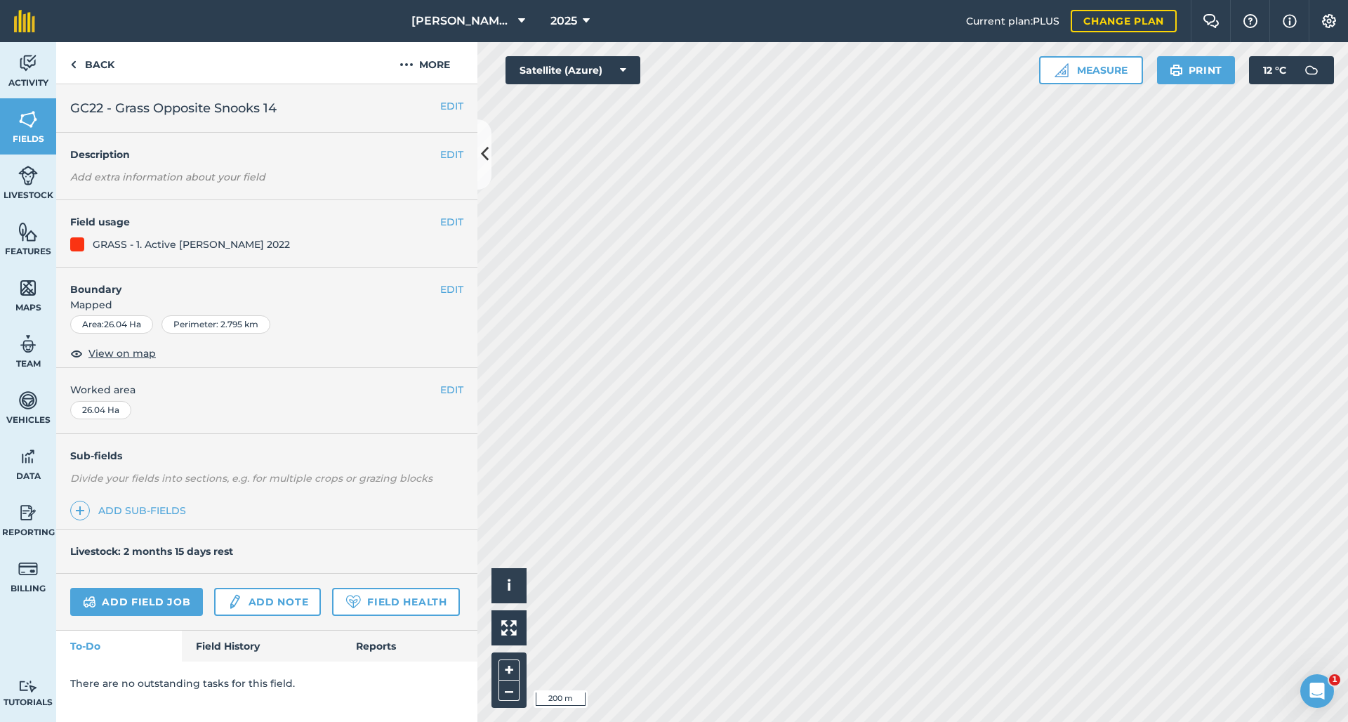
click at [440, 104] on button "EDIT" at bounding box center [451, 105] width 23 height 15
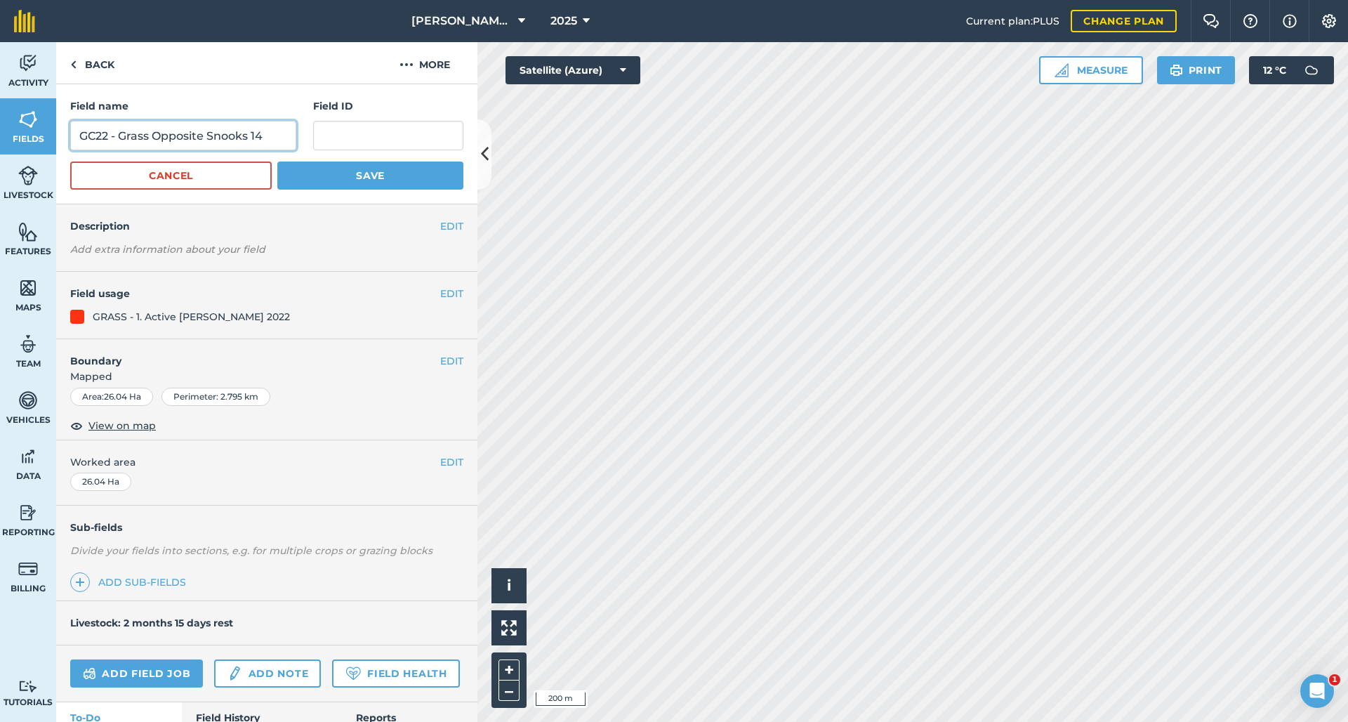
click at [105, 136] on input "GC22 - Grass Opposite Snooks 14" at bounding box center [183, 135] width 226 height 29
type input "GC23 - Grass Opposite Snooks 14"
click at [362, 176] on button "Save" at bounding box center [370, 175] width 186 height 28
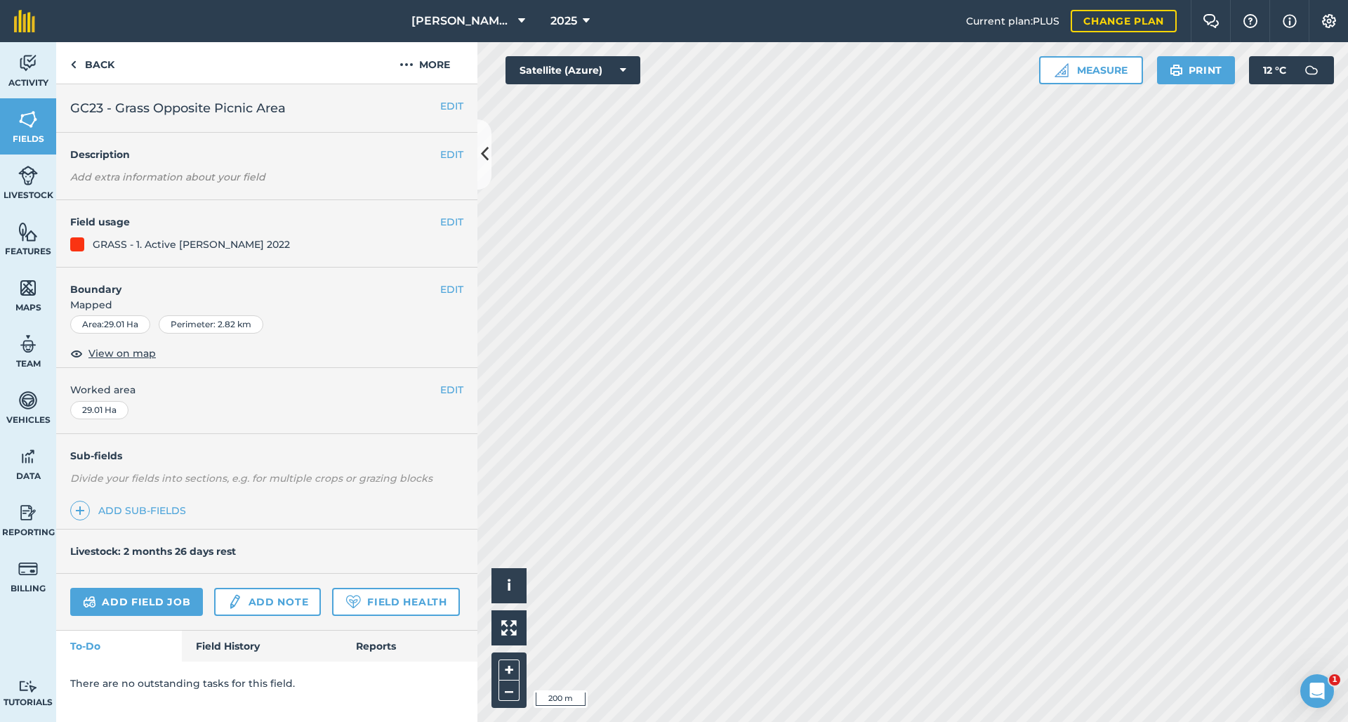
click at [440, 104] on button "EDIT" at bounding box center [451, 105] width 23 height 15
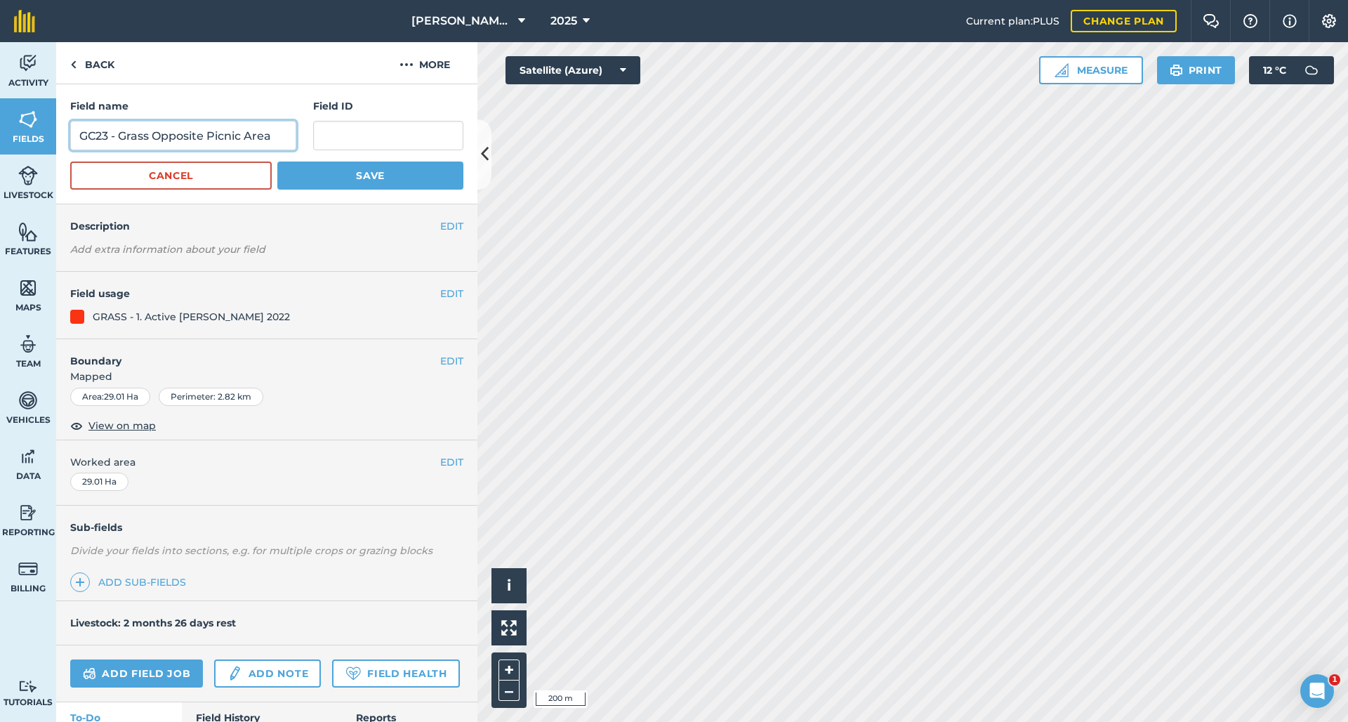
click at [104, 133] on input "GC23 - Grass Opposite Picnic Area" at bounding box center [183, 135] width 226 height 29
click at [105, 136] on input "GC24 - Grass Opposite Picnic Area" at bounding box center [183, 135] width 226 height 29
type input "GC25 - Grass Opposite Picnic Area"
click at [362, 176] on button "Save" at bounding box center [370, 175] width 186 height 28
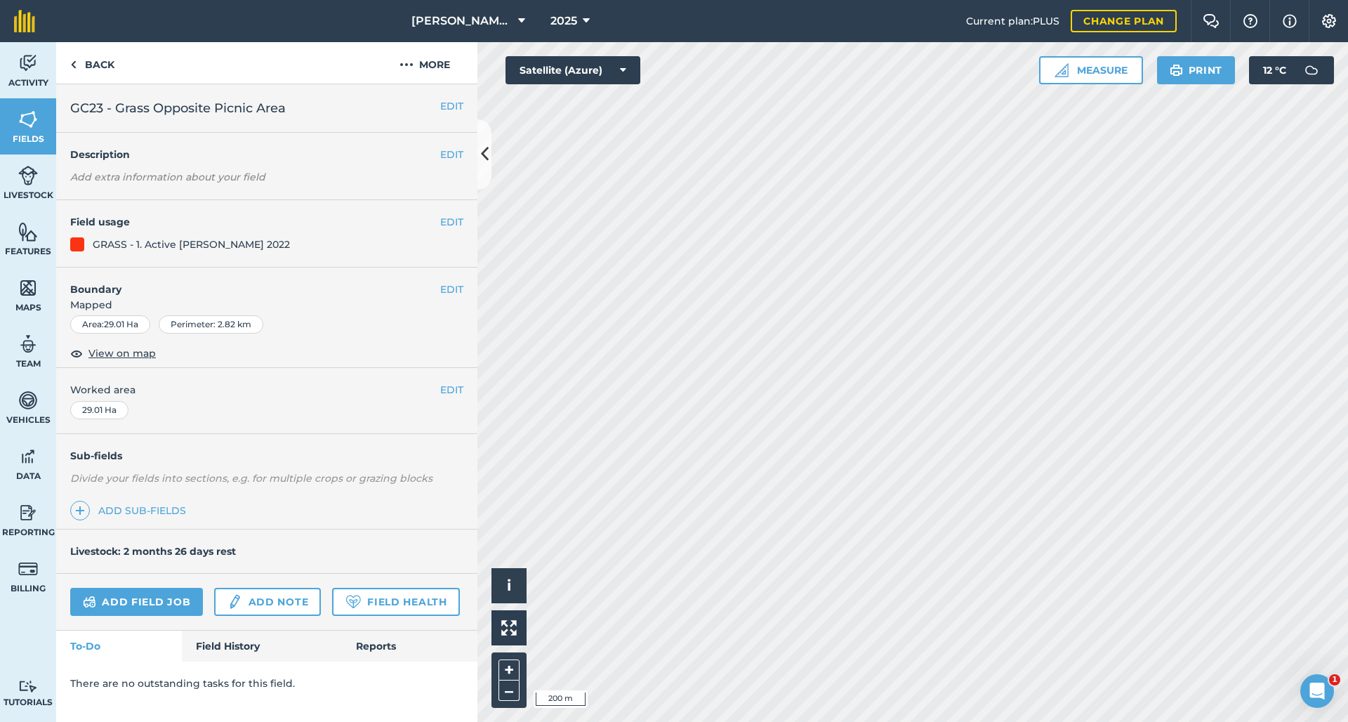
click at [440, 108] on button "EDIT" at bounding box center [451, 105] width 23 height 15
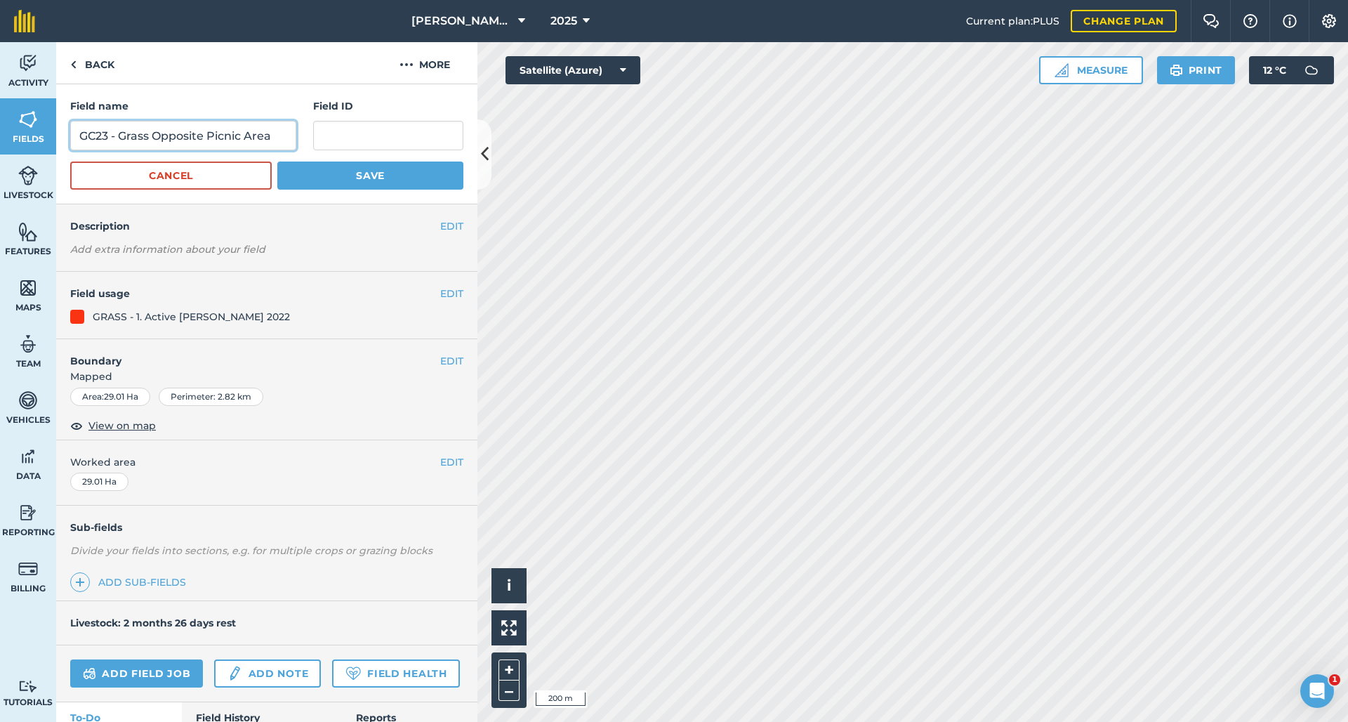
click at [105, 138] on input "GC23 - Grass Opposite Picnic Area" at bounding box center [183, 135] width 226 height 29
type input "GC24 - Grass Opposite Picnic Area"
click at [362, 176] on button "Save" at bounding box center [370, 175] width 186 height 28
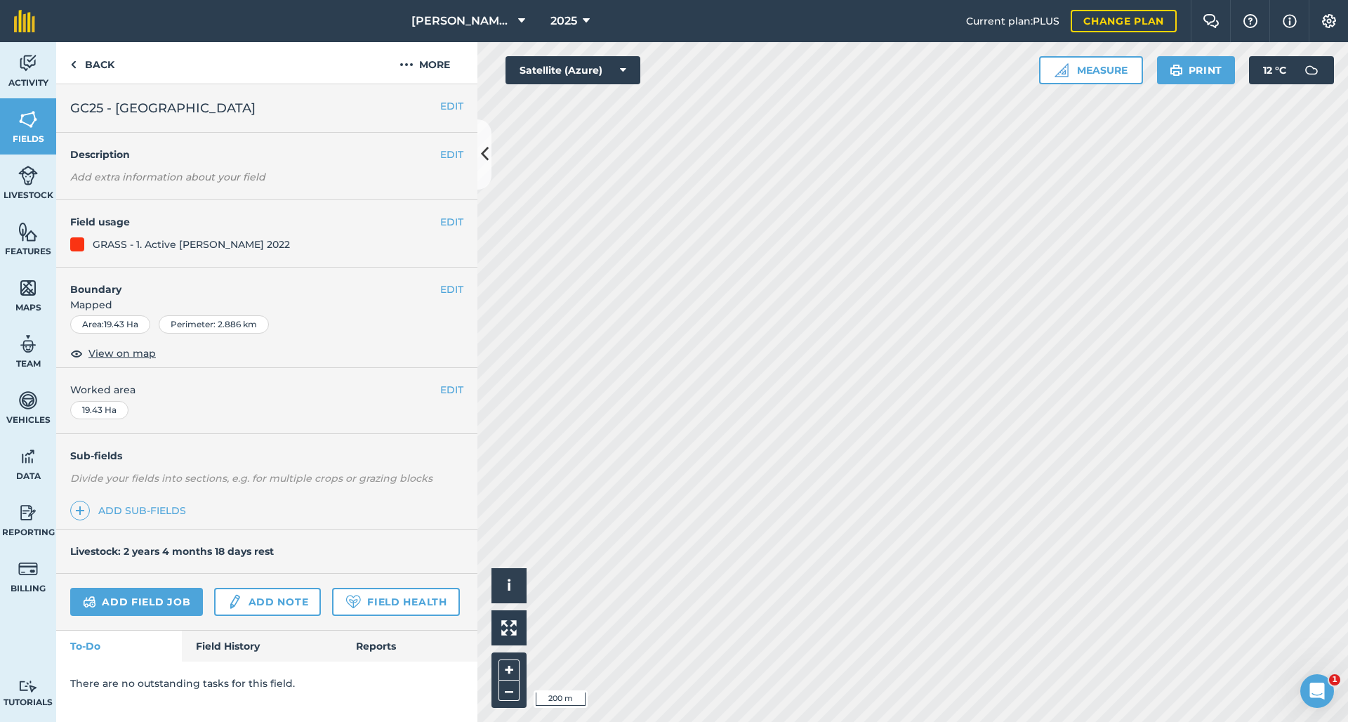
click at [442, 99] on button "EDIT" at bounding box center [451, 105] width 23 height 15
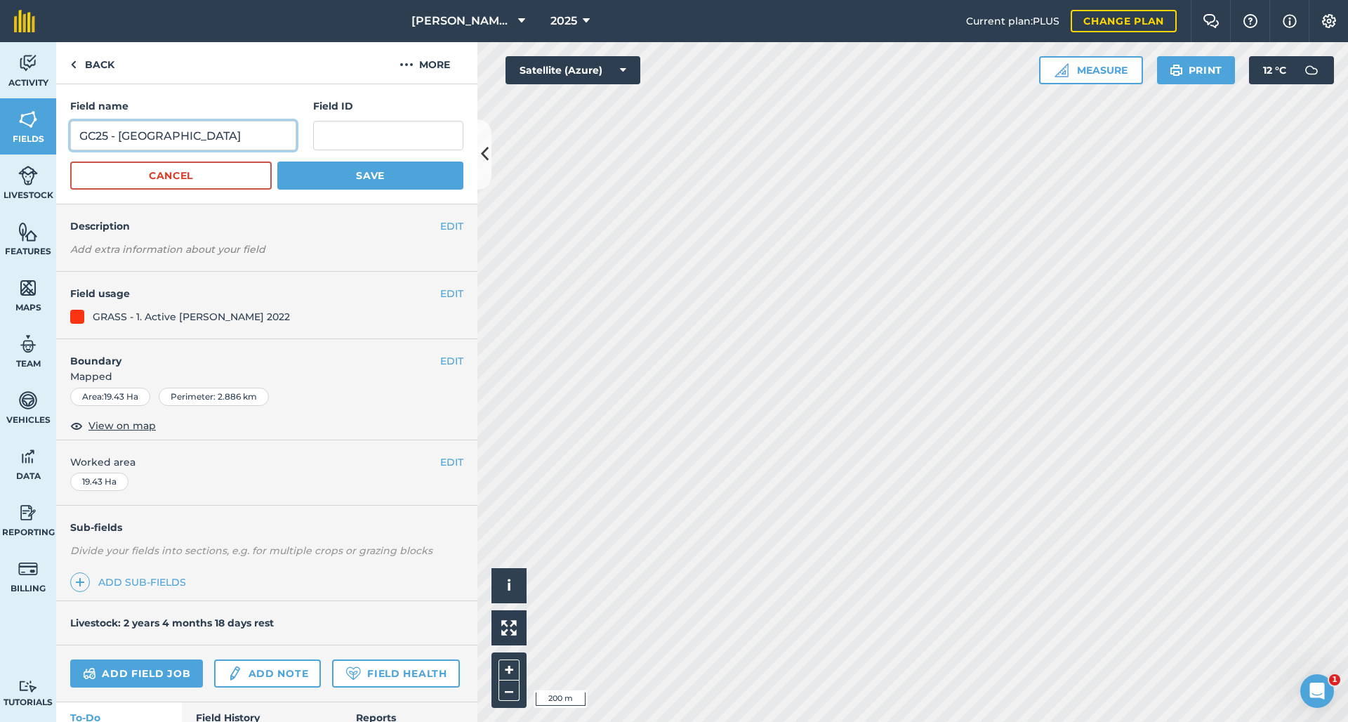
click at [104, 140] on input "GC25 - [GEOGRAPHIC_DATA]" at bounding box center [183, 135] width 226 height 29
type input "GC26 - [GEOGRAPHIC_DATA]"
click at [362, 176] on button "Save" at bounding box center [370, 175] width 186 height 28
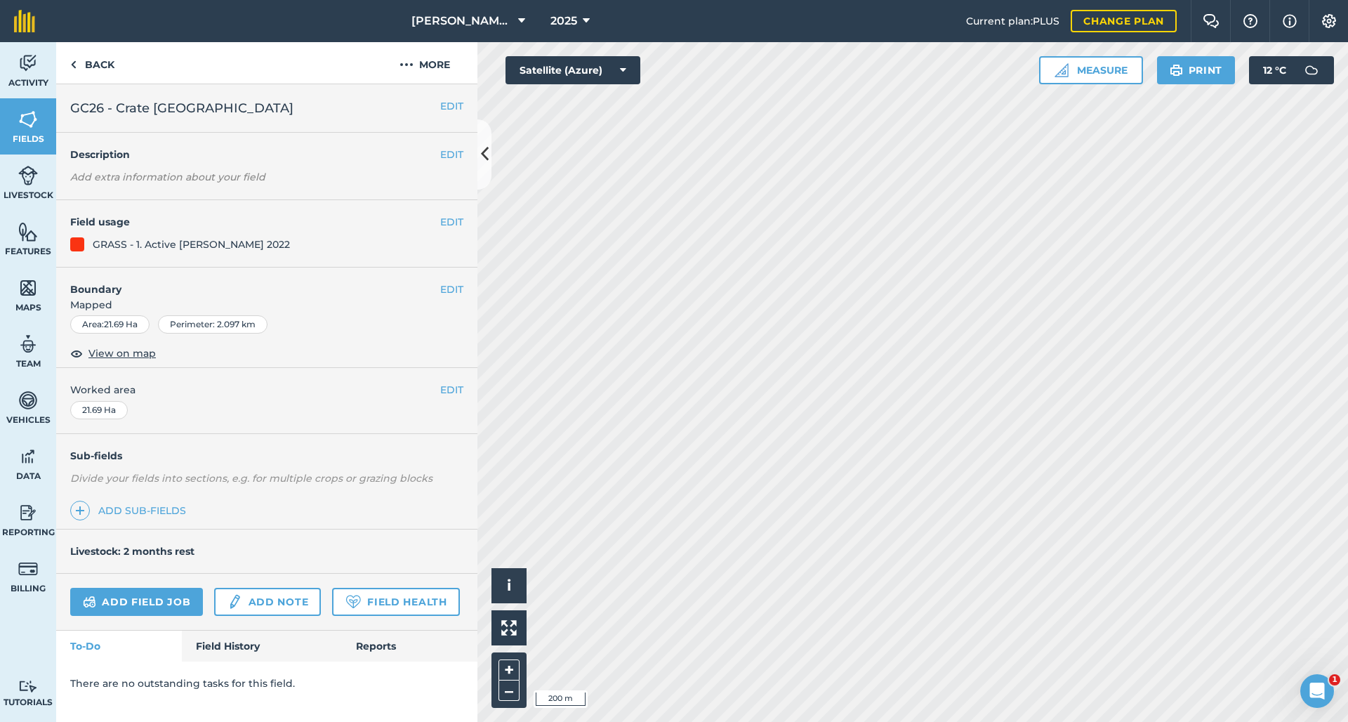
click at [440, 107] on button "EDIT" at bounding box center [451, 105] width 23 height 15
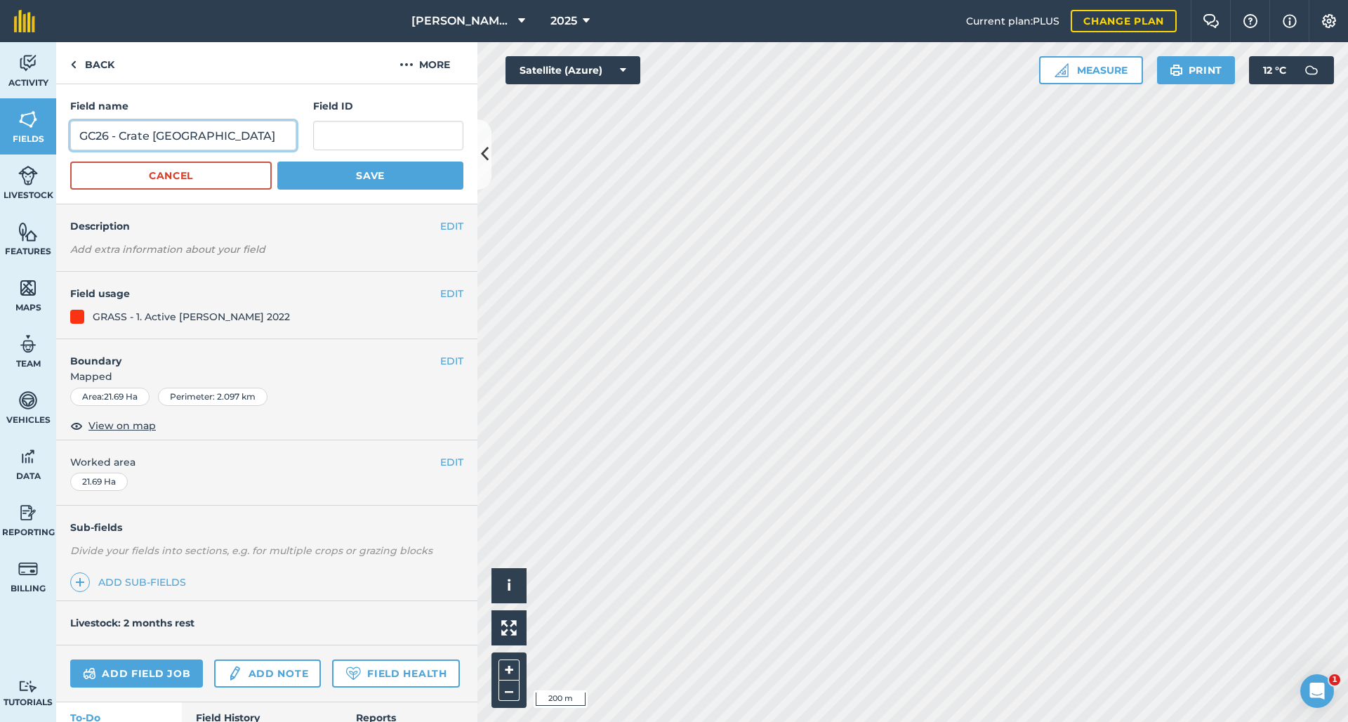
click at [103, 140] on input "GC26 - Crate [GEOGRAPHIC_DATA]" at bounding box center [183, 135] width 226 height 29
type input "GC27 - Crate [GEOGRAPHIC_DATA]"
click at [362, 176] on button "Save" at bounding box center [370, 175] width 186 height 28
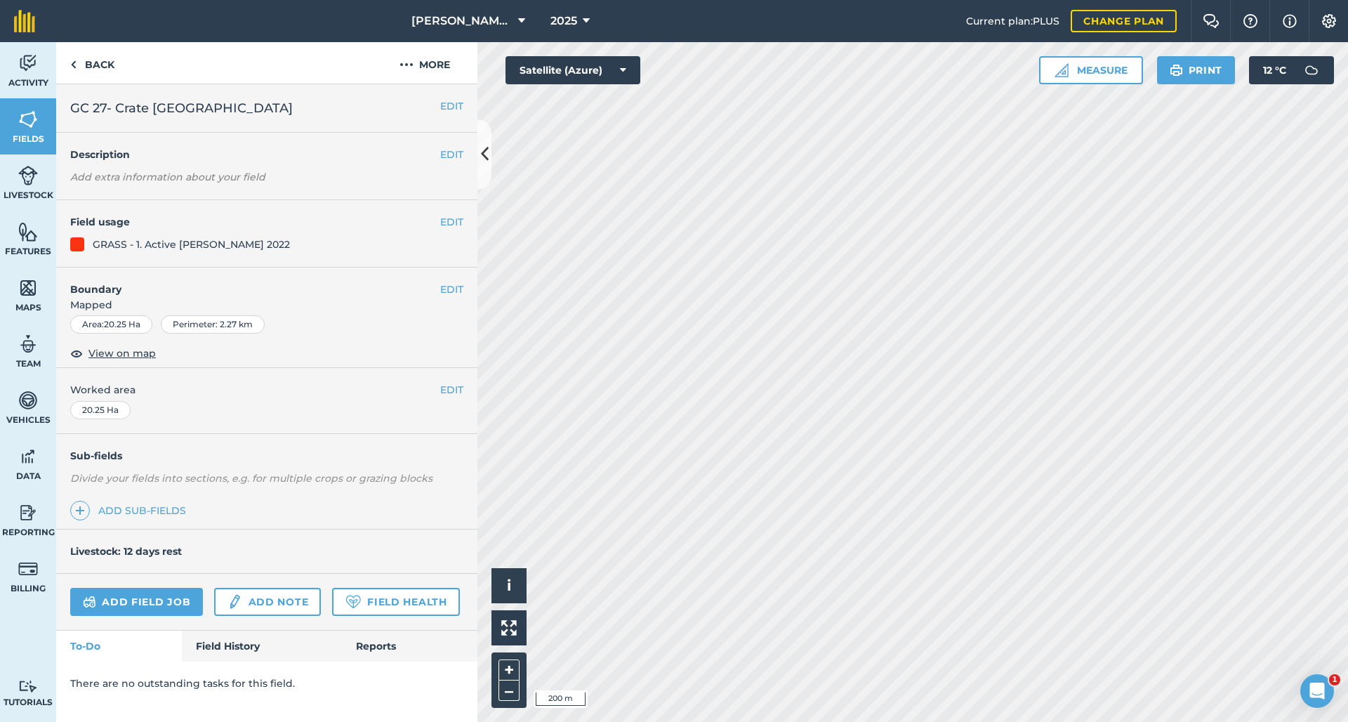
click at [445, 109] on button "EDIT" at bounding box center [451, 105] width 23 height 15
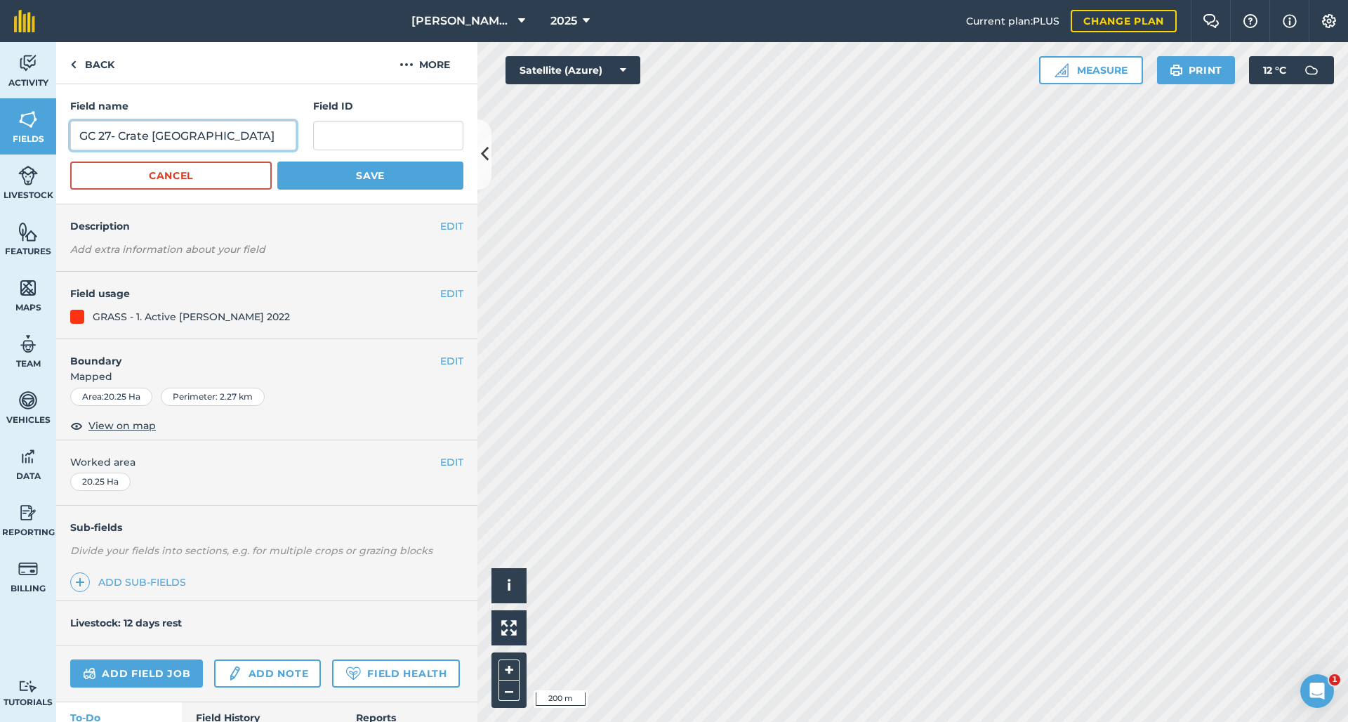
click at [106, 139] on input "GC 27- Crate [GEOGRAPHIC_DATA]" at bounding box center [183, 135] width 226 height 29
type input "GC 28- Crate [GEOGRAPHIC_DATA]"
click at [362, 176] on button "Save" at bounding box center [370, 175] width 186 height 28
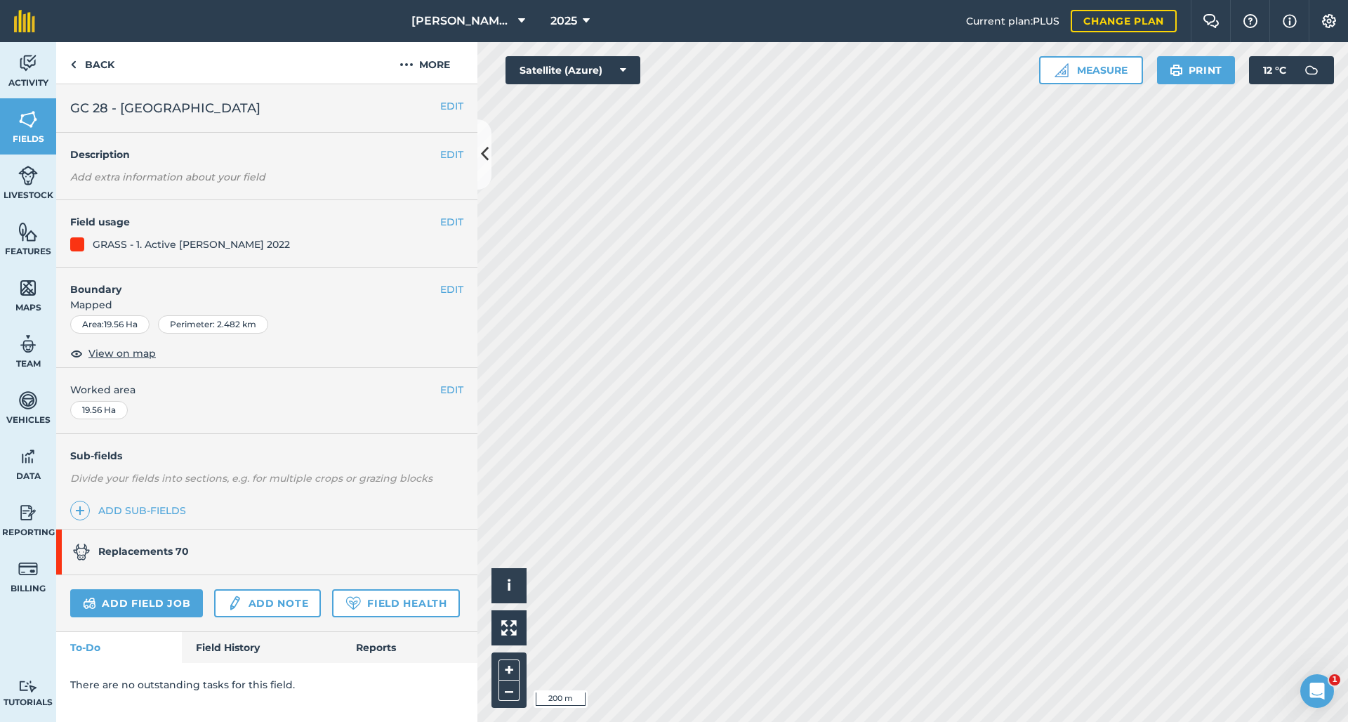
click at [440, 114] on div "EDIT GC 28 - Vadette & [GEOGRAPHIC_DATA]" at bounding box center [266, 108] width 421 height 48
click at [441, 111] on button "EDIT" at bounding box center [451, 105] width 23 height 15
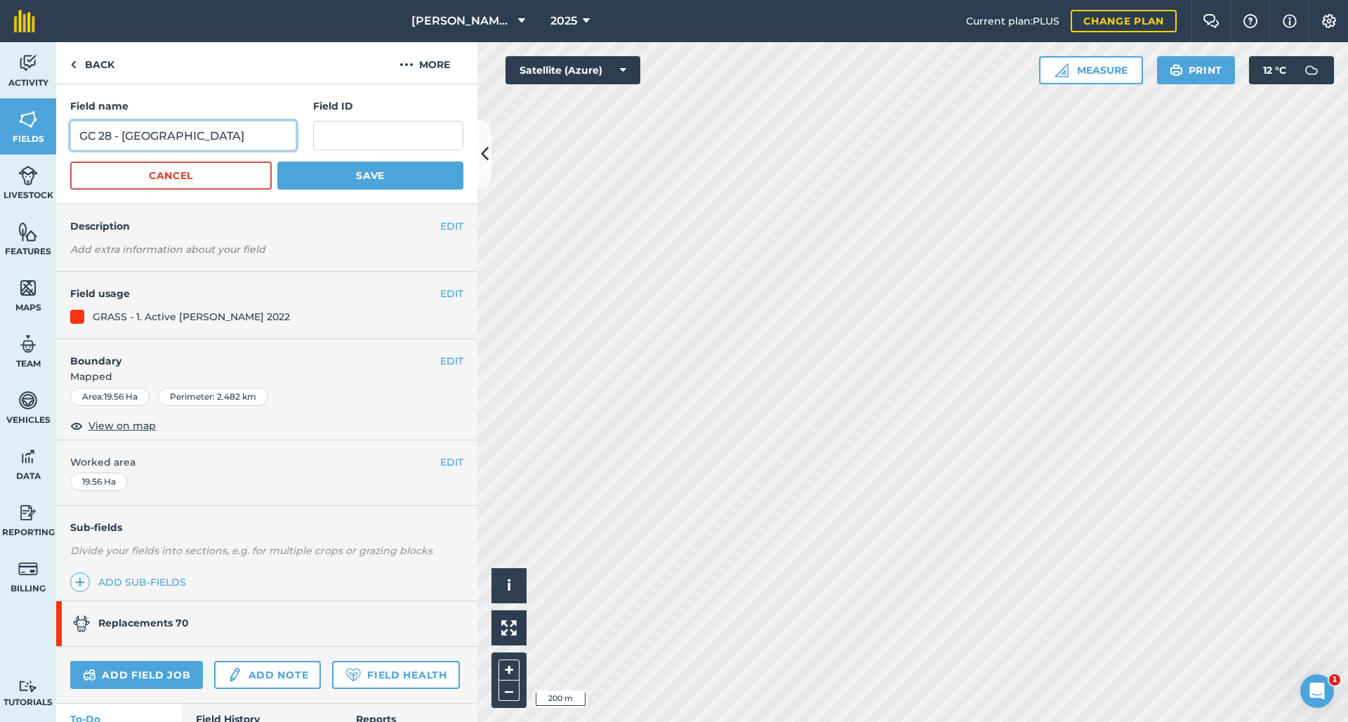
click at [107, 138] on input "GC 28 - [GEOGRAPHIC_DATA]" at bounding box center [183, 135] width 226 height 29
type input "GC 29 - [GEOGRAPHIC_DATA]"
click at [362, 176] on button "Save" at bounding box center [370, 175] width 186 height 28
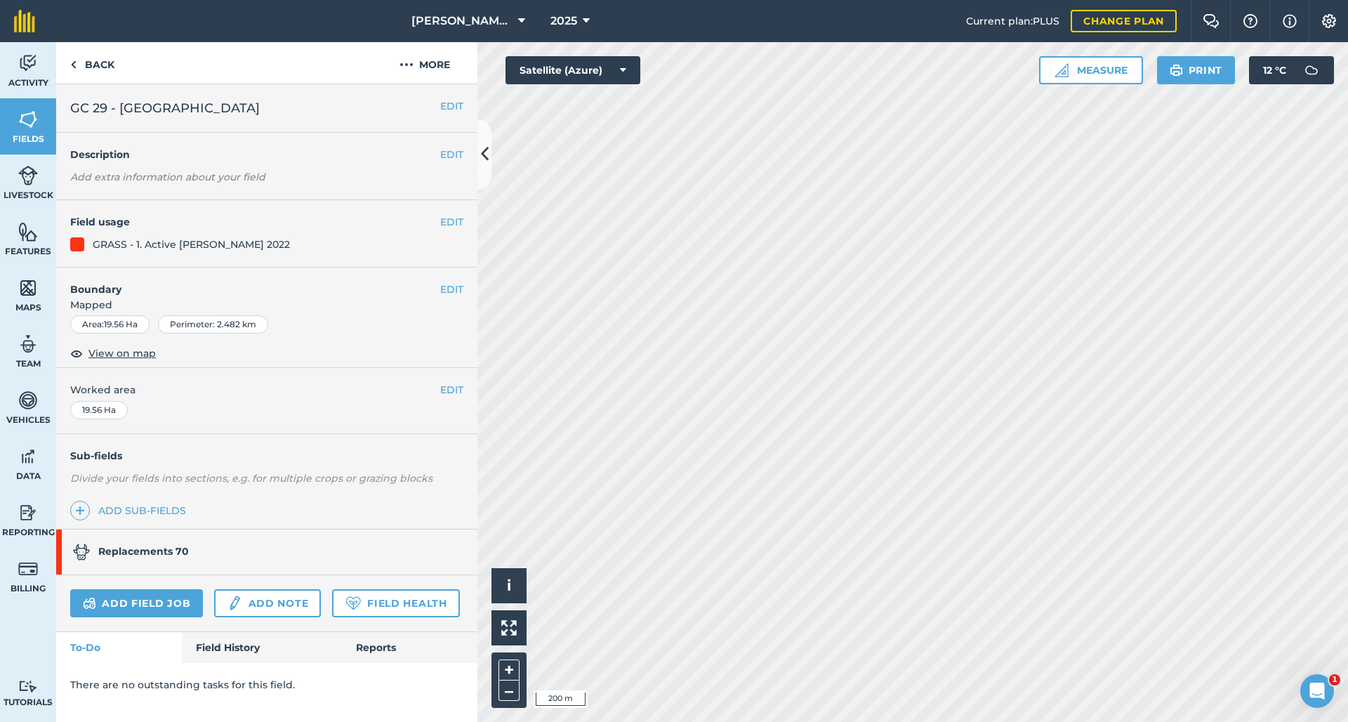
click at [487, 156] on icon at bounding box center [485, 154] width 8 height 25
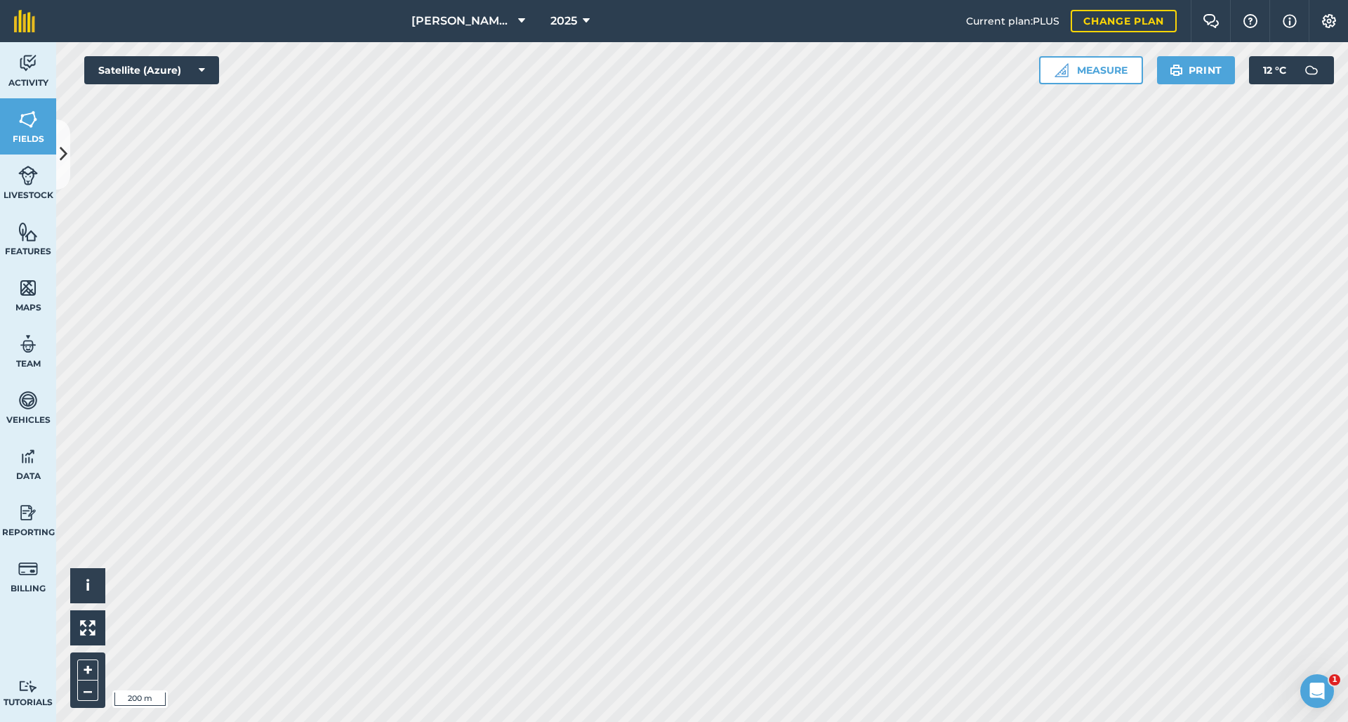
click at [46, 194] on span "Livestock" at bounding box center [28, 195] width 56 height 11
click at [35, 102] on link "Fields" at bounding box center [28, 126] width 56 height 56
click at [68, 157] on button at bounding box center [63, 154] width 14 height 70
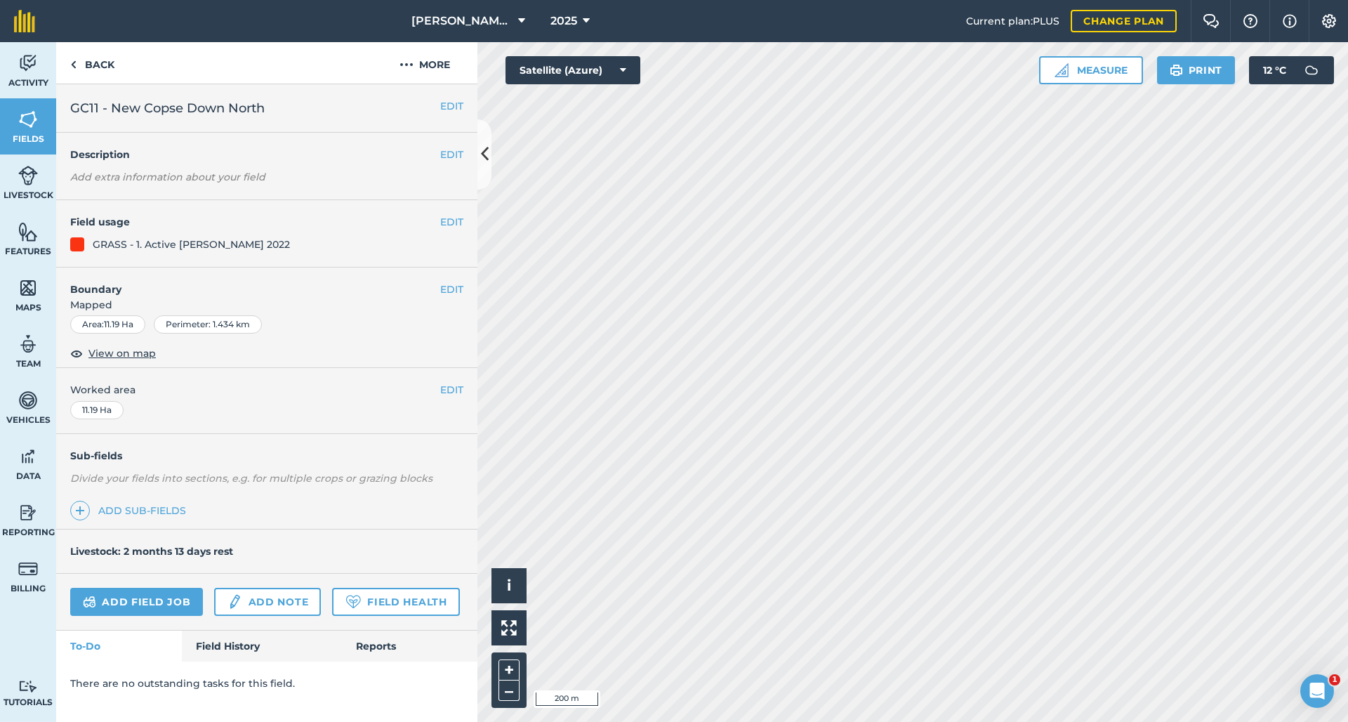
click at [454, 107] on button "EDIT" at bounding box center [451, 105] width 23 height 15
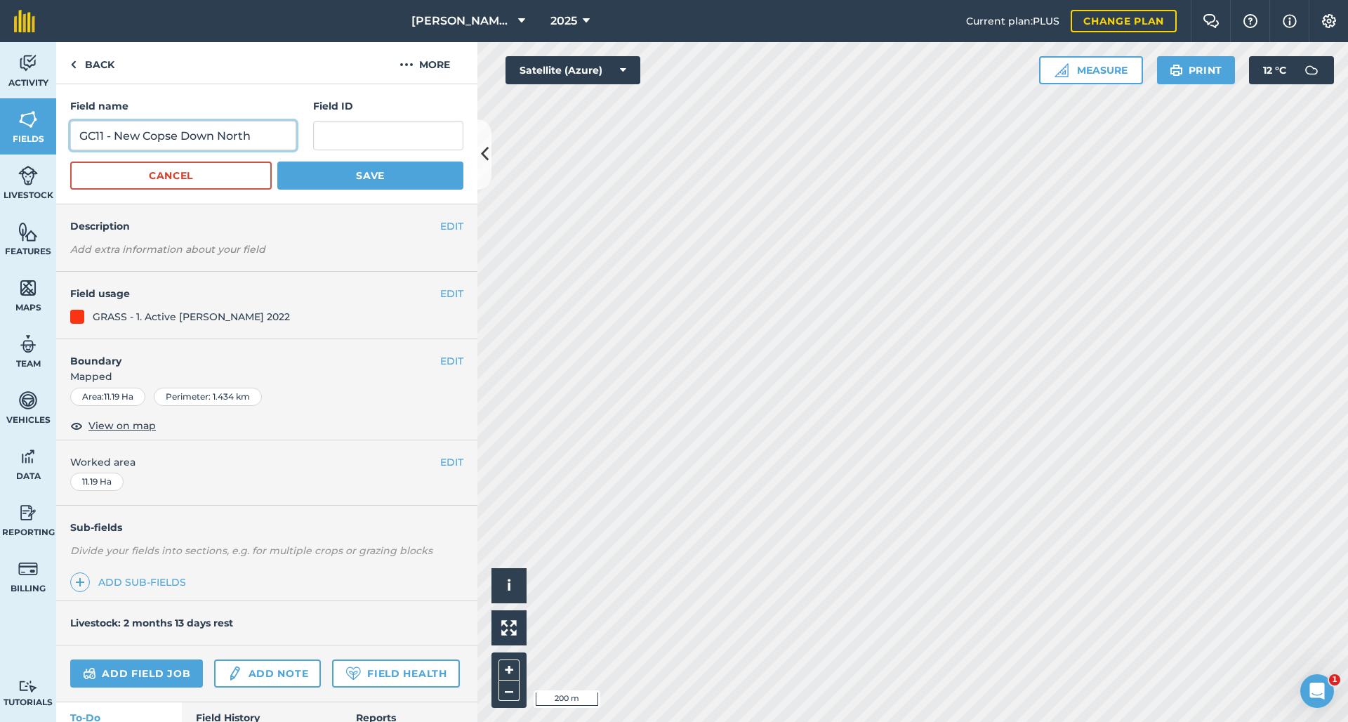
click at [100, 140] on input "GC11 - New Copse Down North" at bounding box center [183, 135] width 226 height 29
type input "GC10- New Copse Down North"
click at [362, 176] on button "Save" at bounding box center [370, 175] width 186 height 28
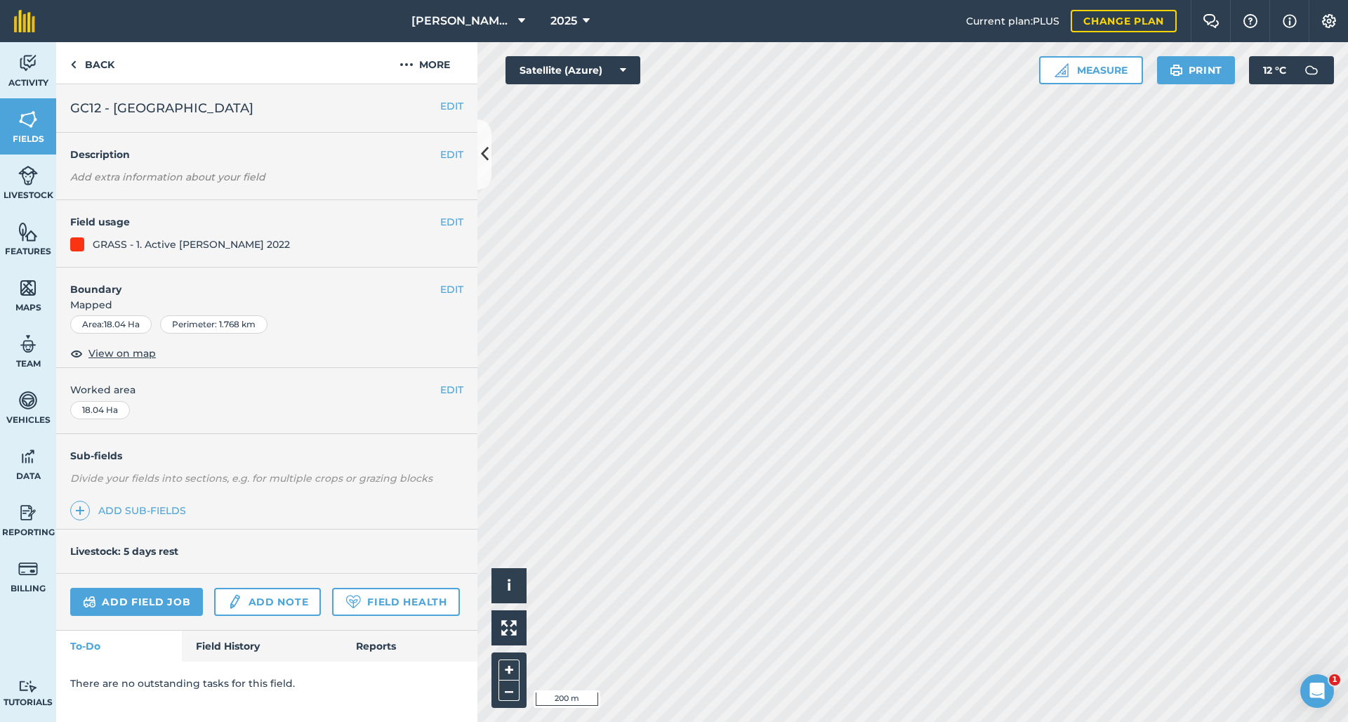
click at [427, 106] on h2 "GC12 - [GEOGRAPHIC_DATA]" at bounding box center [255, 108] width 370 height 20
click at [440, 105] on button "EDIT" at bounding box center [451, 105] width 23 height 15
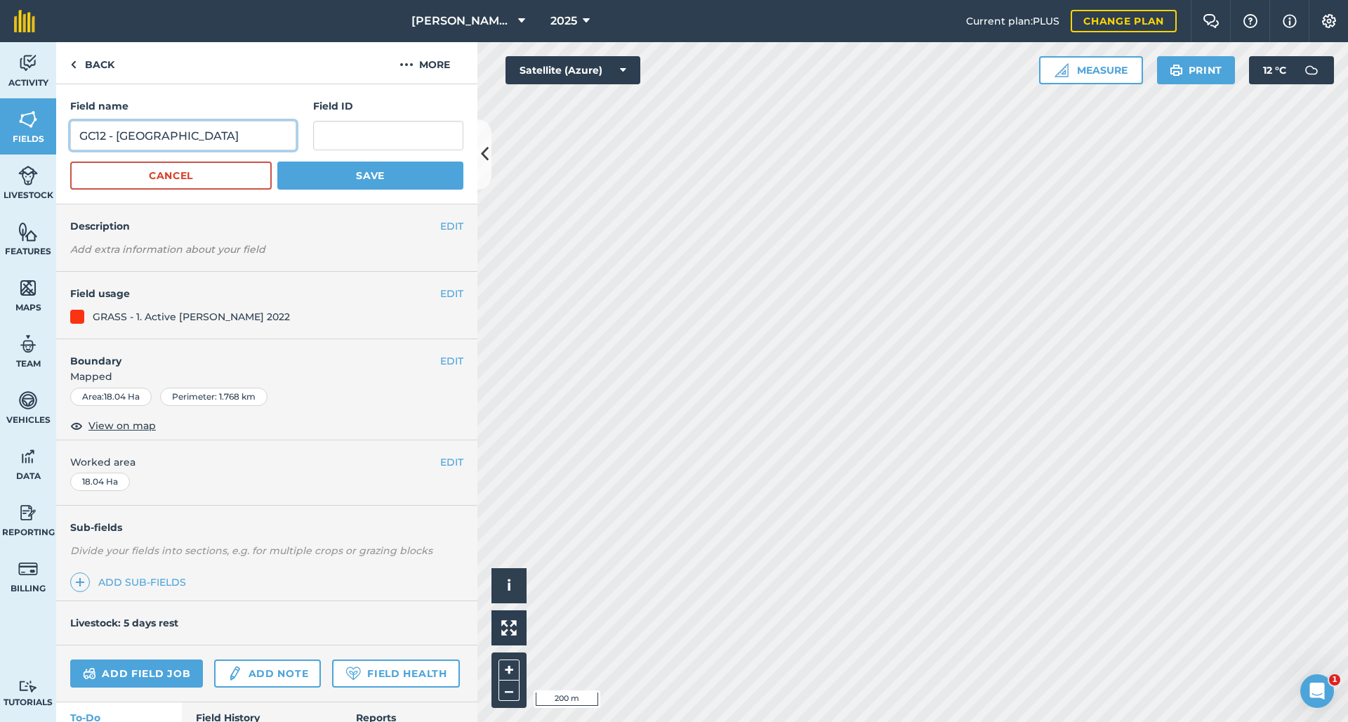
click at [102, 136] on input "GC12 - [GEOGRAPHIC_DATA]" at bounding box center [183, 135] width 226 height 29
type input "GC11 - [GEOGRAPHIC_DATA]"
click at [362, 176] on button "Save" at bounding box center [370, 175] width 186 height 28
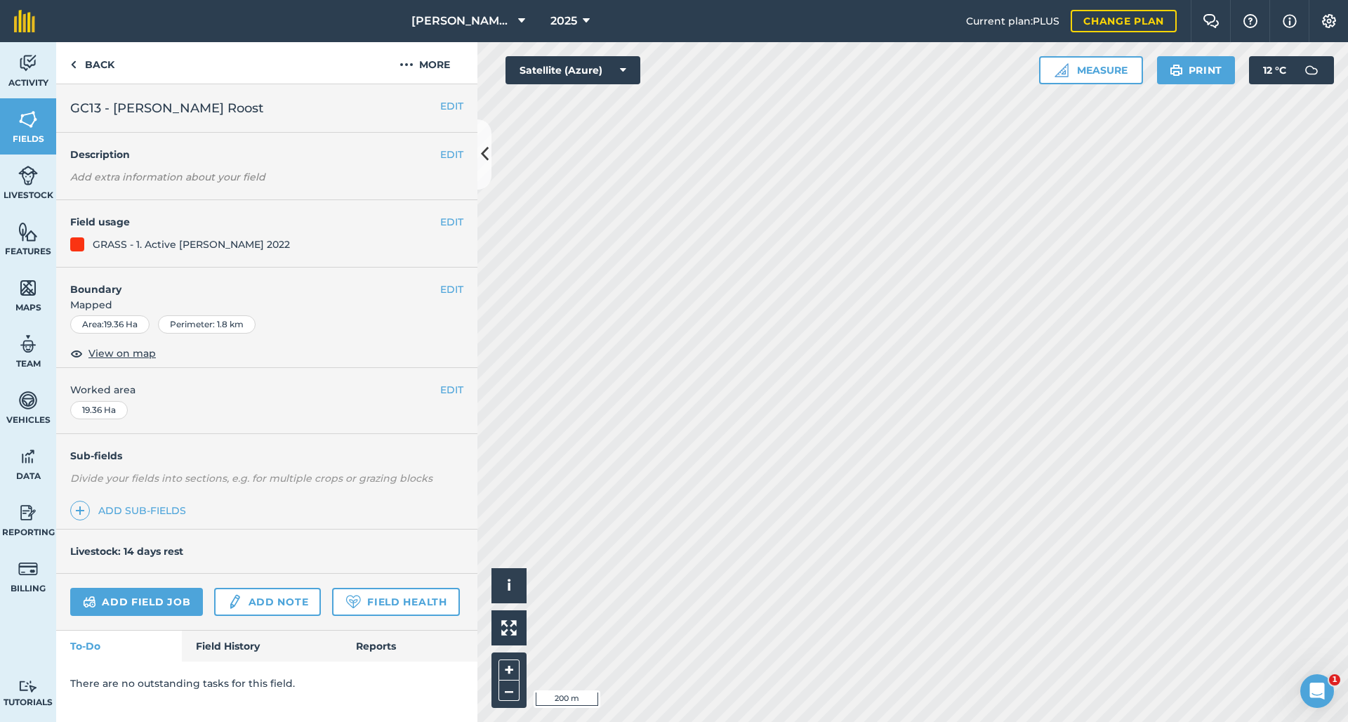
click at [442, 106] on button "EDIT" at bounding box center [451, 105] width 23 height 15
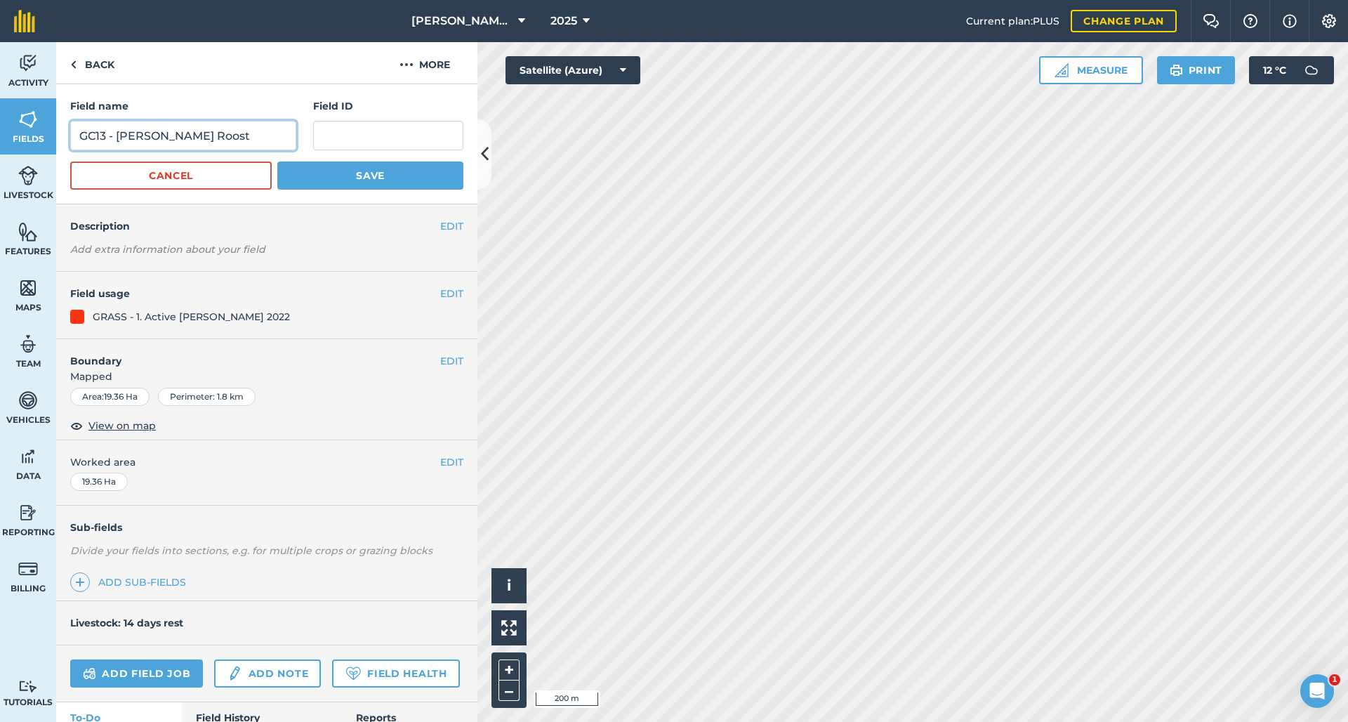
click at [106, 136] on input "GC13 - [PERSON_NAME] Roost" at bounding box center [183, 135] width 226 height 29
type input "GC12 - [PERSON_NAME] Roost"
click at [362, 176] on button "Save" at bounding box center [370, 175] width 186 height 28
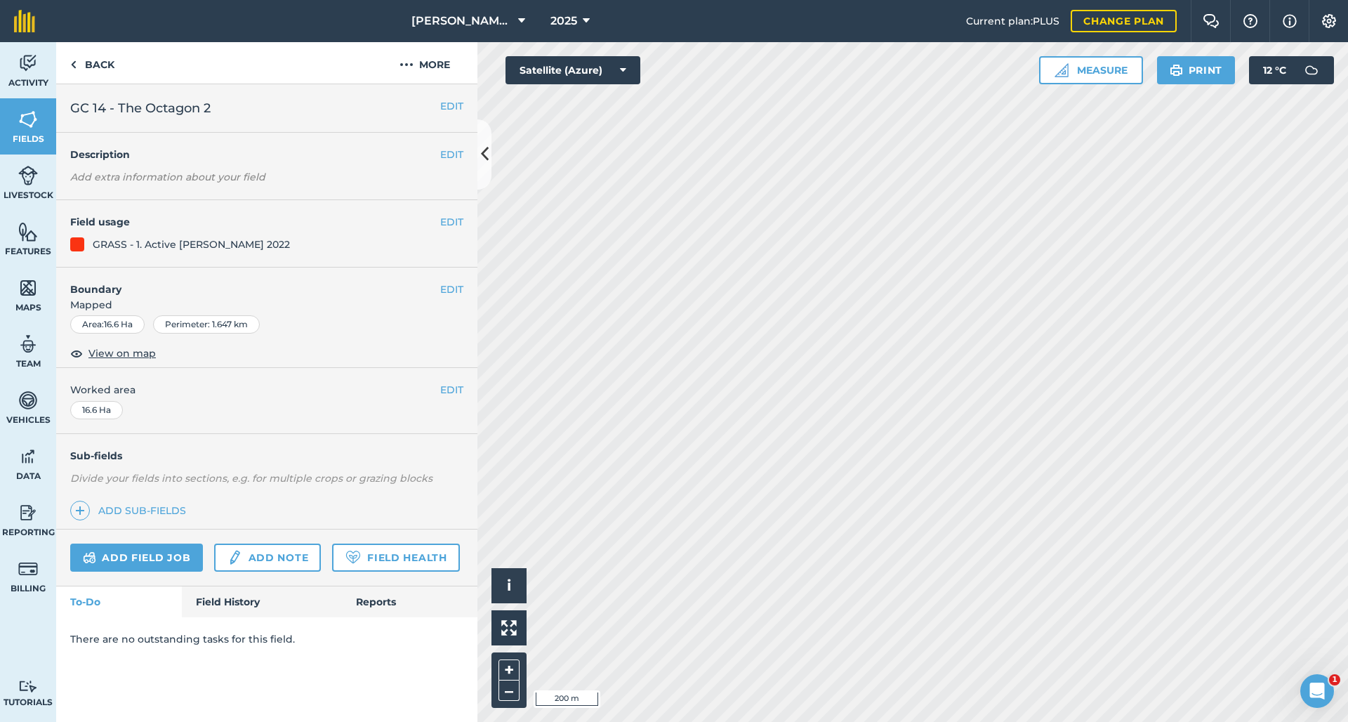
click at [451, 107] on button "EDIT" at bounding box center [451, 105] width 23 height 15
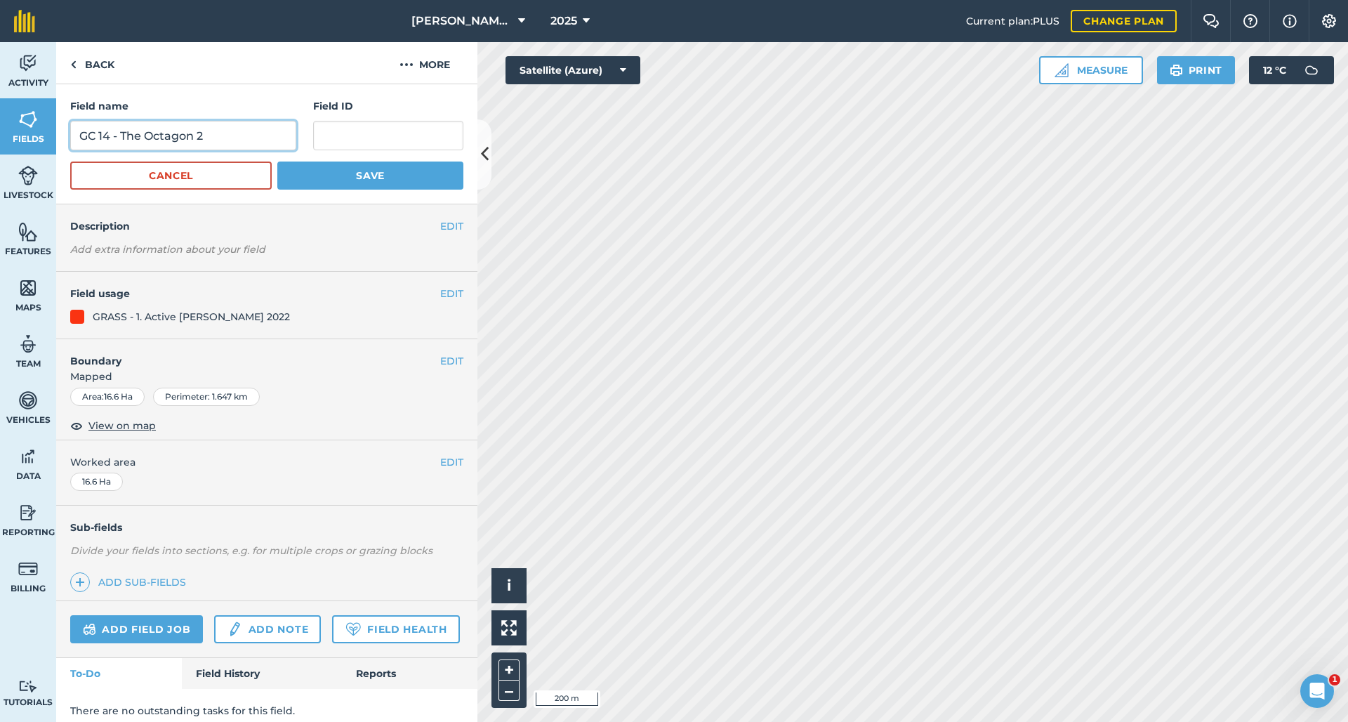
click at [112, 139] on input "GC 14 - The Octagon 2" at bounding box center [183, 135] width 226 height 29
type input "GC 13 - The Octagon 2"
click at [362, 176] on button "Save" at bounding box center [370, 175] width 186 height 28
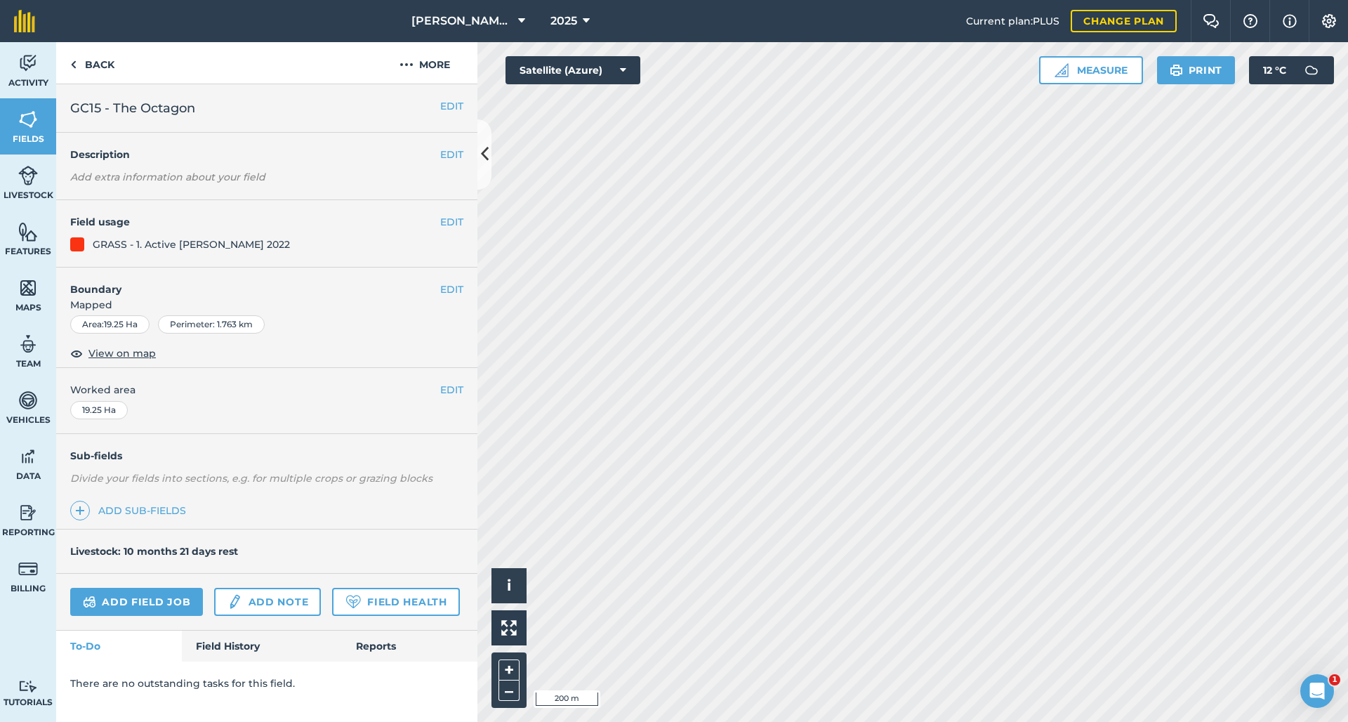
click at [451, 104] on button "EDIT" at bounding box center [451, 105] width 23 height 15
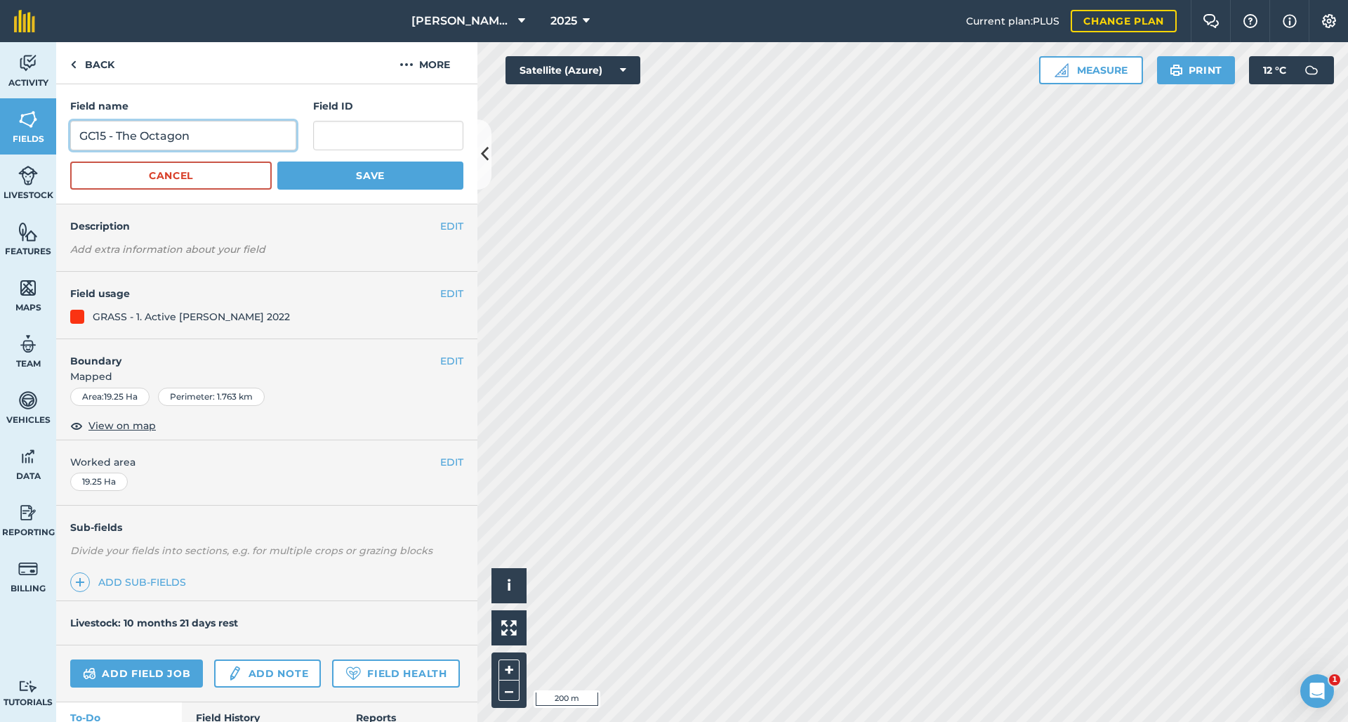
click at [103, 140] on input "GC15 - The Octagon" at bounding box center [183, 135] width 226 height 29
type input "GC14 - The Octagon"
click at [362, 176] on button "Save" at bounding box center [370, 175] width 186 height 28
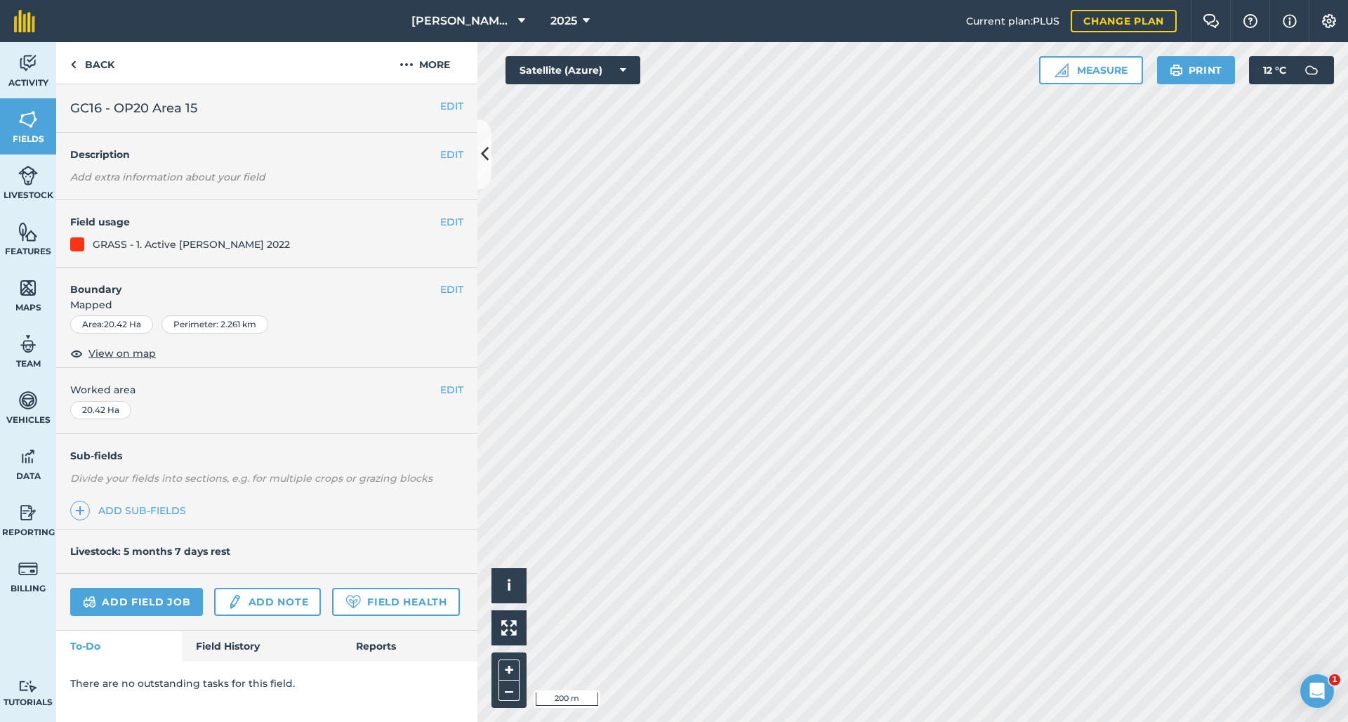
click at [440, 109] on button "EDIT" at bounding box center [451, 105] width 23 height 15
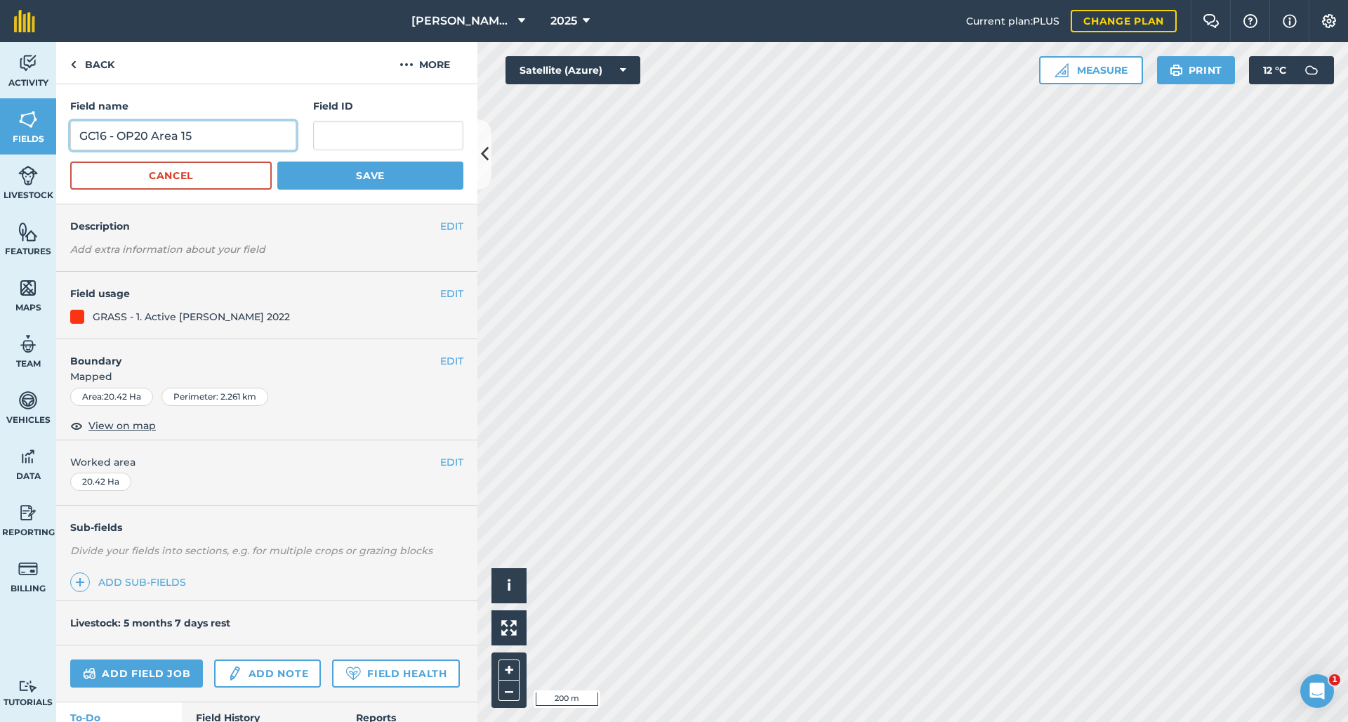
drag, startPoint x: 112, startPoint y: 136, endPoint x: 102, endPoint y: 140, distance: 11.1
click at [102, 140] on input "GC16 - OP20 Area 15" at bounding box center [183, 135] width 226 height 29
type input "GC15 - OP20 Area 15"
click at [362, 176] on button "Save" at bounding box center [370, 175] width 186 height 28
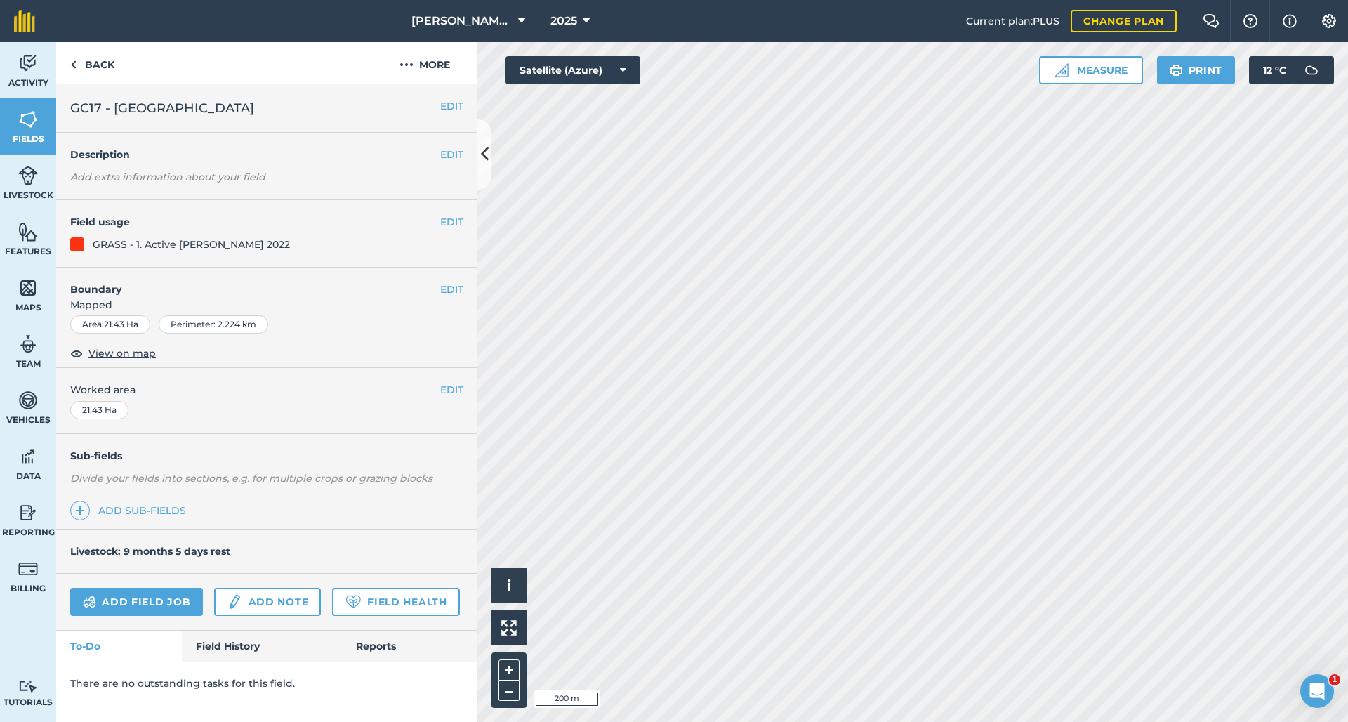
click at [440, 101] on button "EDIT" at bounding box center [451, 105] width 23 height 15
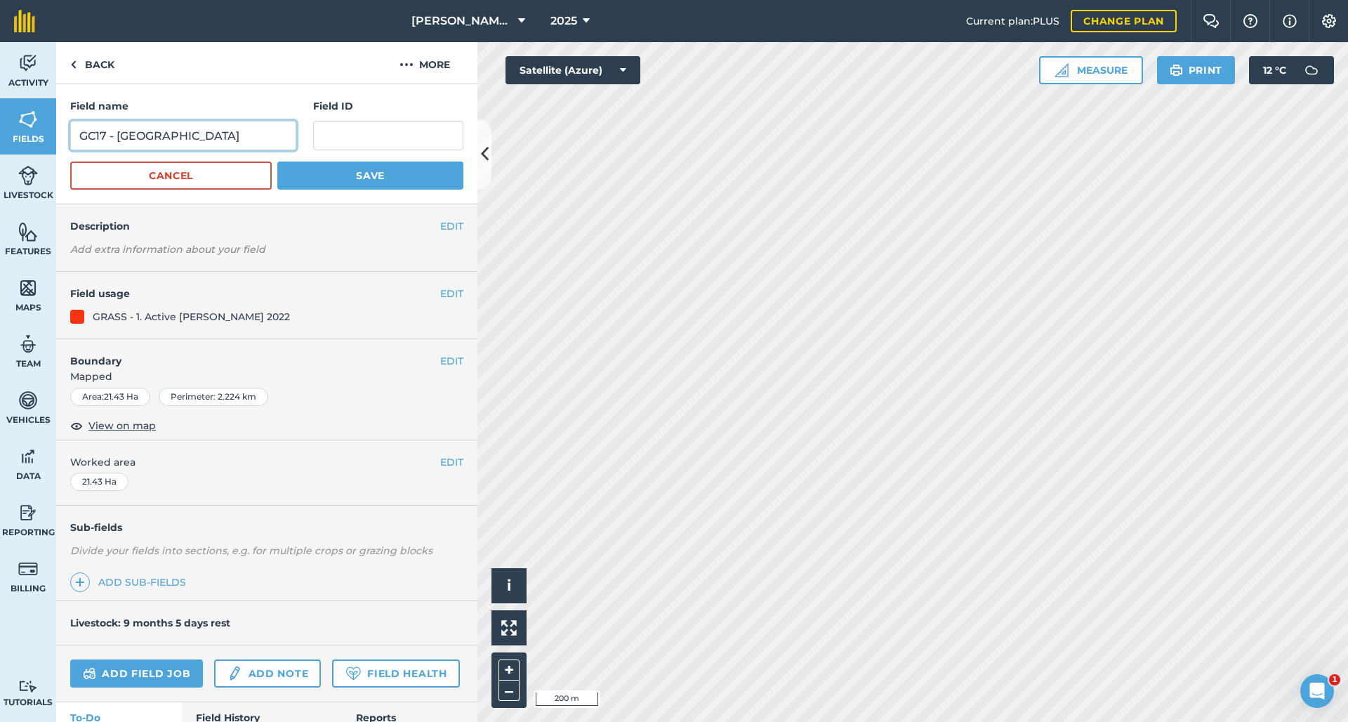
click at [101, 138] on input "GC17 - [GEOGRAPHIC_DATA]" at bounding box center [183, 135] width 226 height 29
click at [102, 136] on input "GC17 - [GEOGRAPHIC_DATA]" at bounding box center [183, 135] width 226 height 29
type input "GC16 - [GEOGRAPHIC_DATA]"
click at [362, 176] on button "Save" at bounding box center [370, 175] width 186 height 28
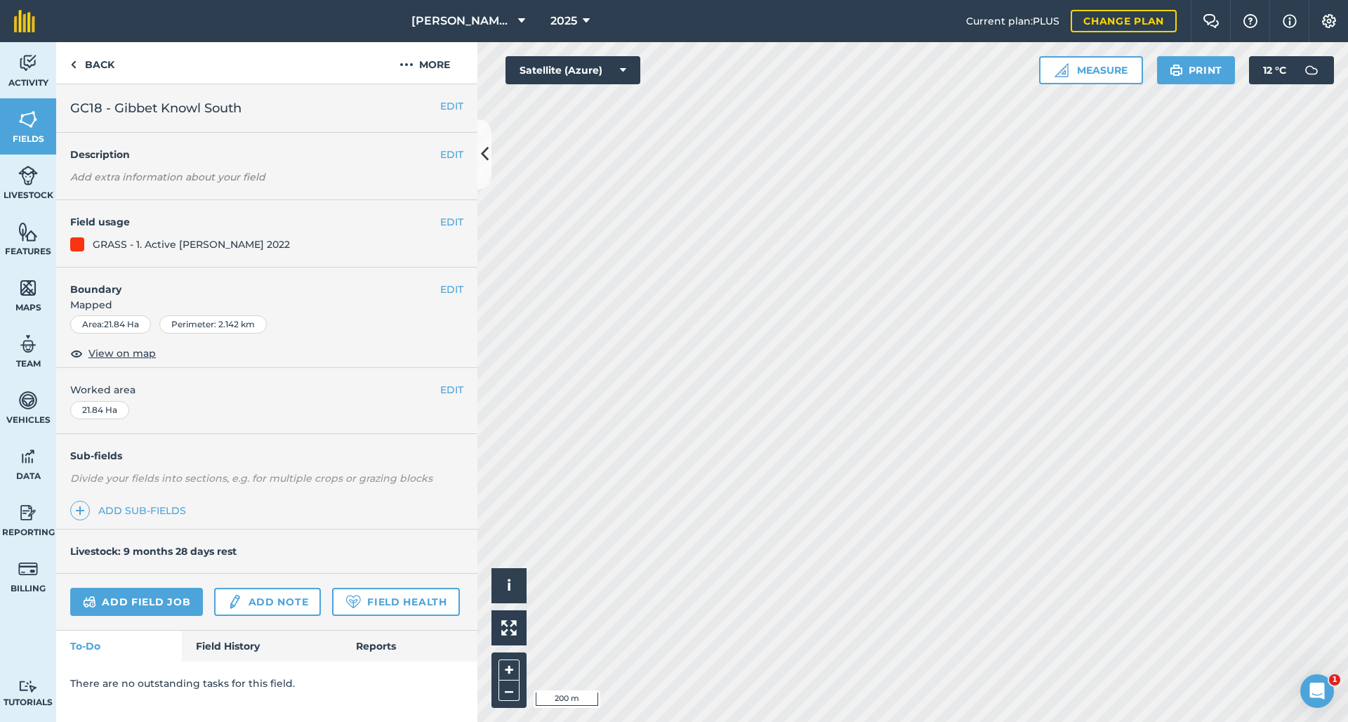
click at [440, 100] on button "EDIT" at bounding box center [451, 105] width 23 height 15
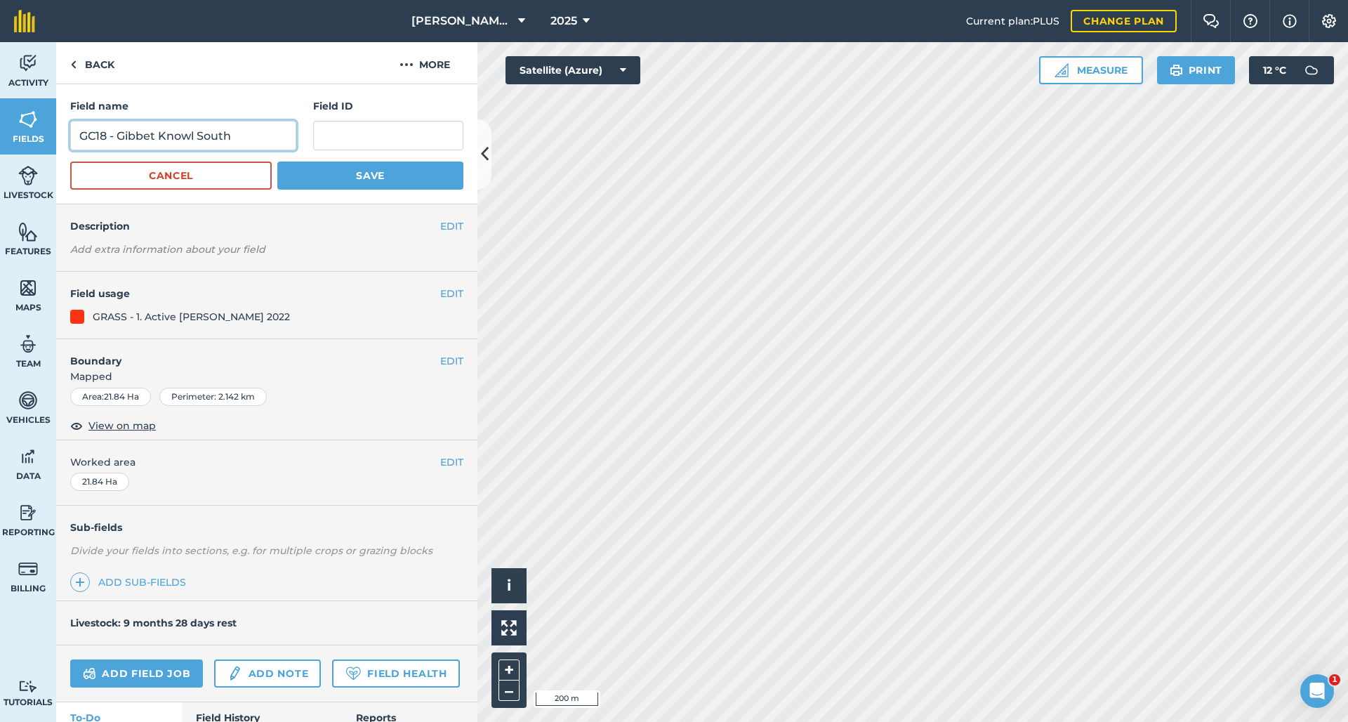
click at [103, 140] on input "GC18 - Gibbet Knowl South" at bounding box center [183, 135] width 226 height 29
type input "GC17 - Gibbet Knowl South"
click at [362, 176] on button "Save" at bounding box center [370, 175] width 186 height 28
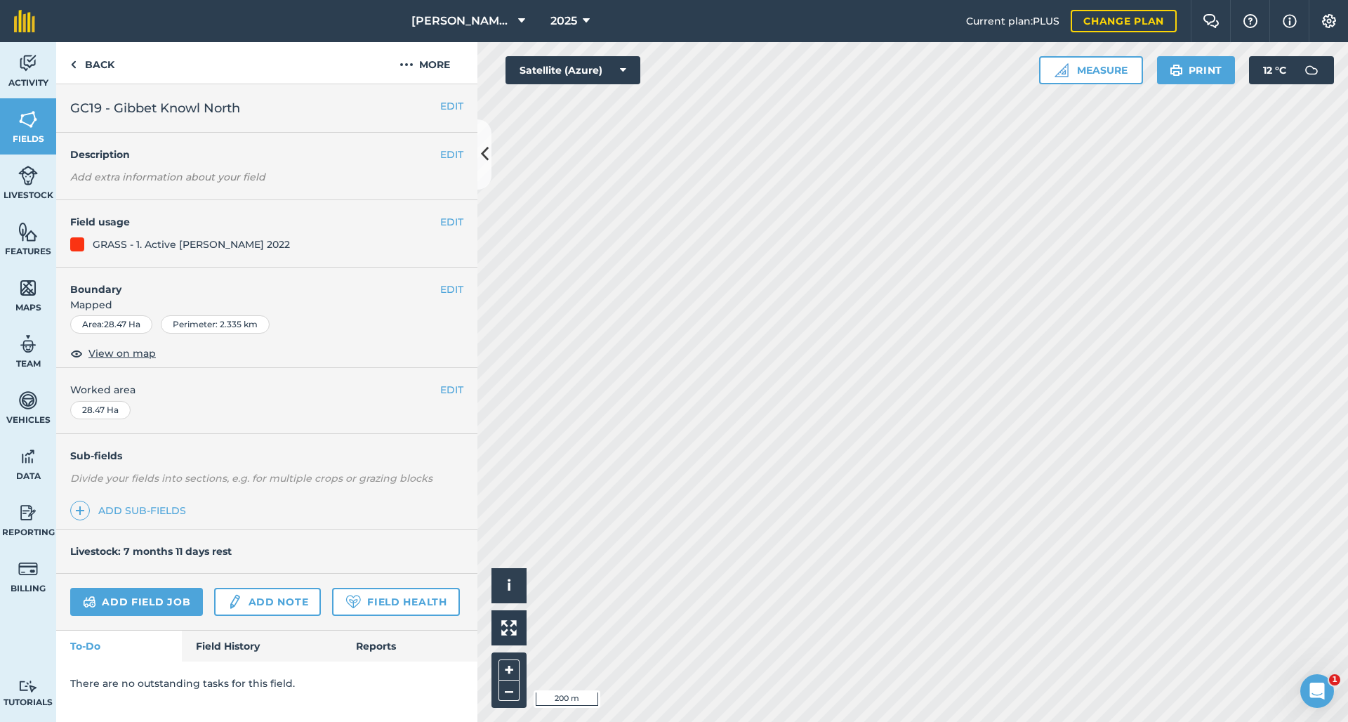
click at [440, 105] on button "EDIT" at bounding box center [451, 105] width 23 height 15
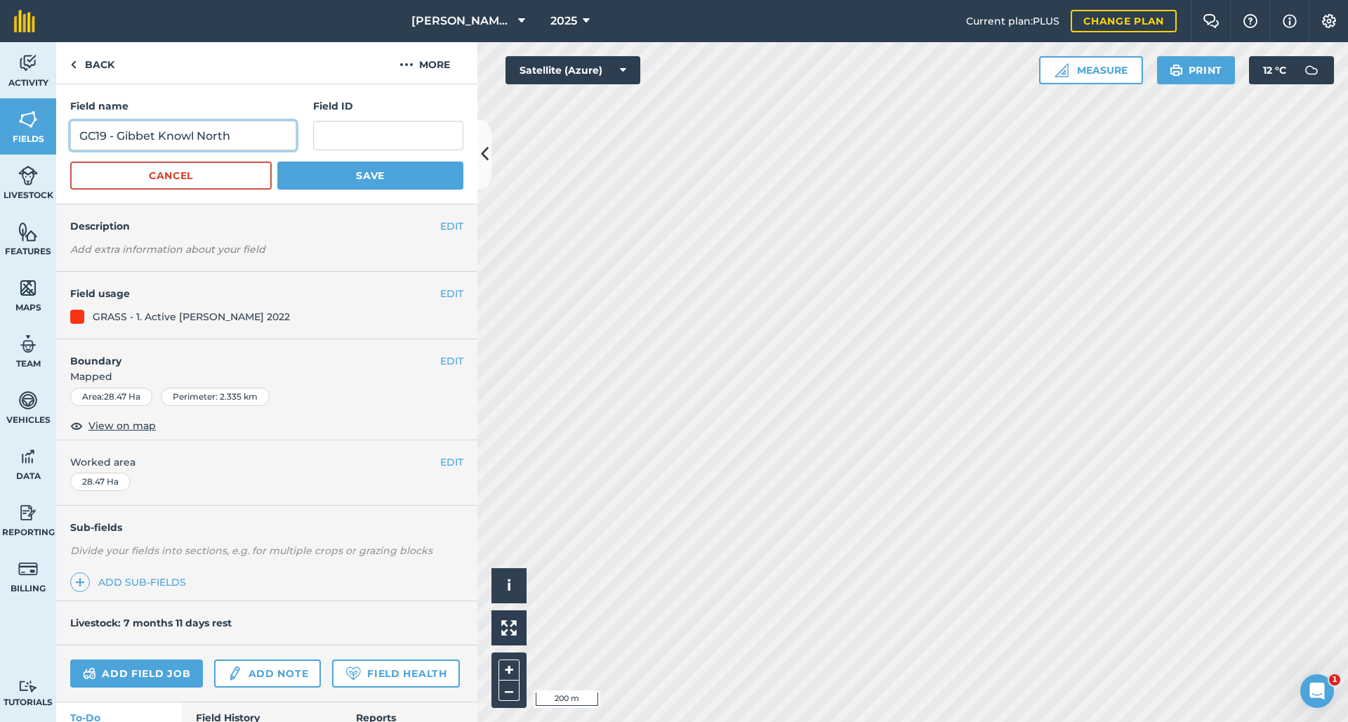
click at [103, 140] on input "GC19 - Gibbet Knowl North" at bounding box center [183, 135] width 226 height 29
type input "GC18 - Gibbet Knowl North"
click at [331, 187] on button "Save" at bounding box center [370, 175] width 186 height 28
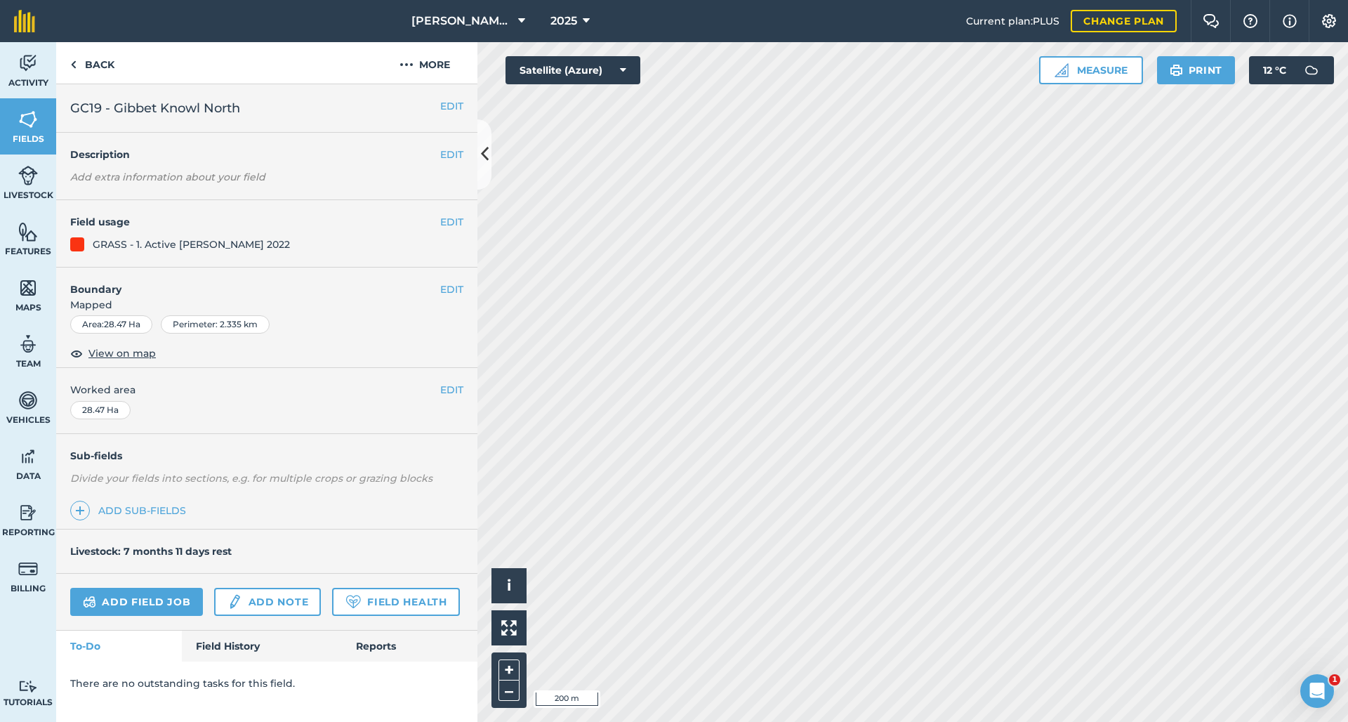
click at [441, 107] on button "EDIT" at bounding box center [451, 105] width 23 height 15
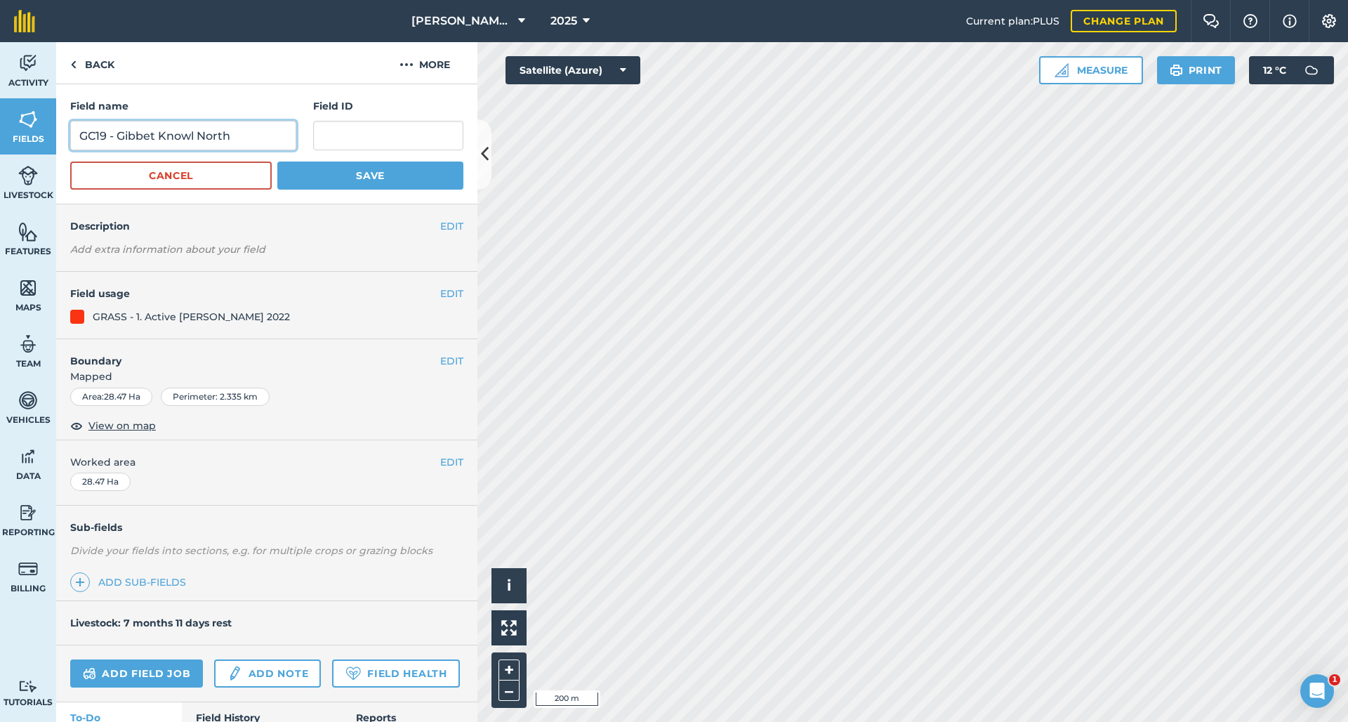
click at [103, 139] on input "GC19 - Gibbet Knowl North" at bounding box center [183, 135] width 226 height 29
drag, startPoint x: 244, startPoint y: 142, endPoint x: 120, endPoint y: 138, distance: 124.3
click at [120, 138] on input "GC19 - Gibbet Knowl North" at bounding box center [183, 135] width 226 height 29
type input "GC19 - MLD"
click at [330, 159] on form "Field name GC19 - MLD Field ID Cancel Save" at bounding box center [266, 143] width 393 height 91
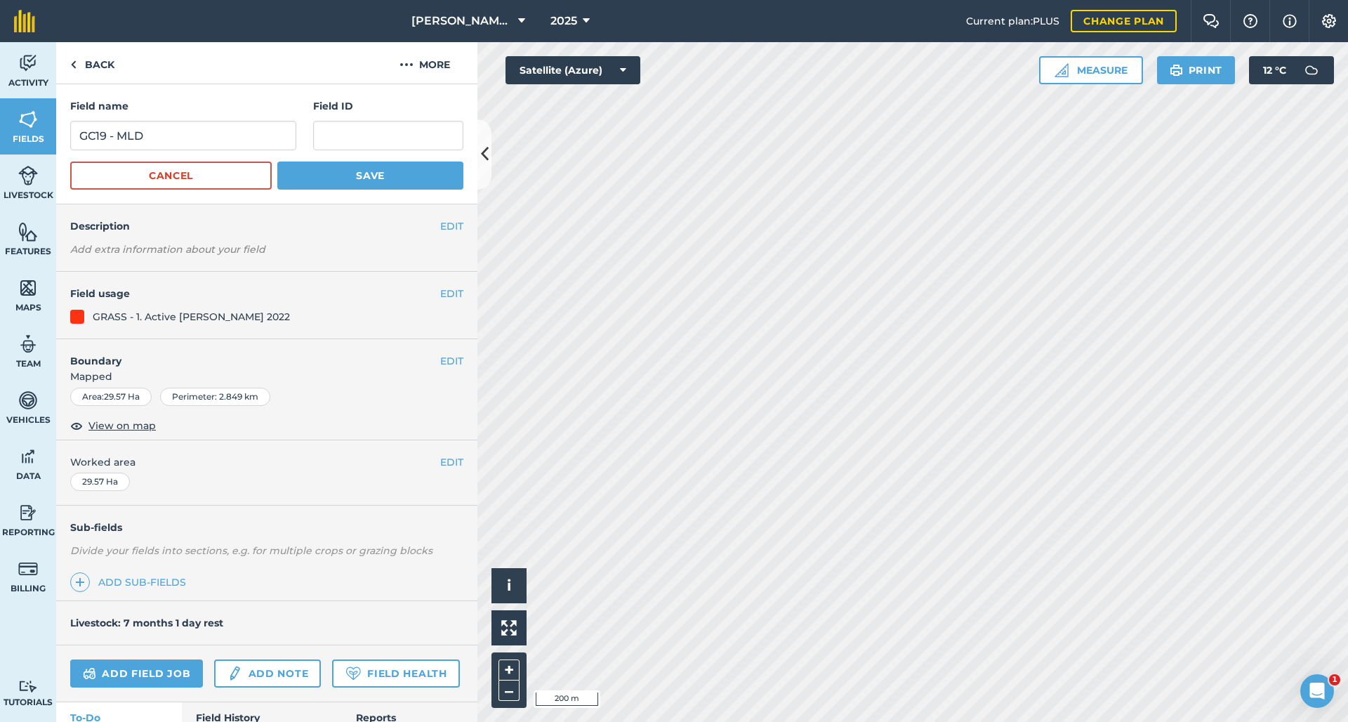
click at [334, 169] on button "Save" at bounding box center [370, 175] width 186 height 28
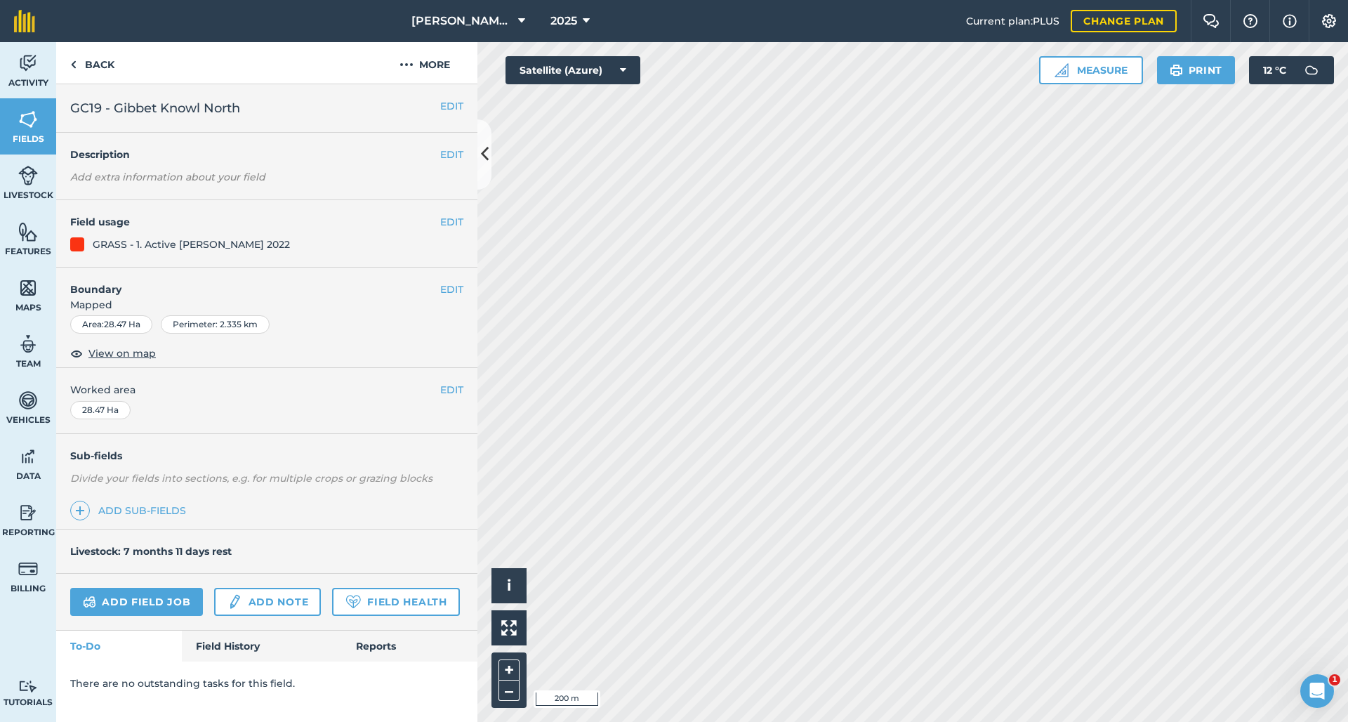
click at [444, 104] on button "EDIT" at bounding box center [451, 105] width 23 height 15
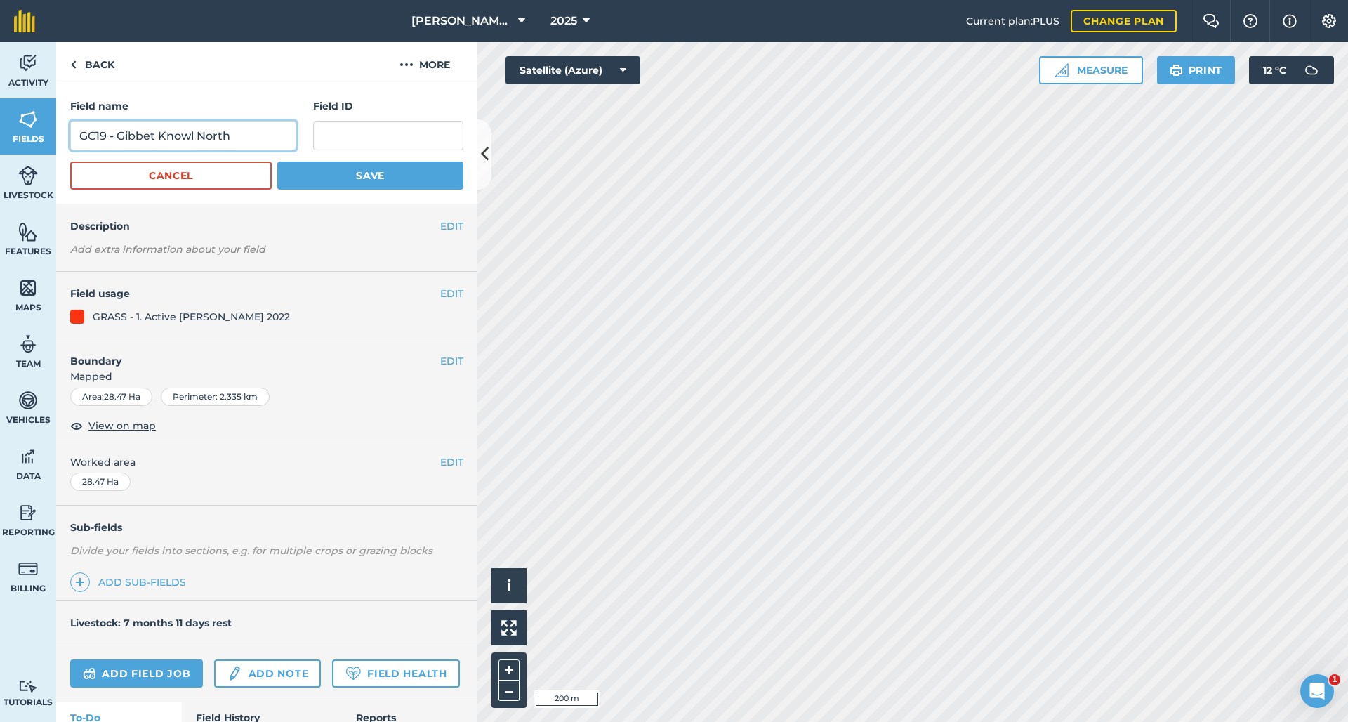
click at [101, 136] on input "GC19 - Gibbet Knowl North" at bounding box center [183, 135] width 226 height 29
type input "GC18- Gibbet Knowl North"
click at [362, 176] on button "Save" at bounding box center [370, 175] width 186 height 28
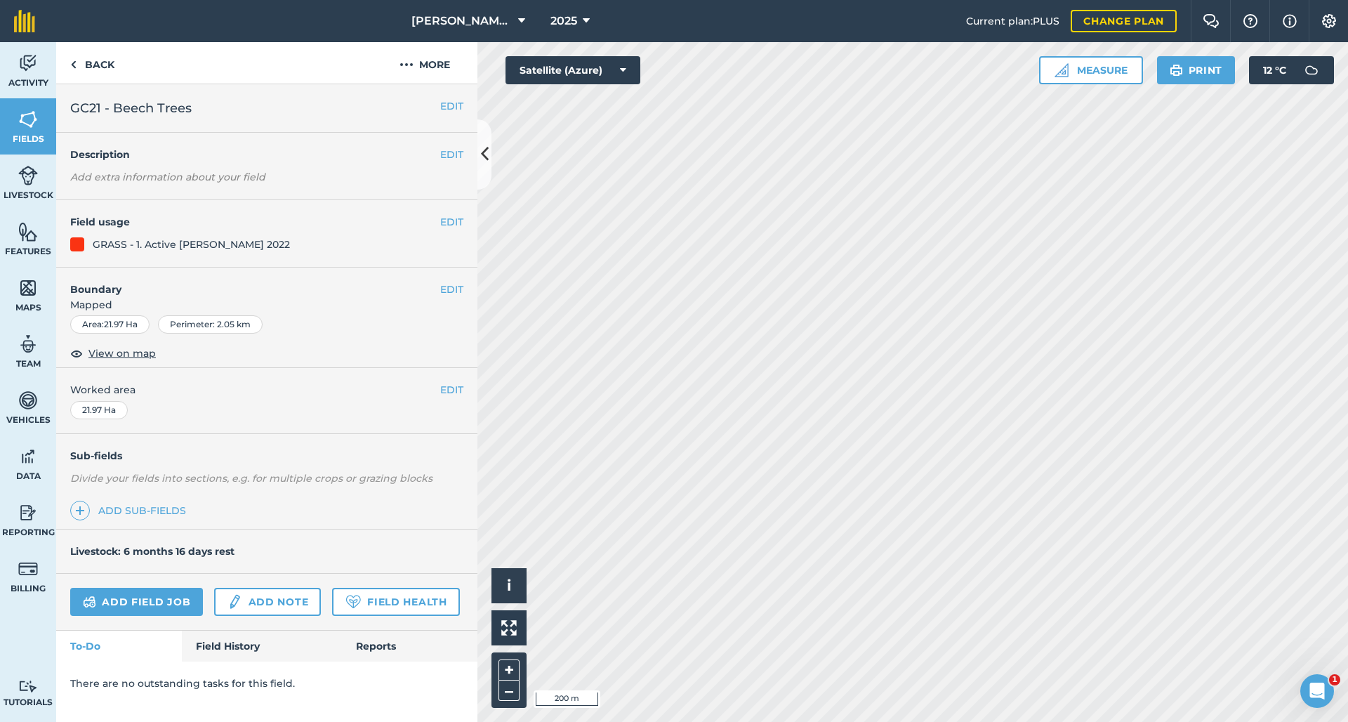
click at [440, 96] on div "EDIT GC21 - Beech Trees" at bounding box center [266, 108] width 421 height 48
click at [444, 105] on button "EDIT" at bounding box center [451, 105] width 23 height 15
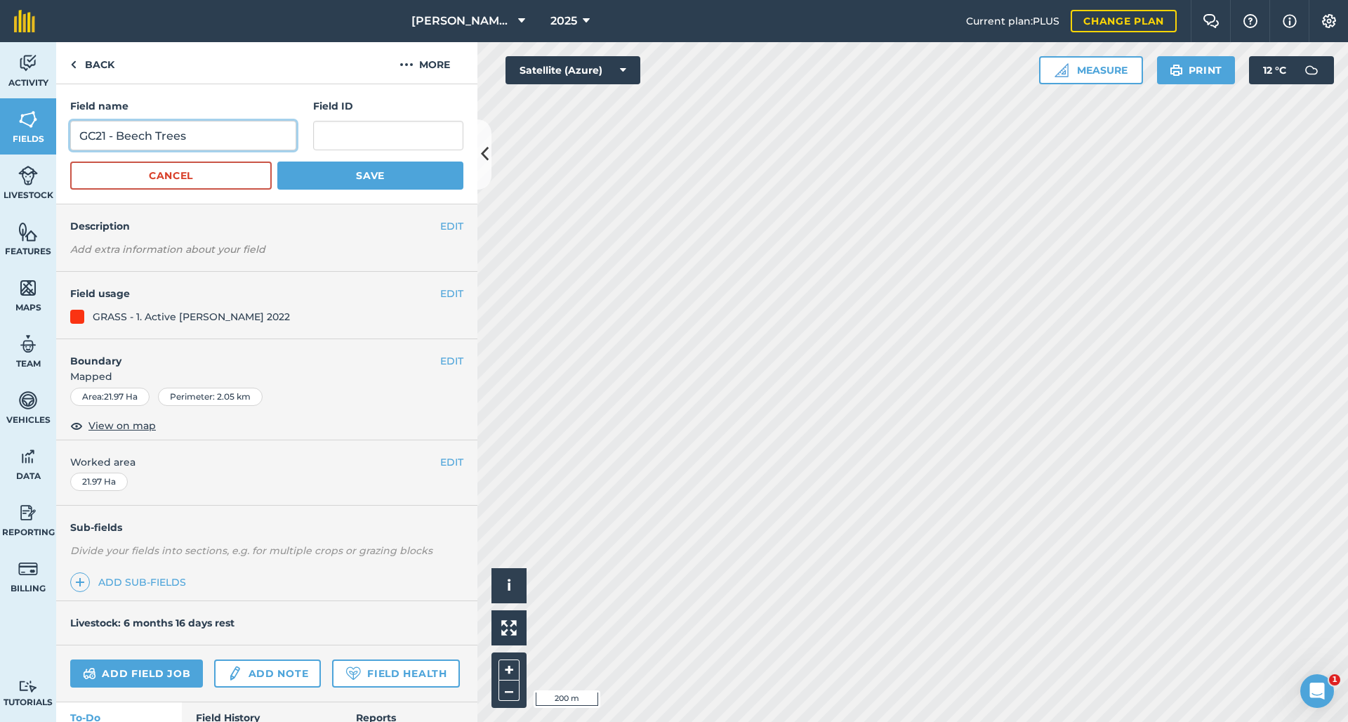
click at [101, 135] on input "GC21 - Beech Trees" at bounding box center [183, 135] width 226 height 29
type input "GC20 - Beech Trees"
click at [362, 176] on button "Save" at bounding box center [370, 175] width 186 height 28
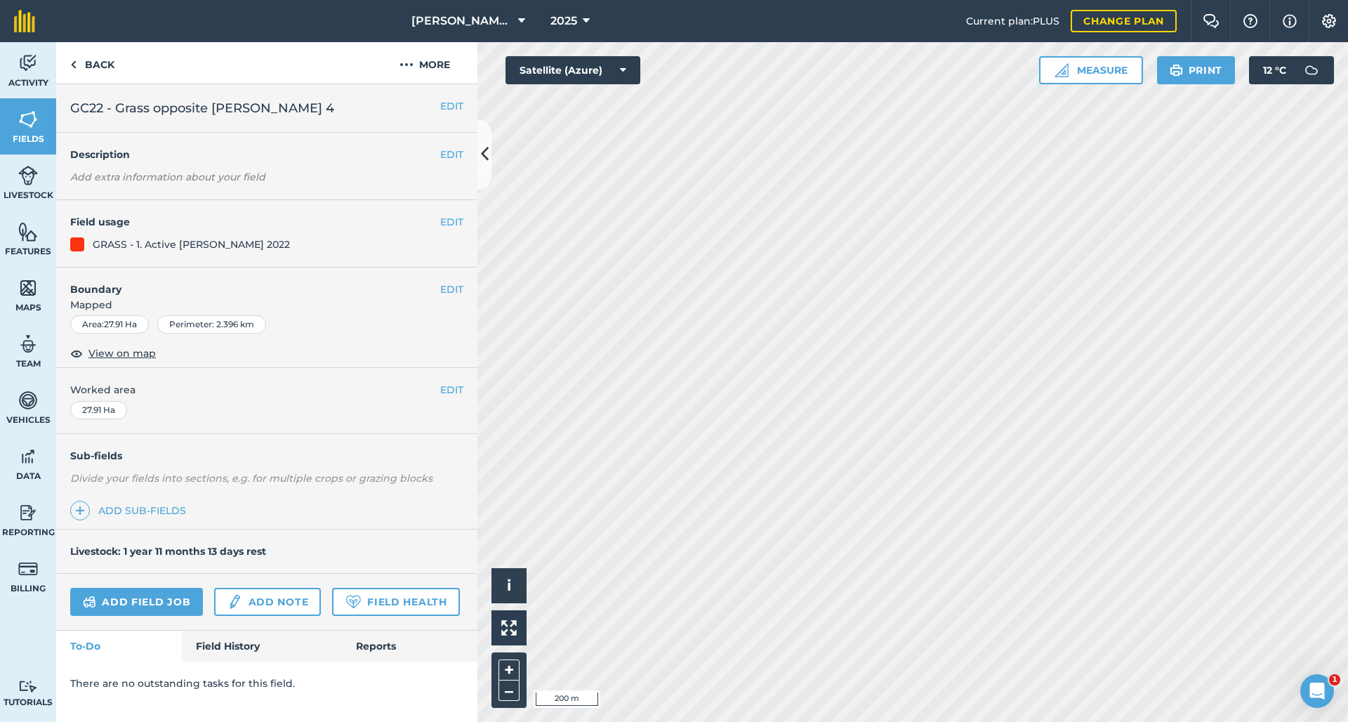
click at [442, 103] on button "EDIT" at bounding box center [451, 105] width 23 height 15
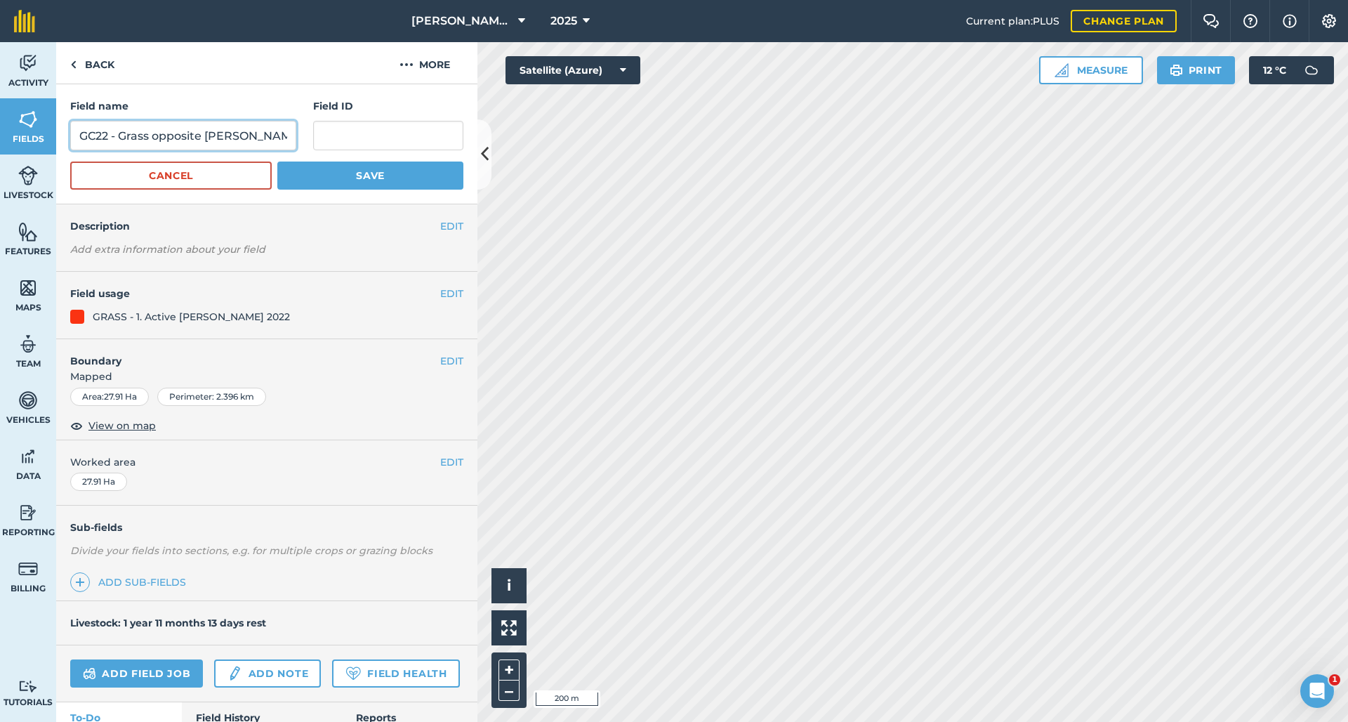
click at [105, 139] on input "GC22 - Grass opposite [PERSON_NAME] 4" at bounding box center [183, 135] width 226 height 29
type input "GC21 - Grass opposite [PERSON_NAME] 4"
click at [362, 176] on button "Save" at bounding box center [370, 175] width 186 height 28
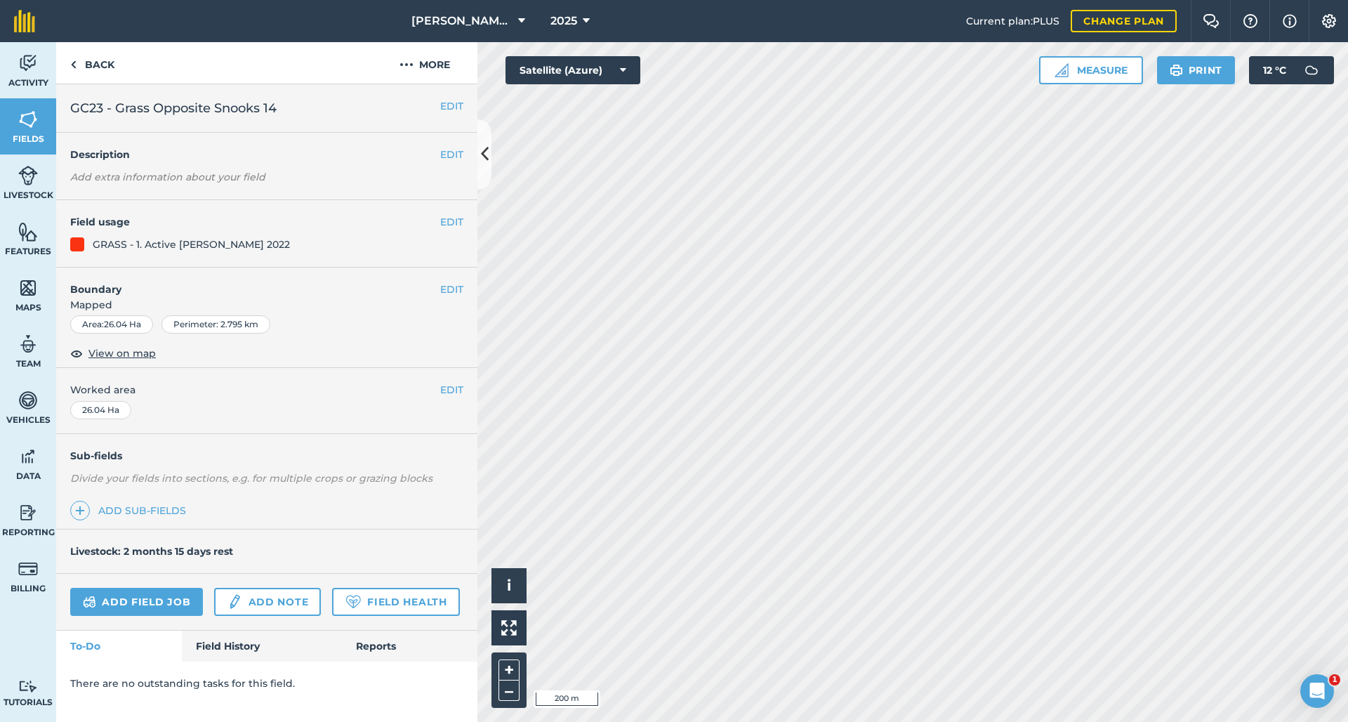
click at [440, 105] on button "EDIT" at bounding box center [451, 105] width 23 height 15
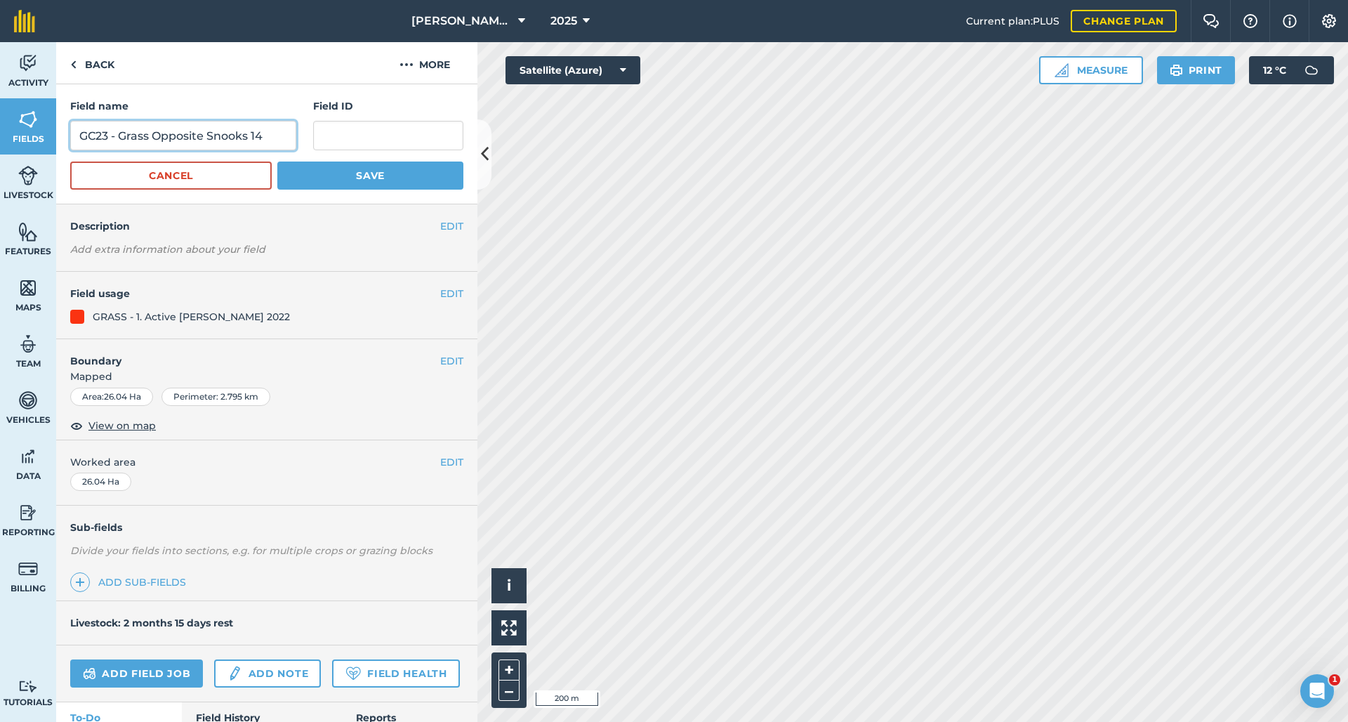
click at [105, 140] on input "GC23 - Grass Opposite Snooks 14" at bounding box center [183, 135] width 226 height 29
drag, startPoint x: 111, startPoint y: 136, endPoint x: 104, endPoint y: 138, distance: 7.6
click at [104, 138] on input "GC22 - Grass Opposite Snooks 14" at bounding box center [183, 135] width 226 height 29
type input "GC23- Grass Opposite Snooks 14"
click at [362, 176] on button "Save" at bounding box center [370, 175] width 186 height 28
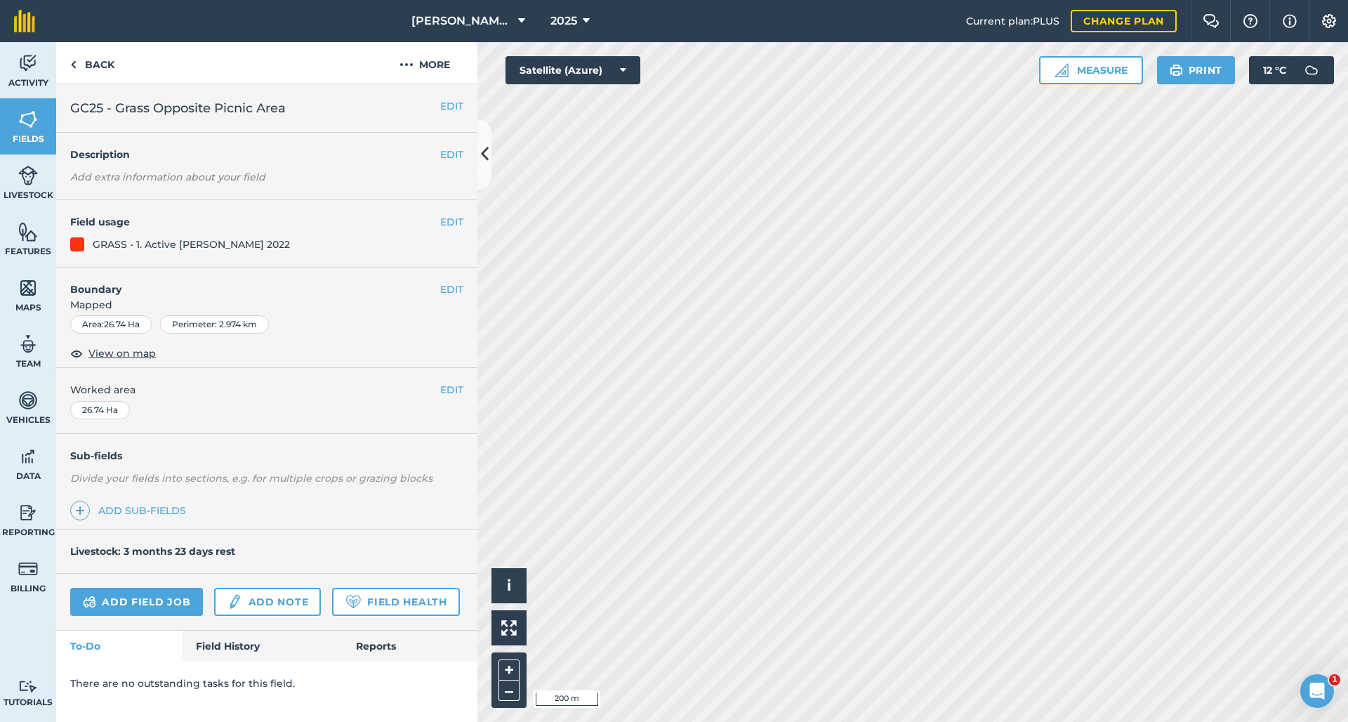
click at [440, 103] on button "EDIT" at bounding box center [451, 105] width 23 height 15
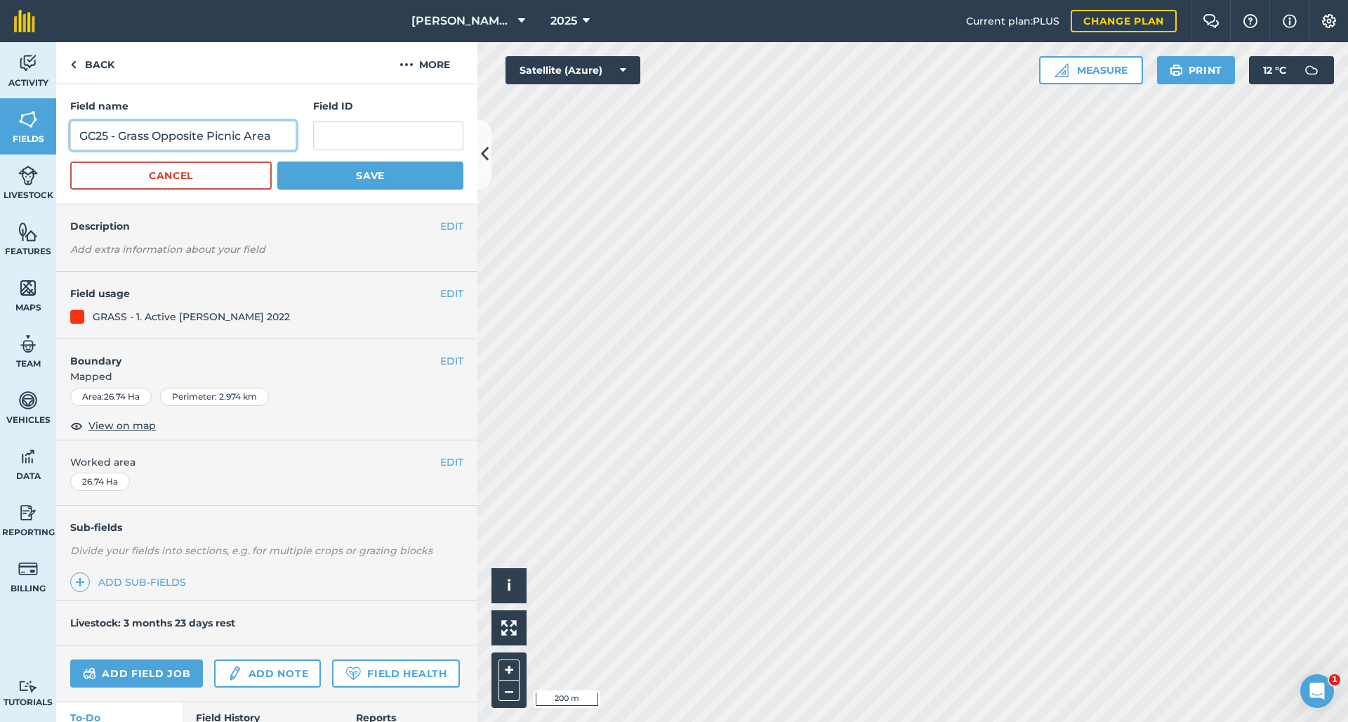
click at [105, 138] on input "GC25 - Grass Opposite Picnic Area" at bounding box center [183, 135] width 226 height 29
type input "GC24 - Grass Opposite Picnic Area"
click at [362, 176] on button "Save" at bounding box center [370, 175] width 186 height 28
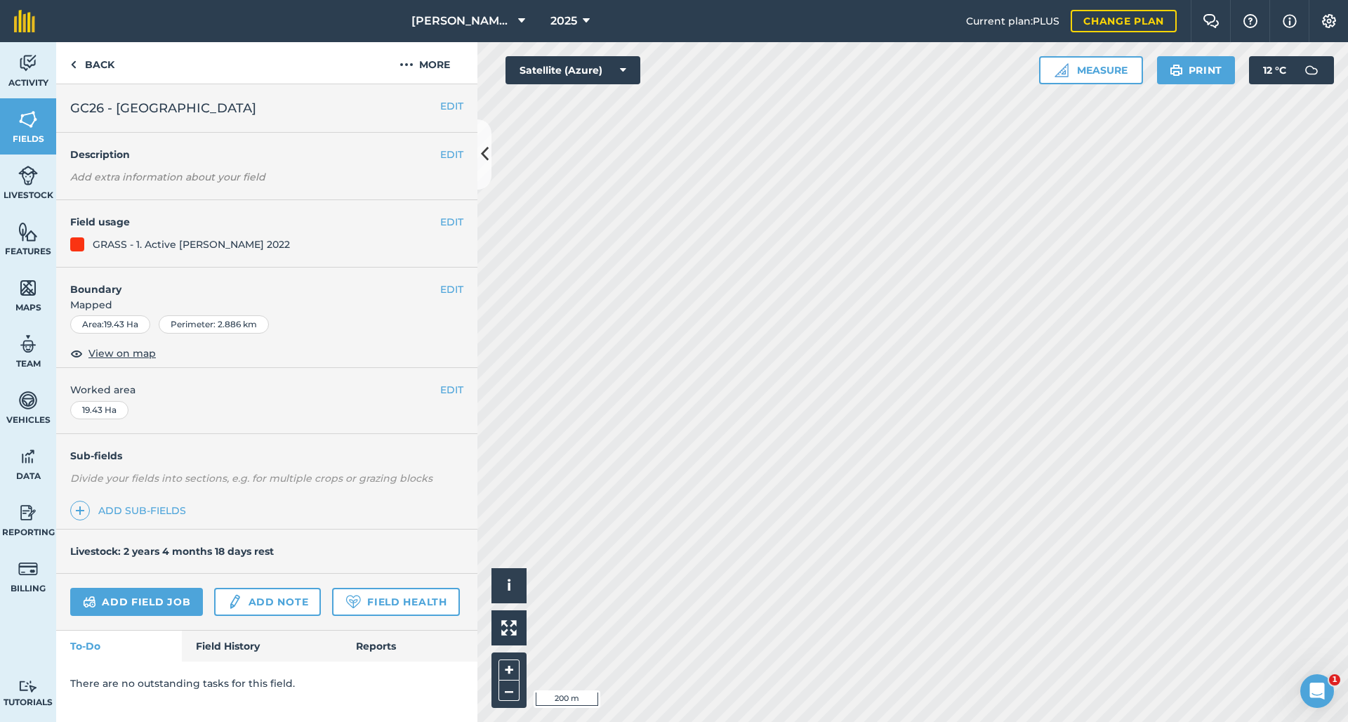
click at [444, 107] on button "EDIT" at bounding box center [451, 105] width 23 height 15
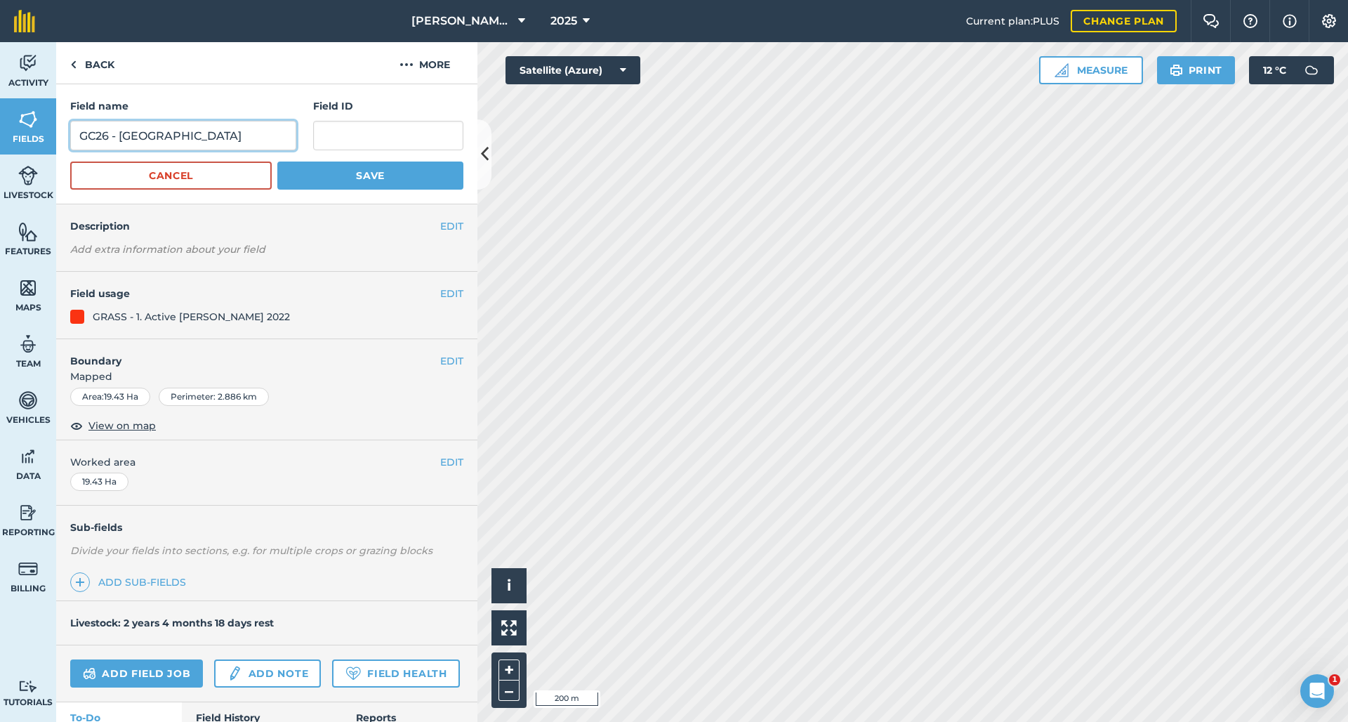
click at [103, 138] on input "GC26 - [GEOGRAPHIC_DATA]" at bounding box center [183, 135] width 226 height 29
type input "GC25 - [GEOGRAPHIC_DATA]"
click at [362, 176] on button "Save" at bounding box center [370, 175] width 186 height 28
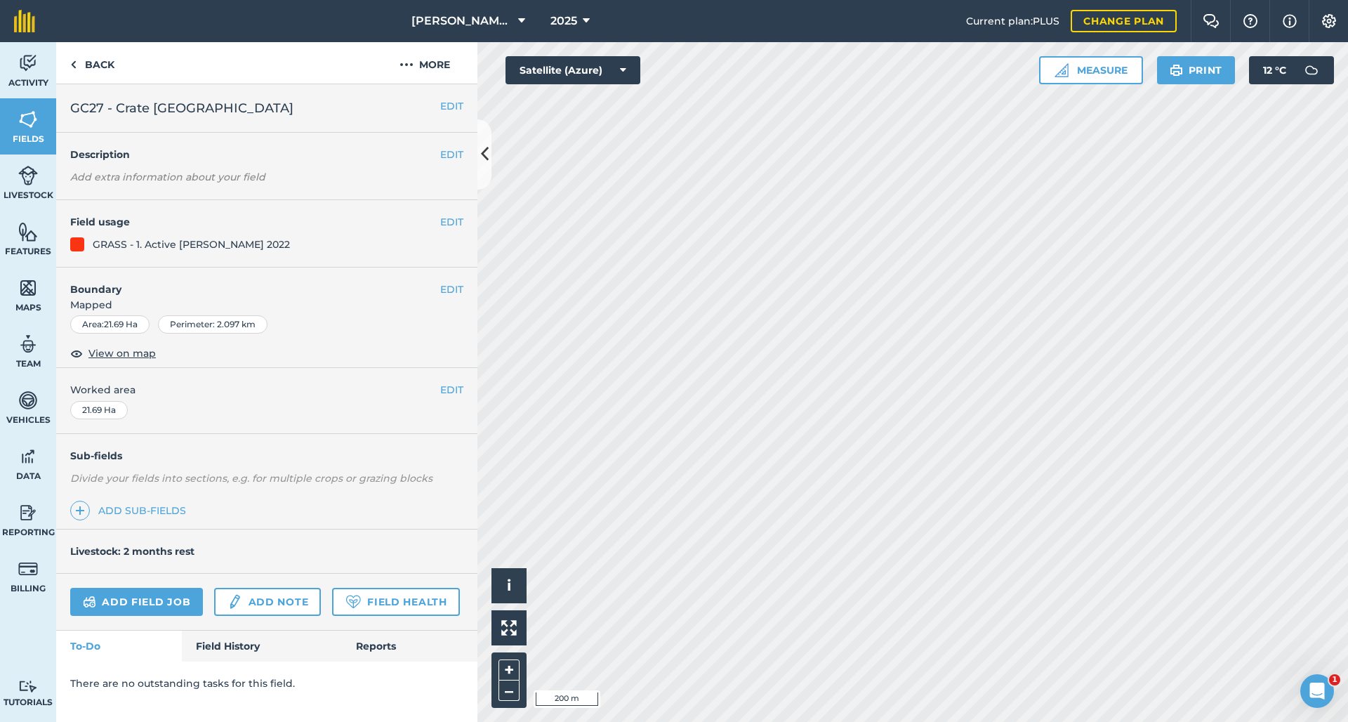
click at [440, 110] on button "EDIT" at bounding box center [451, 105] width 23 height 15
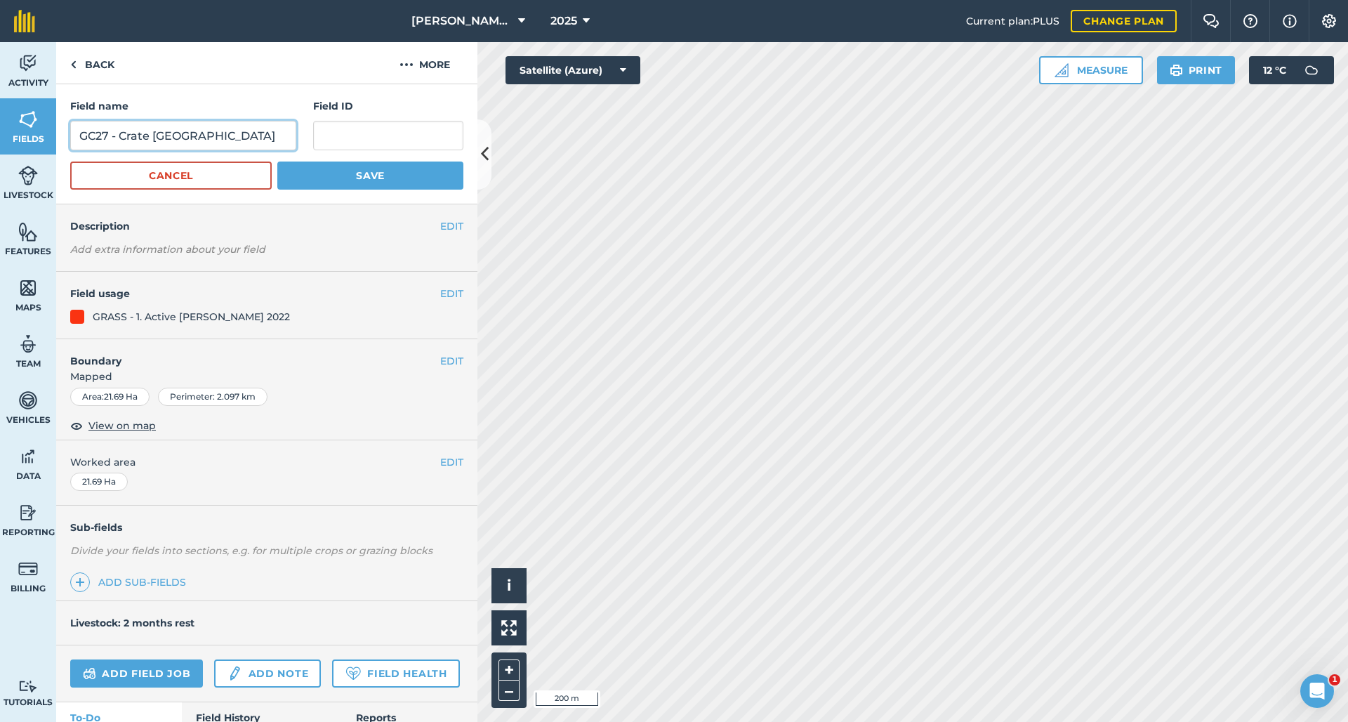
drag, startPoint x: 110, startPoint y: 140, endPoint x: 101, endPoint y: 140, distance: 9.2
click at [101, 140] on input "GC27 - Crate [GEOGRAPHIC_DATA]" at bounding box center [183, 135] width 226 height 29
type input "GC26 - Crate [GEOGRAPHIC_DATA]"
click at [362, 176] on button "Save" at bounding box center [370, 175] width 186 height 28
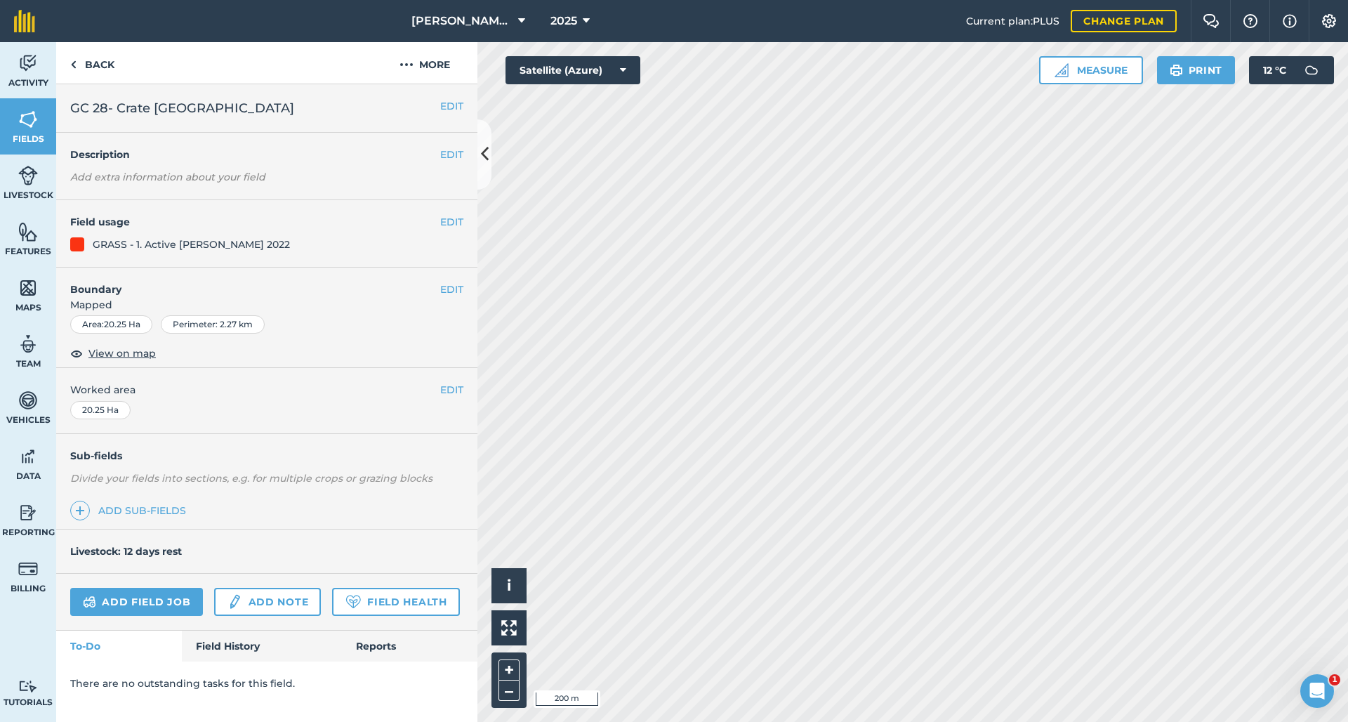
click at [451, 104] on button "EDIT" at bounding box center [451, 105] width 23 height 15
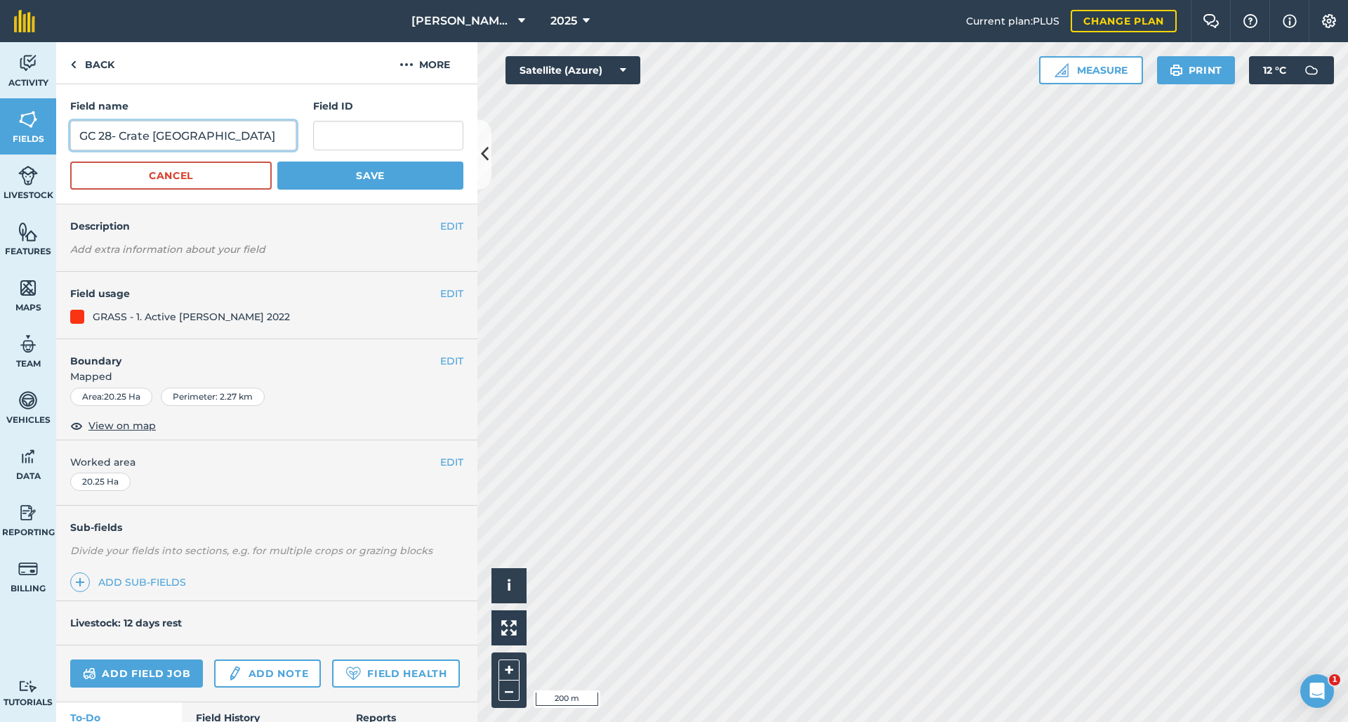
click at [112, 136] on input "GC 28- Crate [GEOGRAPHIC_DATA]" at bounding box center [183, 135] width 226 height 29
type input "GC 27- Crate [GEOGRAPHIC_DATA]"
click at [362, 176] on button "Save" at bounding box center [370, 175] width 186 height 28
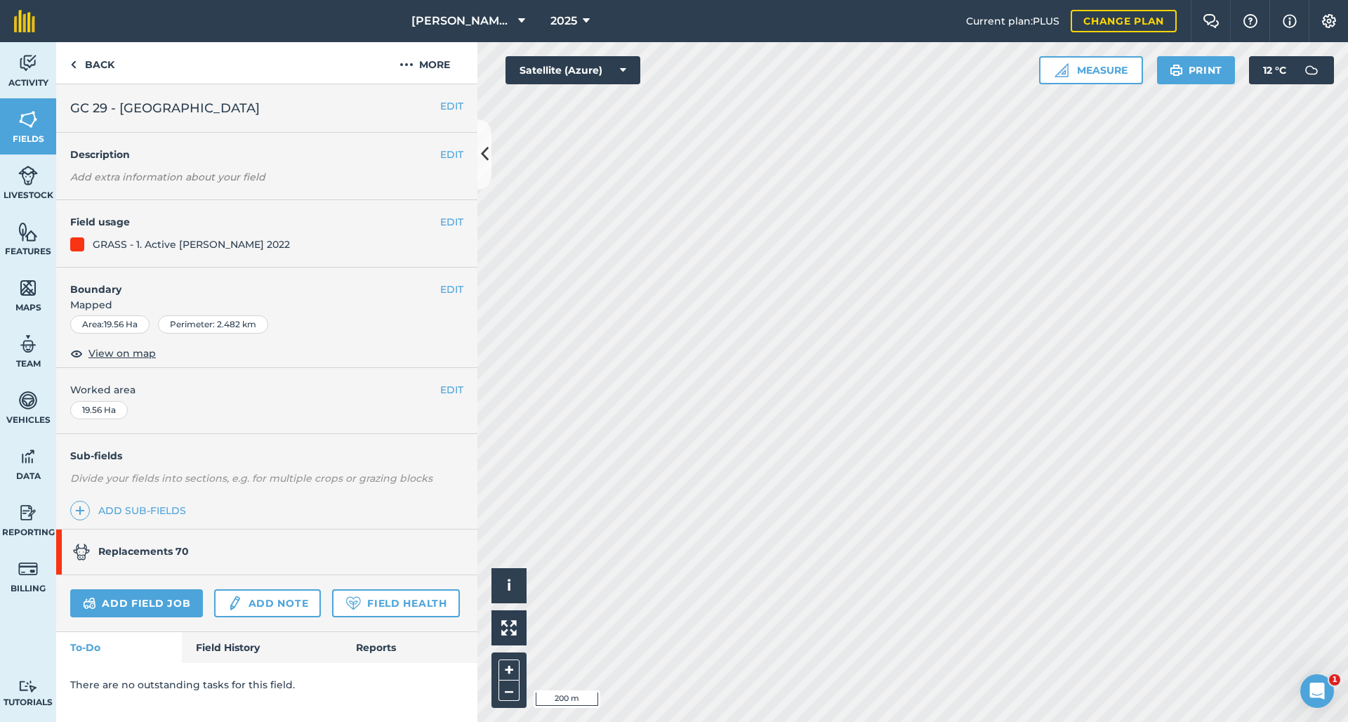
click at [443, 106] on button "EDIT" at bounding box center [451, 105] width 23 height 15
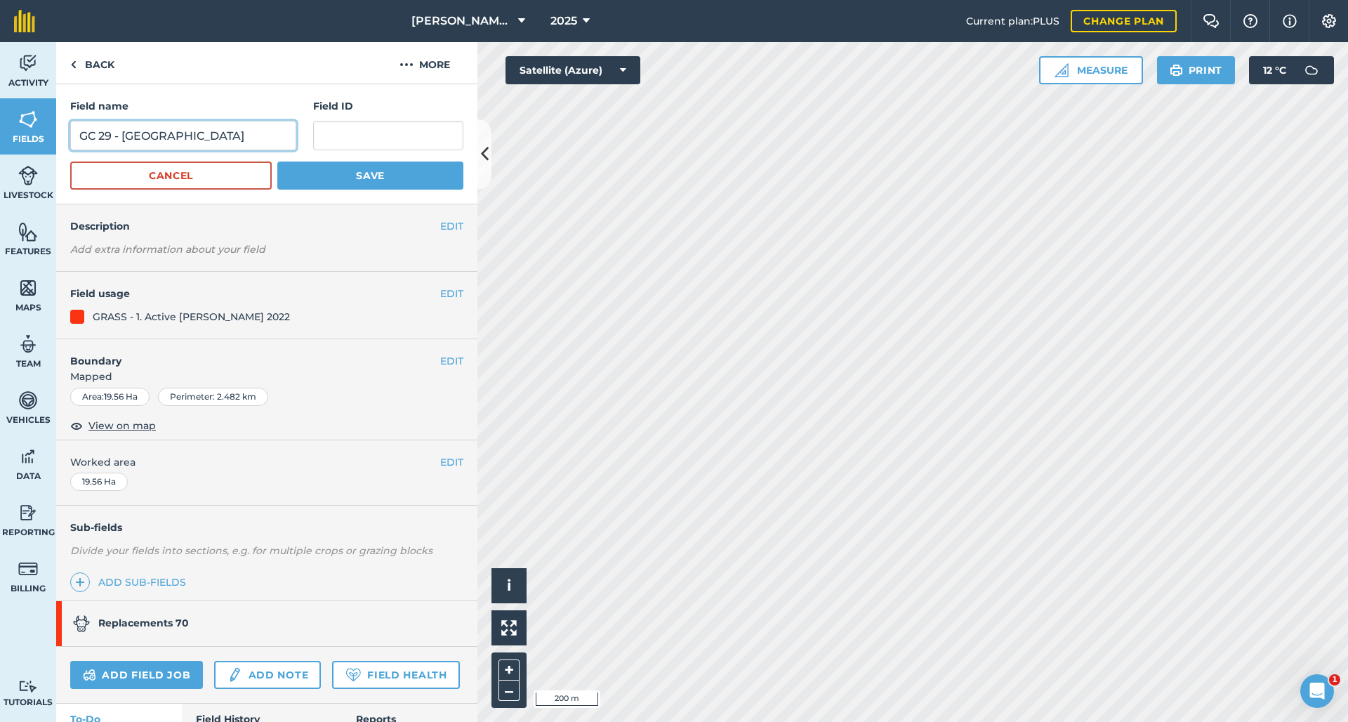
click at [110, 139] on input "GC 29 - [GEOGRAPHIC_DATA]" at bounding box center [183, 135] width 226 height 29
type input "GC 228 - [GEOGRAPHIC_DATA]"
click at [362, 176] on button "Save" at bounding box center [370, 175] width 186 height 28
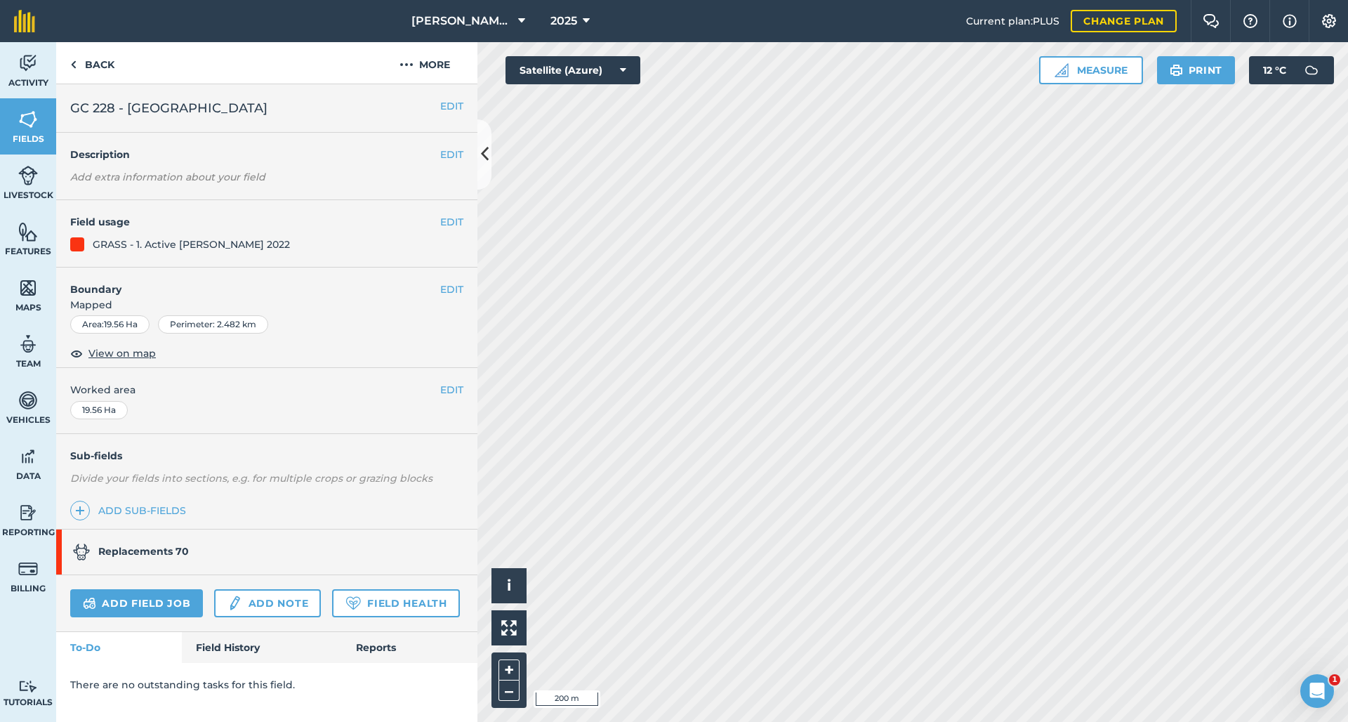
click at [490, 161] on button at bounding box center [484, 154] width 14 height 70
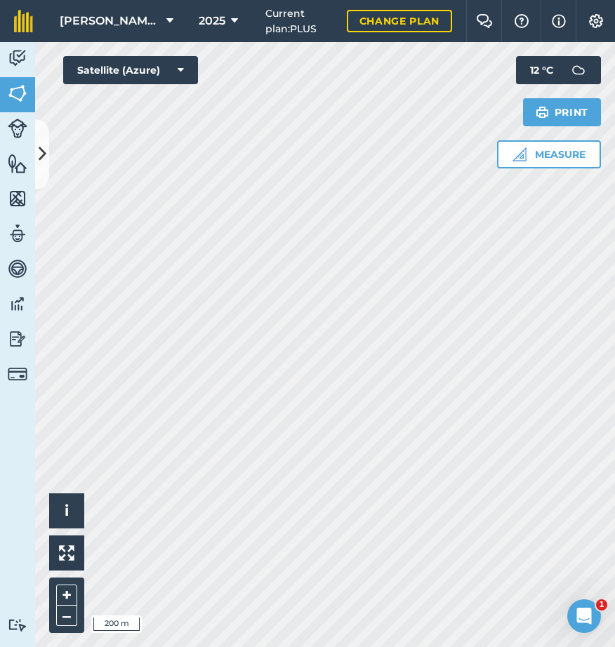
click at [330, 647] on html "[PERSON_NAME] Cross 2025 Current plan : PLUS Change plan Farm Chat Help Info Se…" at bounding box center [307, 323] width 615 height 647
